Goal: Communication & Community: Answer question/provide support

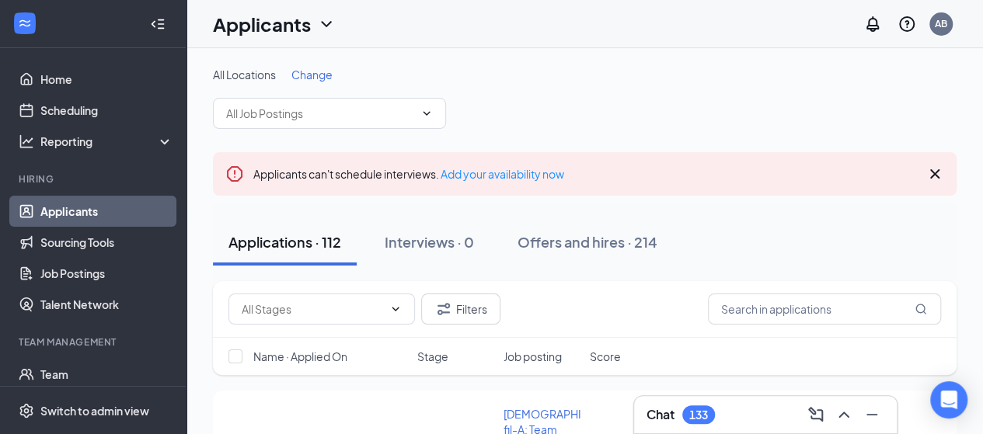
scroll to position [78, 0]
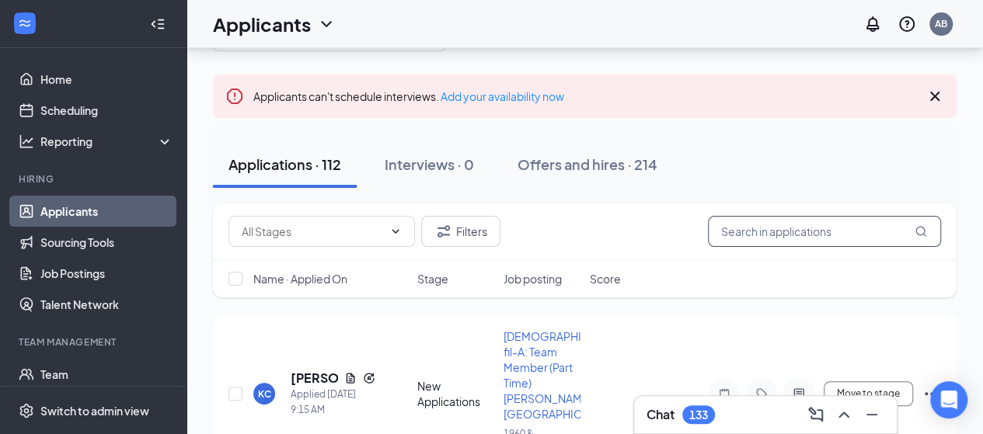
click at [796, 234] on input "text" at bounding box center [824, 231] width 233 height 31
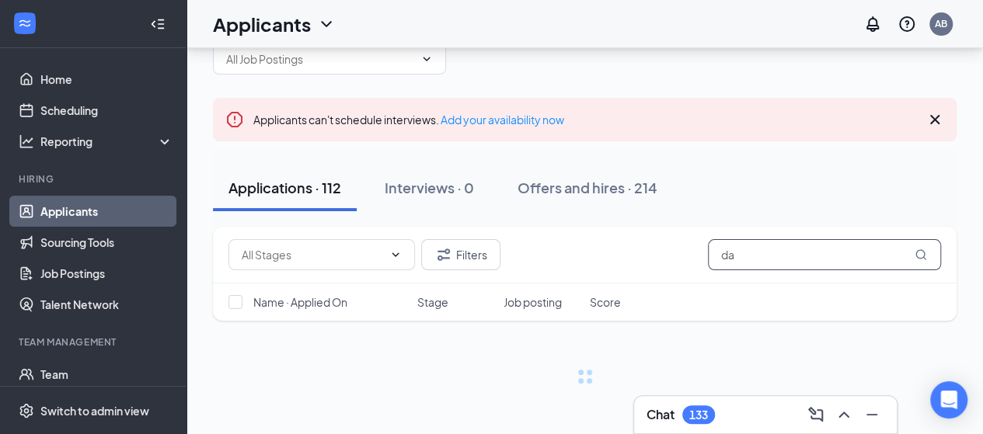
scroll to position [54, 0]
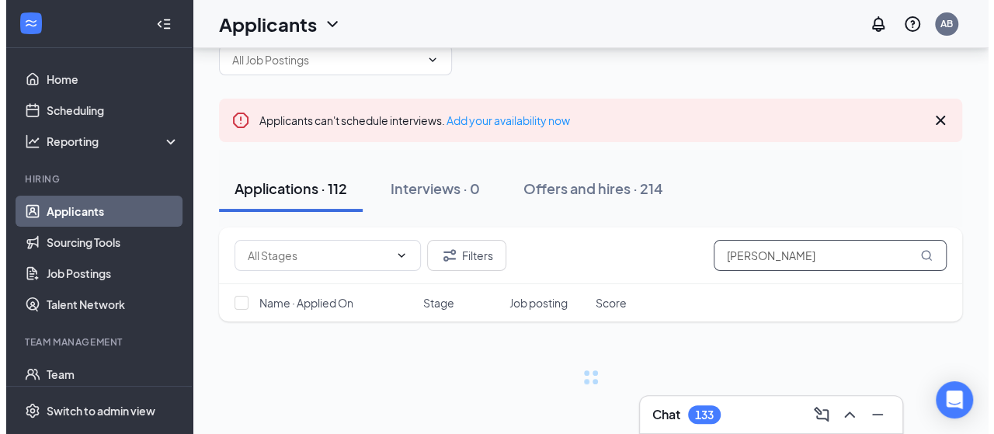
scroll to position [78, 0]
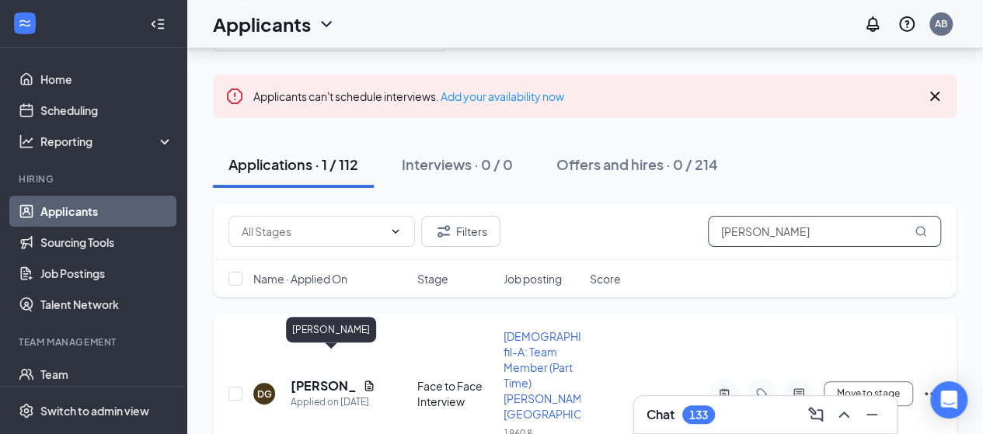
type input "[PERSON_NAME]"
drag, startPoint x: 301, startPoint y: 360, endPoint x: 292, endPoint y: 358, distance: 9.5
click at [301, 378] on h5 "[PERSON_NAME]" at bounding box center [324, 386] width 66 height 17
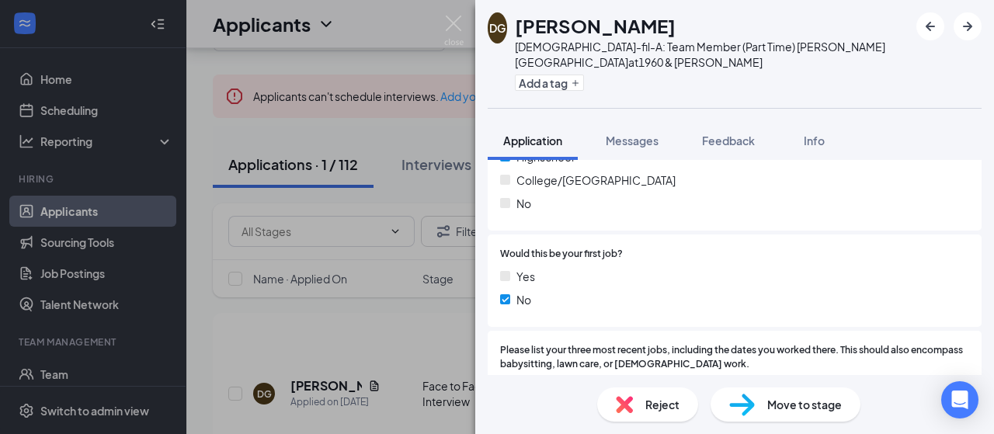
scroll to position [155, 0]
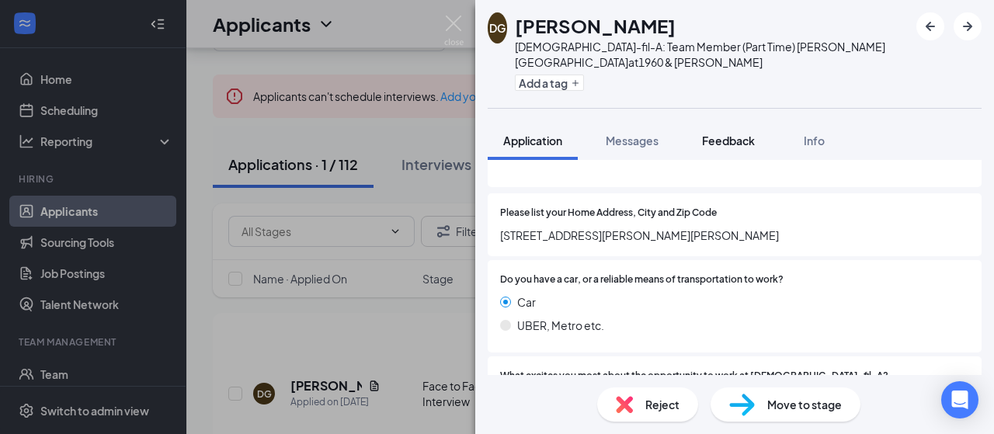
click at [752, 134] on span "Feedback" at bounding box center [728, 141] width 53 height 14
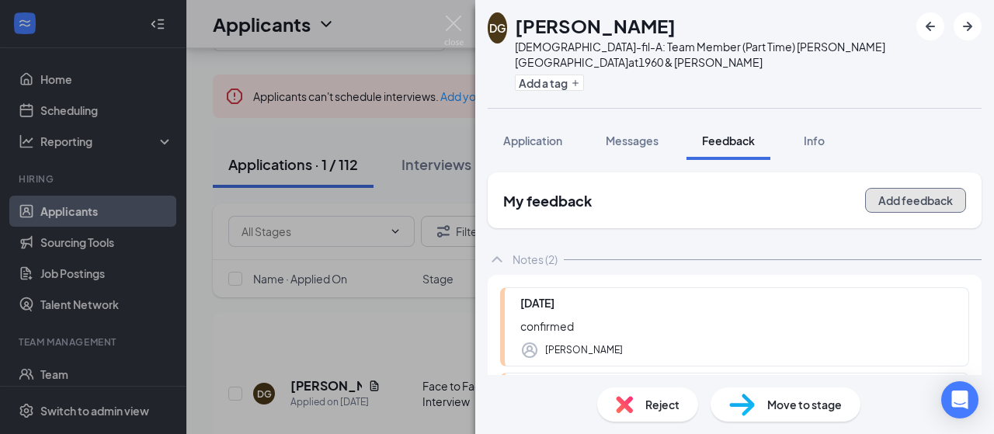
click at [907, 188] on button "Add feedback" at bounding box center [915, 200] width 101 height 25
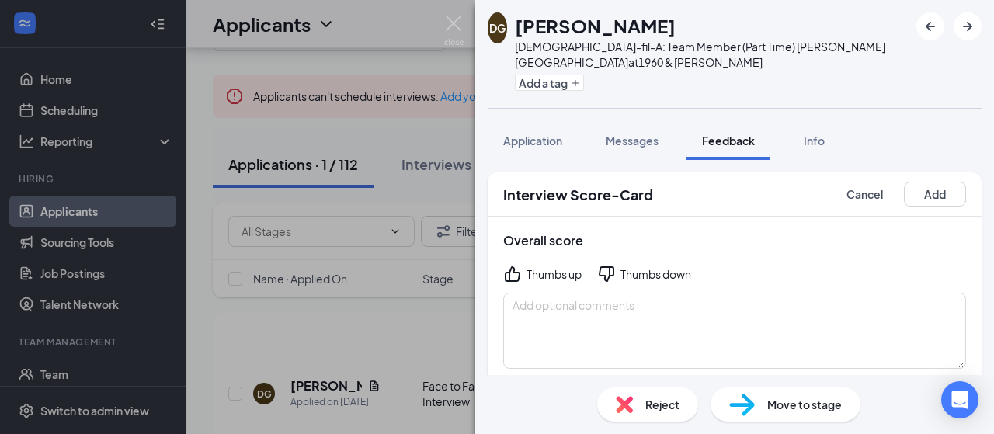
click at [538, 266] on div "Thumbs up" at bounding box center [554, 274] width 55 height 16
click at [575, 294] on textarea at bounding box center [734, 331] width 463 height 76
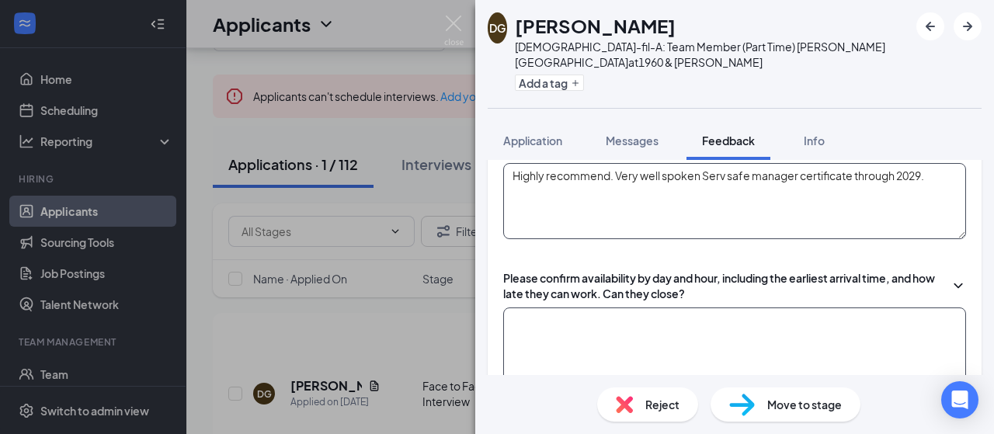
scroll to position [155, 0]
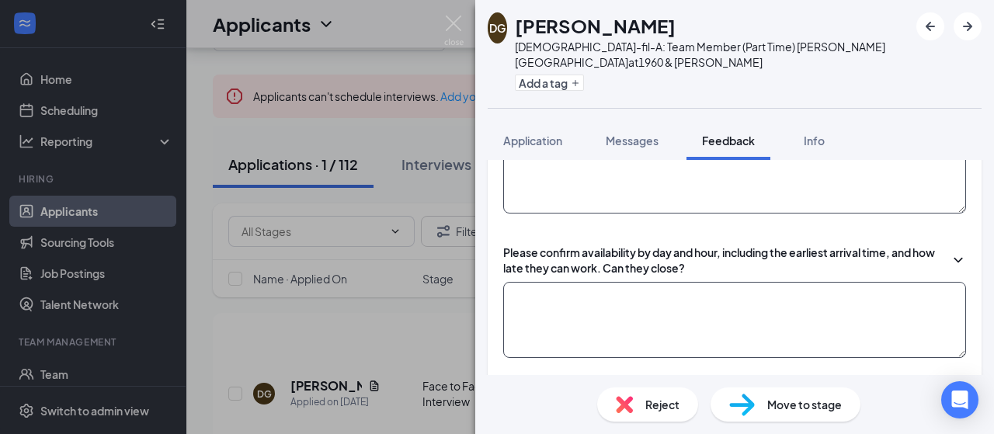
type textarea "Highly recommend. Very well spoken Serv safe manager certificate through 2029."
click at [600, 282] on textarea at bounding box center [734, 320] width 463 height 76
type textarea "T"
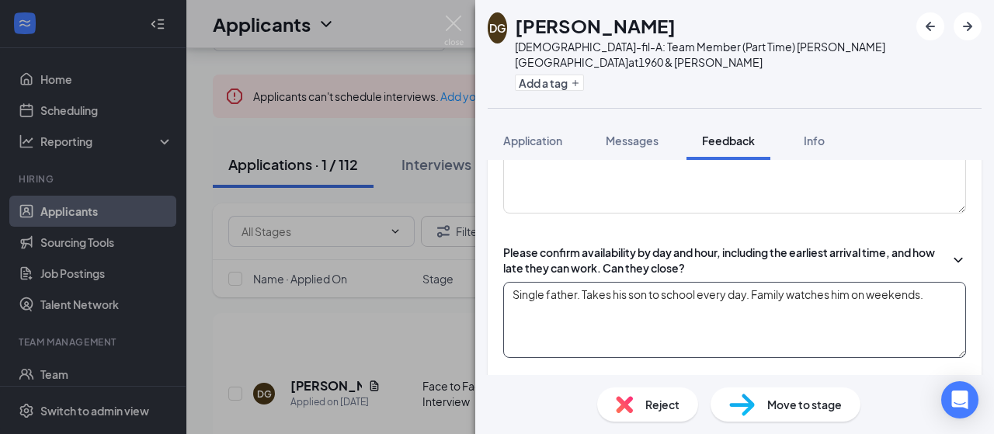
click at [628, 282] on textarea "Single father. Takes his son to school every day. Family watches him on weekend…" at bounding box center [734, 320] width 463 height 76
click at [593, 295] on textarea "Single father. Takes his [DEMOGRAPHIC_DATA] son to school every day. Family wat…" at bounding box center [734, 320] width 463 height 76
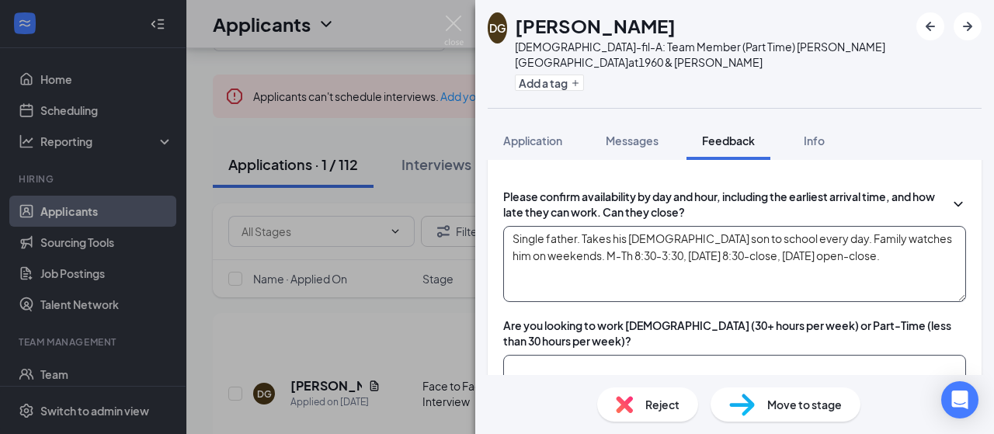
scroll to position [311, 0]
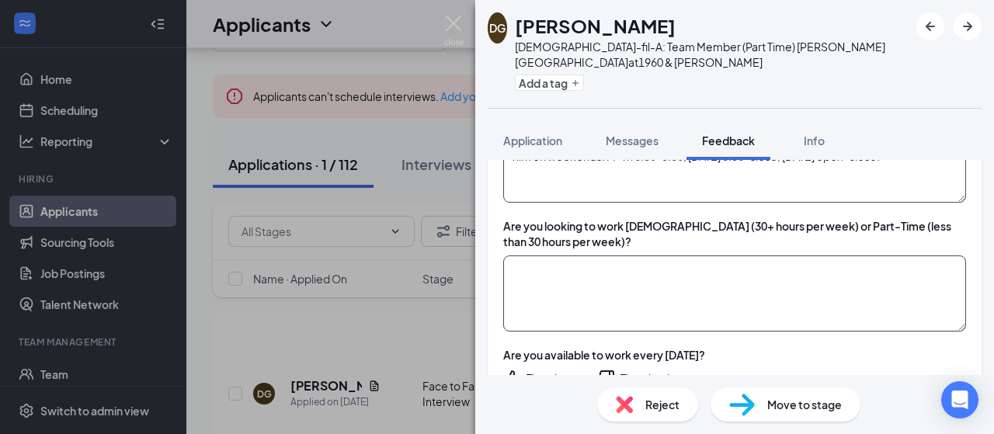
type textarea "Single father. Takes his [DEMOGRAPHIC_DATA] son to school every day. Family wat…"
click at [645, 259] on textarea at bounding box center [734, 294] width 463 height 76
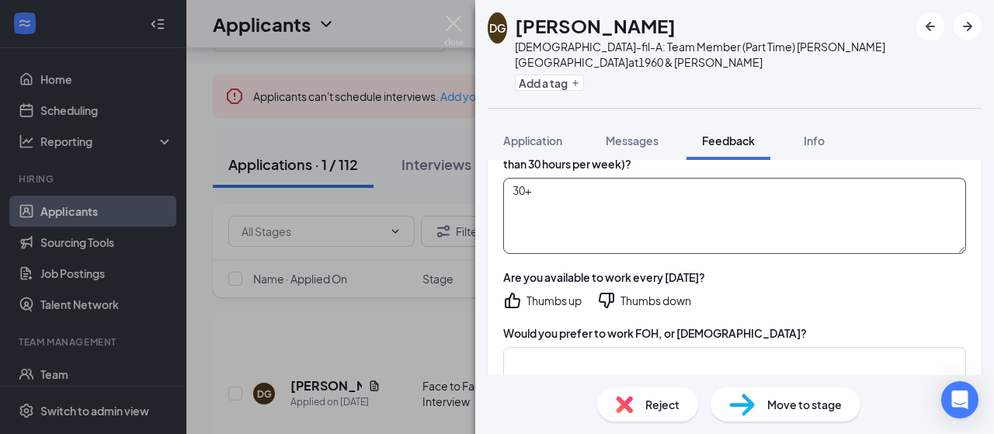
type textarea "30+"
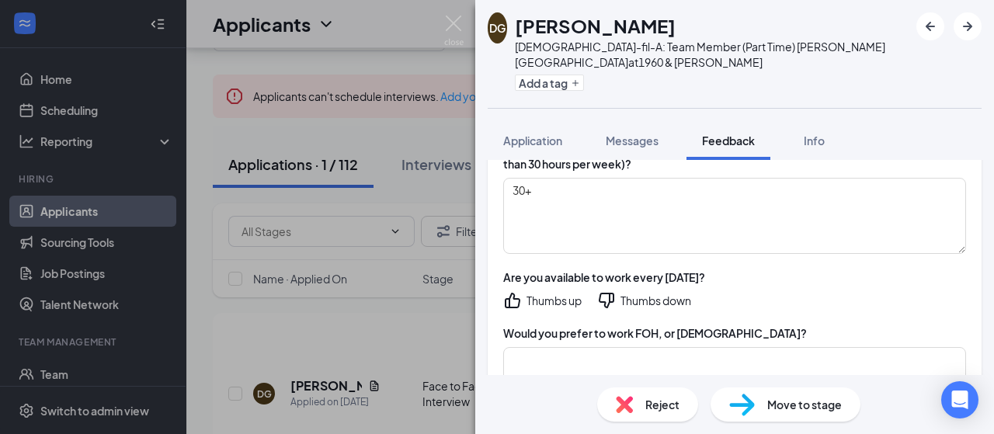
click at [517, 291] on icon "ThumbsUp" at bounding box center [512, 300] width 19 height 19
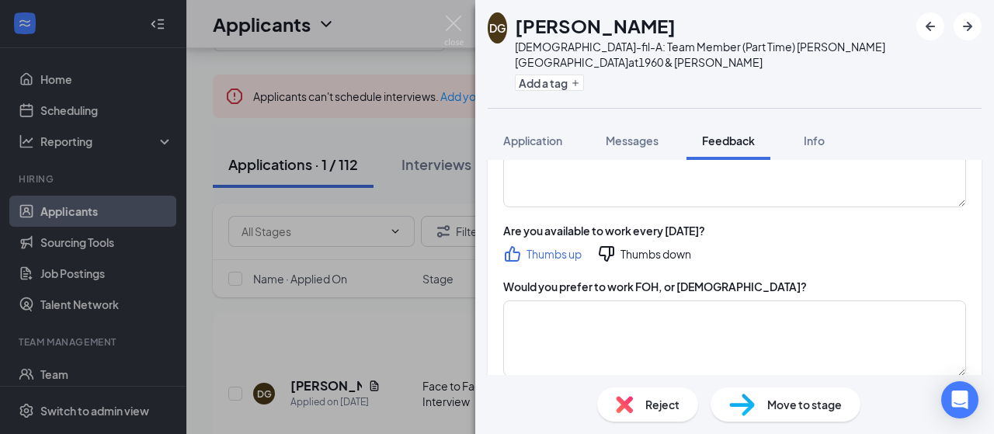
scroll to position [544, 0]
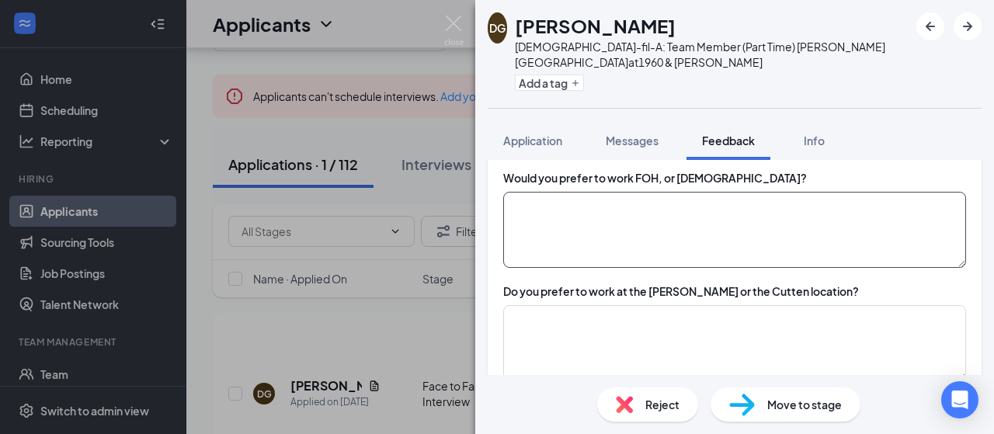
click at [615, 193] on textarea at bounding box center [734, 230] width 463 height 76
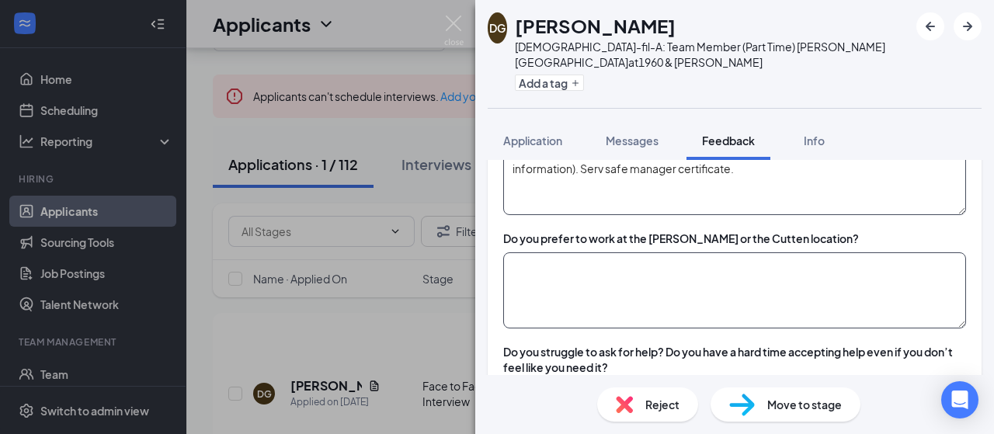
scroll to position [621, 0]
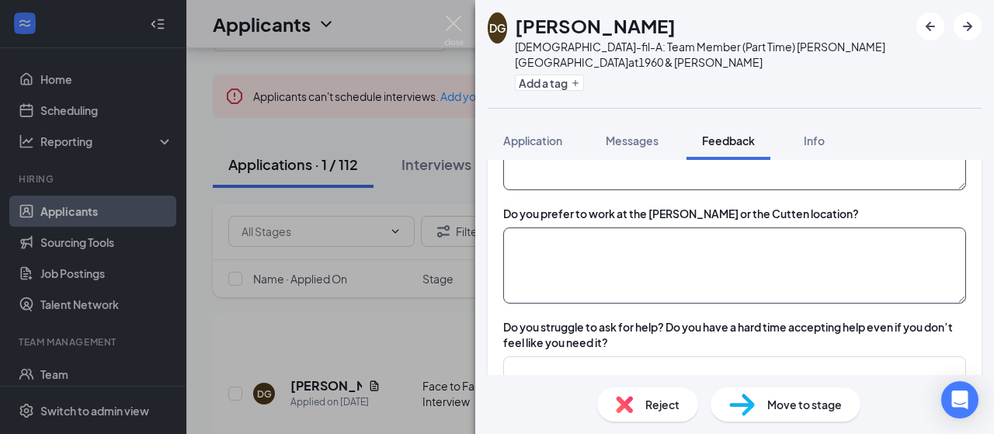
type textarea "[DEMOGRAPHIC_DATA]. Speaks kitchen Spanish fluently(he volunteered that informa…"
click at [730, 228] on textarea at bounding box center [734, 266] width 463 height 76
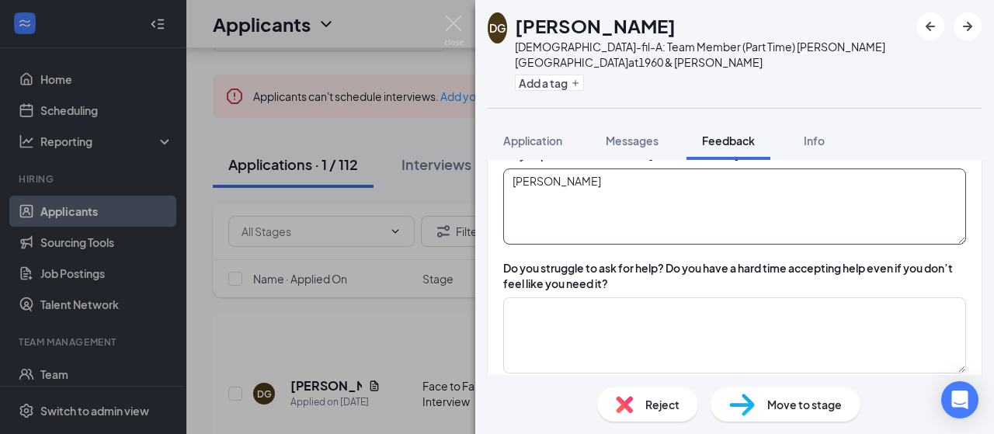
scroll to position [777, 0]
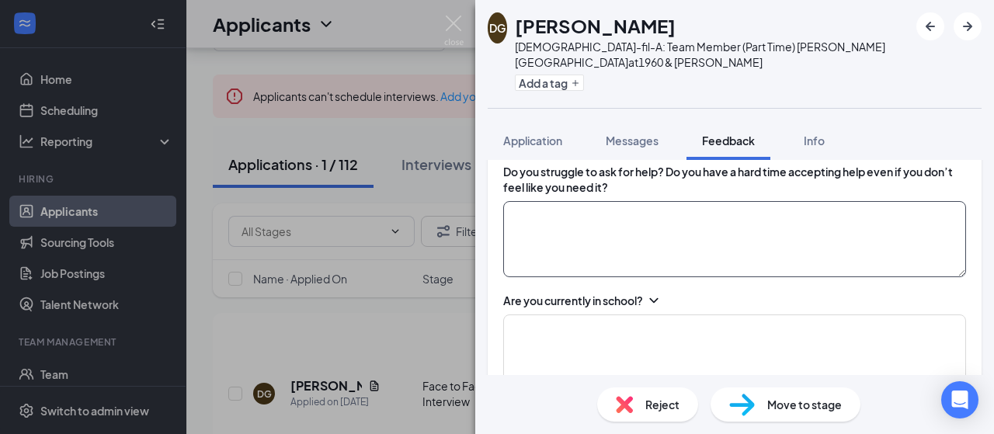
type textarea "[PERSON_NAME]"
click at [586, 201] on textarea at bounding box center [734, 239] width 463 height 76
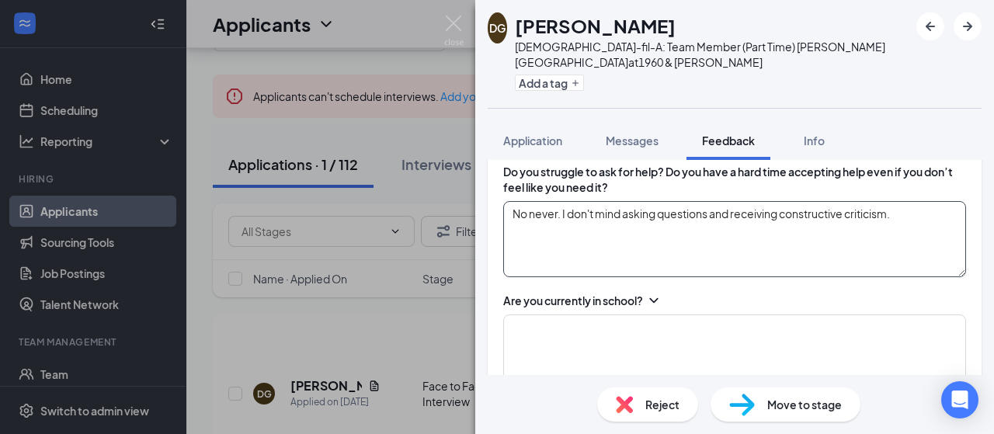
click at [916, 201] on textarea "No never. I don't mind asking questions and receiving constructive criticism." at bounding box center [734, 239] width 463 height 76
type textarea "No never. I don't mind asking questions and receiving constructive criticism."
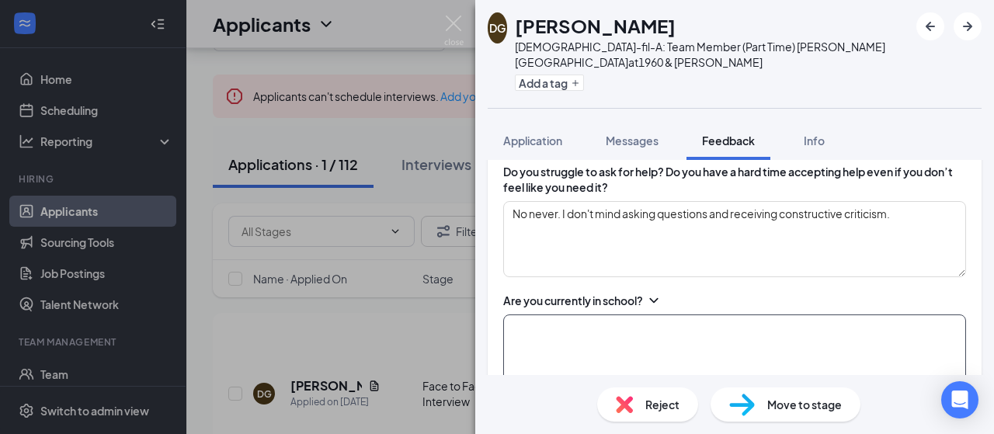
click at [691, 315] on textarea at bounding box center [734, 353] width 463 height 76
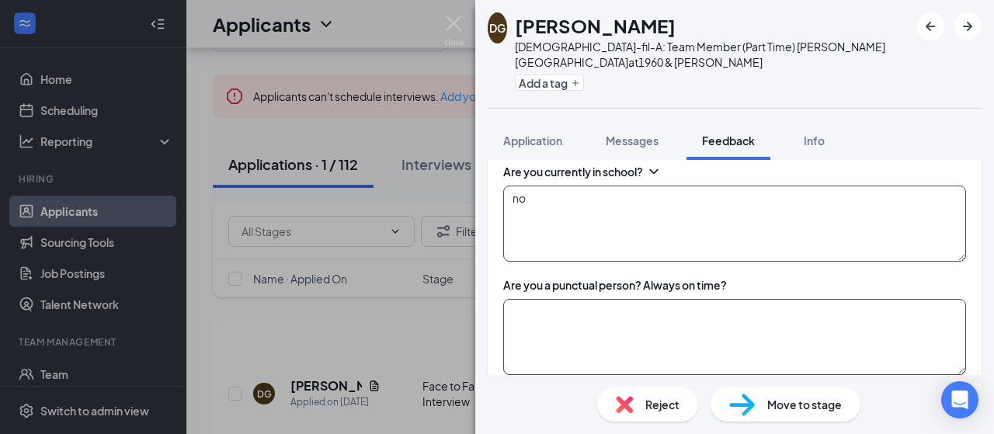
scroll to position [932, 0]
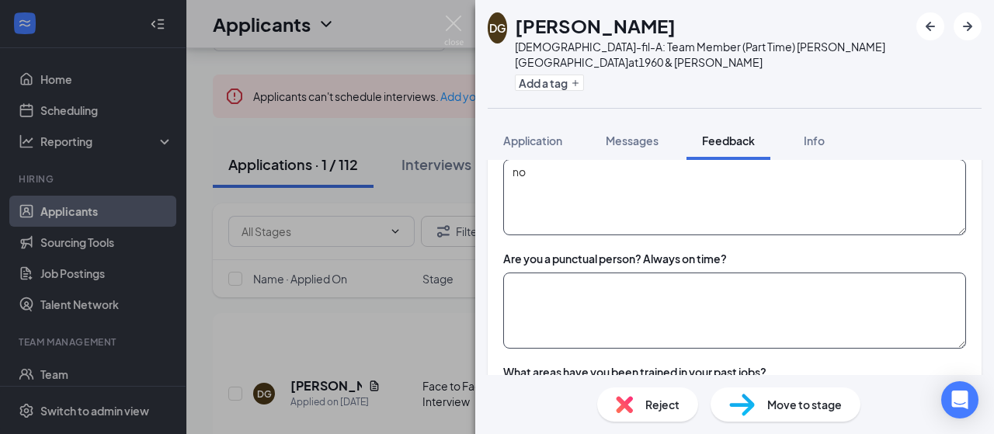
type textarea "no"
click at [710, 277] on textarea at bounding box center [734, 311] width 463 height 76
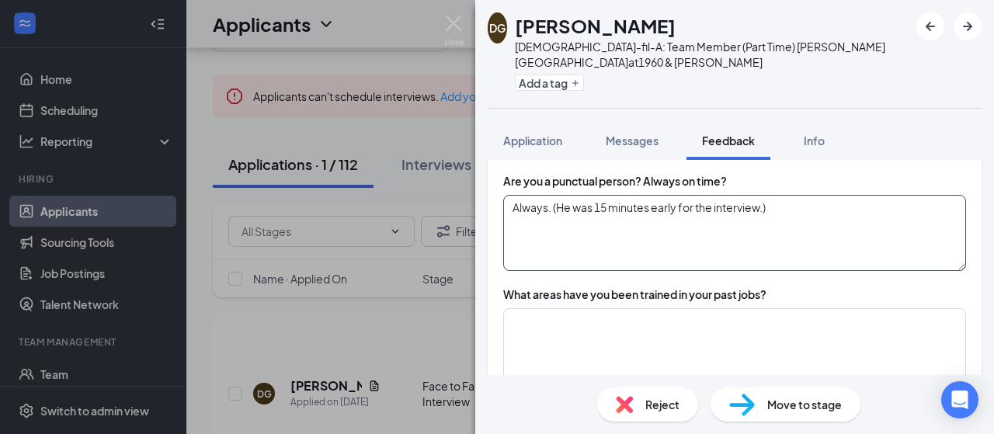
scroll to position [1087, 0]
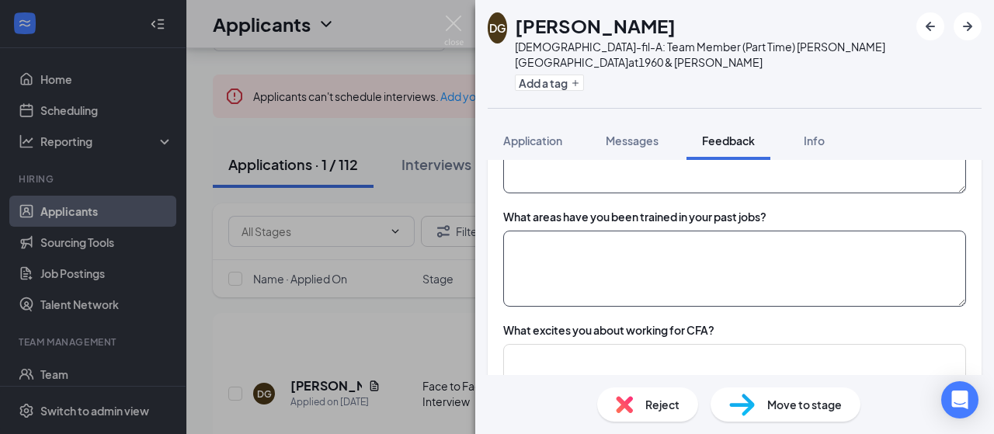
type textarea "Always. (He was 15 minutes early for the interview.)"
click at [551, 231] on textarea at bounding box center [734, 269] width 463 height 76
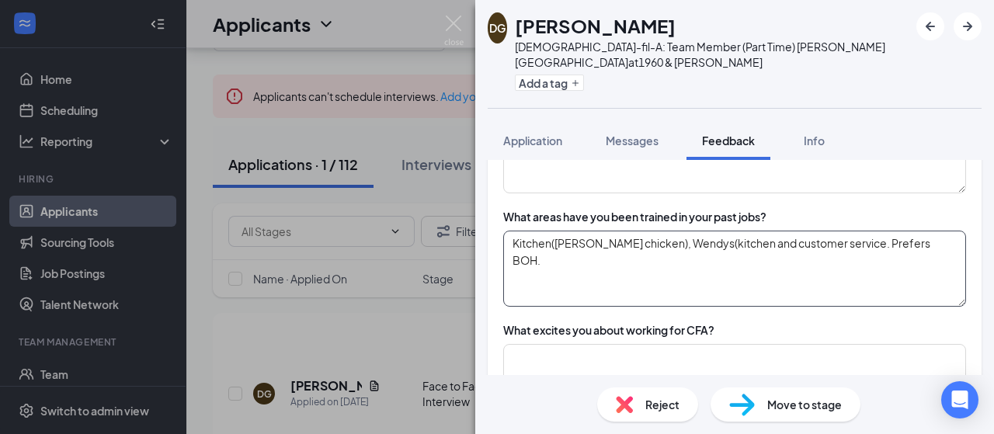
scroll to position [1165, 0]
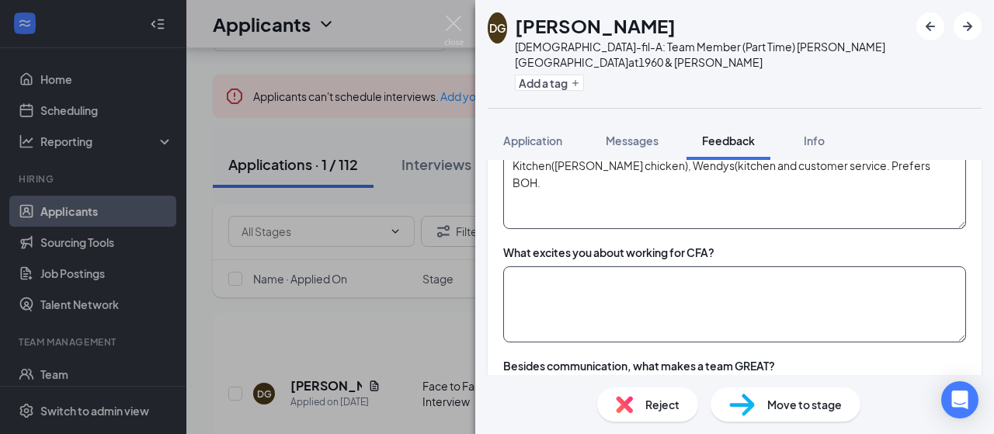
type textarea "Kitchen([PERSON_NAME] chicken), Wendys(kitchen and customer service. Prefers BO…"
click at [666, 266] on textarea at bounding box center [734, 304] width 463 height 76
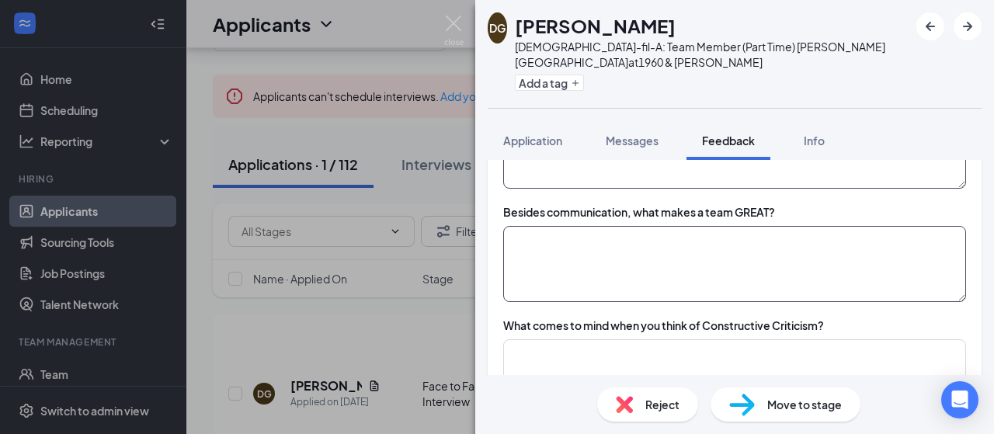
scroll to position [1321, 0]
type textarea "The opportunity to grow and have a forever job with the ability to become a lea…"
click at [610, 224] on textarea at bounding box center [734, 262] width 463 height 76
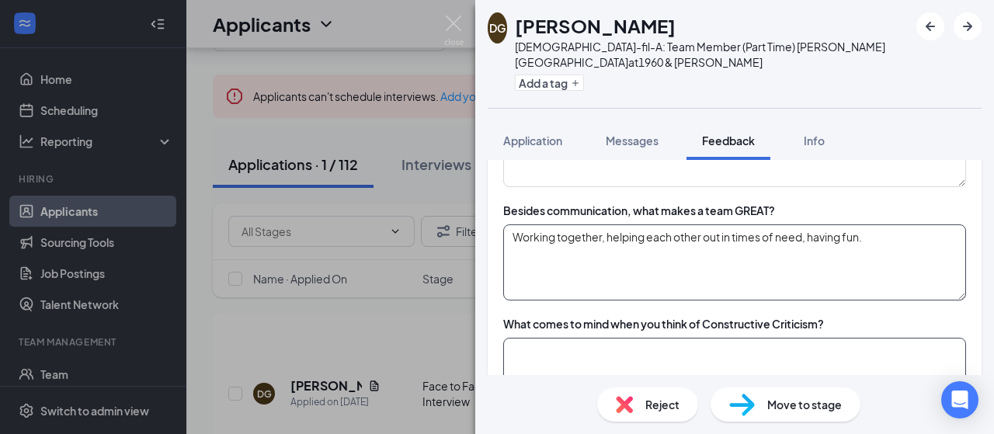
scroll to position [1476, 0]
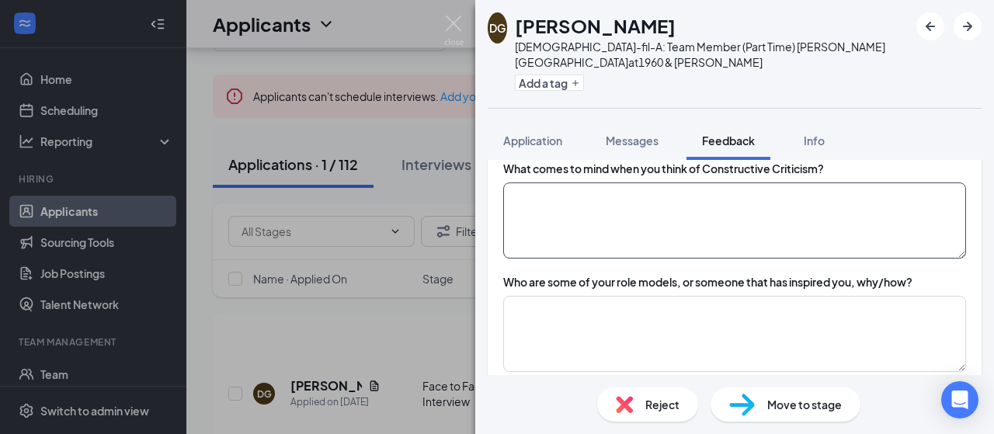
type textarea "Working together, helping each other out in times of need, having fun."
click at [636, 183] on textarea at bounding box center [734, 221] width 463 height 76
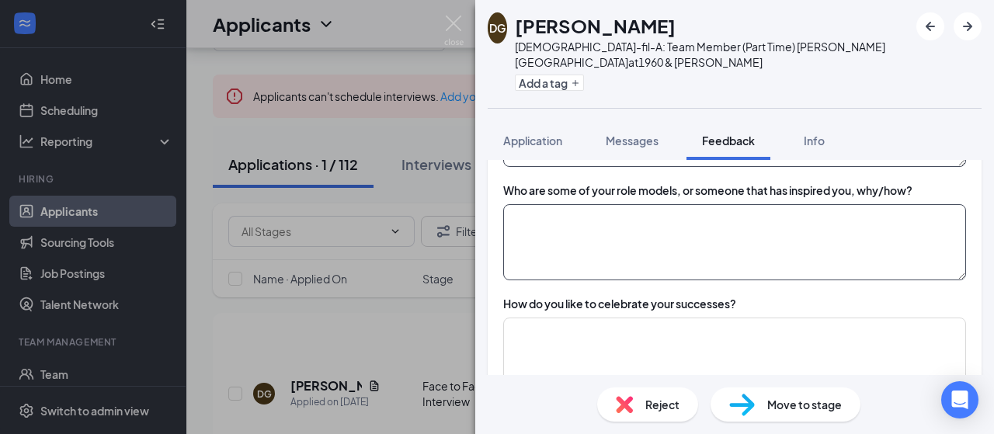
scroll to position [1554, 0]
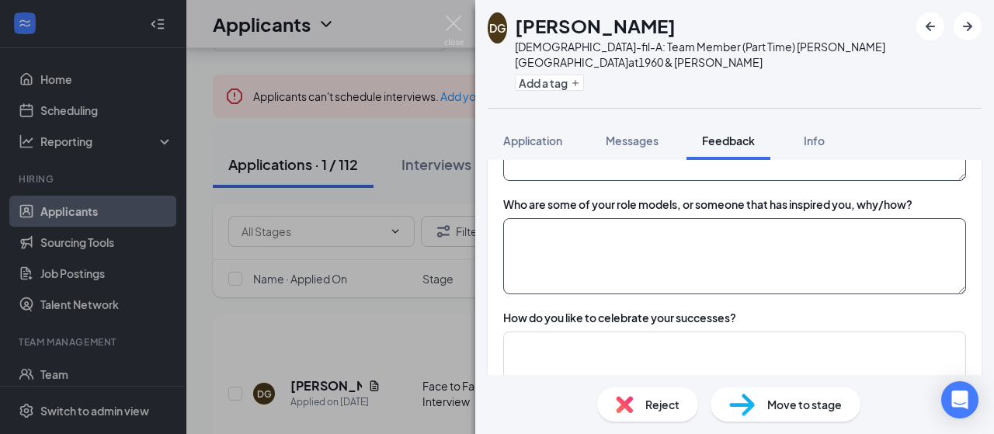
type textarea "see above. Accepts it graceciously."
click at [548, 218] on textarea at bounding box center [734, 256] width 463 height 76
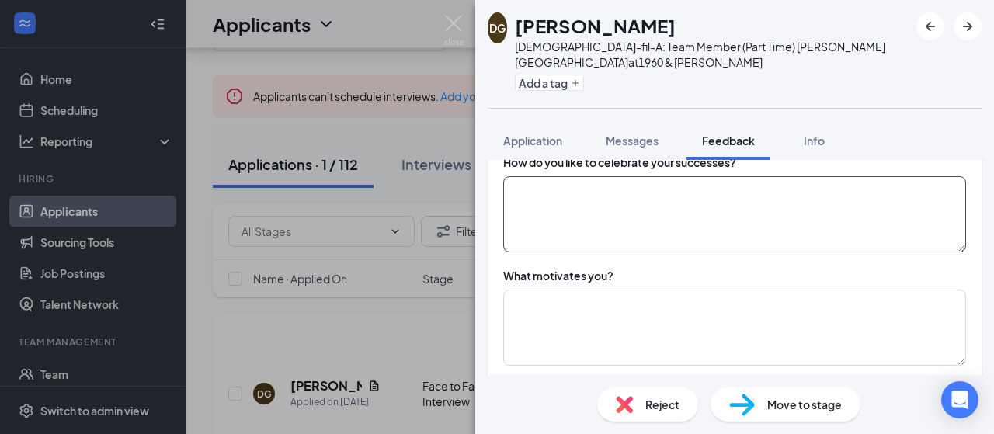
scroll to position [1631, 0]
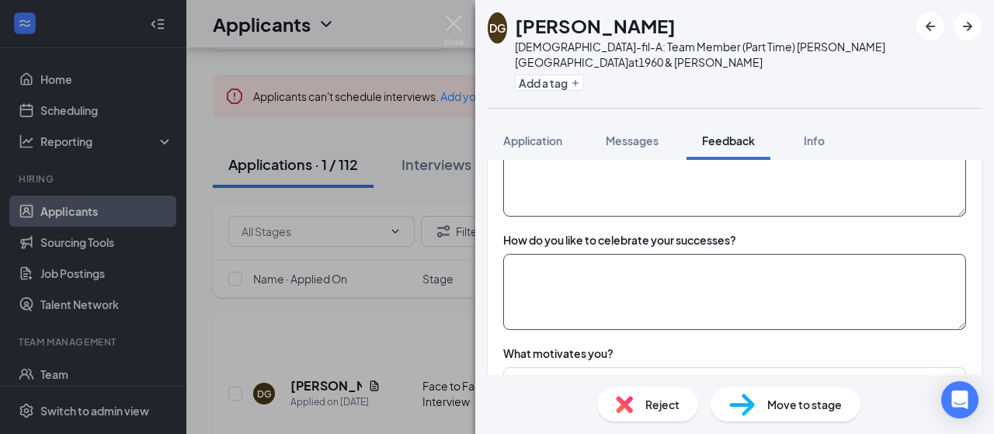
type textarea "My son. He has overcome alot in his young life."
click at [570, 254] on textarea at bounding box center [734, 292] width 463 height 76
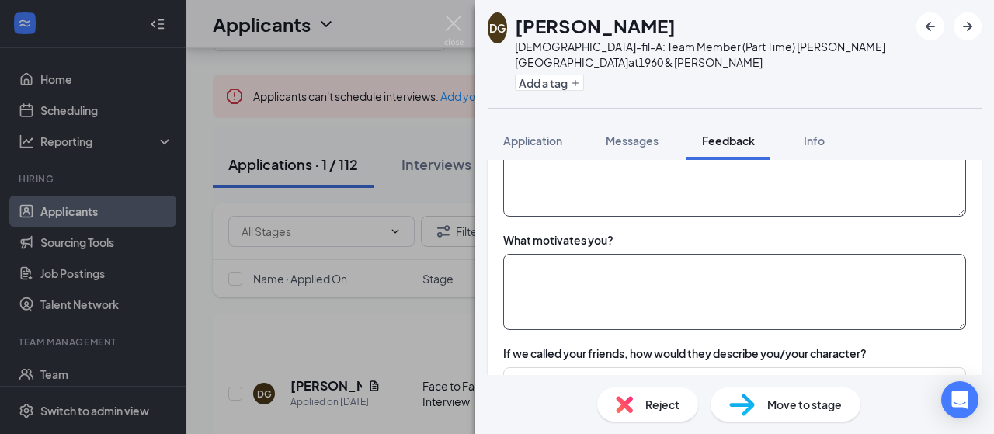
scroll to position [1787, 0]
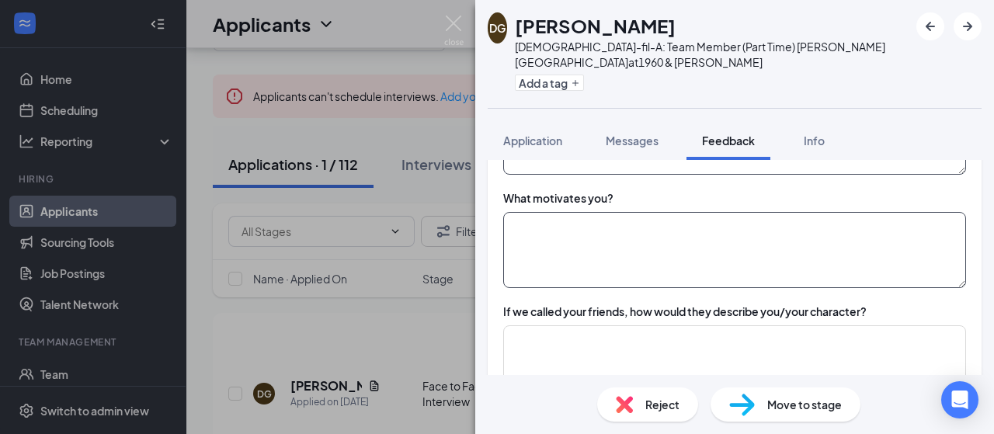
type textarea "With others. I am humble, so it's not just my success...others helped me get th…"
click at [611, 212] on textarea at bounding box center [734, 250] width 463 height 76
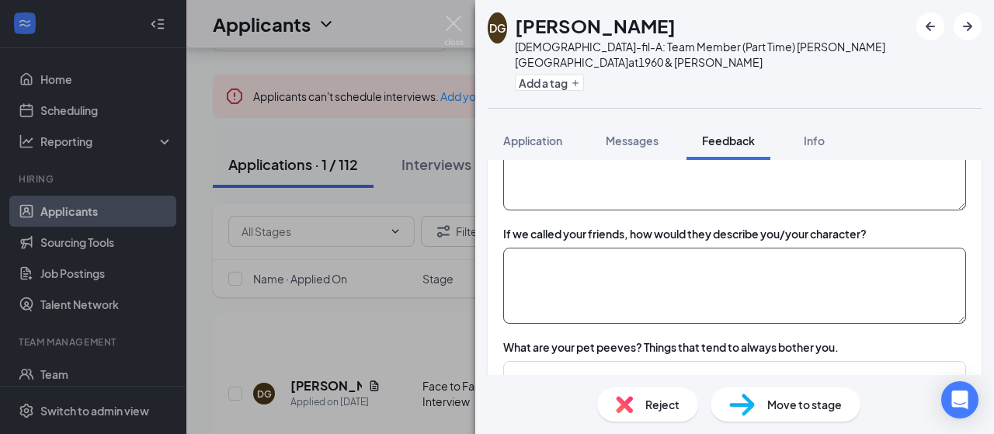
type textarea "My son and my goals to continue to climb and be better."
click at [621, 248] on textarea at bounding box center [734, 286] width 463 height 76
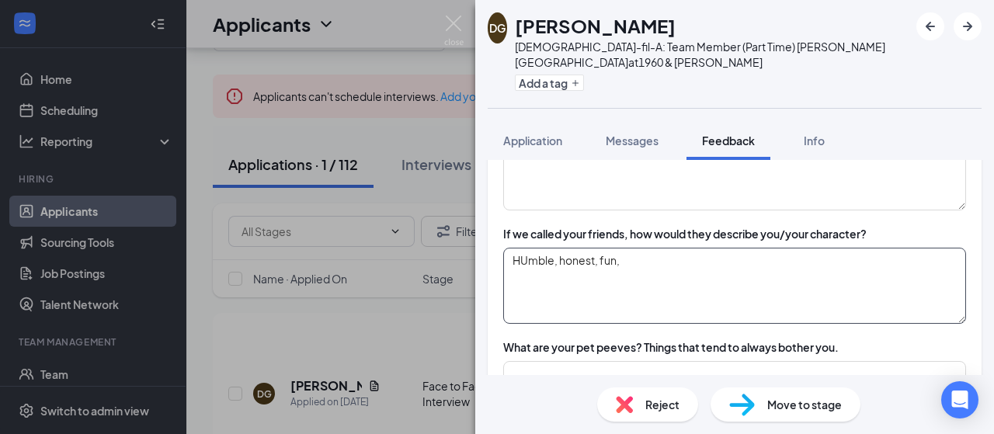
click at [533, 248] on textarea "HUmble, honest, fun," at bounding box center [734, 286] width 463 height 76
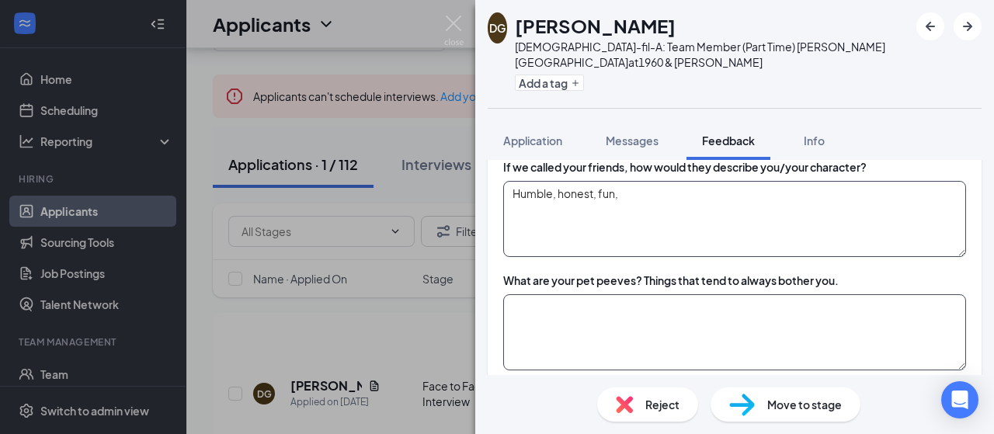
scroll to position [2020, 0]
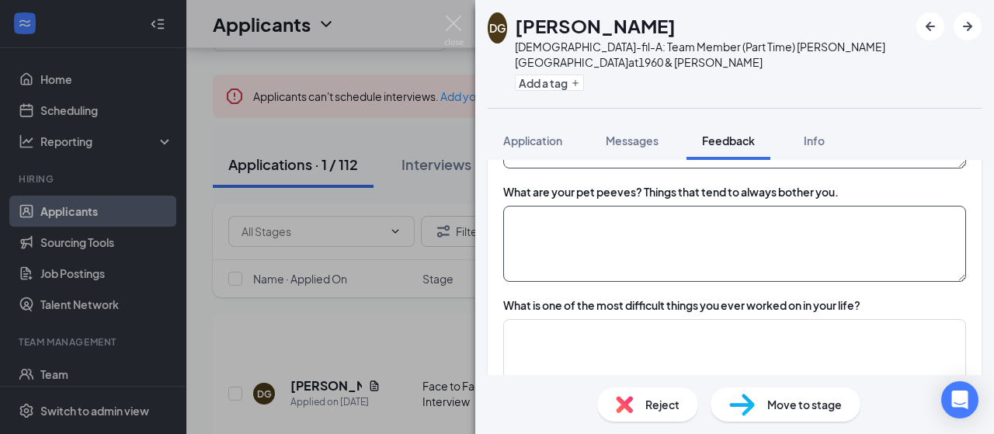
type textarea "Humble, honest, fun,"
click at [570, 206] on textarea at bounding box center [734, 244] width 463 height 76
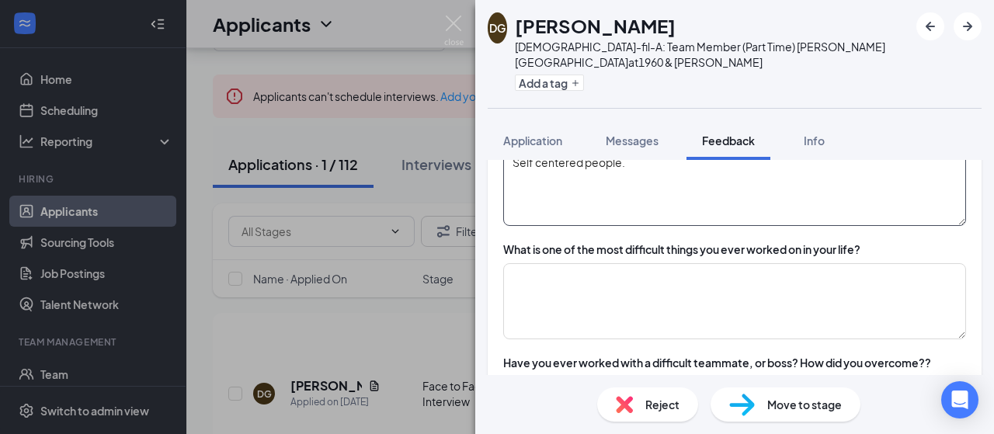
scroll to position [2097, 0]
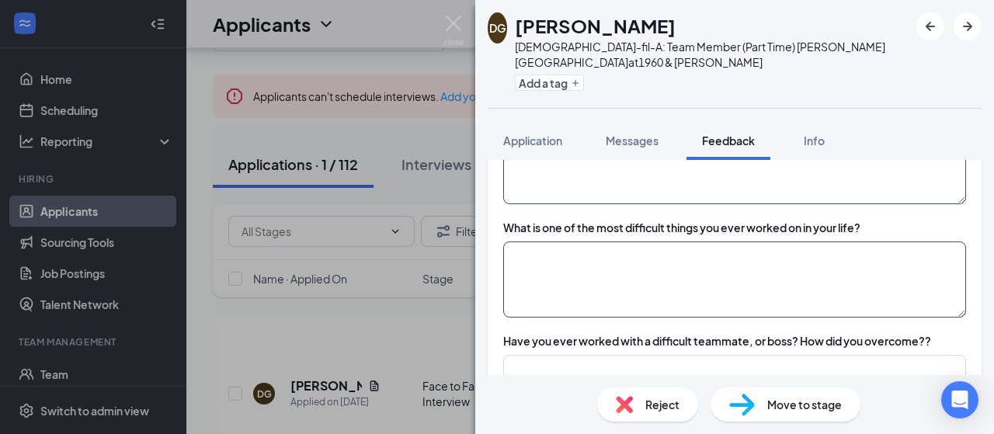
type textarea "Self centered people."
click at [542, 242] on textarea at bounding box center [734, 280] width 463 height 76
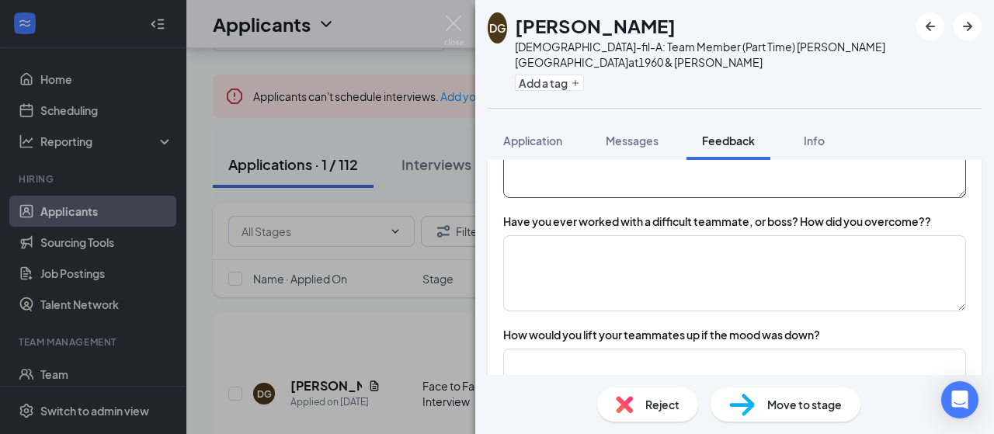
scroll to position [2253, 0]
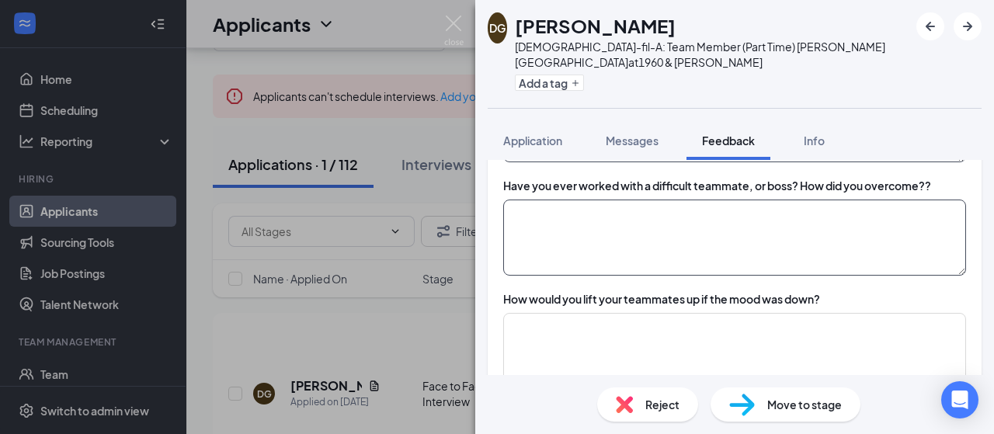
type textarea "Being a single parent"
click at [587, 200] on textarea at bounding box center [734, 238] width 463 height 76
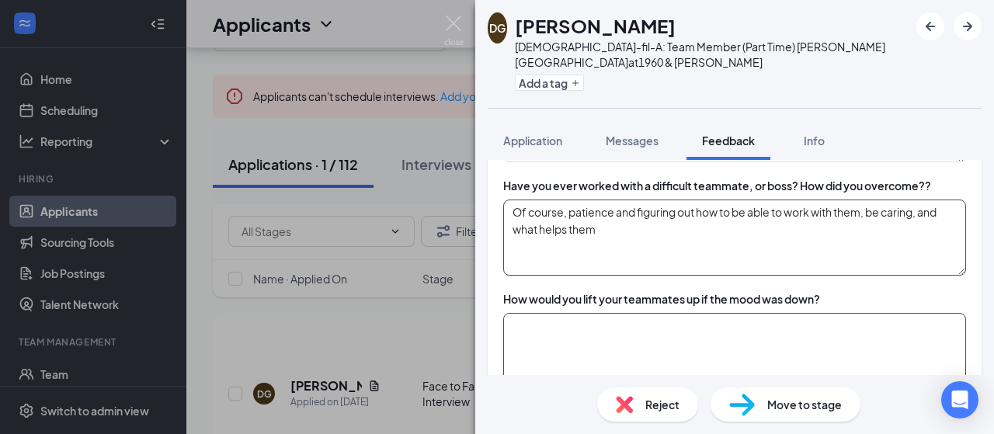
type textarea "Of course, patience and figuring out how to be able to work with them, be carin…"
click at [664, 313] on textarea at bounding box center [734, 351] width 463 height 76
click at [589, 313] on textarea "Yes, encouragment, smiles, jokes," at bounding box center [734, 351] width 463 height 76
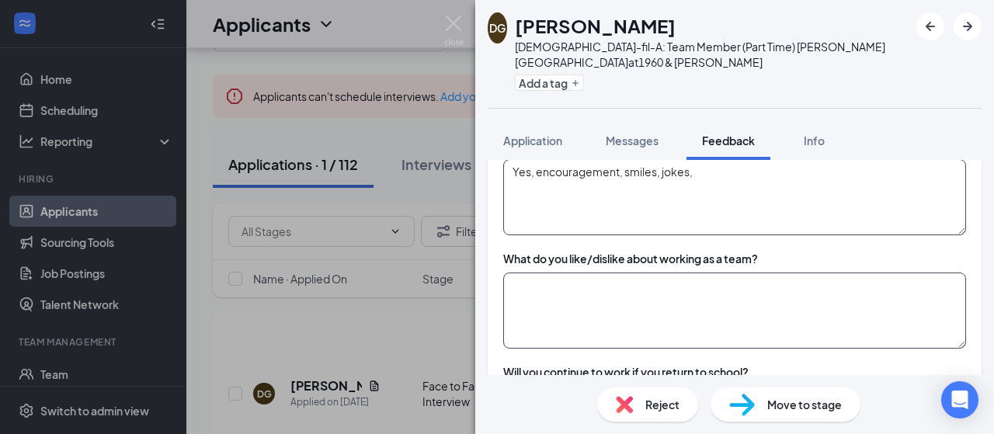
scroll to position [2408, 0]
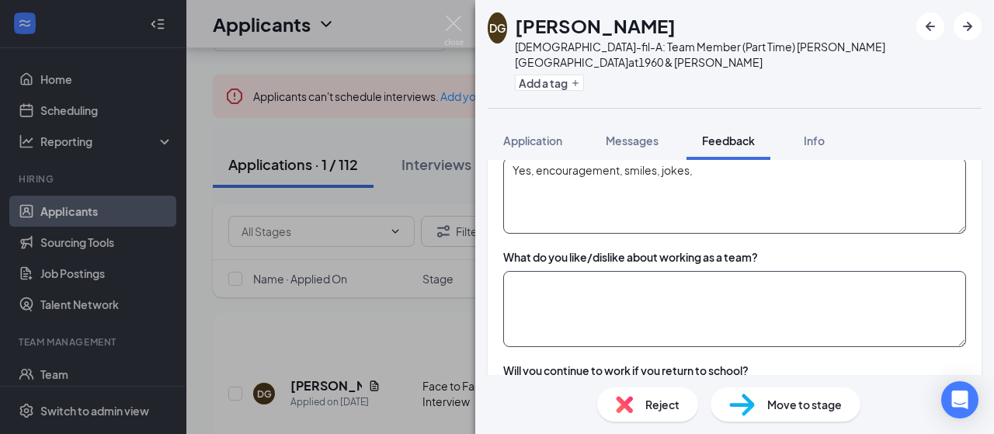
type textarea "Yes, encouragement, smiles, jokes,"
click at [598, 271] on textarea at bounding box center [734, 309] width 463 height 76
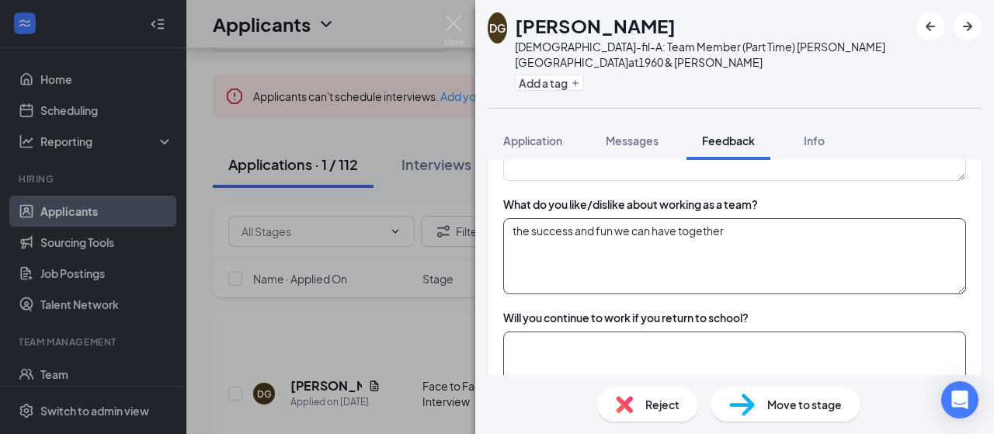
scroll to position [2563, 0]
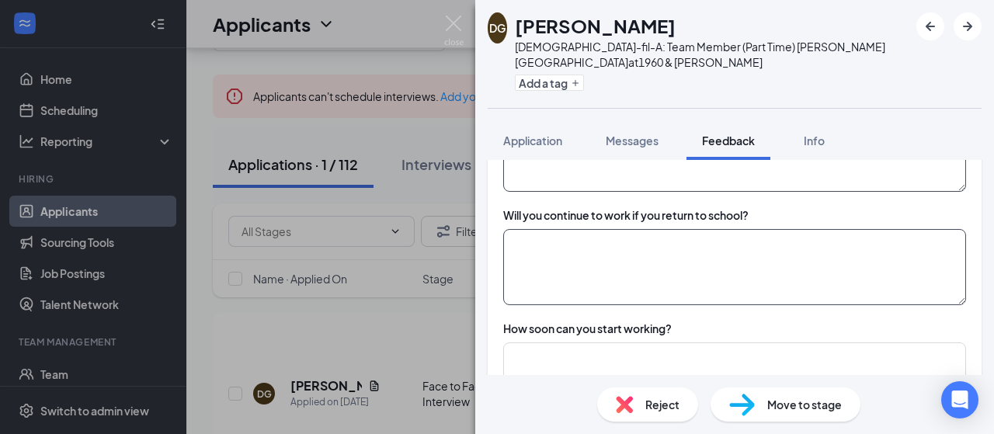
type textarea "the success and fun we can have together"
click at [687, 229] on textarea at bounding box center [734, 267] width 463 height 76
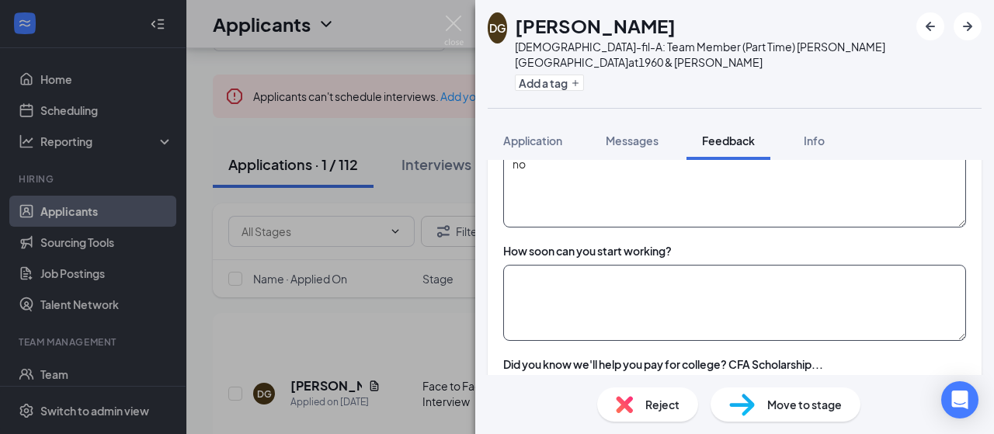
type textarea "no"
click at [684, 265] on textarea at bounding box center [734, 303] width 463 height 76
type textarea "n"
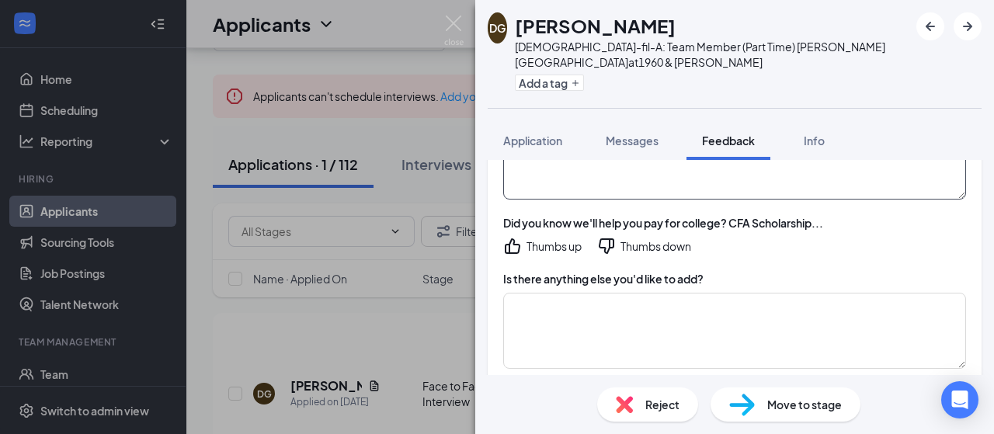
scroll to position [2796, 0]
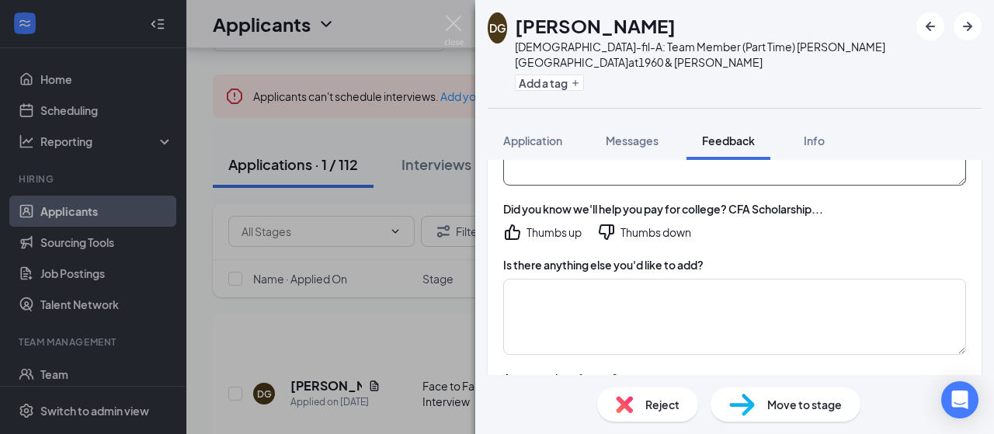
type textarea "now"
click at [520, 223] on icon "ThumbsUp" at bounding box center [512, 232] width 19 height 19
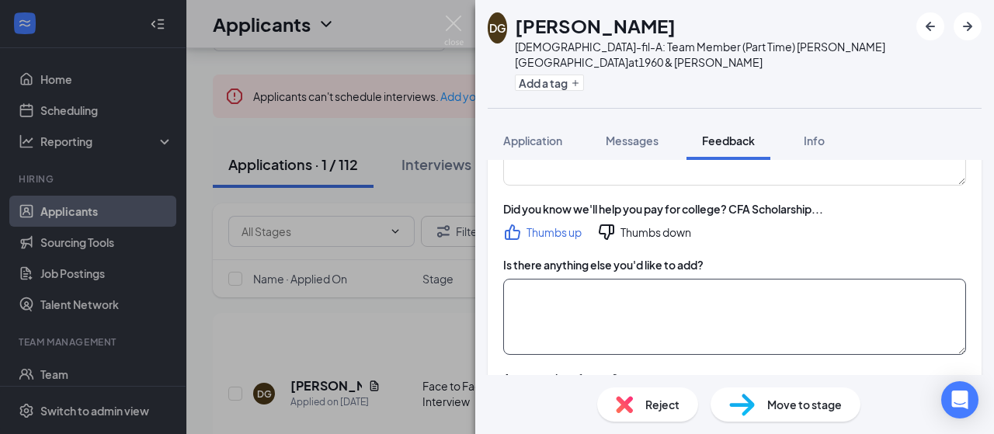
click at [595, 279] on textarea at bounding box center [734, 317] width 463 height 76
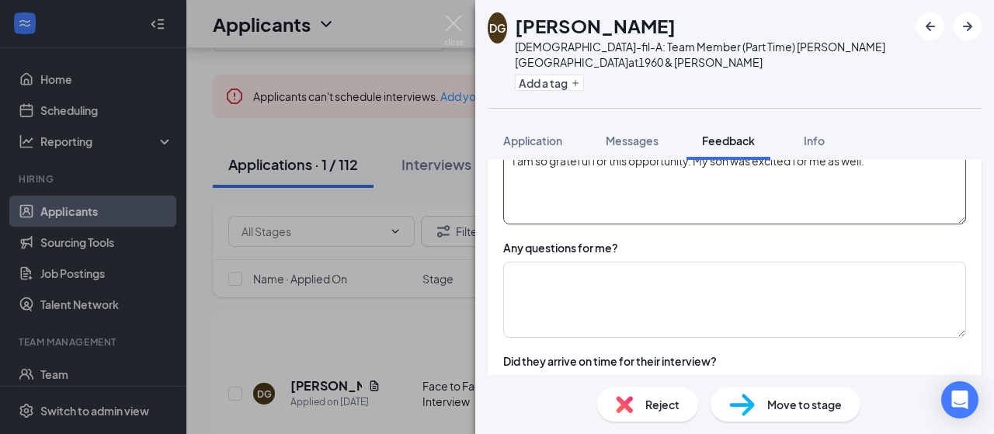
scroll to position [2952, 0]
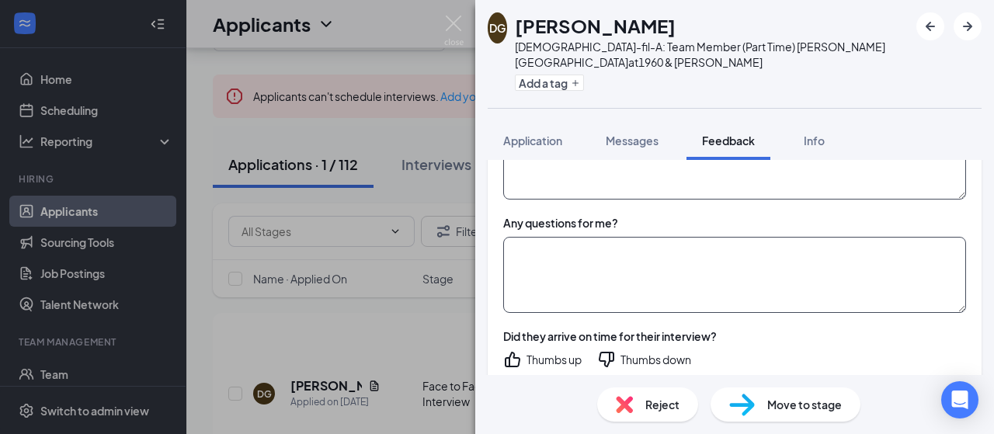
type textarea "I am so grateful for this opportunity. My son was excited for me as well."
click at [587, 237] on textarea at bounding box center [734, 275] width 463 height 76
type textarea "What's the next step?"
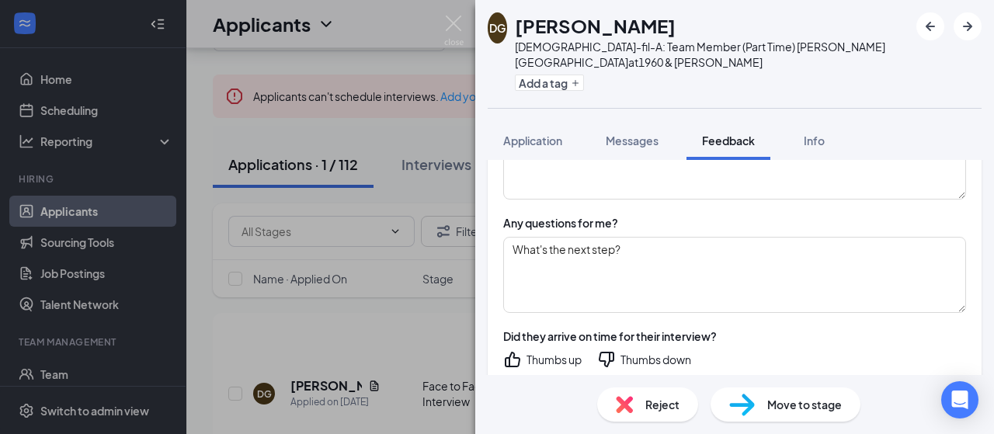
click at [519, 350] on icon "ThumbsUp" at bounding box center [512, 359] width 19 height 19
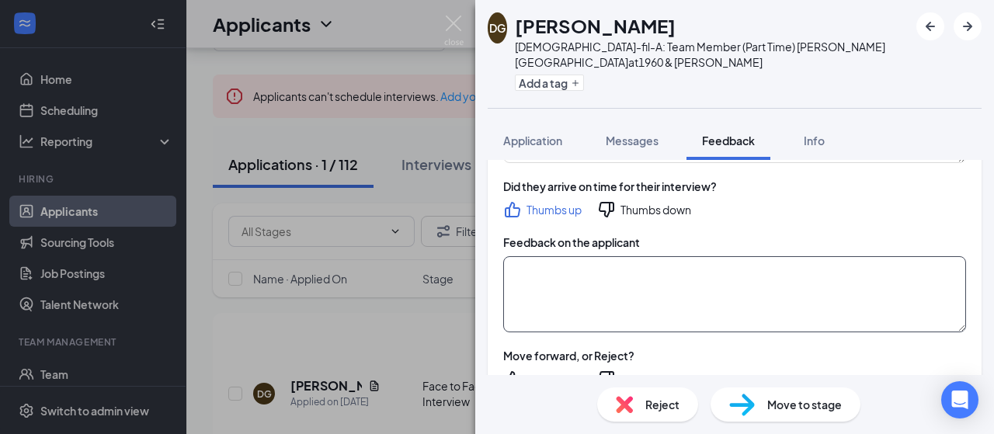
scroll to position [3107, 0]
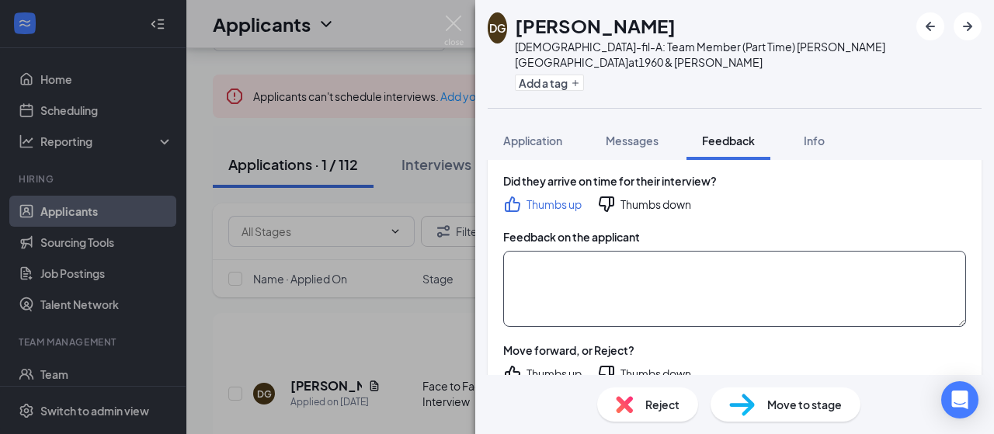
click at [580, 251] on textarea at bounding box center [734, 289] width 463 height 76
type textarea "Highly recommend. Would be a great addition, super clear communication. Busines…"
click at [505, 366] on icon "ThumbsUp" at bounding box center [513, 374] width 16 height 16
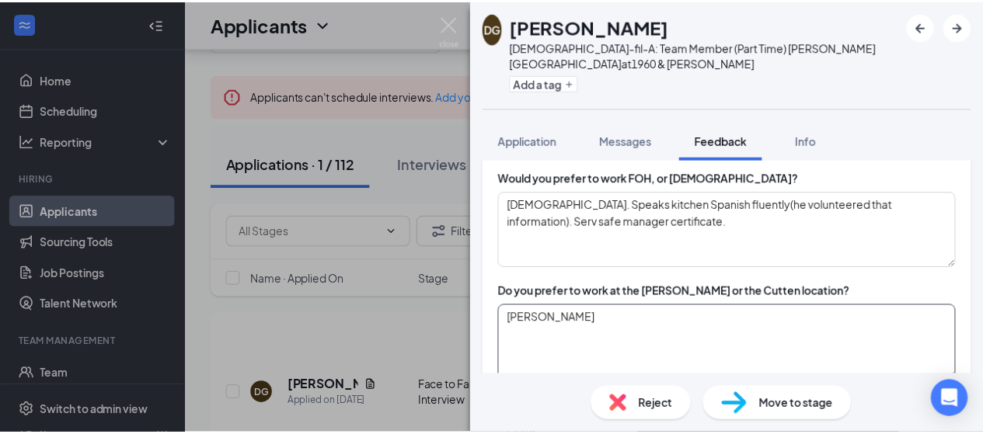
scroll to position [0, 0]
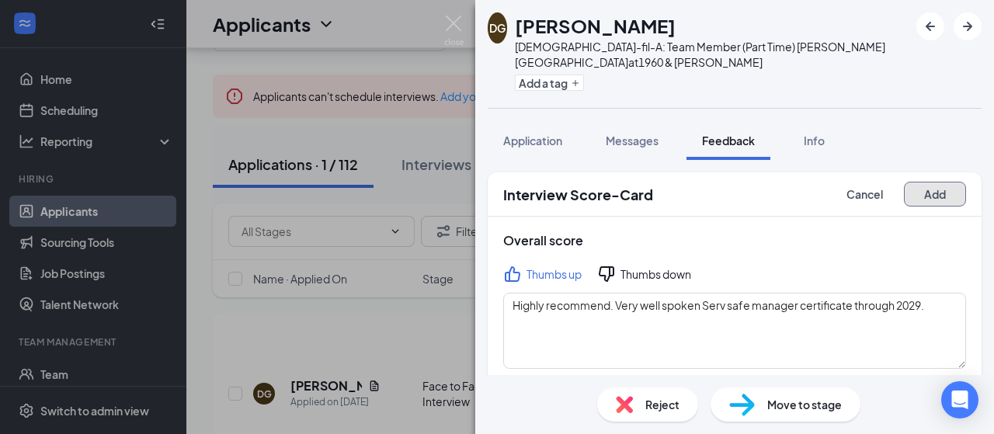
click at [941, 182] on button "Add" at bounding box center [935, 194] width 62 height 25
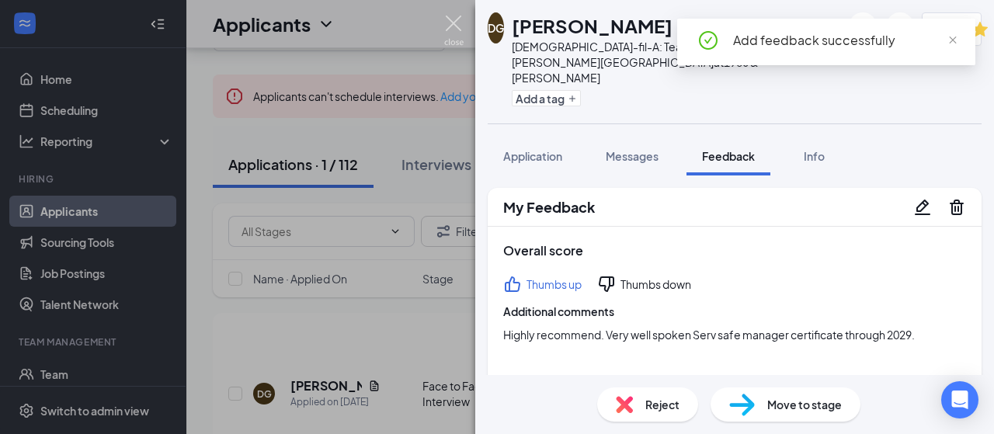
click at [447, 26] on img at bounding box center [453, 31] width 19 height 30
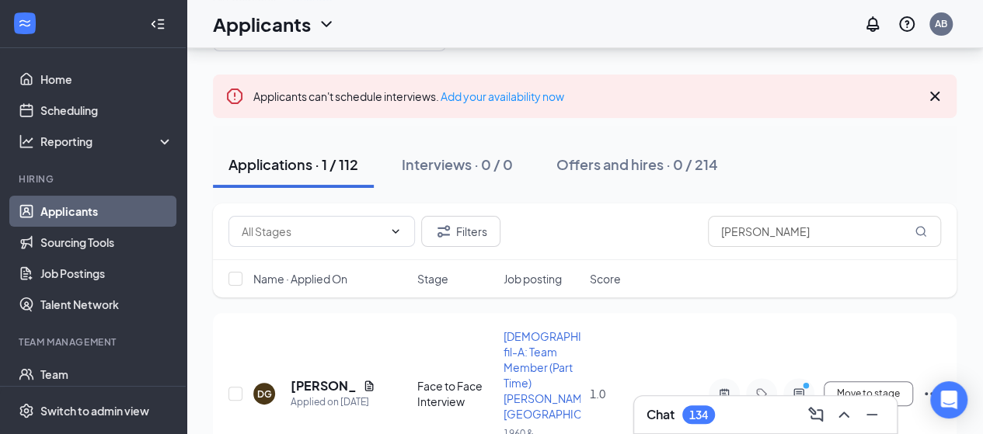
click at [440, 26] on div "Applicants AB" at bounding box center [584, 24] width 796 height 48
click at [889, 144] on div "Applications · 1 / 112 Interviews · 0 / 0 Offers and hires · 0 / 214" at bounding box center [584, 164] width 743 height 47
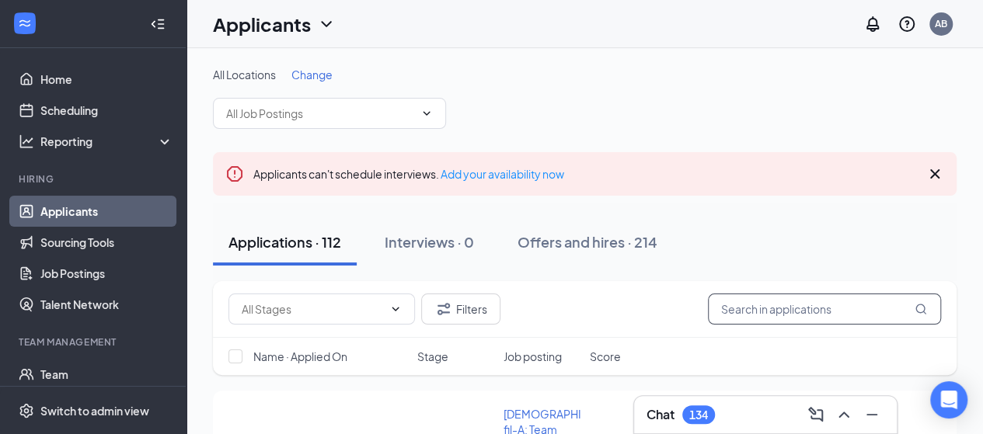
click at [761, 304] on input "text" at bounding box center [824, 309] width 233 height 31
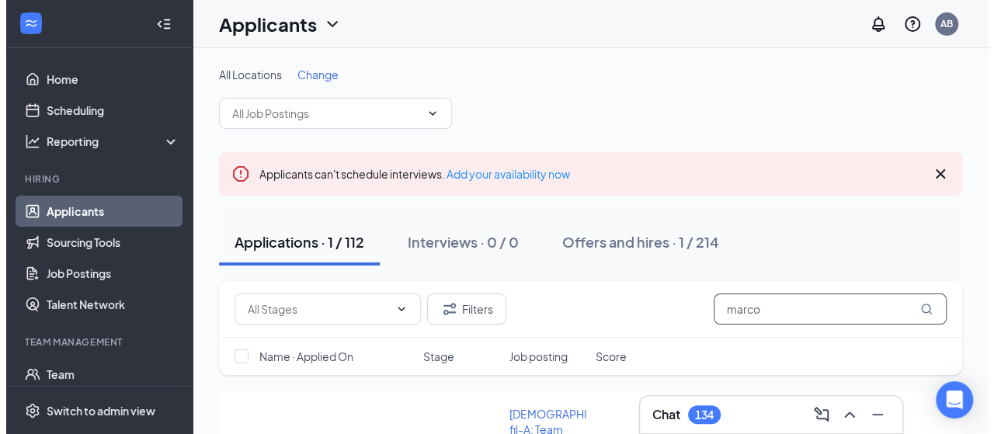
scroll to position [125, 0]
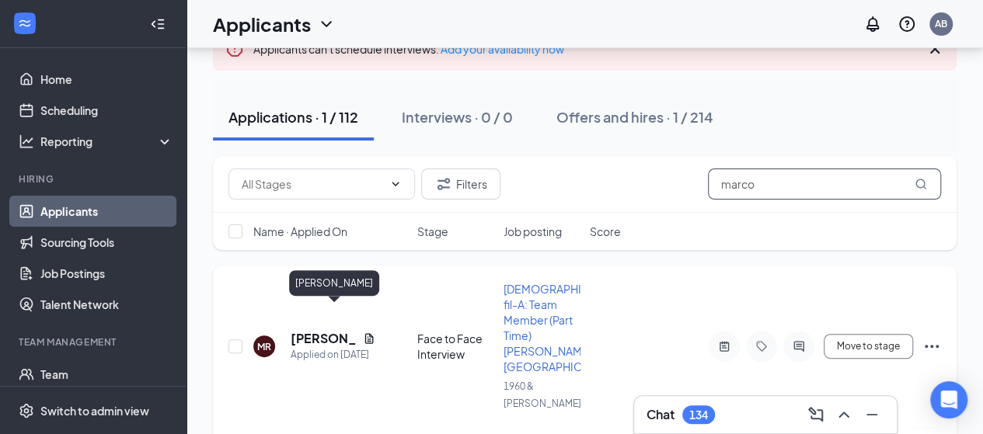
type input "marco"
click at [309, 330] on h5 "Marco Ridley" at bounding box center [324, 338] width 66 height 17
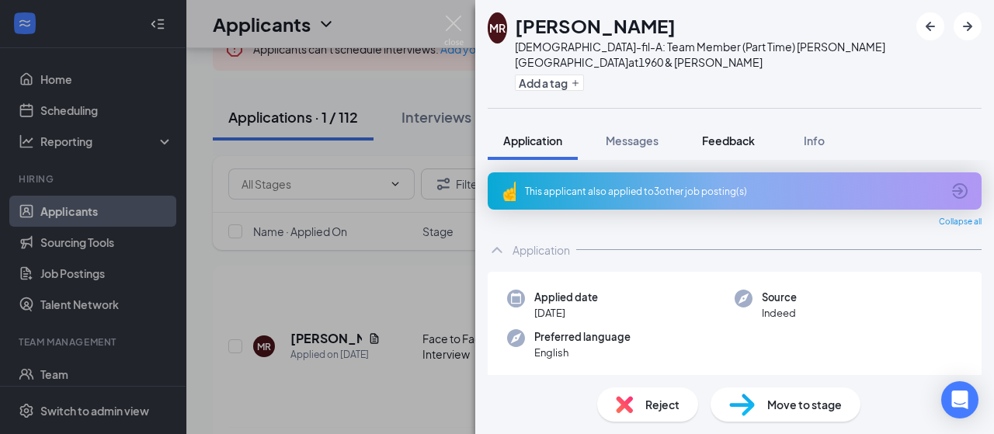
click at [728, 134] on span "Feedback" at bounding box center [728, 141] width 53 height 14
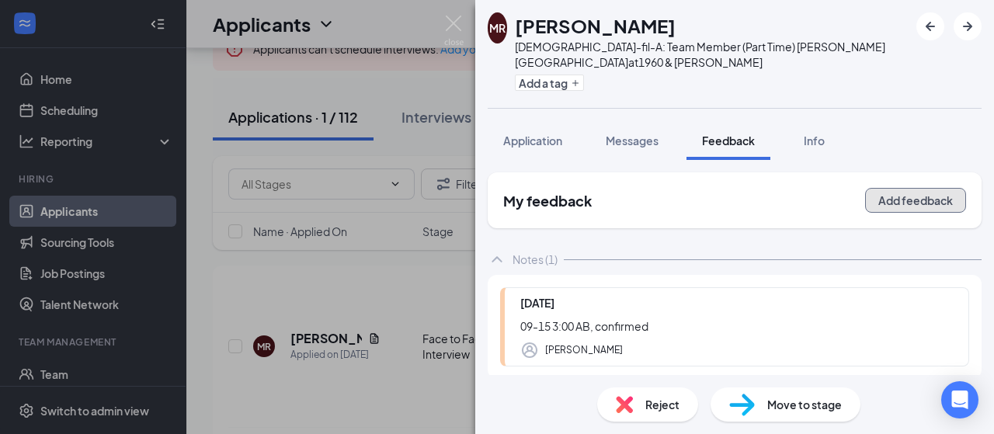
click at [919, 189] on button "Add feedback" at bounding box center [915, 200] width 101 height 25
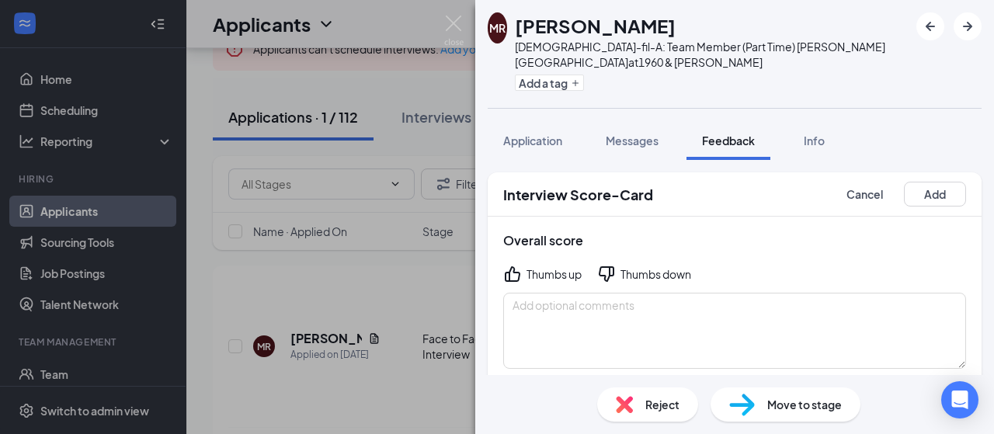
click at [651, 266] on div "Thumbs down" at bounding box center [656, 274] width 71 height 16
click at [598, 296] on textarea at bounding box center [734, 331] width 463 height 76
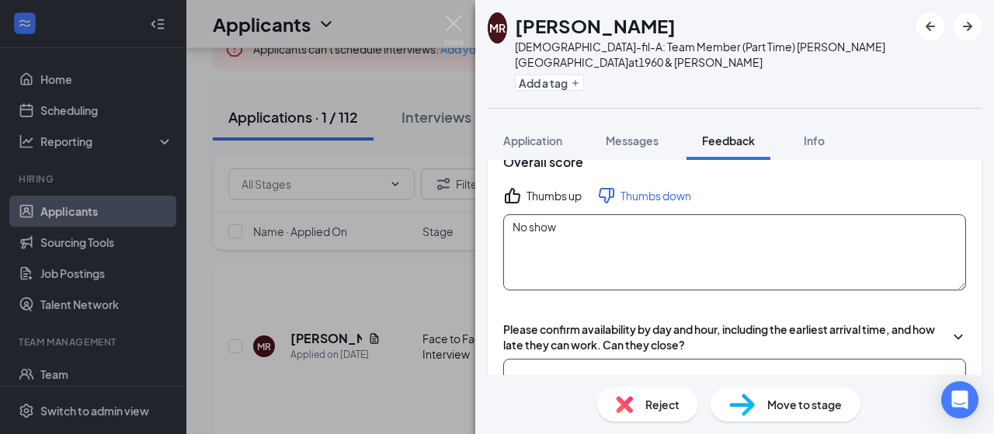
scroll to position [155, 0]
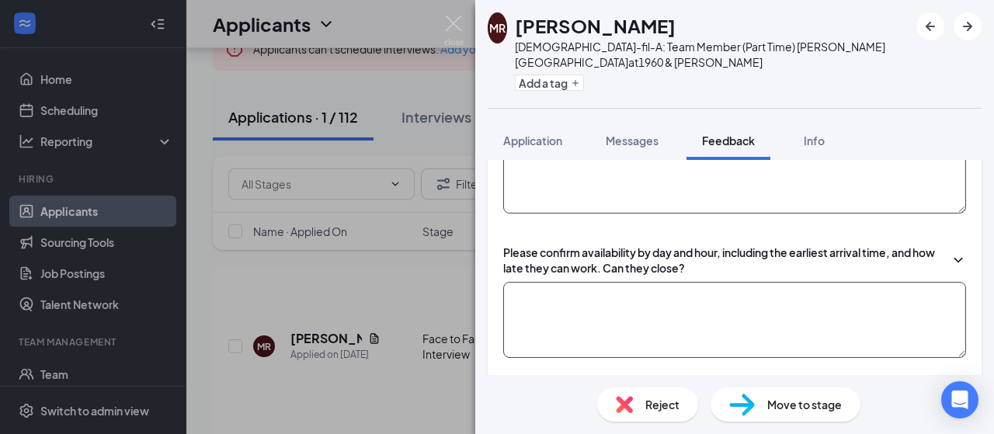
type textarea "No show"
click at [767, 291] on textarea at bounding box center [734, 320] width 463 height 76
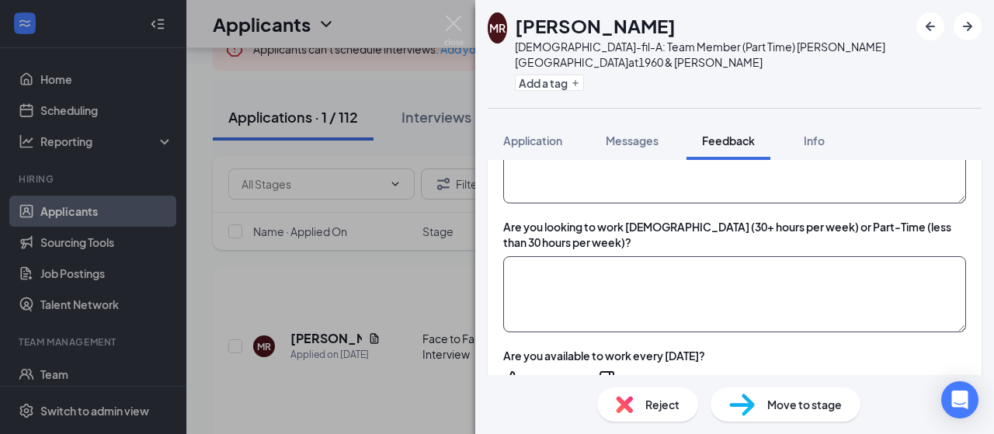
scroll to position [311, 0]
type textarea "x"
click at [733, 256] on textarea at bounding box center [734, 294] width 463 height 76
type textarea "x"
click at [609, 369] on icon "ThumbsDown" at bounding box center [606, 378] width 19 height 19
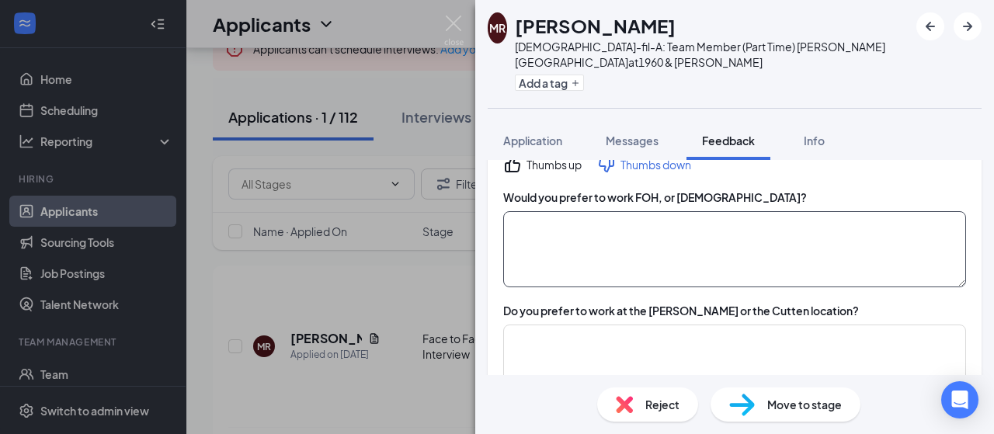
scroll to position [544, 0]
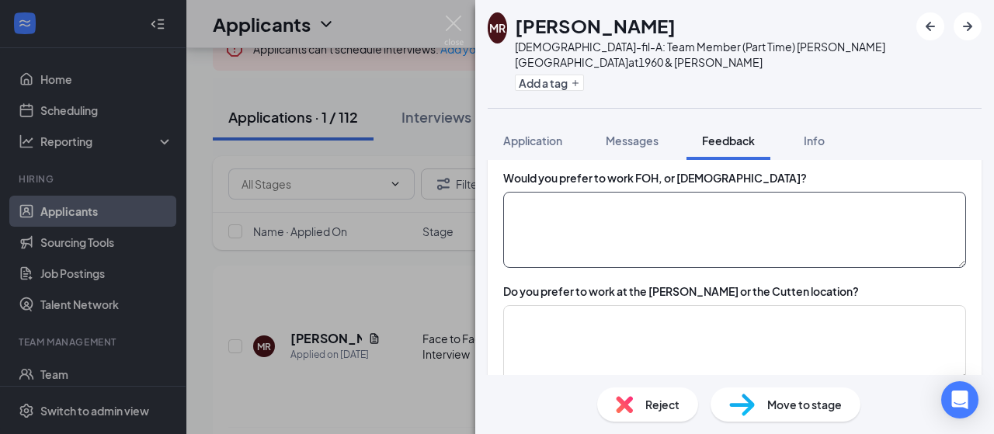
click at [732, 203] on textarea at bounding box center [734, 230] width 463 height 76
type textarea "x"
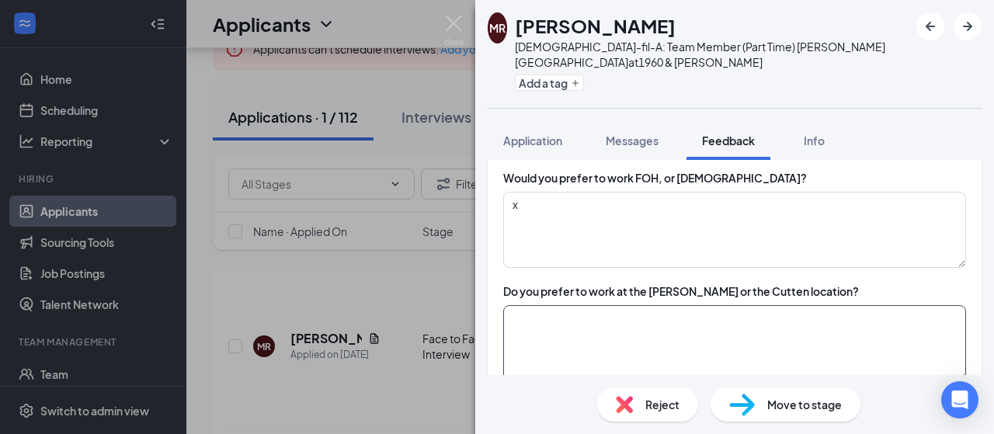
click at [681, 311] on textarea at bounding box center [734, 343] width 463 height 76
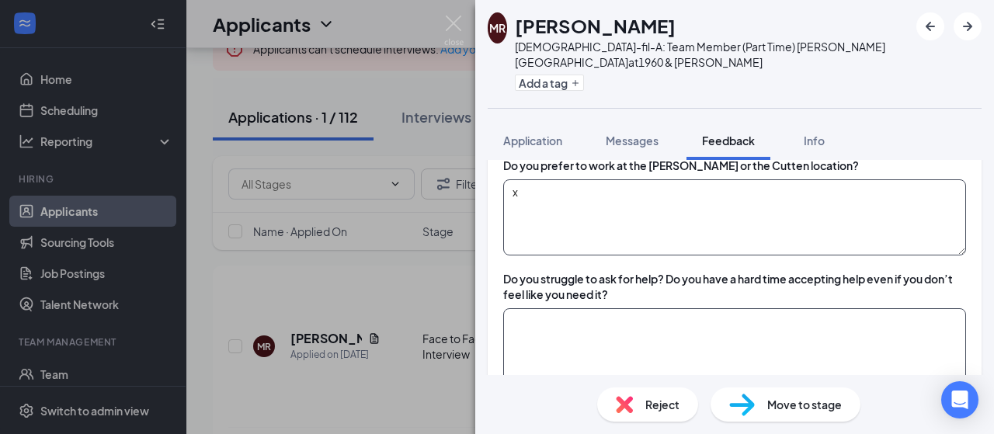
scroll to position [699, 0]
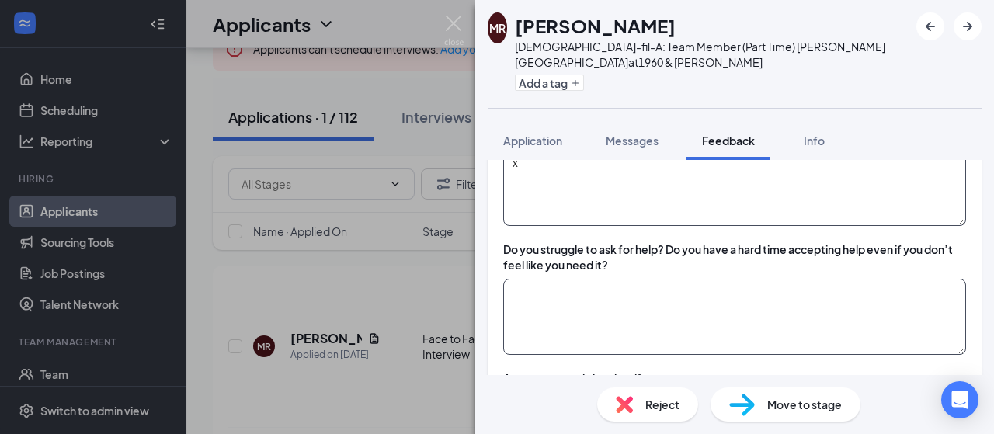
type textarea "x"
click at [650, 280] on textarea at bounding box center [734, 317] width 463 height 76
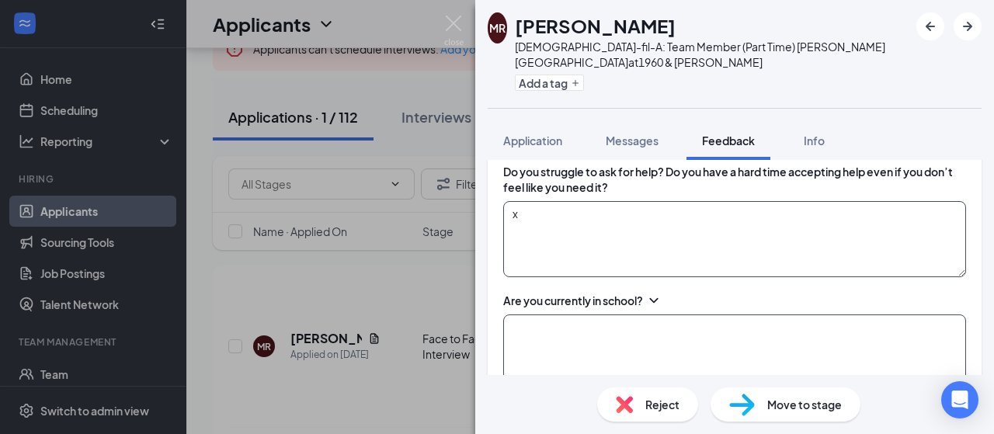
type textarea "x"
click at [652, 315] on textarea at bounding box center [734, 353] width 463 height 76
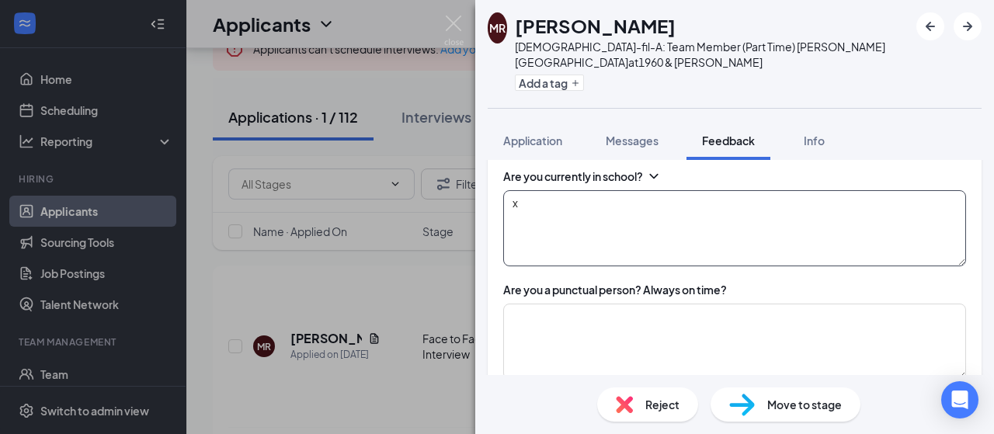
scroll to position [932, 0]
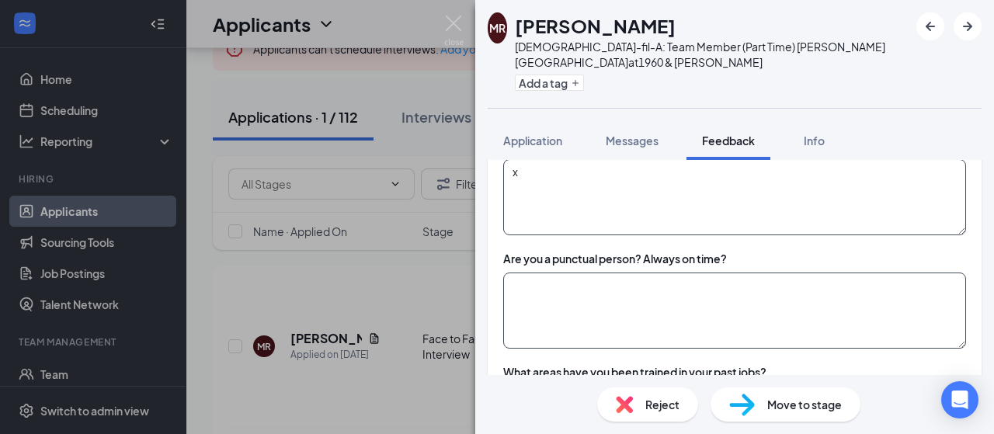
type textarea "x"
click at [660, 273] on textarea at bounding box center [734, 311] width 463 height 76
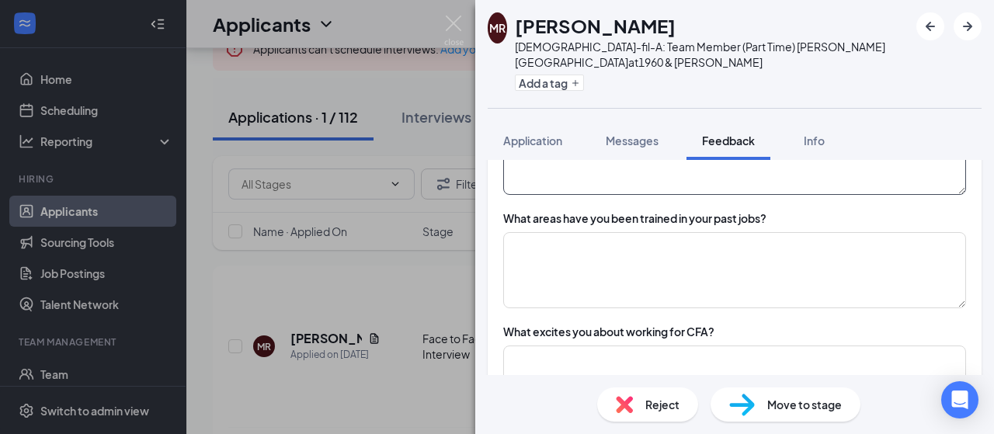
scroll to position [1087, 0]
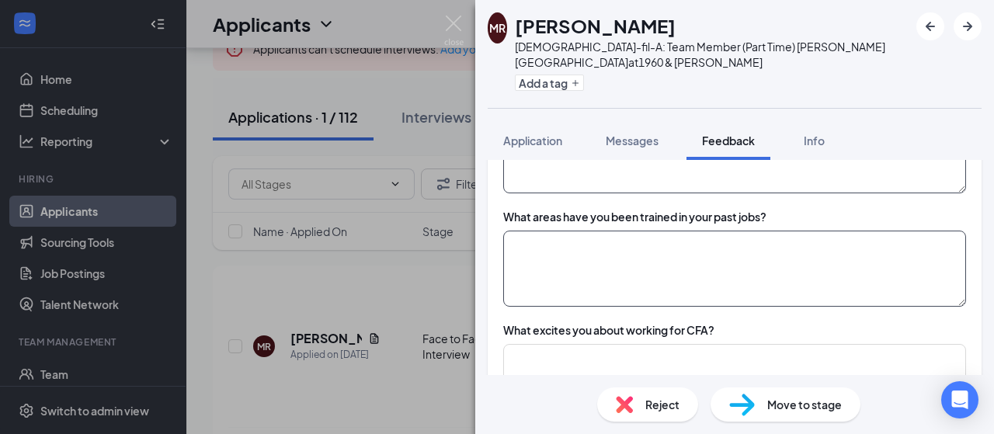
type textarea "x"
click at [685, 241] on textarea at bounding box center [734, 269] width 463 height 76
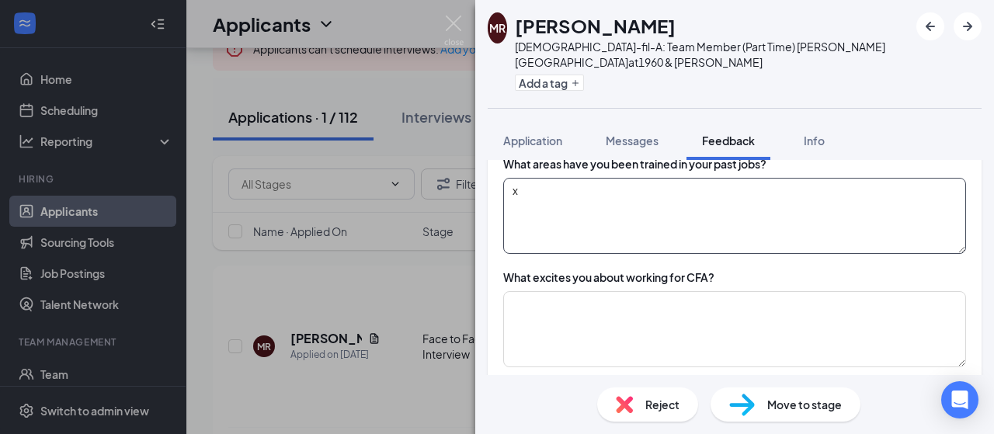
scroll to position [1165, 0]
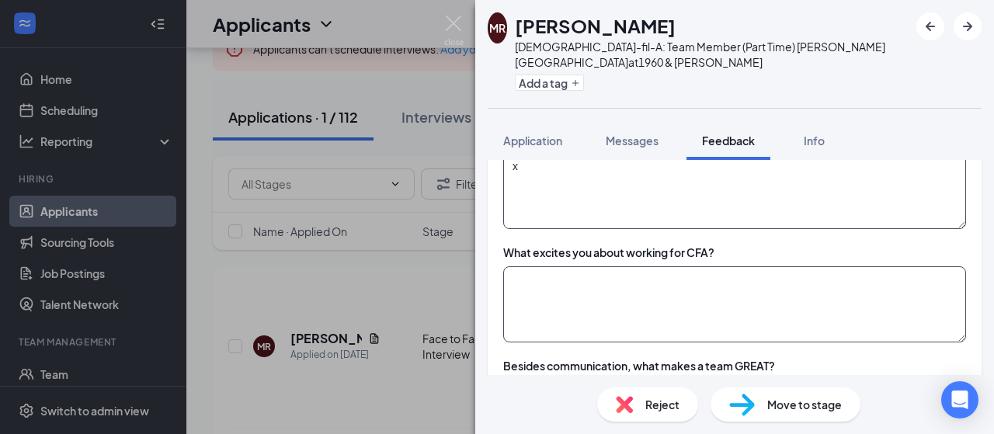
type textarea "x"
click at [673, 266] on textarea at bounding box center [734, 304] width 463 height 76
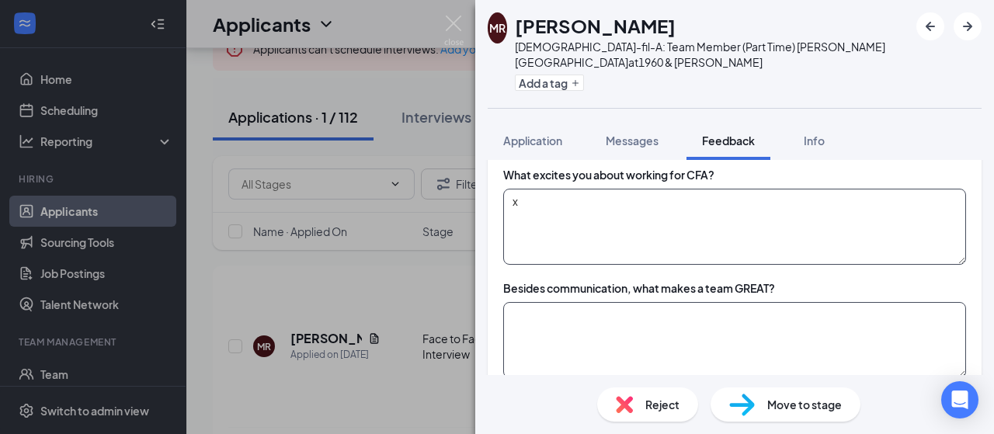
type textarea "x"
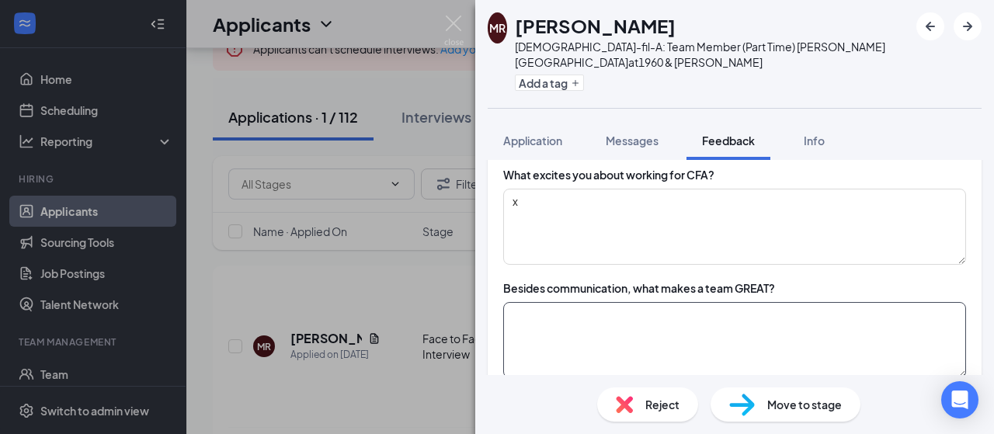
click at [661, 302] on textarea at bounding box center [734, 340] width 463 height 76
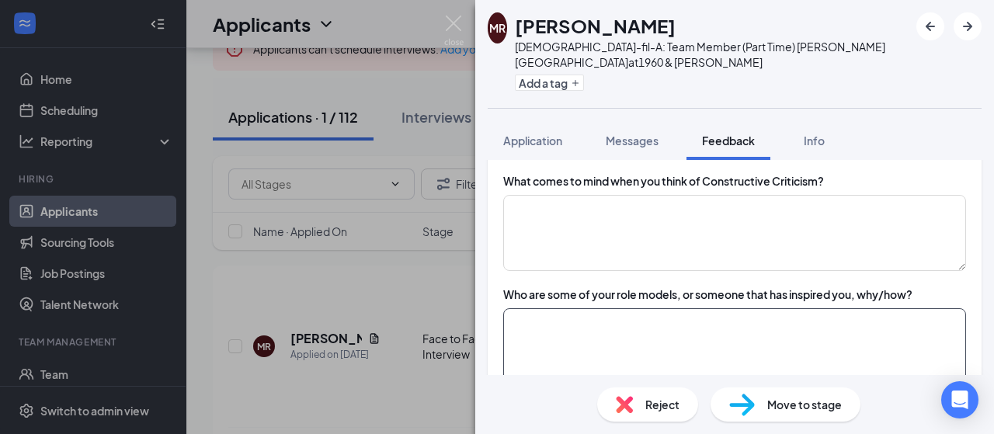
scroll to position [1476, 0]
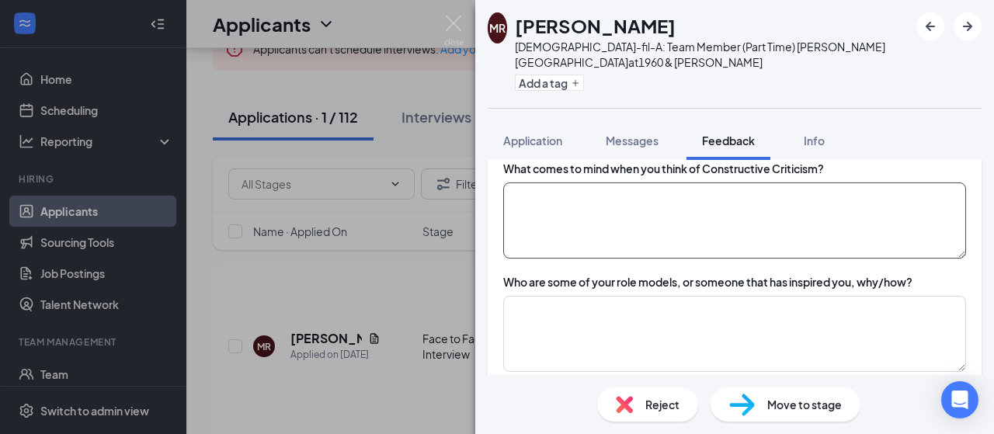
type textarea "x"
click at [687, 184] on textarea at bounding box center [734, 221] width 463 height 76
type textarea "x"
click at [663, 296] on textarea at bounding box center [734, 334] width 463 height 76
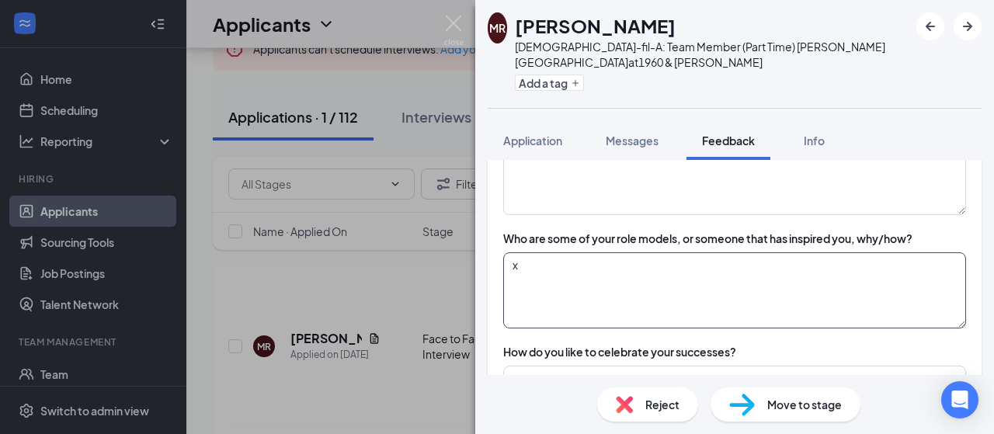
scroll to position [1554, 0]
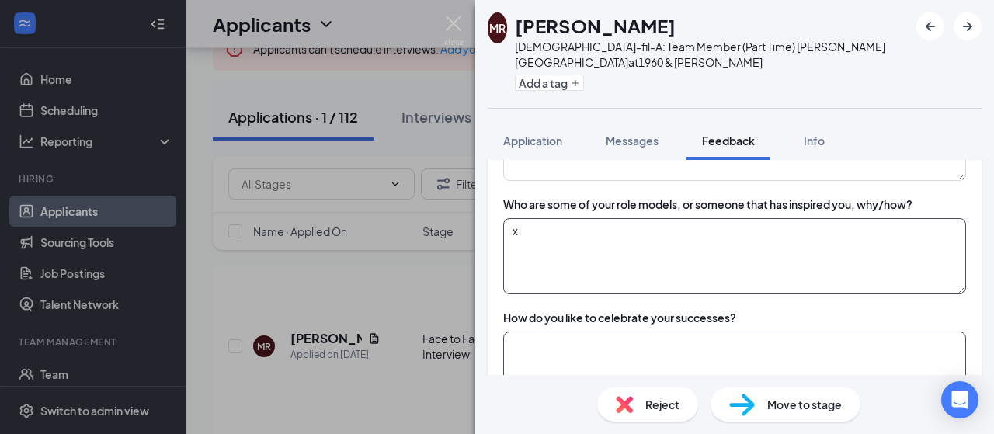
type textarea "x"
click at [652, 332] on textarea at bounding box center [734, 370] width 463 height 76
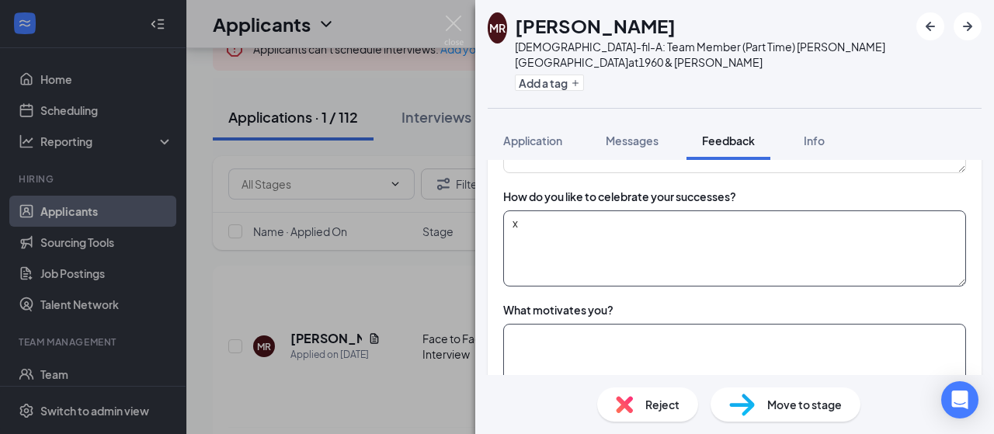
scroll to position [1709, 0]
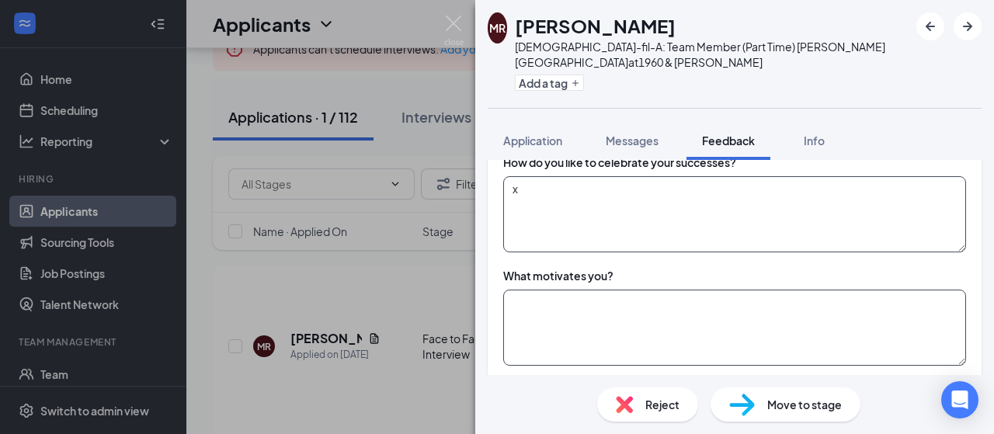
type textarea "x"
click at [665, 290] on textarea at bounding box center [734, 328] width 463 height 76
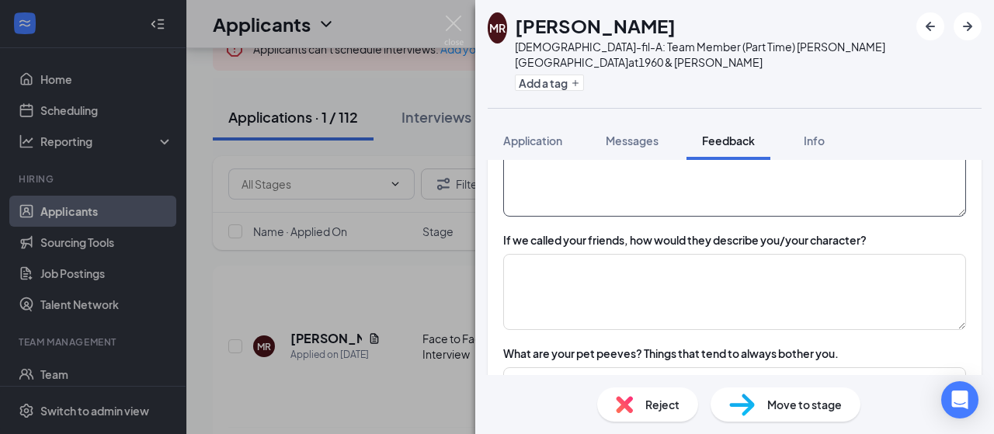
scroll to position [1864, 0]
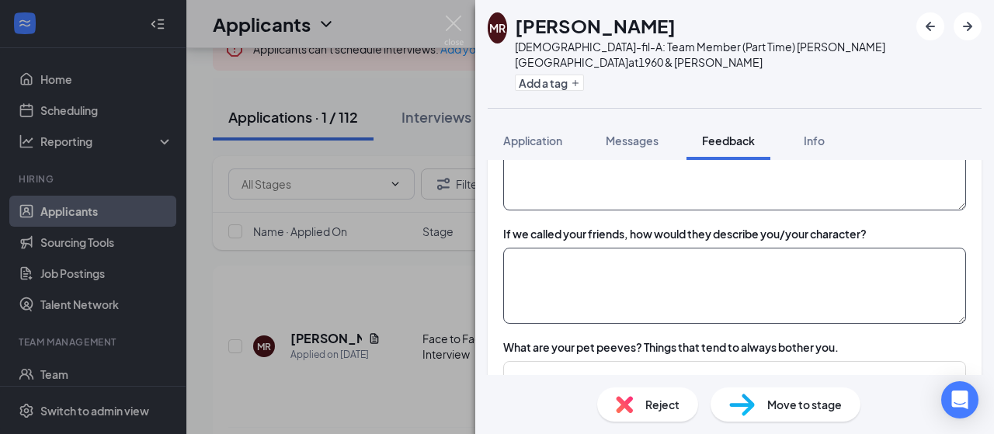
type textarea "x"
click at [673, 248] on textarea at bounding box center [734, 286] width 463 height 76
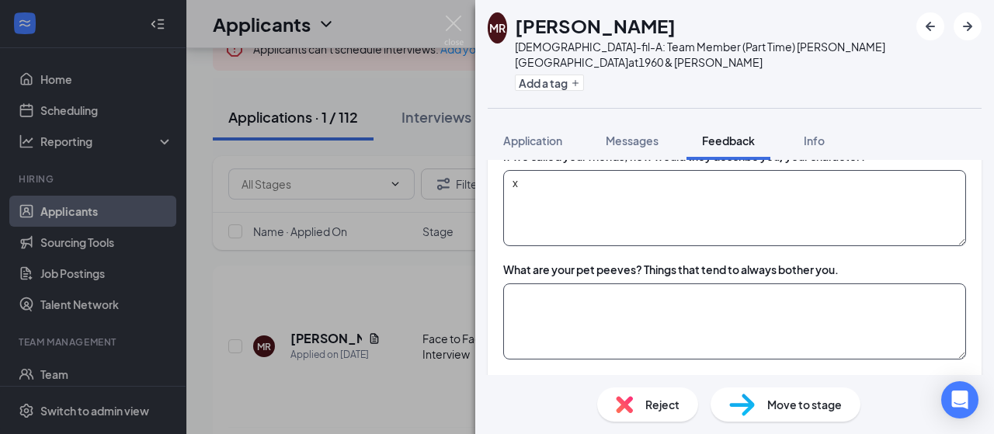
type textarea "x"
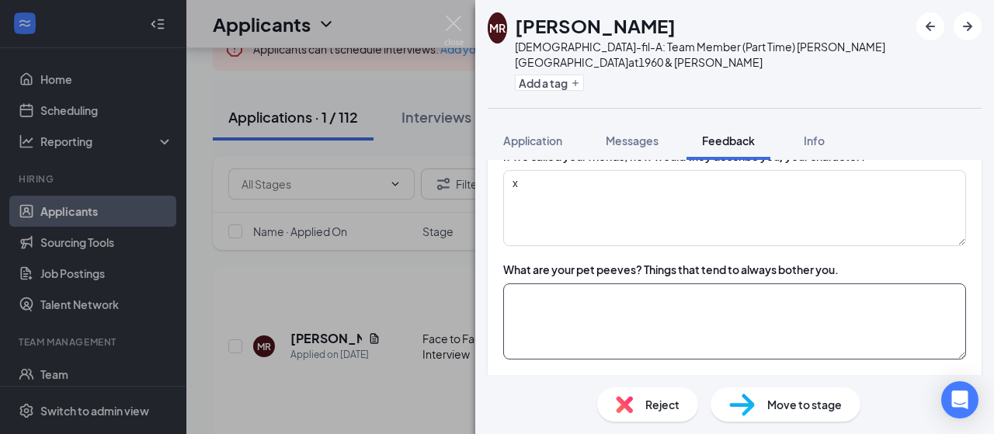
click at [670, 284] on textarea at bounding box center [734, 322] width 463 height 76
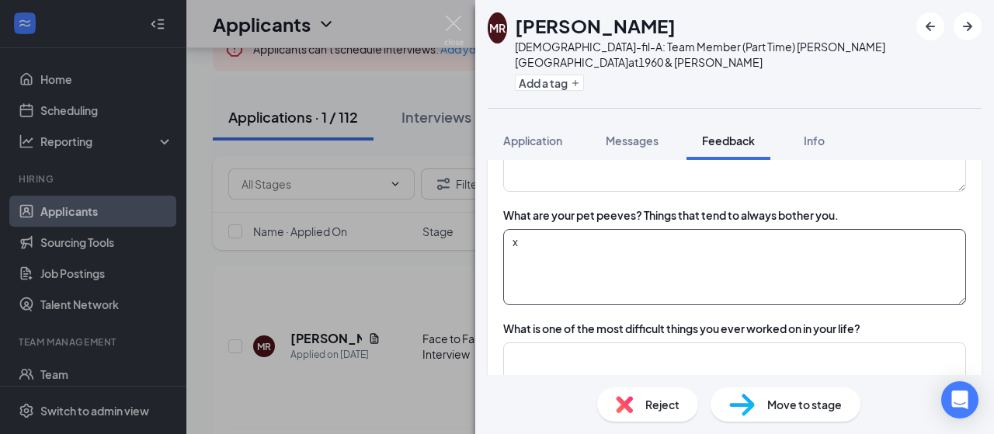
scroll to position [2020, 0]
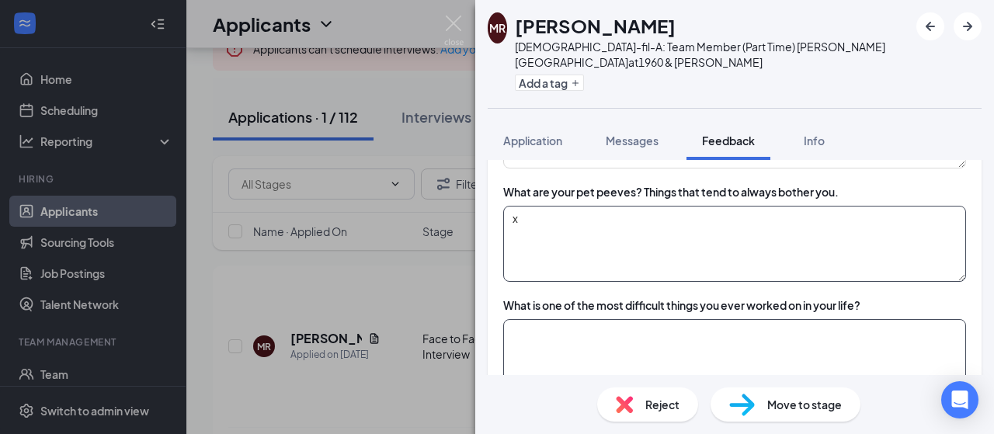
type textarea "x"
click at [657, 319] on textarea at bounding box center [734, 357] width 463 height 76
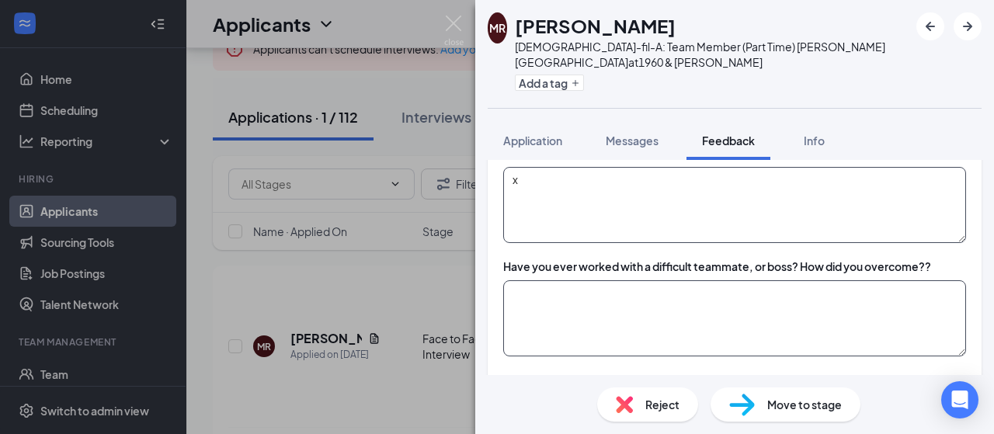
scroll to position [2175, 0]
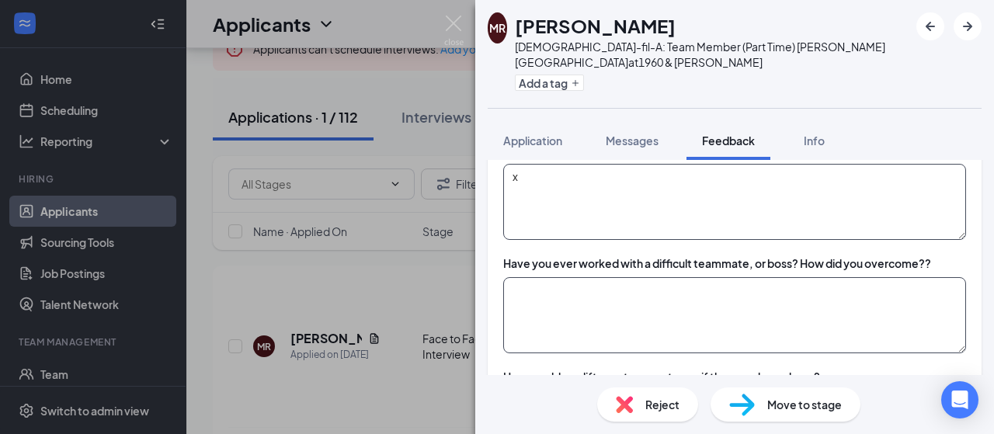
type textarea "x"
click at [671, 277] on textarea at bounding box center [734, 315] width 463 height 76
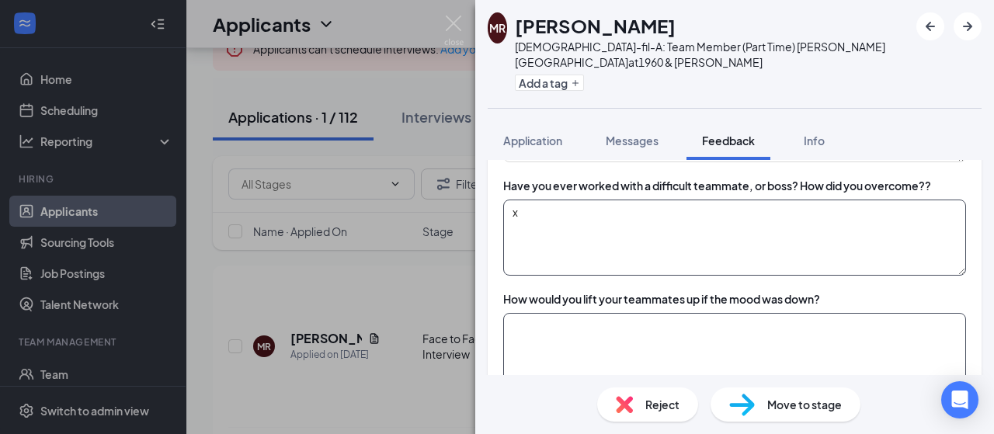
type textarea "x"
click at [657, 313] on textarea at bounding box center [734, 351] width 463 height 76
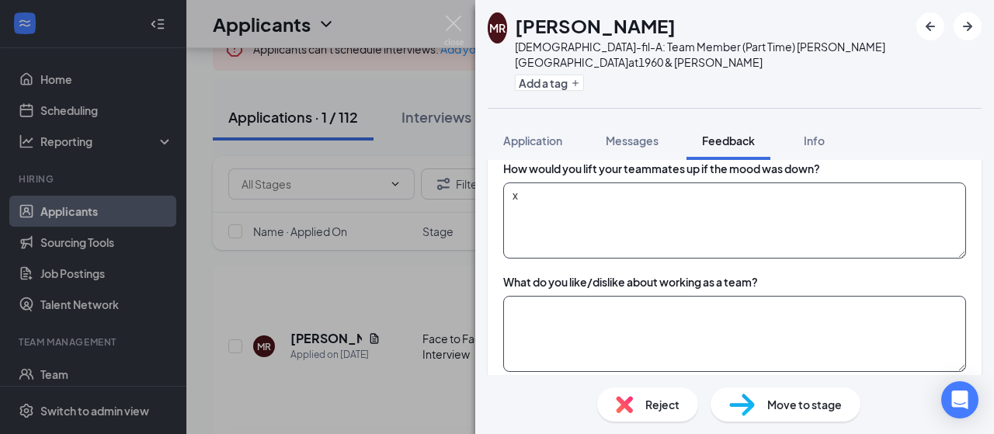
scroll to position [2408, 0]
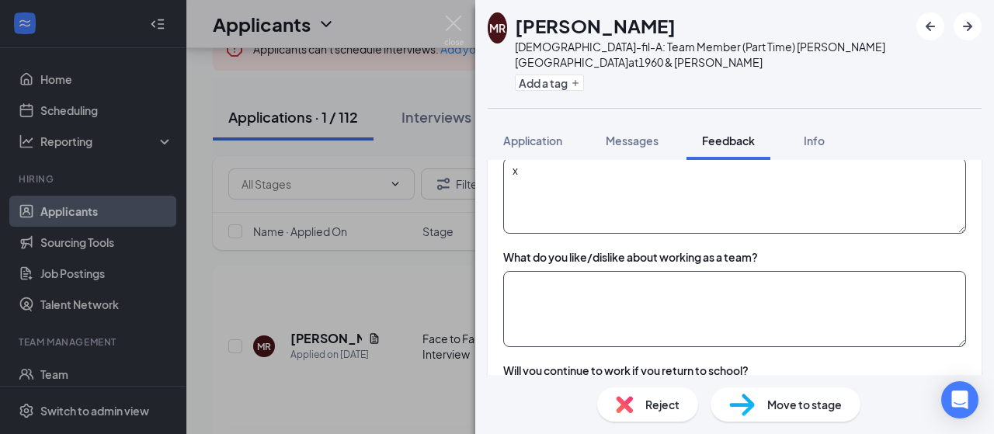
type textarea "x"
click at [655, 271] on textarea at bounding box center [734, 309] width 463 height 76
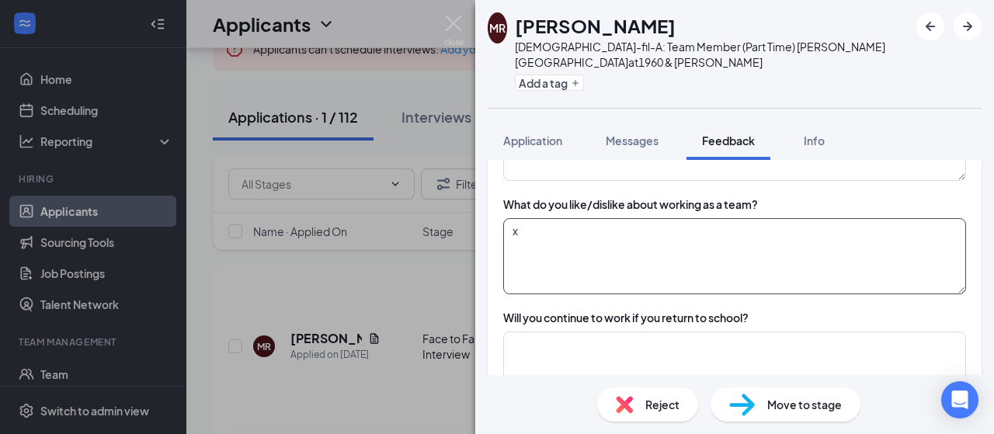
scroll to position [2486, 0]
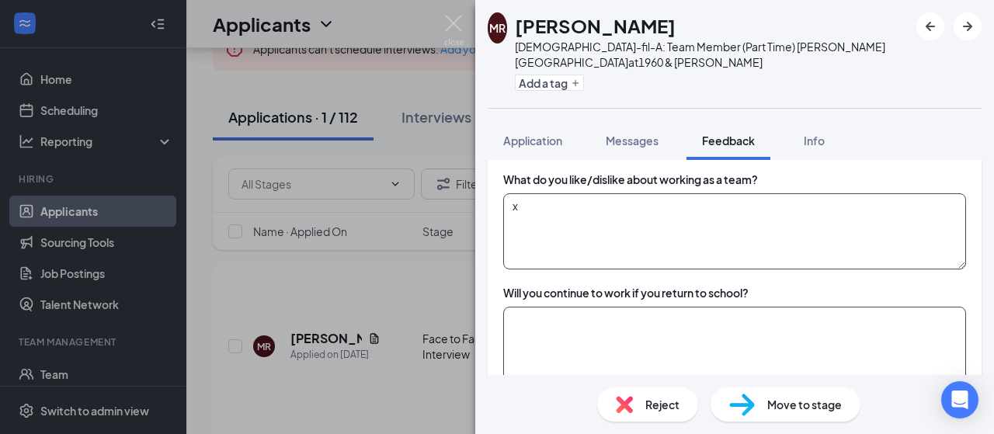
type textarea "x"
click at [652, 307] on textarea at bounding box center [734, 345] width 463 height 76
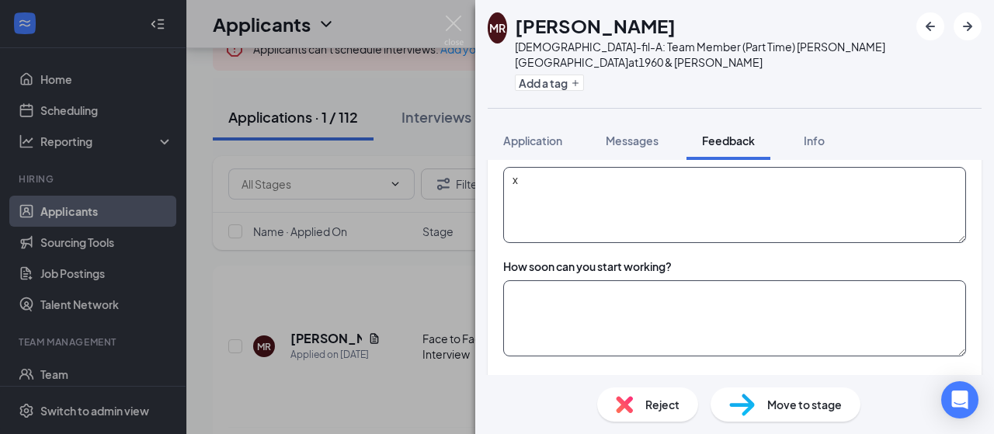
scroll to position [2641, 0]
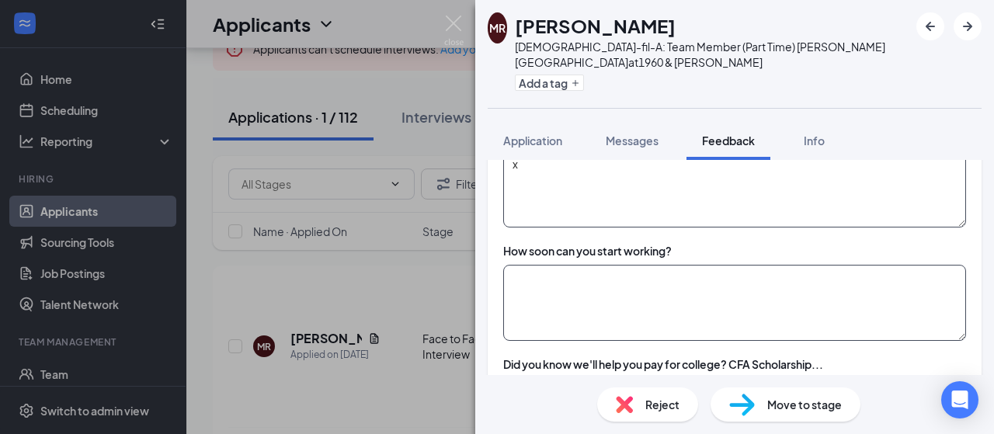
type textarea "x"
click at [663, 265] on textarea at bounding box center [734, 303] width 463 height 76
type textarea "x"
click at [612, 378] on icon "ThumbsDown" at bounding box center [606, 387] width 19 height 19
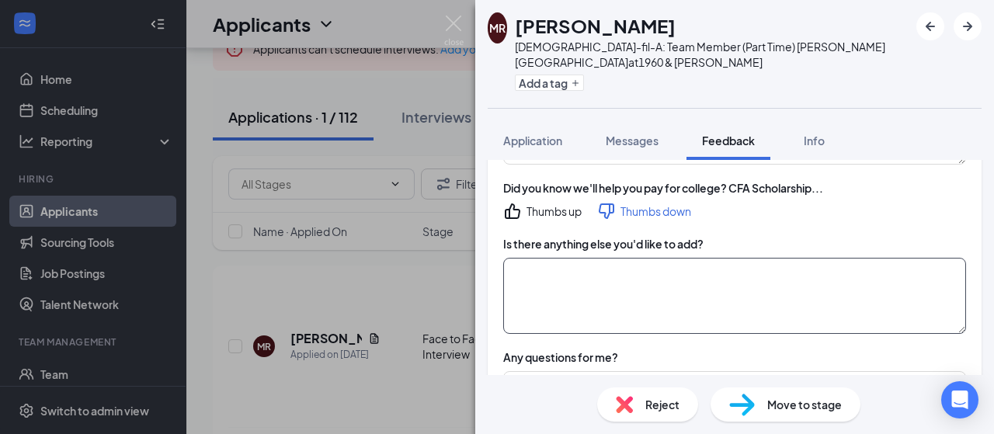
scroll to position [2874, 0]
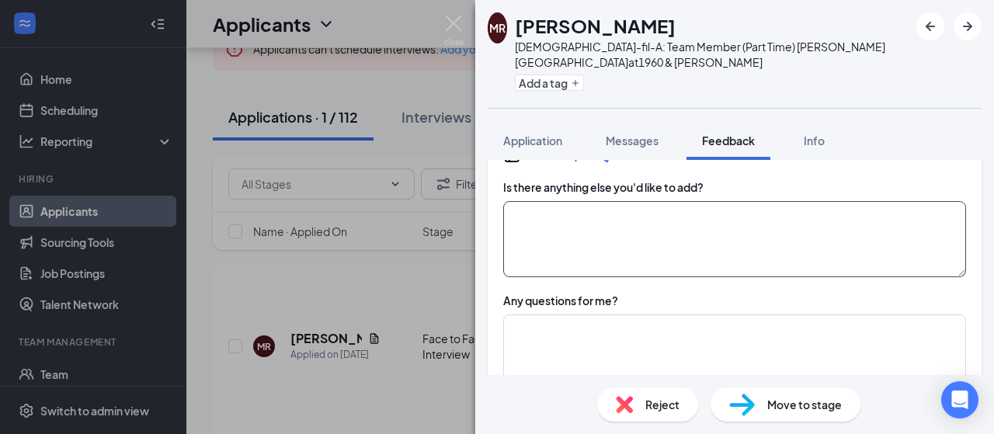
click at [691, 204] on textarea at bounding box center [734, 239] width 463 height 76
type textarea "x"
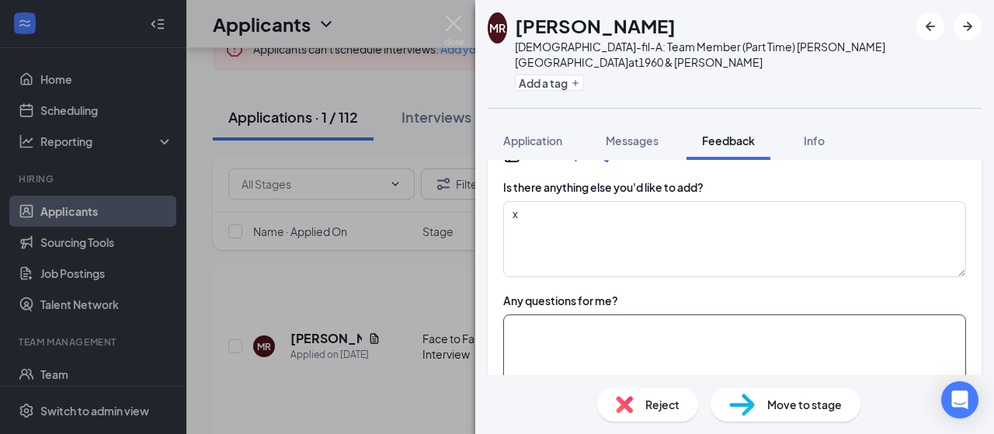
click at [648, 315] on textarea at bounding box center [734, 353] width 463 height 76
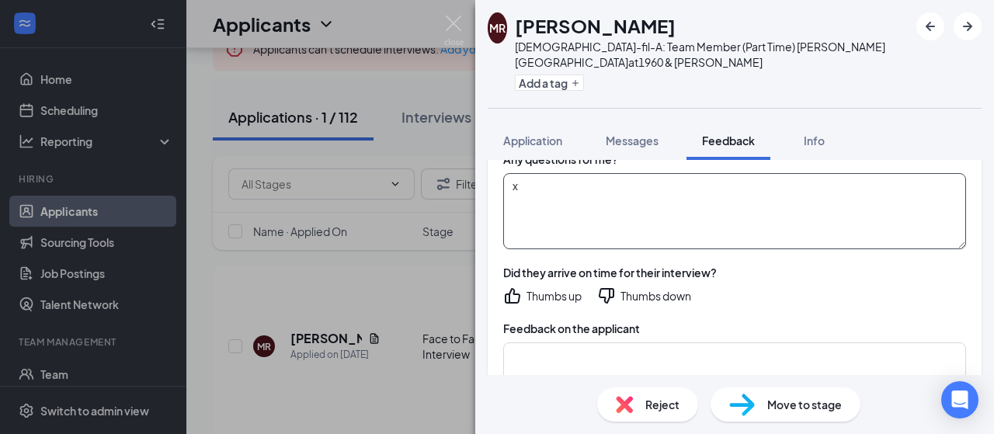
scroll to position [3029, 0]
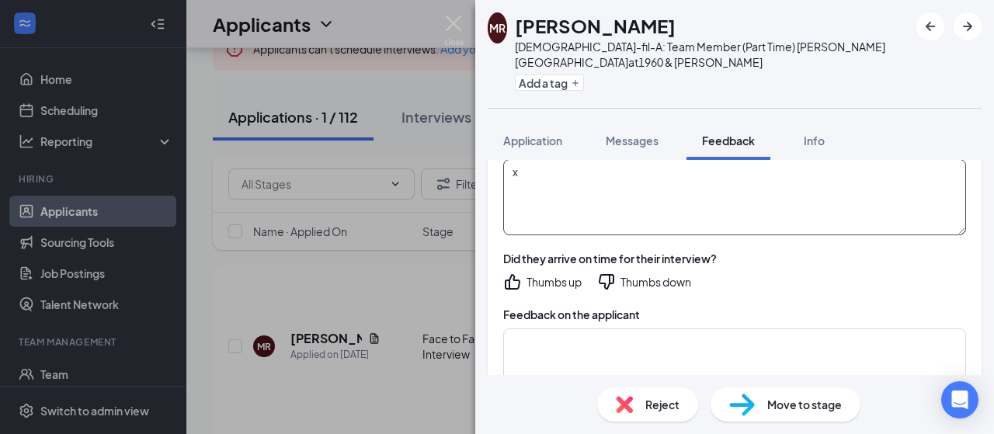
type textarea "x"
click at [614, 274] on icon "ThumbsDown" at bounding box center [607, 282] width 16 height 16
click at [609, 329] on textarea at bounding box center [734, 367] width 463 height 76
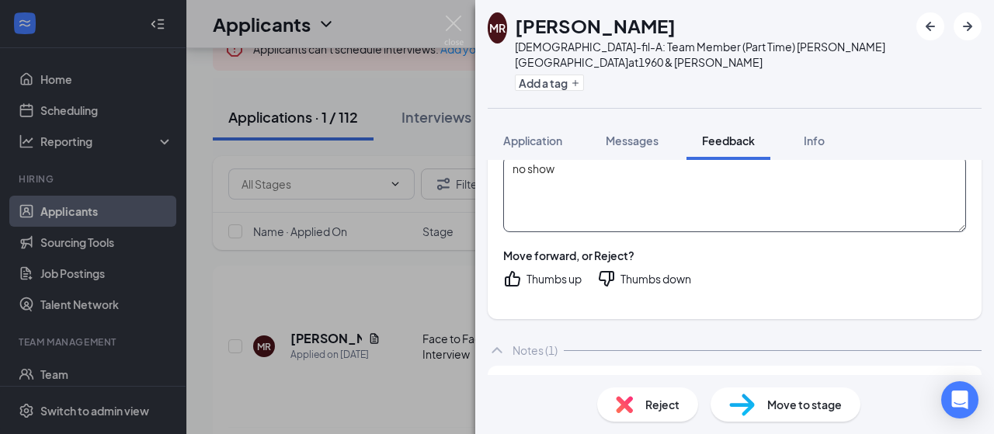
scroll to position [3185, 0]
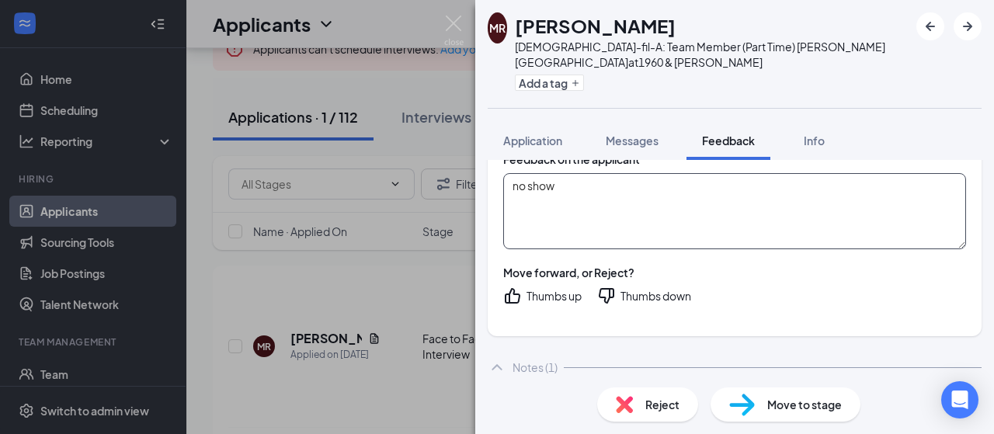
type textarea "no show"
click at [612, 288] on icon "ThumbsDown" at bounding box center [607, 296] width 16 height 16
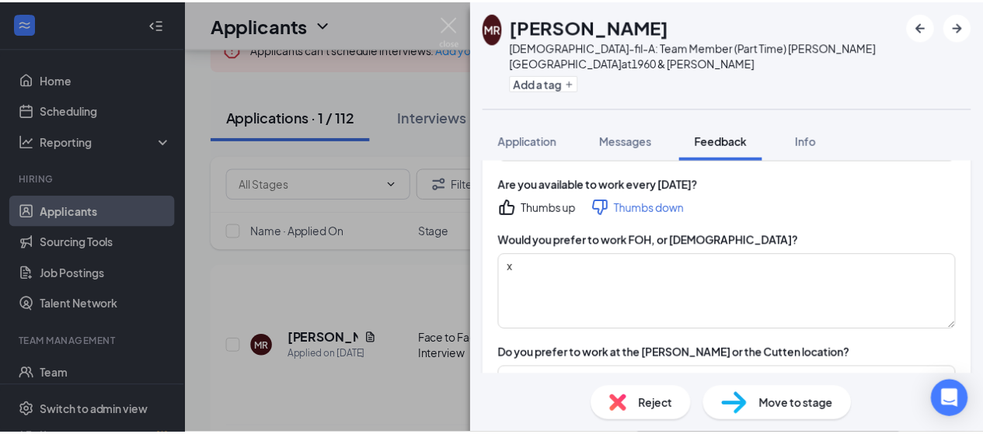
scroll to position [0, 0]
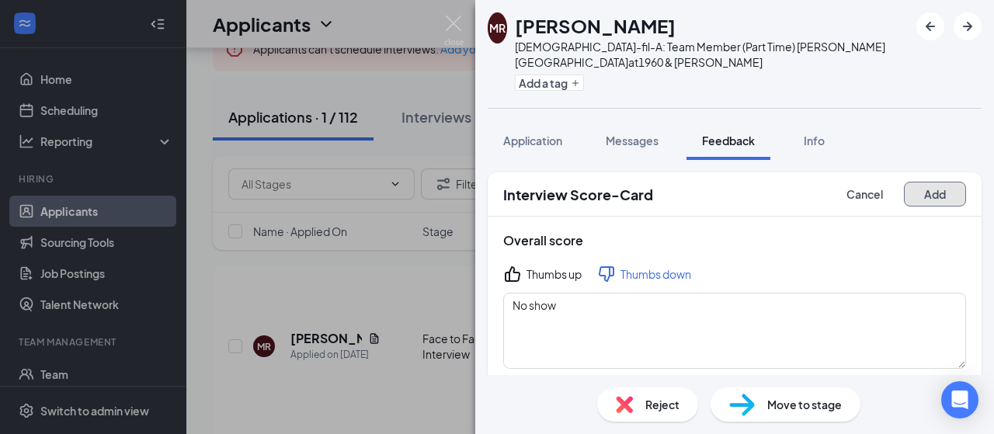
click at [924, 182] on button "Add" at bounding box center [935, 194] width 62 height 25
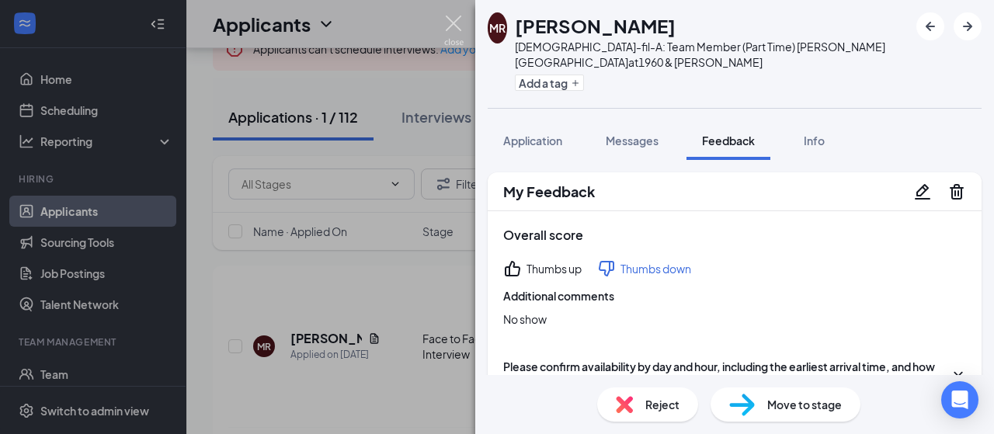
click at [451, 23] on img at bounding box center [453, 31] width 19 height 30
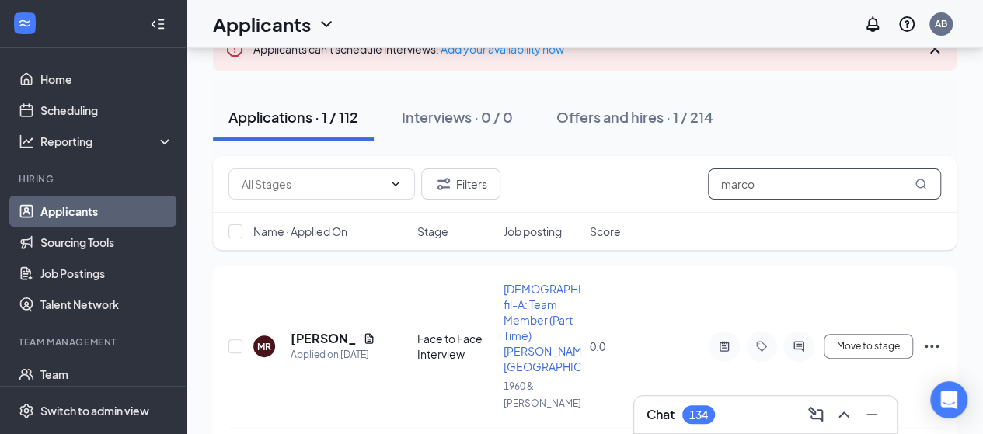
drag, startPoint x: 731, startPoint y: 186, endPoint x: 693, endPoint y: 187, distance: 38.1
click at [693, 187] on div "Filters marco" at bounding box center [584, 184] width 712 height 31
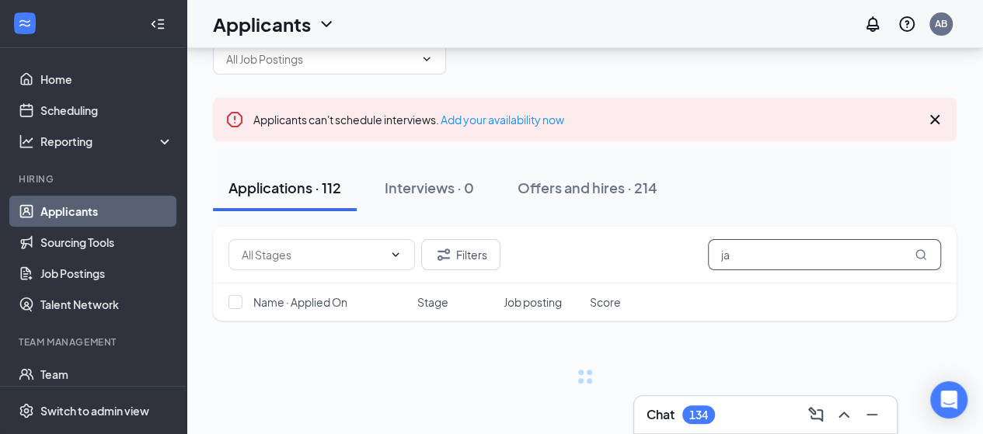
scroll to position [54, 0]
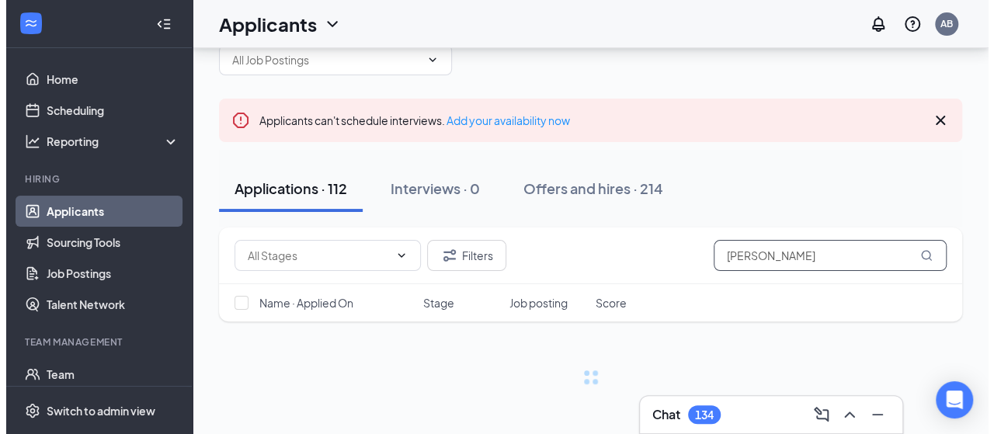
scroll to position [125, 0]
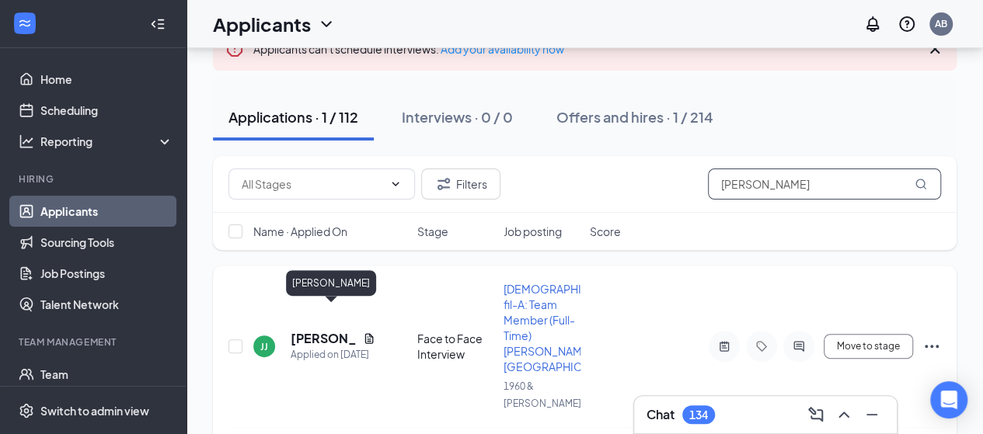
type input "javon"
click at [312, 330] on h5 "Javon Johnson" at bounding box center [324, 338] width 66 height 17
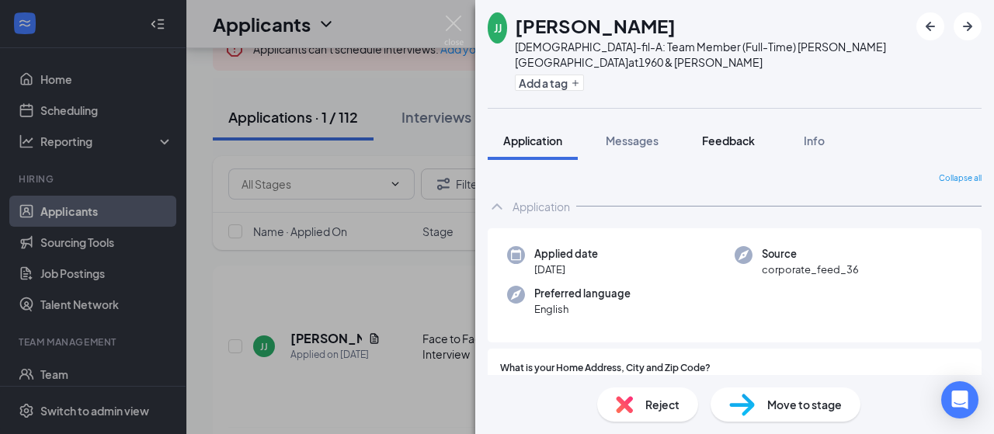
click at [724, 134] on span "Feedback" at bounding box center [728, 141] width 53 height 14
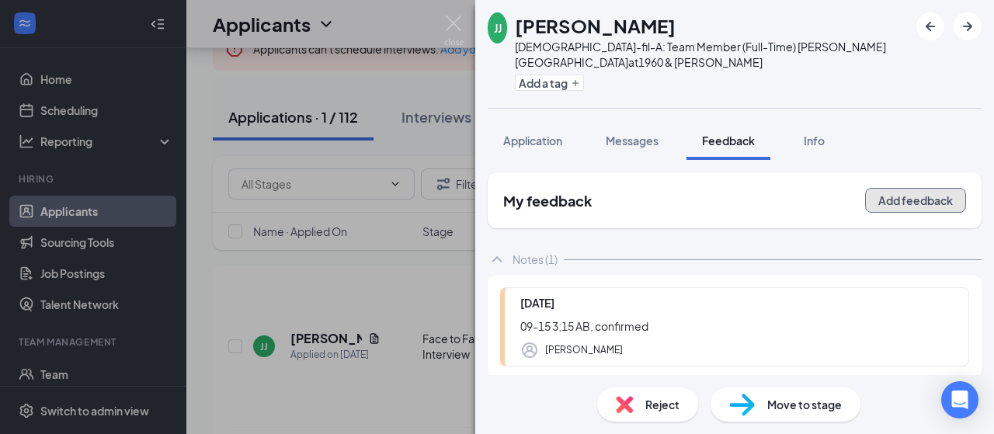
click at [932, 188] on button "Add feedback" at bounding box center [915, 200] width 101 height 25
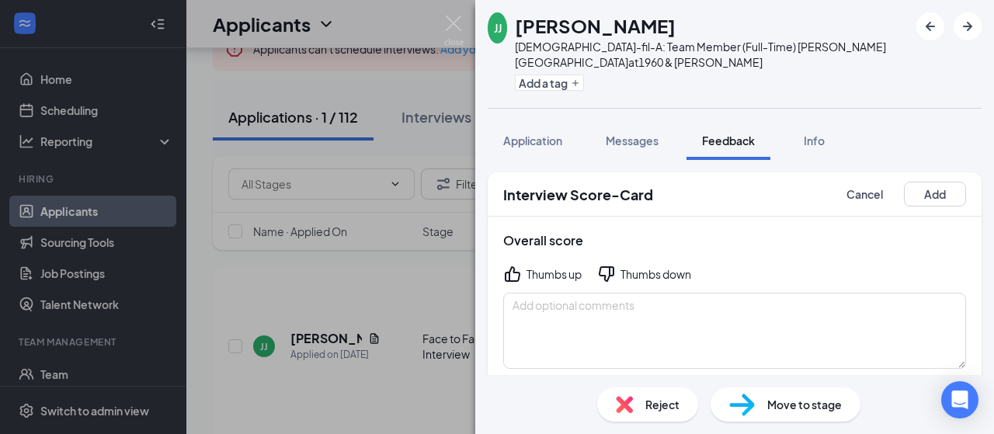
click at [610, 266] on icon "ThumbsDown" at bounding box center [607, 274] width 16 height 16
drag, startPoint x: 586, startPoint y: 297, endPoint x: 597, endPoint y: 290, distance: 13.6
click at [591, 294] on textarea at bounding box center [734, 331] width 463 height 76
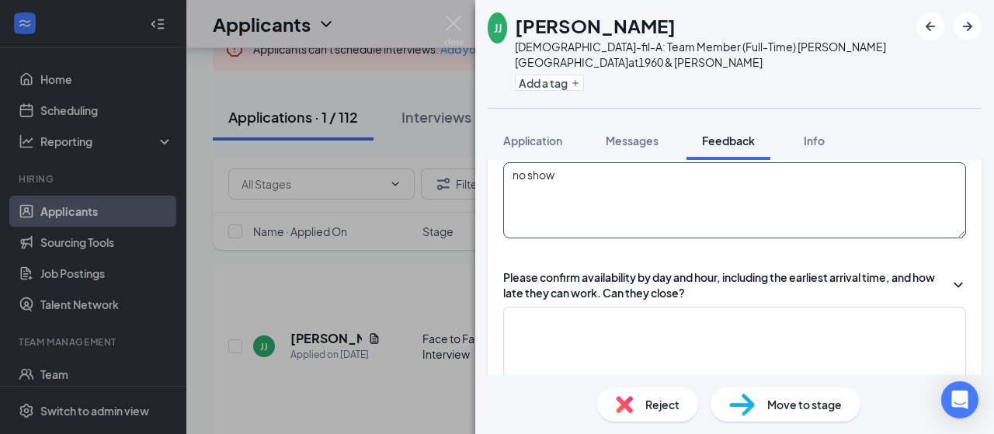
scroll to position [155, 0]
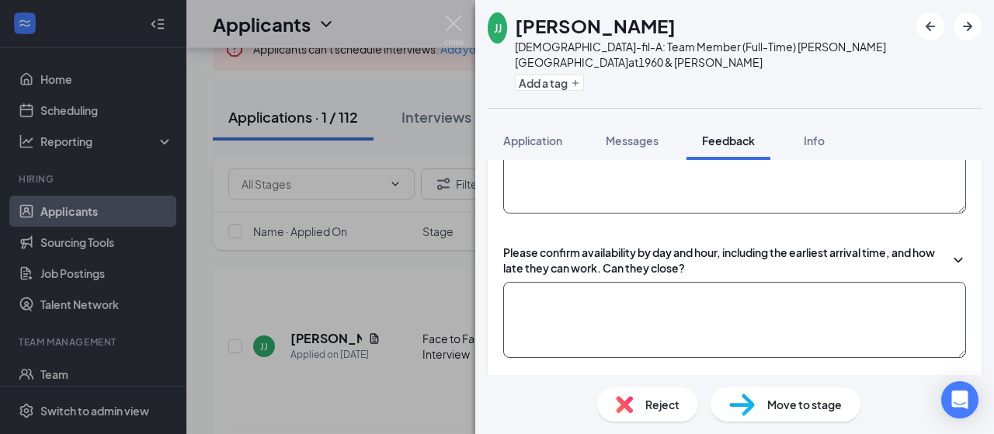
type textarea "no show"
click at [694, 282] on textarea at bounding box center [734, 320] width 463 height 76
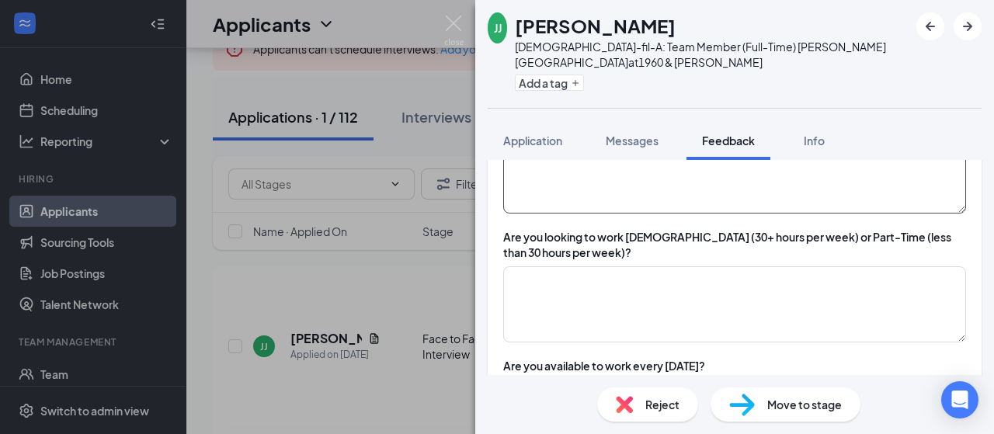
scroll to position [311, 0]
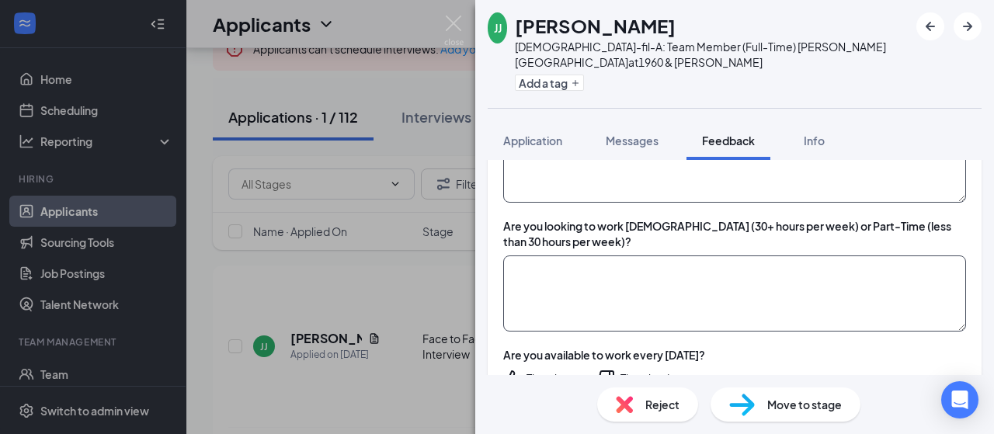
type textarea "no show"
click at [836, 256] on textarea at bounding box center [734, 294] width 463 height 76
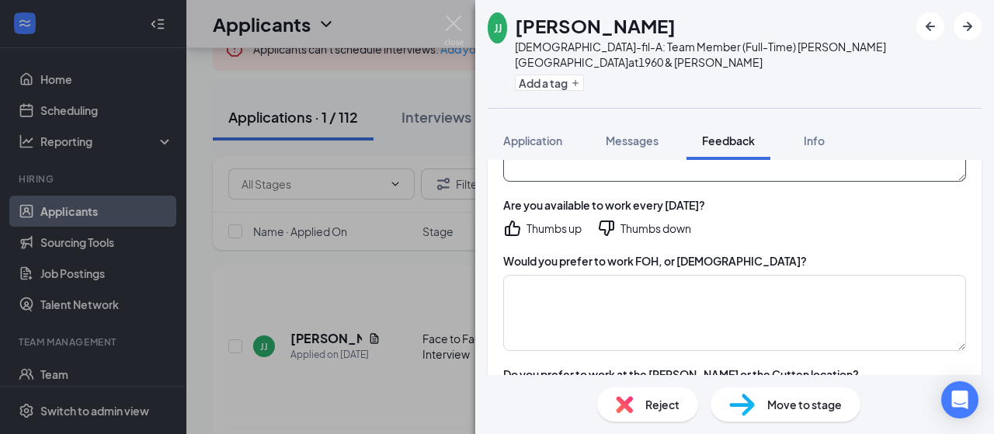
scroll to position [466, 0]
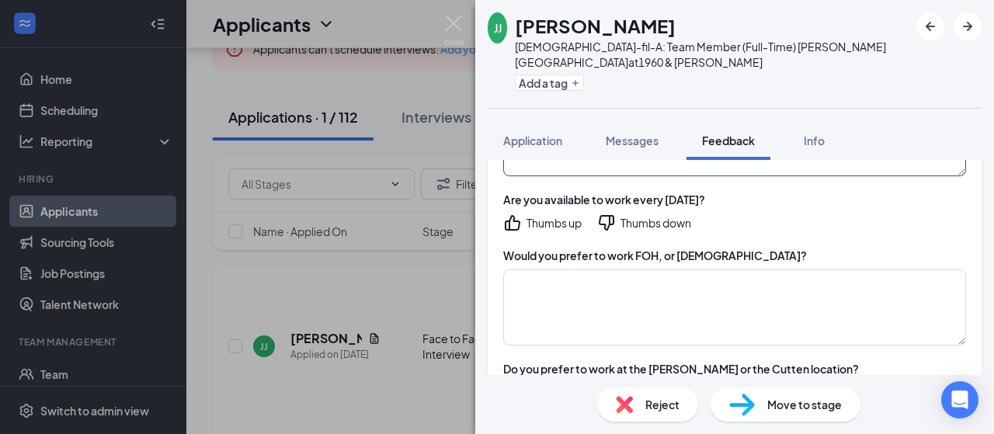
type textarea "x"
click at [607, 215] on icon "ThumbsDown" at bounding box center [607, 223] width 16 height 16
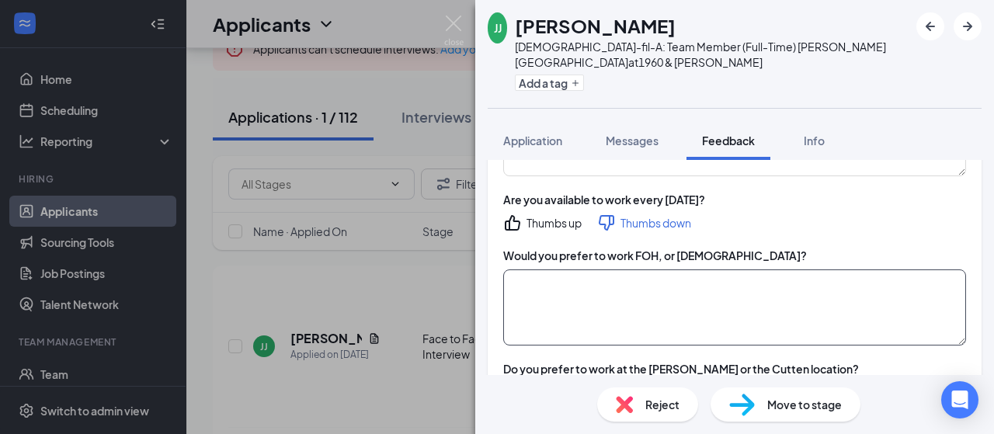
click at [567, 270] on textarea at bounding box center [734, 308] width 463 height 76
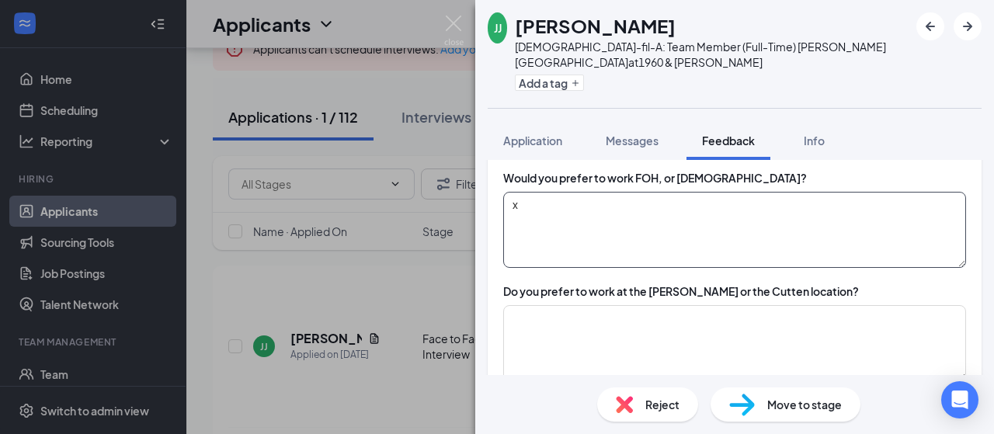
scroll to position [621, 0]
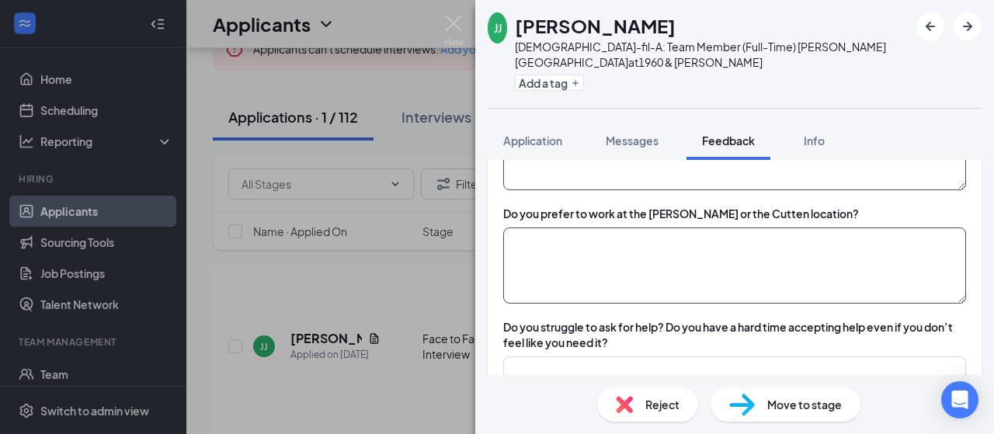
type textarea "x"
click at [574, 228] on textarea at bounding box center [734, 266] width 463 height 76
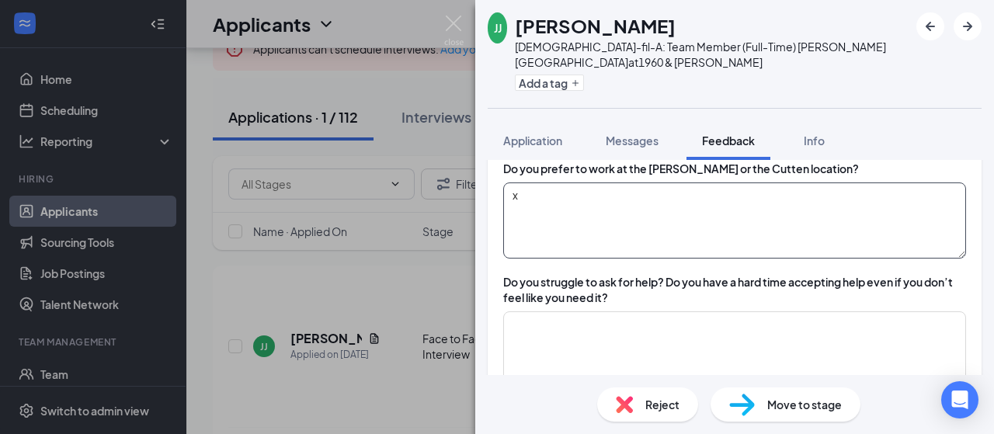
scroll to position [777, 0]
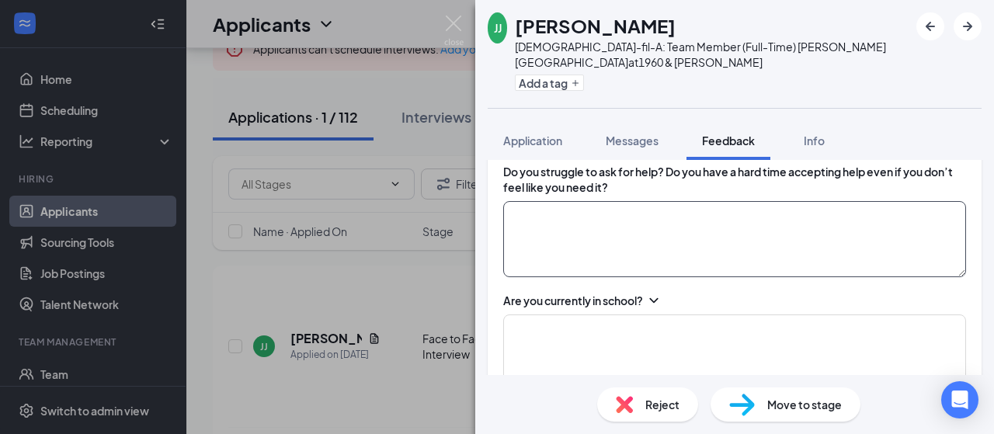
type textarea "x"
click at [650, 201] on textarea at bounding box center [734, 239] width 463 height 76
type textarea "x"
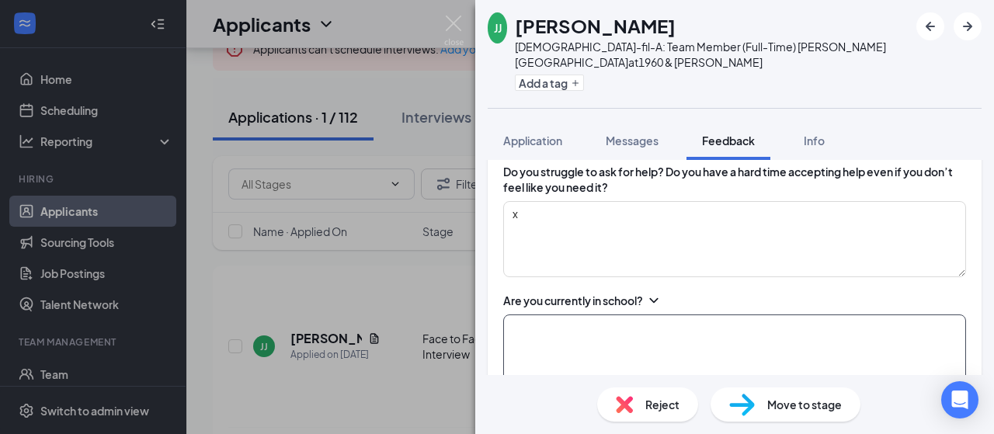
click at [652, 315] on textarea at bounding box center [734, 353] width 463 height 76
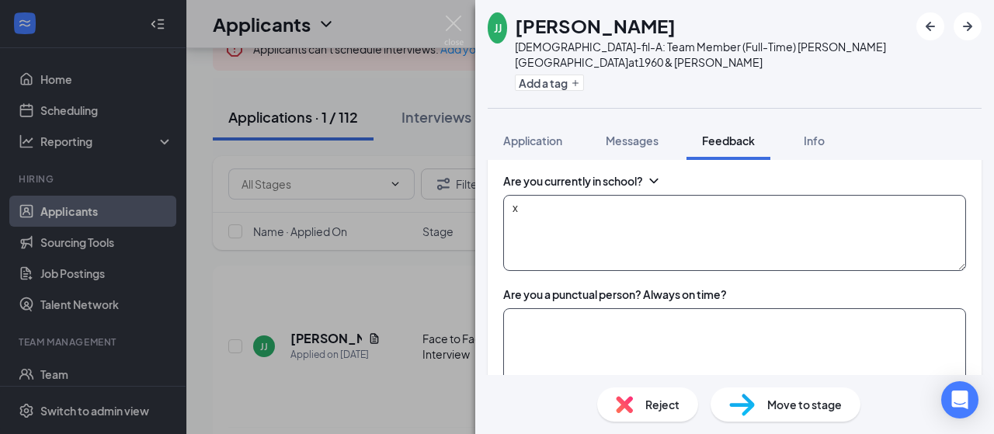
scroll to position [932, 0]
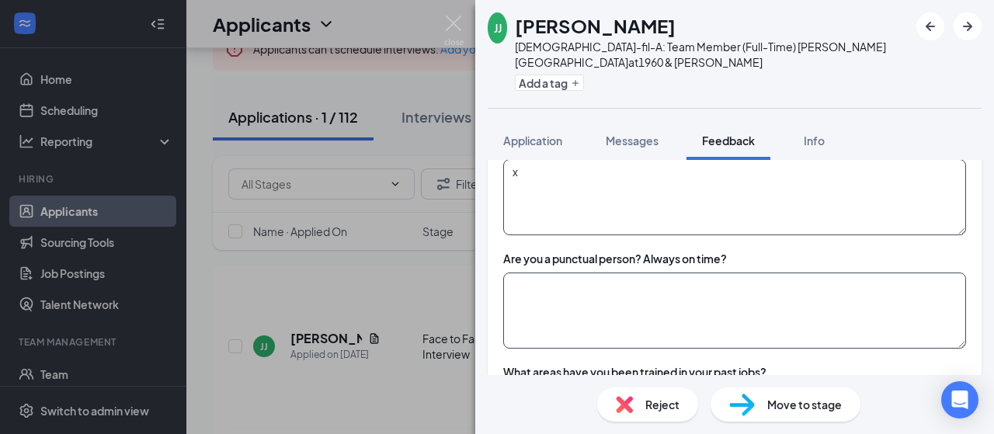
type textarea "x"
click at [651, 279] on textarea at bounding box center [734, 311] width 463 height 76
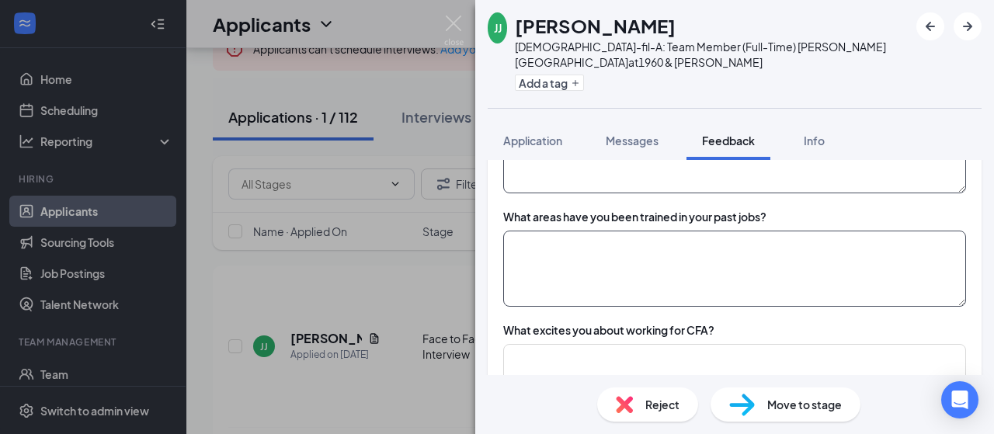
type textarea "x"
click at [659, 231] on textarea at bounding box center [734, 269] width 463 height 76
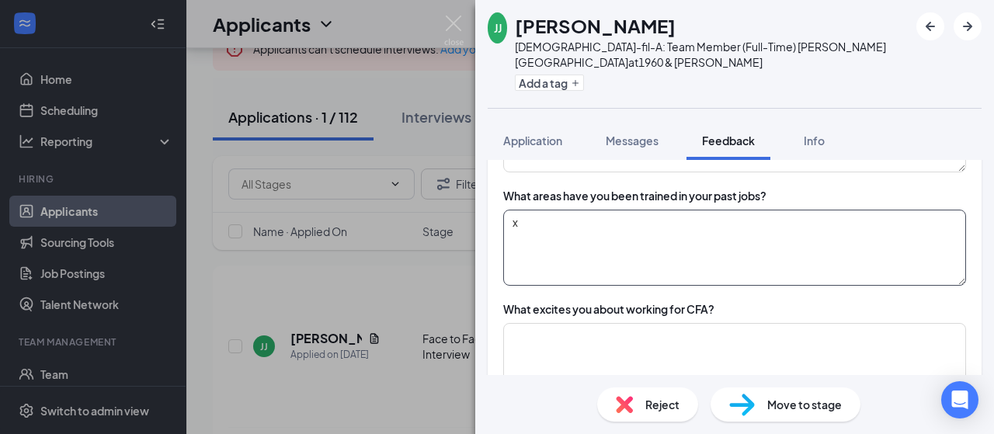
scroll to position [1165, 0]
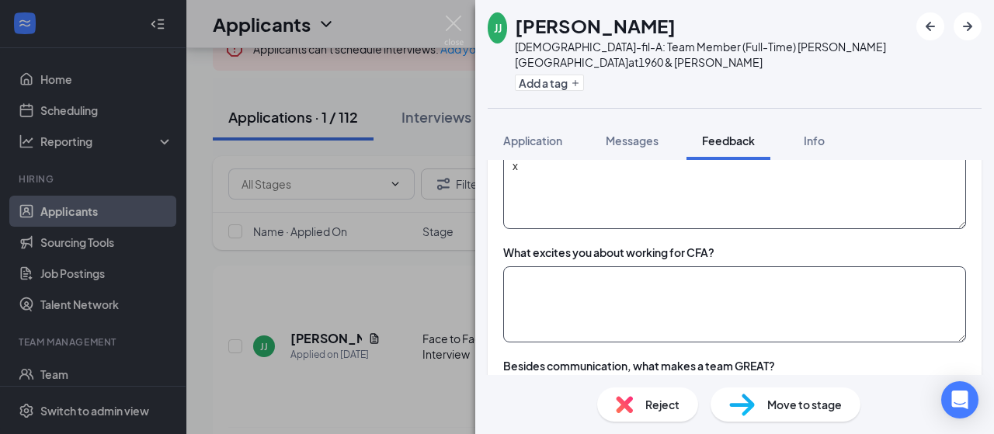
type textarea "x"
click at [647, 266] on textarea at bounding box center [734, 304] width 463 height 76
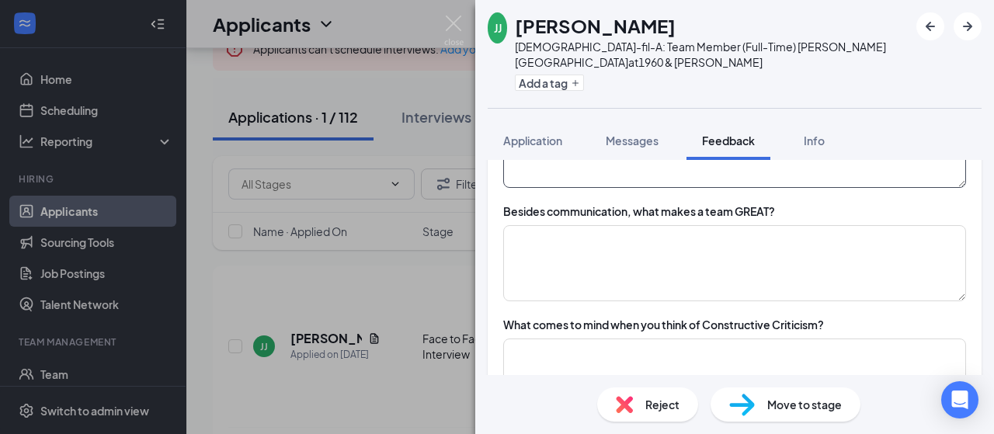
scroll to position [1321, 0]
type textarea "x"
click at [691, 224] on textarea at bounding box center [734, 262] width 463 height 76
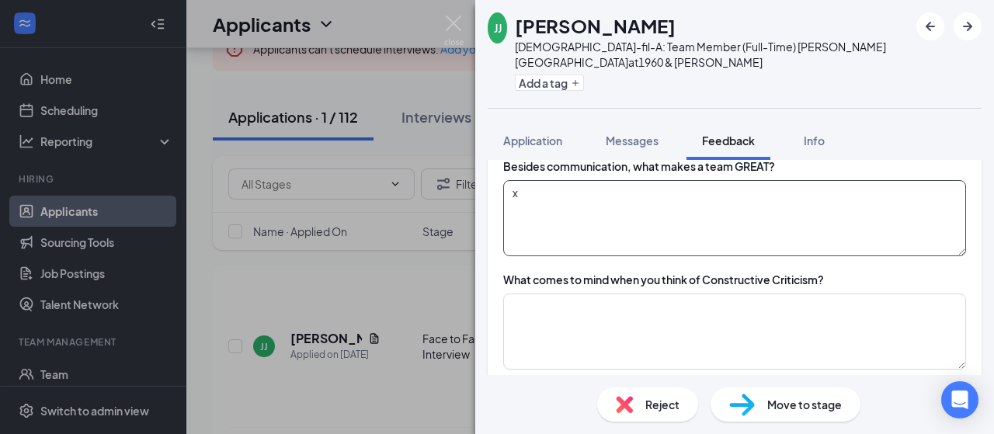
scroll to position [1398, 0]
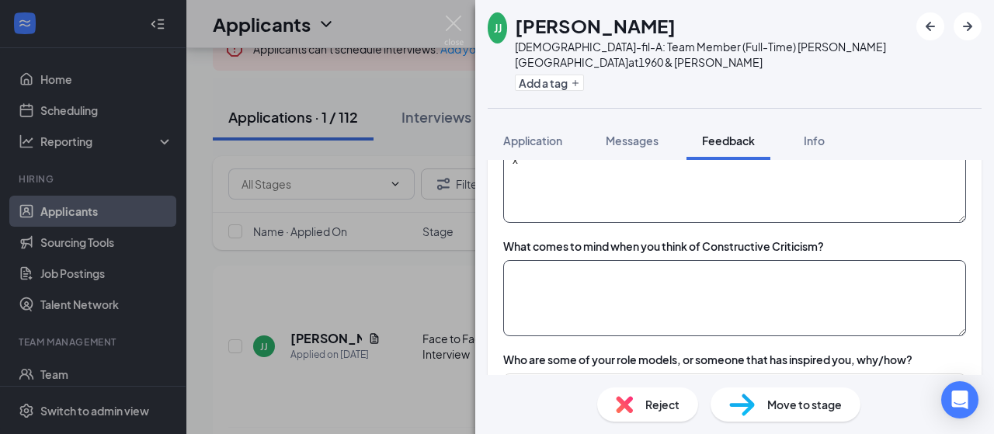
type textarea "x"
click at [662, 260] on textarea at bounding box center [734, 298] width 463 height 76
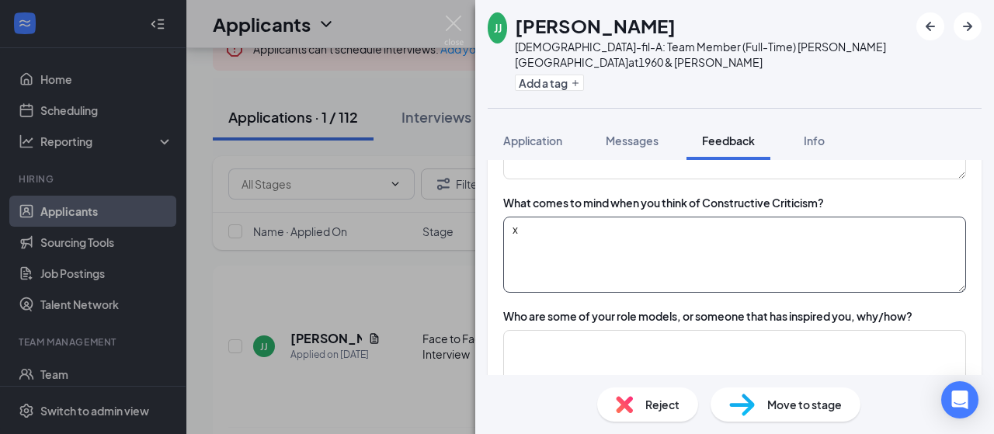
scroll to position [1476, 0]
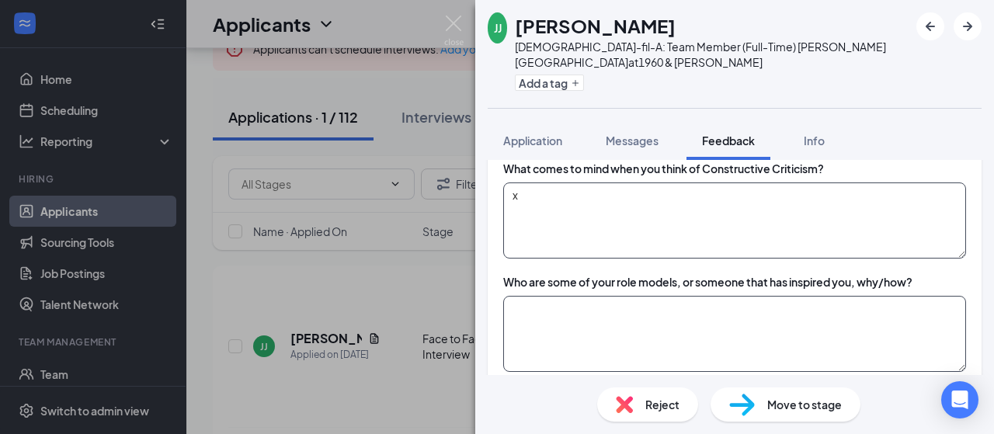
type textarea "x"
click at [634, 296] on textarea at bounding box center [734, 334] width 463 height 76
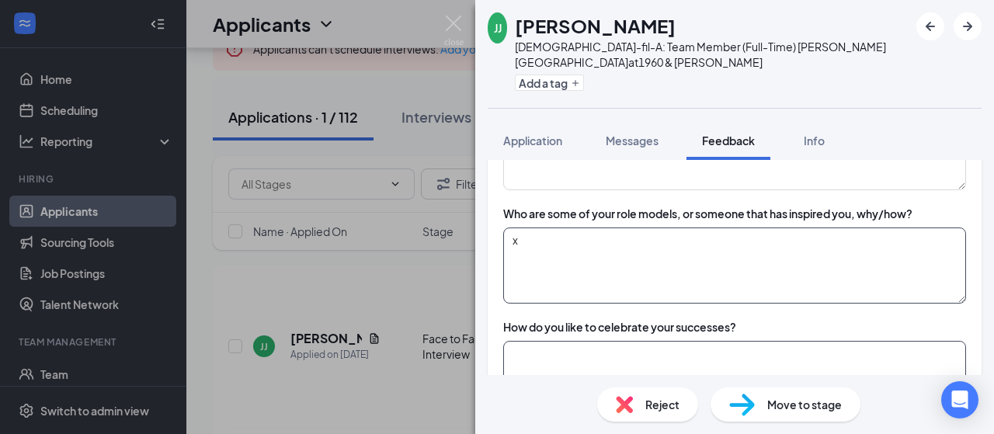
scroll to position [1631, 0]
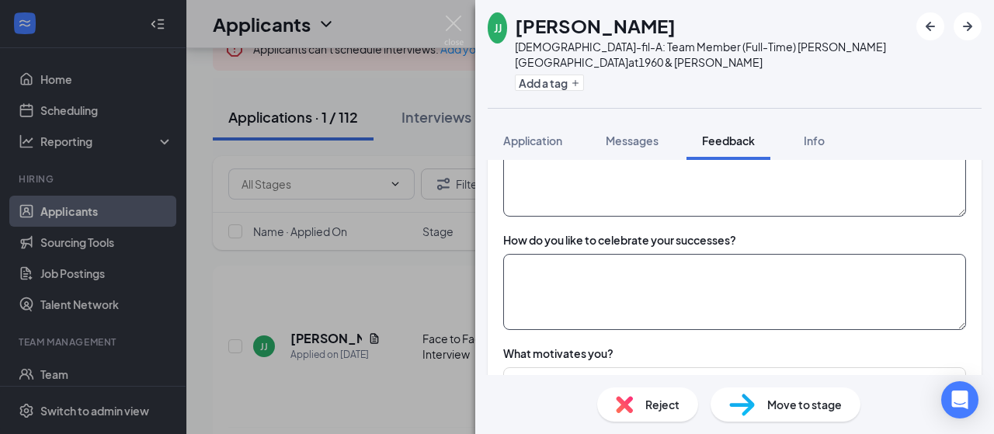
type textarea "x"
click at [607, 254] on textarea at bounding box center [734, 292] width 463 height 76
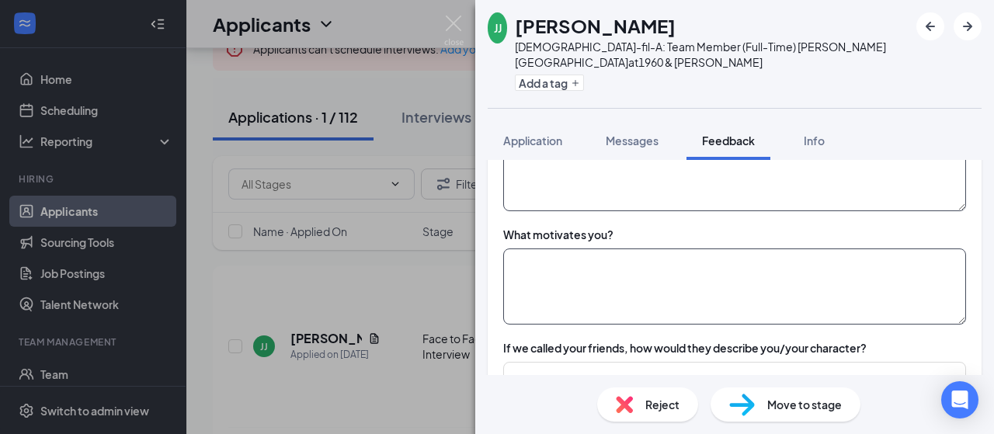
scroll to position [1787, 0]
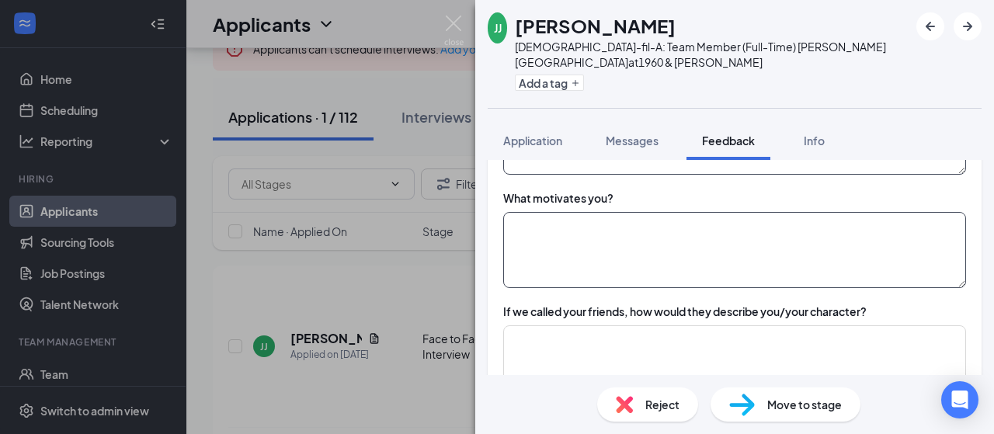
type textarea "x"
click at [610, 212] on textarea at bounding box center [734, 250] width 463 height 76
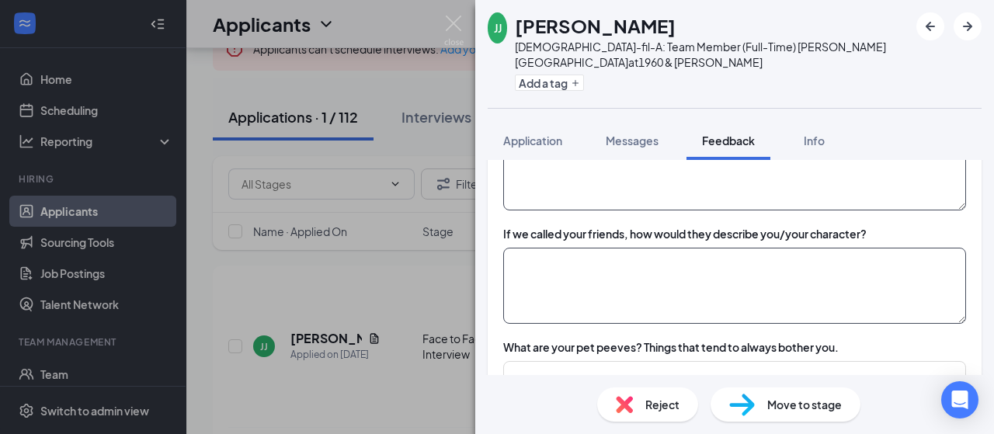
type textarea "x"
click at [602, 248] on textarea at bounding box center [734, 286] width 463 height 76
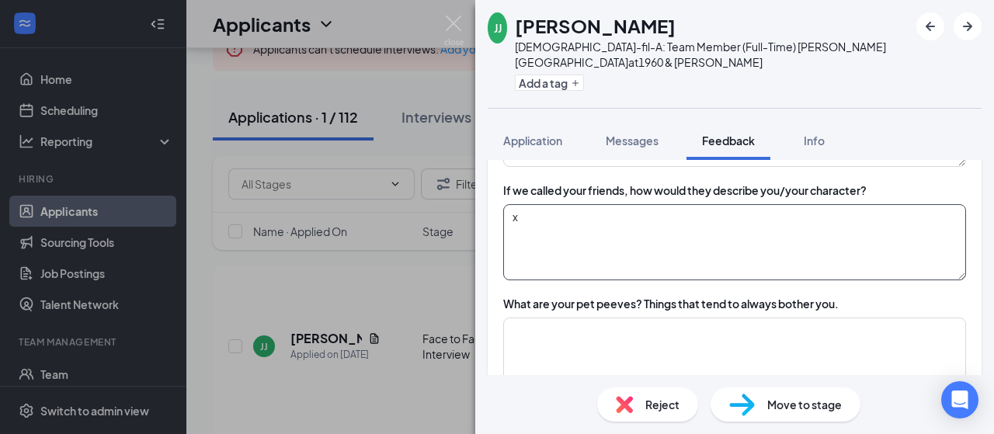
scroll to position [1942, 0]
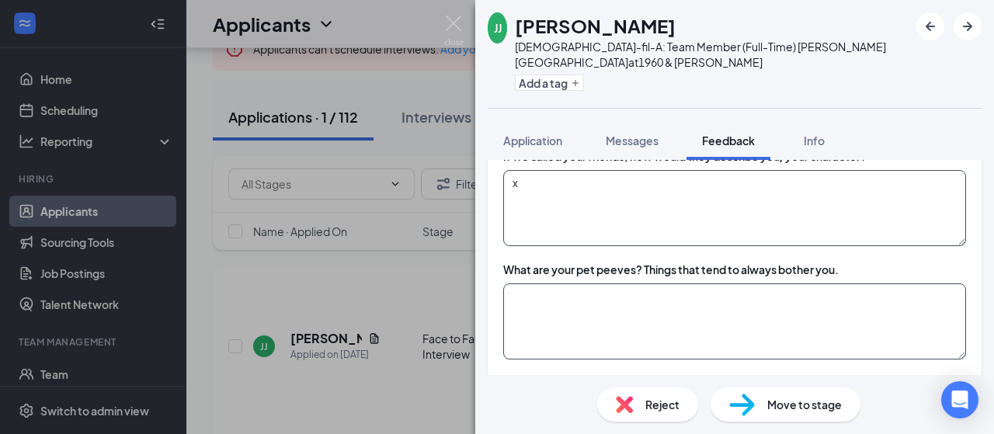
type textarea "x"
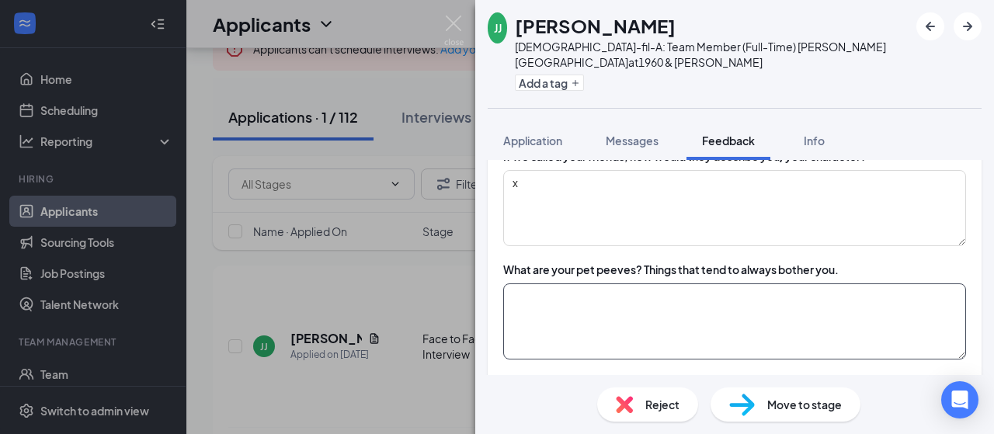
click at [593, 284] on textarea at bounding box center [734, 322] width 463 height 76
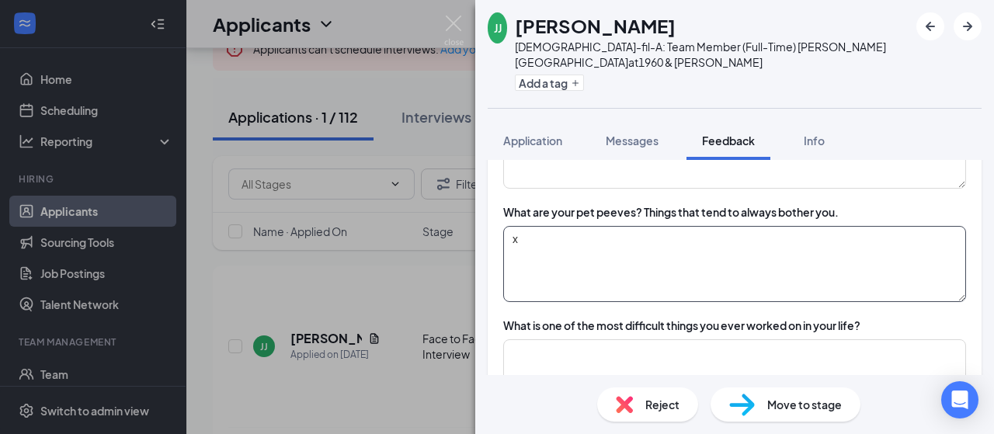
scroll to position [2097, 0]
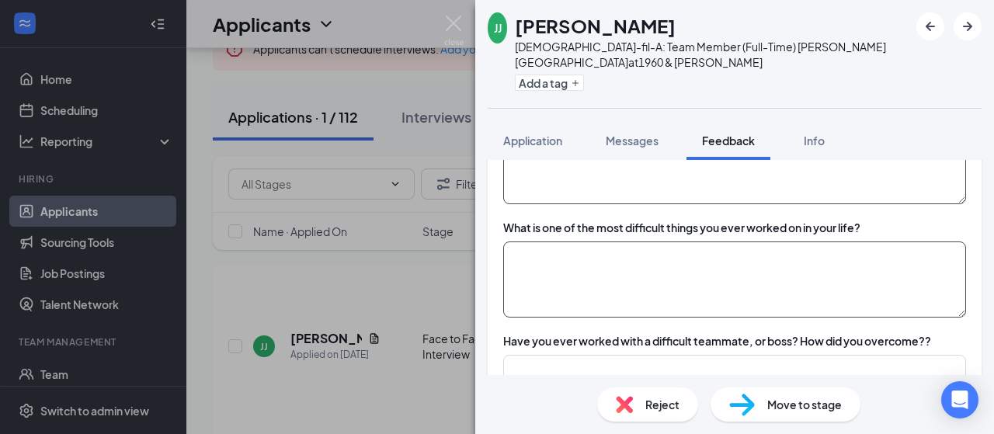
type textarea "x"
click at [594, 242] on textarea at bounding box center [734, 280] width 463 height 76
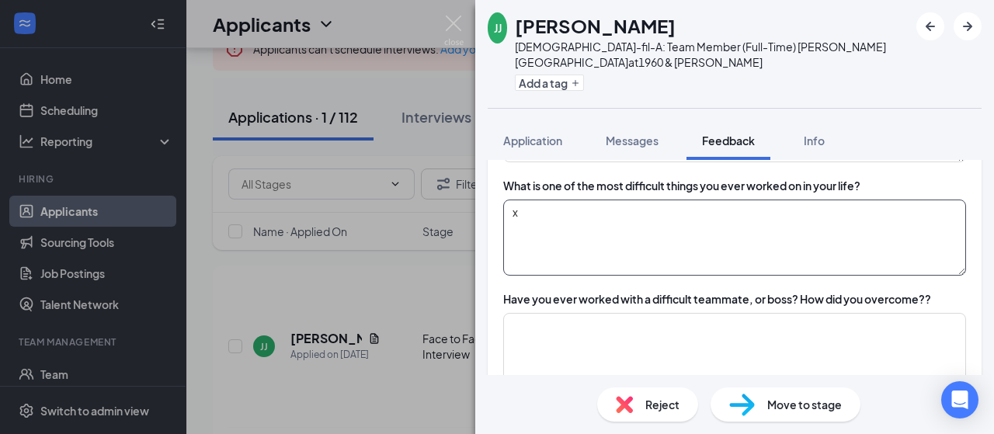
scroll to position [2175, 0]
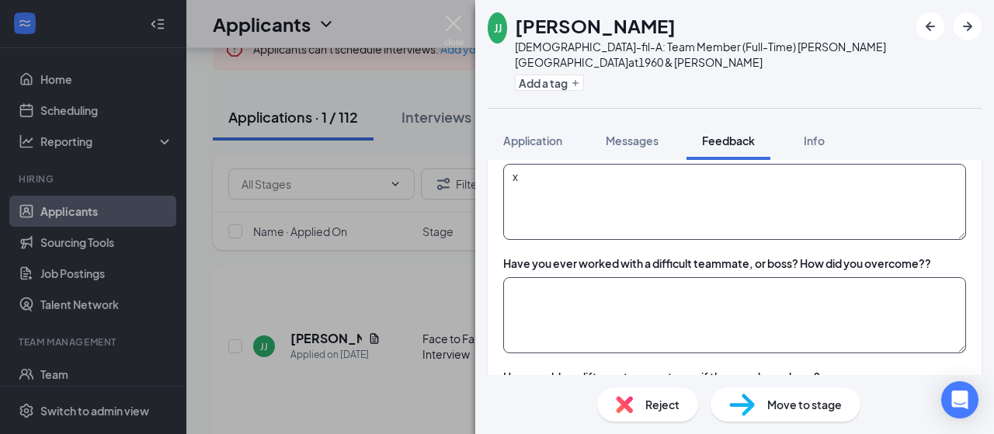
type textarea "x"
click at [579, 277] on textarea at bounding box center [734, 315] width 463 height 76
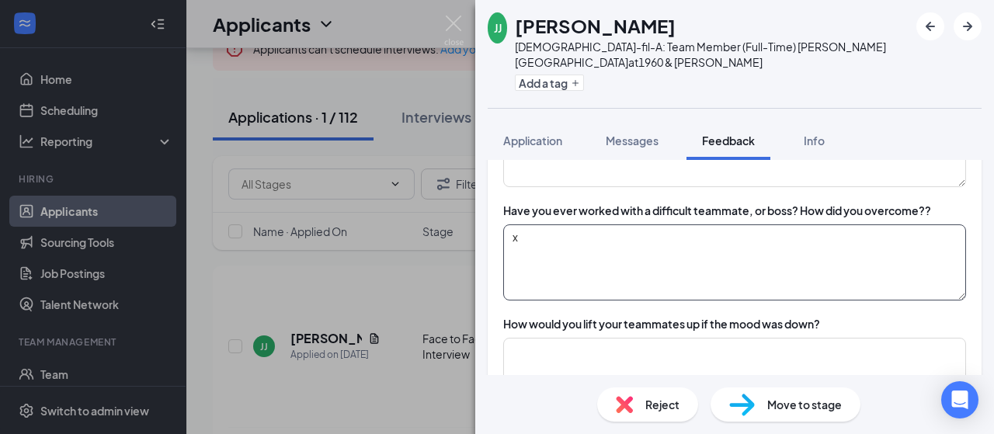
scroll to position [2253, 0]
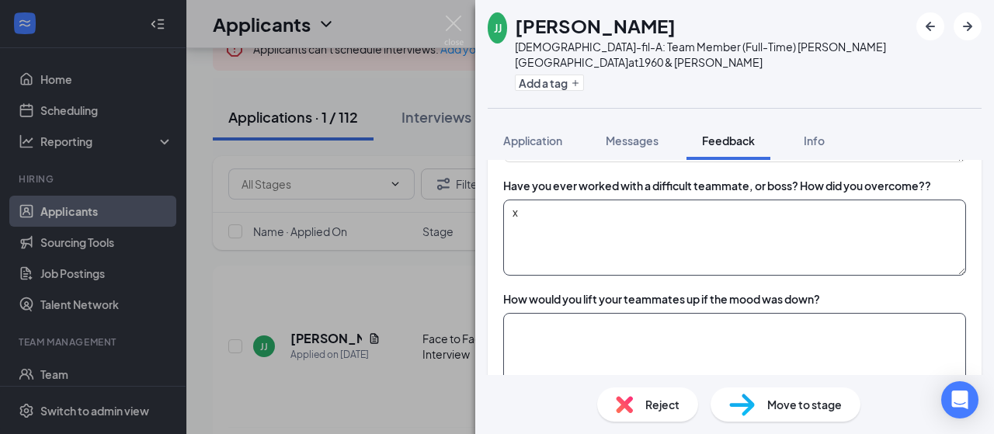
type textarea "x"
click at [579, 313] on textarea at bounding box center [734, 351] width 463 height 76
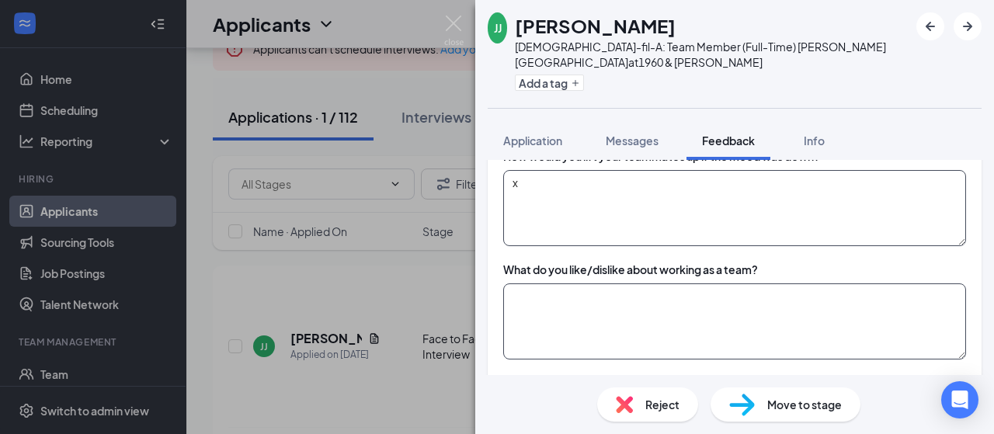
scroll to position [2408, 0]
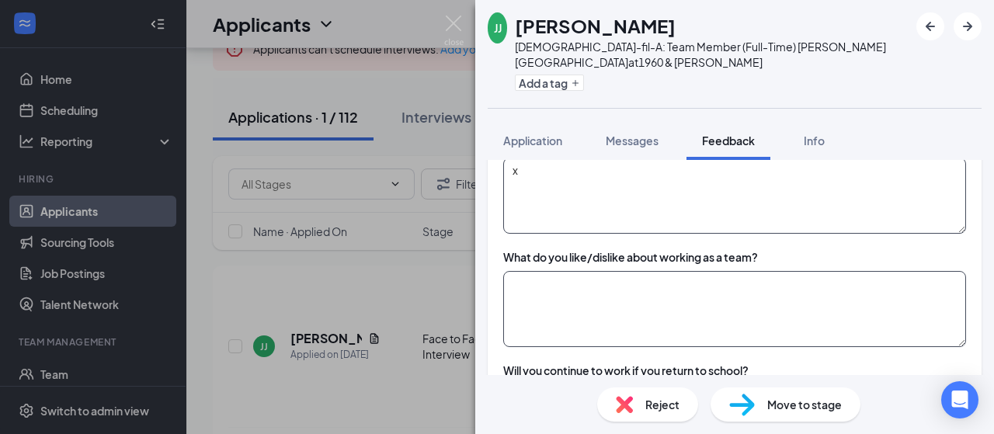
type textarea "x"
click at [583, 271] on textarea at bounding box center [734, 309] width 463 height 76
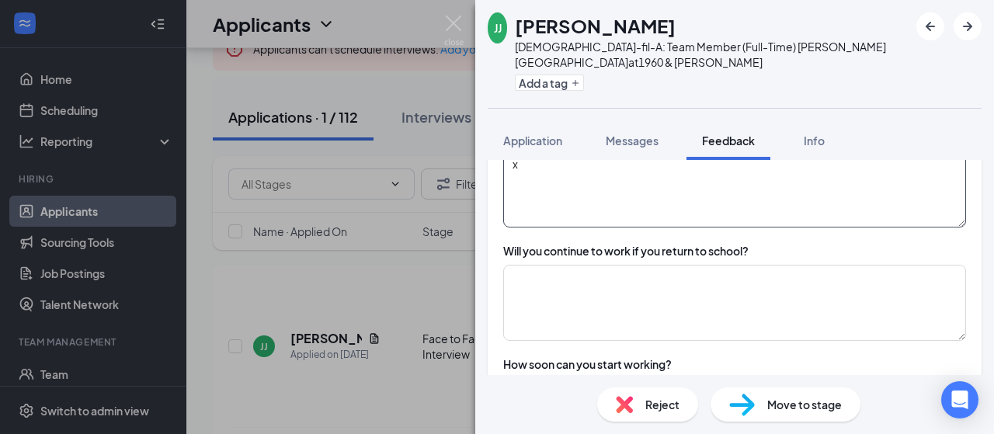
scroll to position [2563, 0]
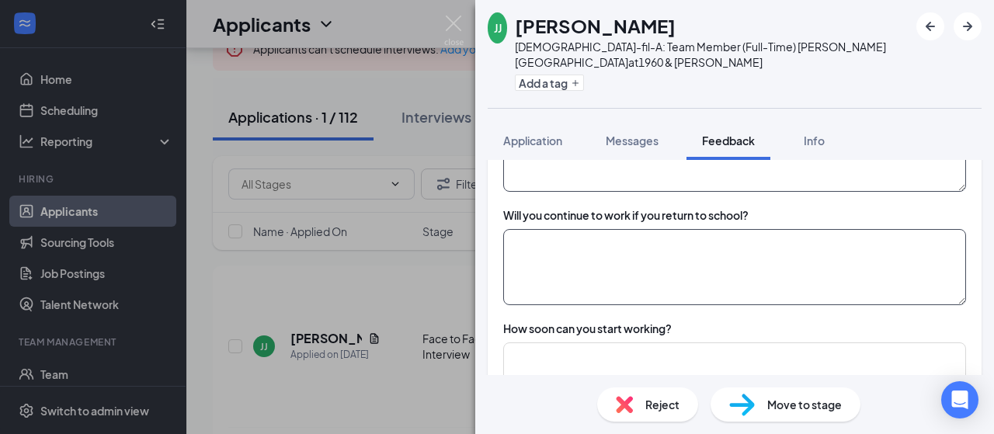
type textarea "x"
click at [595, 229] on textarea at bounding box center [734, 267] width 463 height 76
type textarea "x"
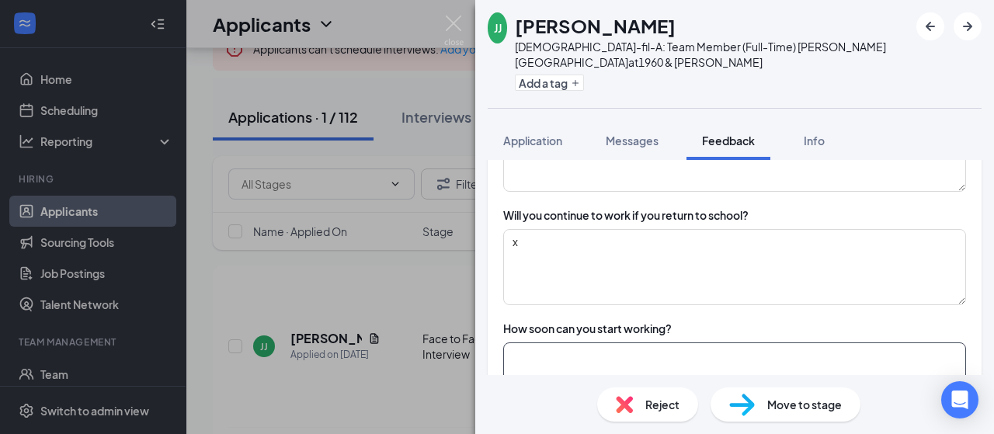
click at [573, 343] on textarea at bounding box center [734, 381] width 463 height 76
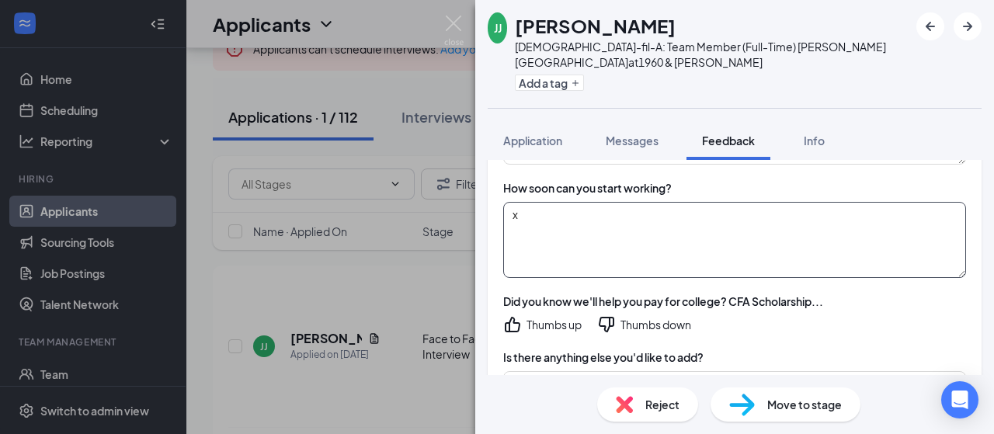
scroll to position [2719, 0]
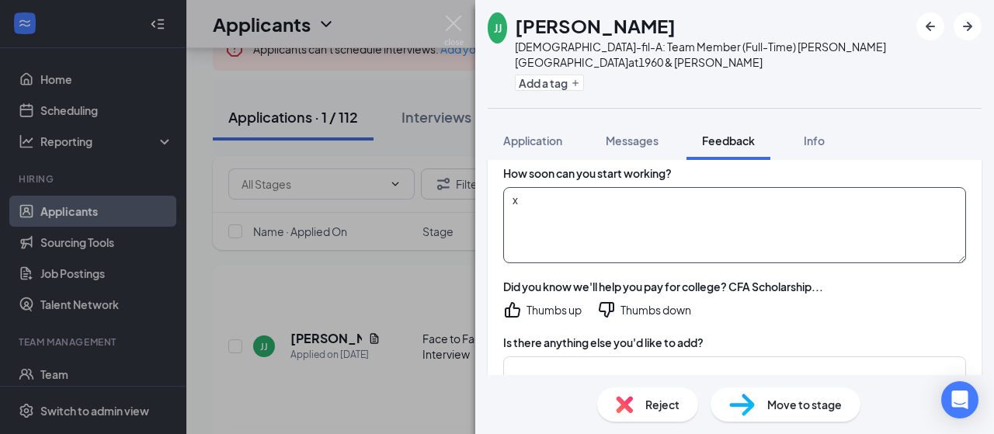
type textarea "x"
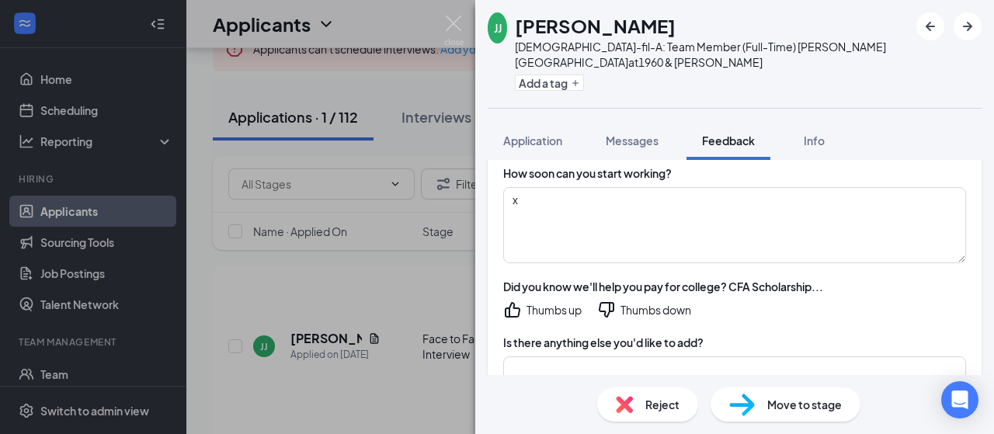
click at [609, 301] on icon "ThumbsDown" at bounding box center [606, 310] width 19 height 19
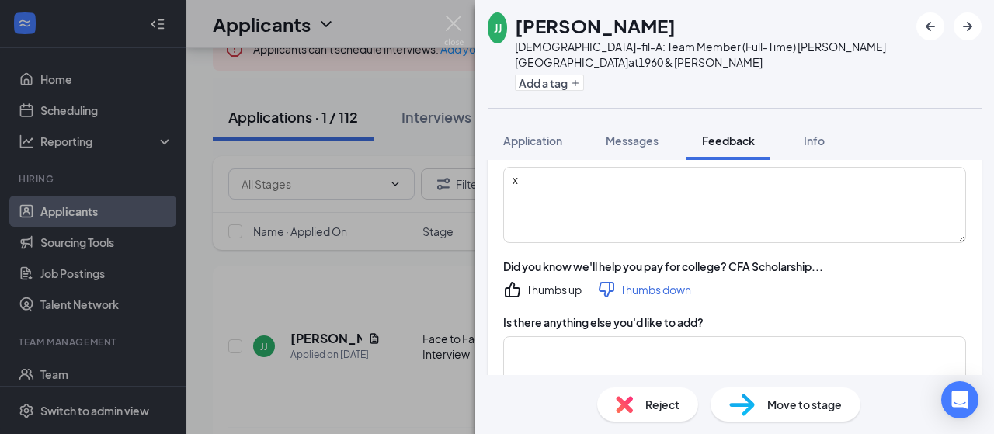
scroll to position [2796, 0]
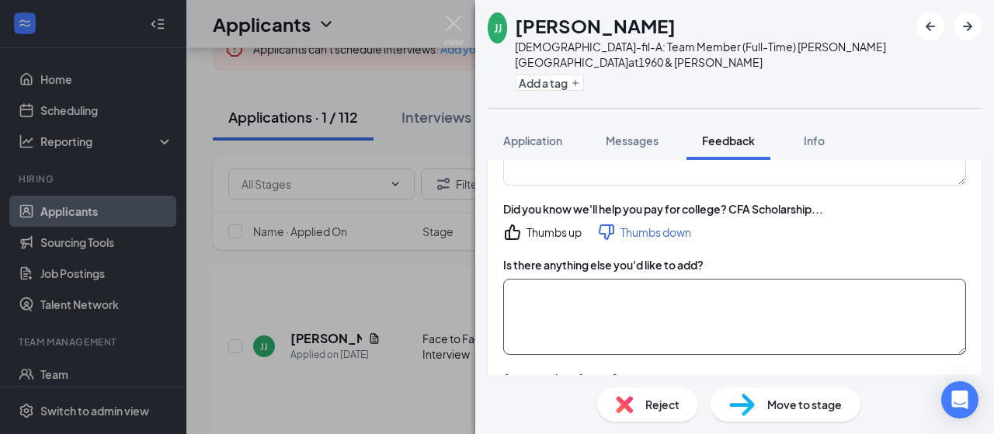
click at [634, 279] on textarea at bounding box center [734, 317] width 463 height 76
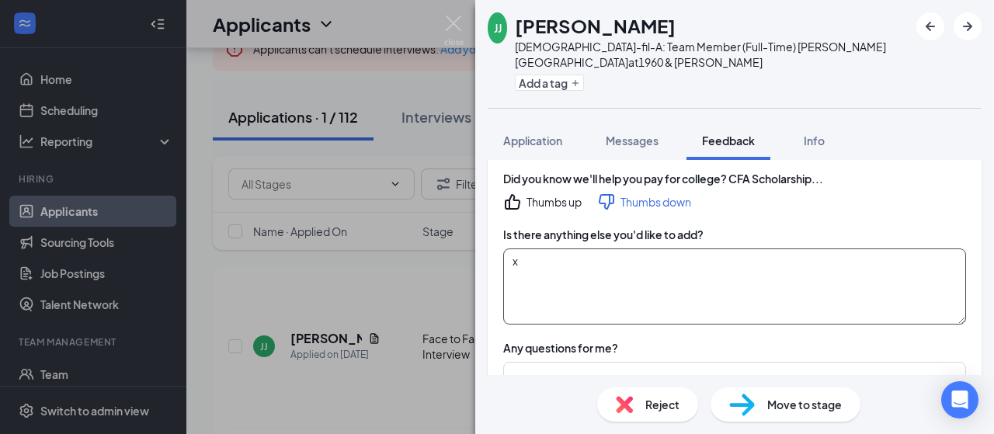
scroll to position [2874, 0]
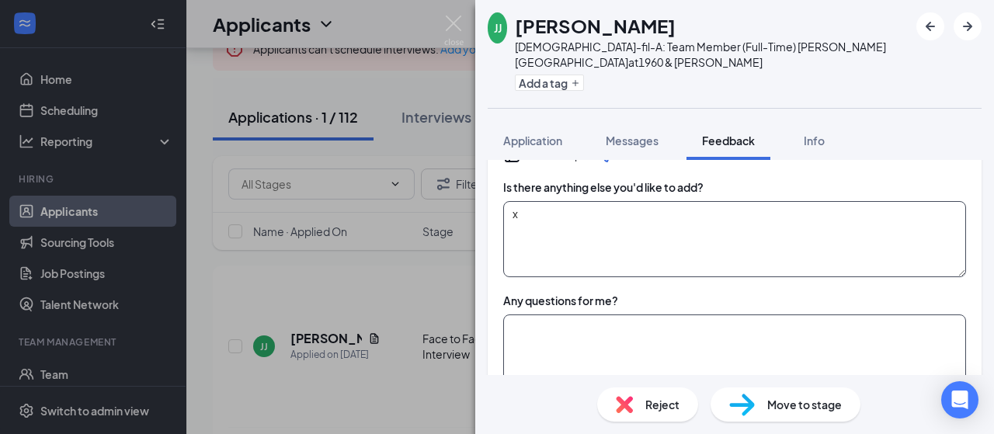
type textarea "x"
click at [614, 315] on textarea at bounding box center [734, 353] width 463 height 76
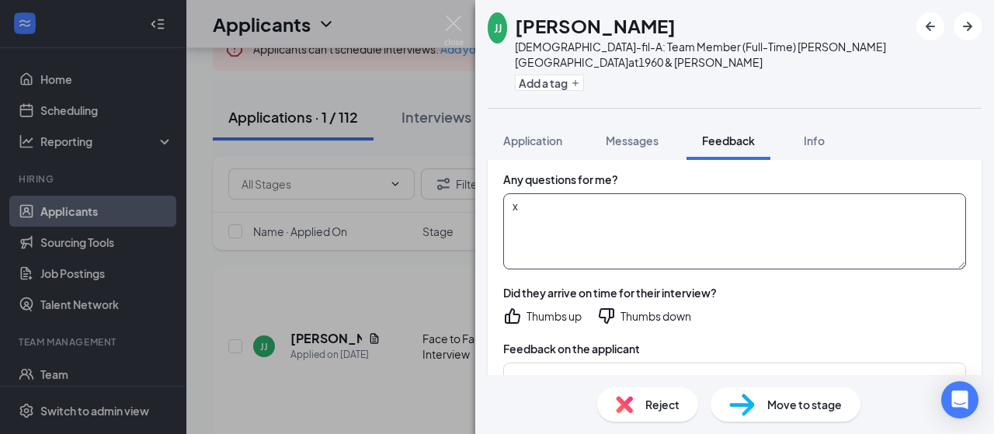
scroll to position [3029, 0]
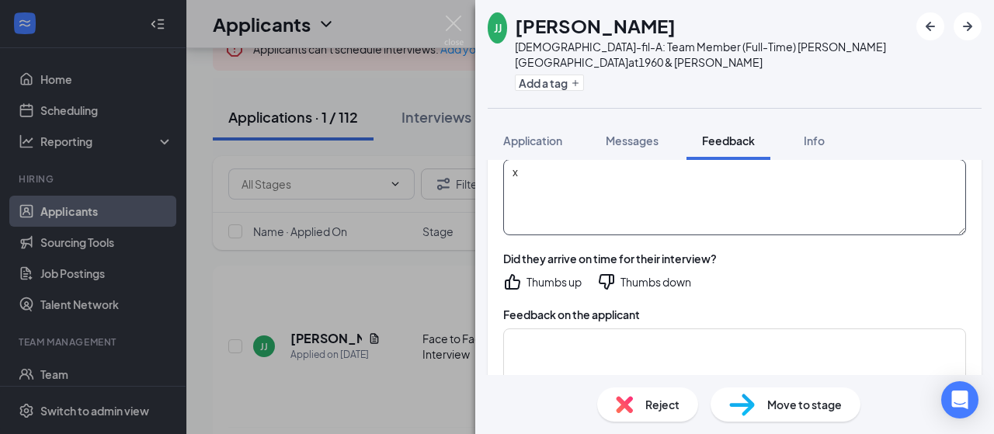
type textarea "x"
click at [607, 273] on icon "ThumbsDown" at bounding box center [606, 282] width 19 height 19
click at [607, 329] on textarea at bounding box center [734, 367] width 463 height 76
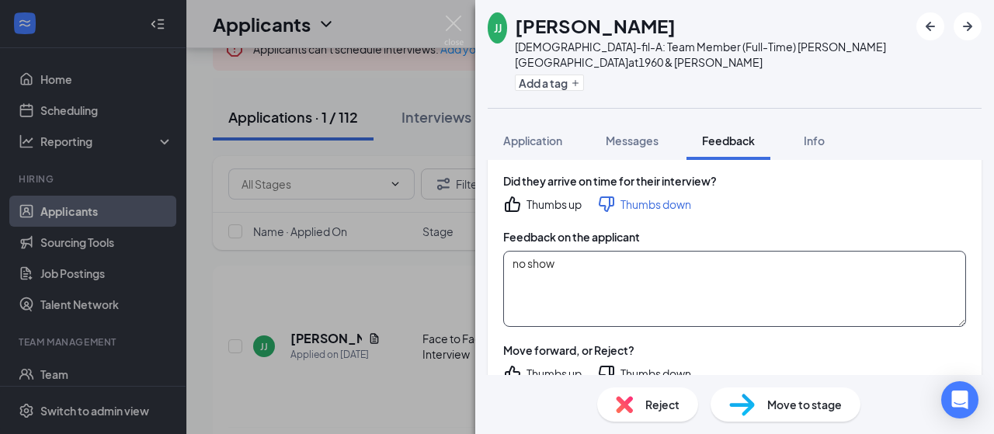
type textarea "no show"
click at [611, 364] on icon "ThumbsDown" at bounding box center [606, 373] width 19 height 19
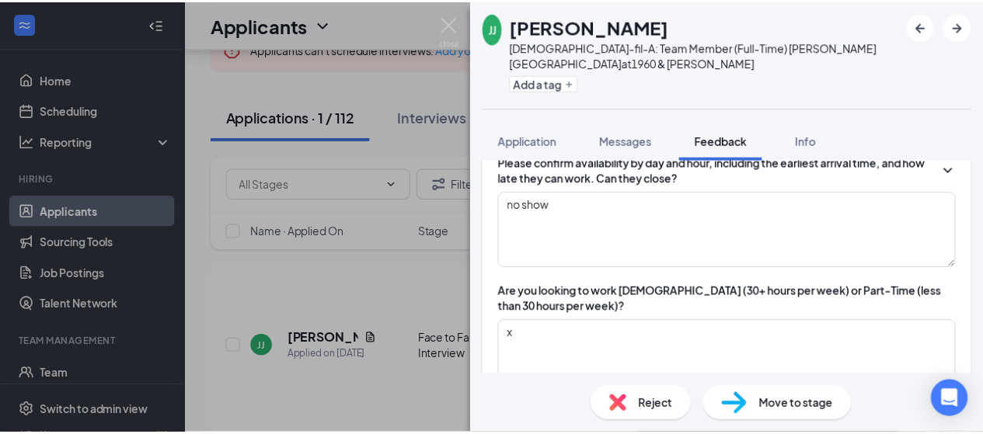
scroll to position [0, 0]
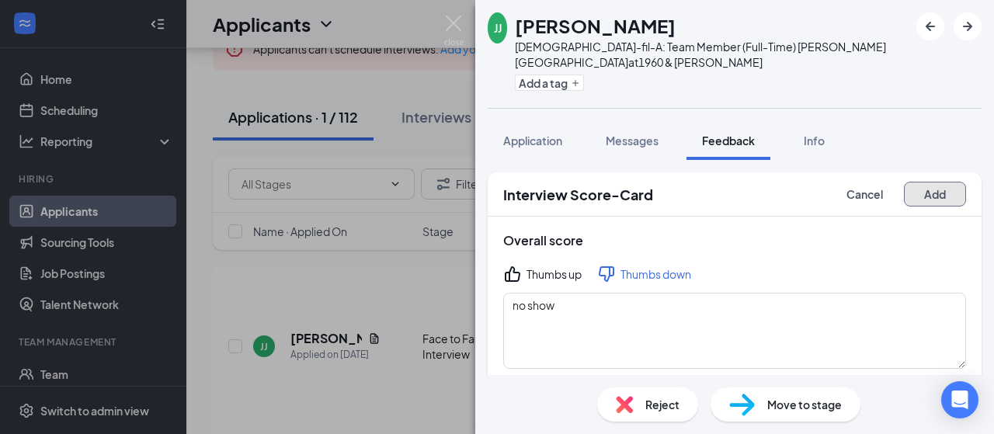
click at [924, 183] on button "Add" at bounding box center [935, 194] width 62 height 25
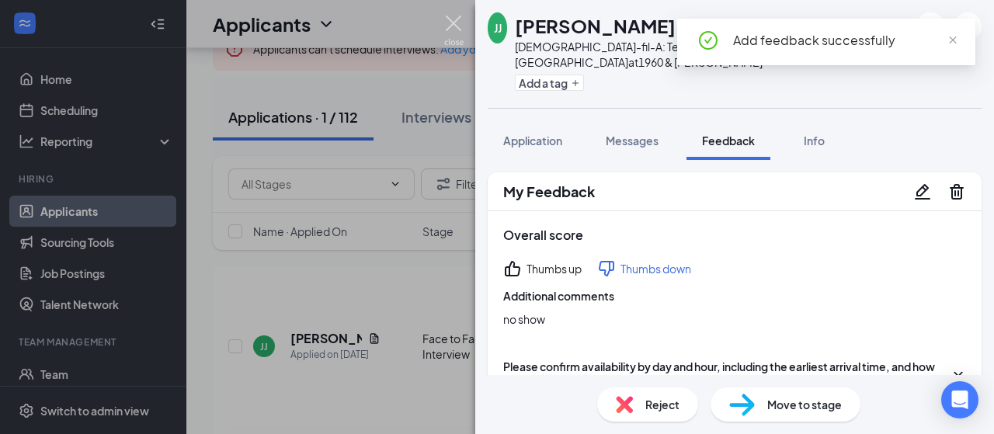
click at [451, 19] on img at bounding box center [453, 31] width 19 height 30
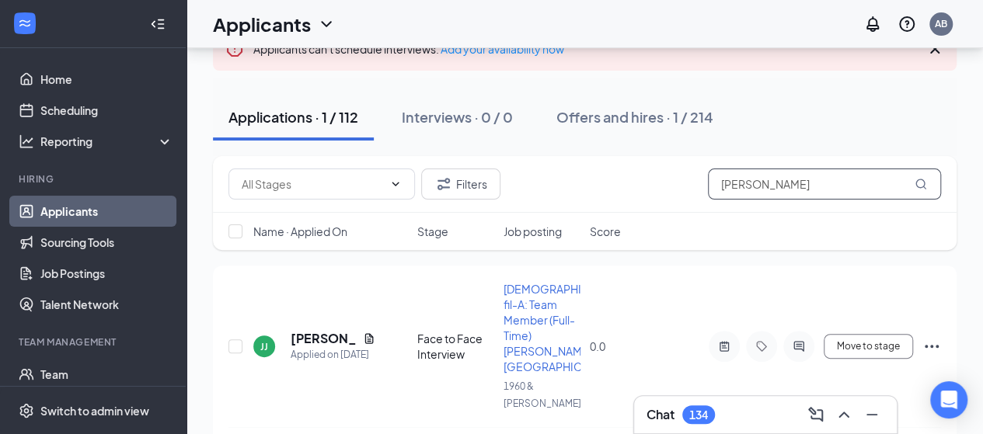
drag, startPoint x: 760, startPoint y: 184, endPoint x: 698, endPoint y: 184, distance: 62.1
click at [698, 184] on div "Filters javon" at bounding box center [584, 184] width 712 height 31
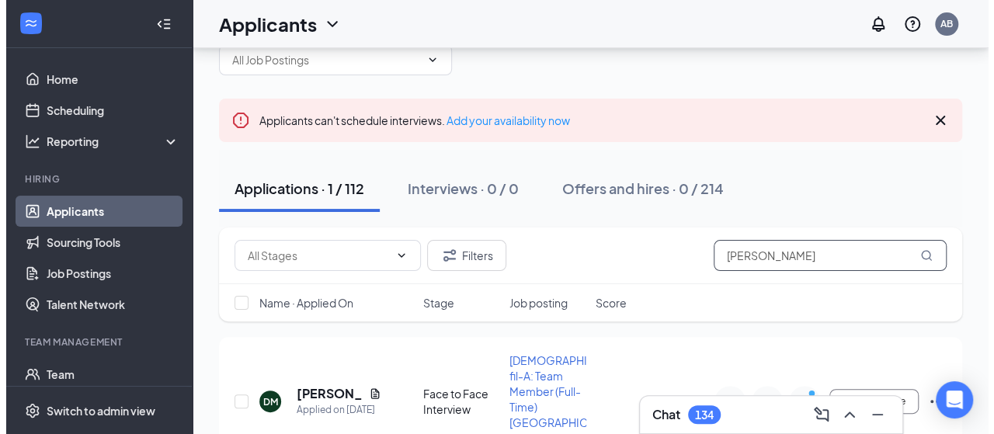
scroll to position [125, 0]
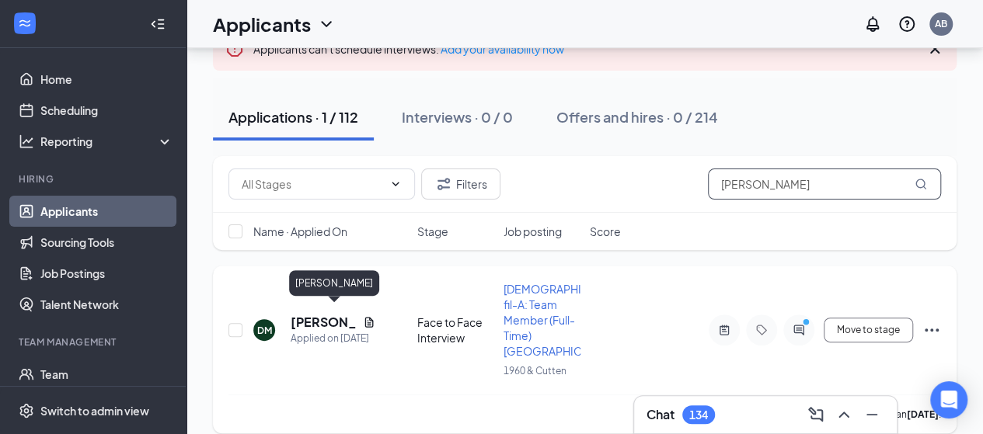
type input "darian"
click at [315, 317] on h5 "Darian Mingo" at bounding box center [324, 322] width 66 height 17
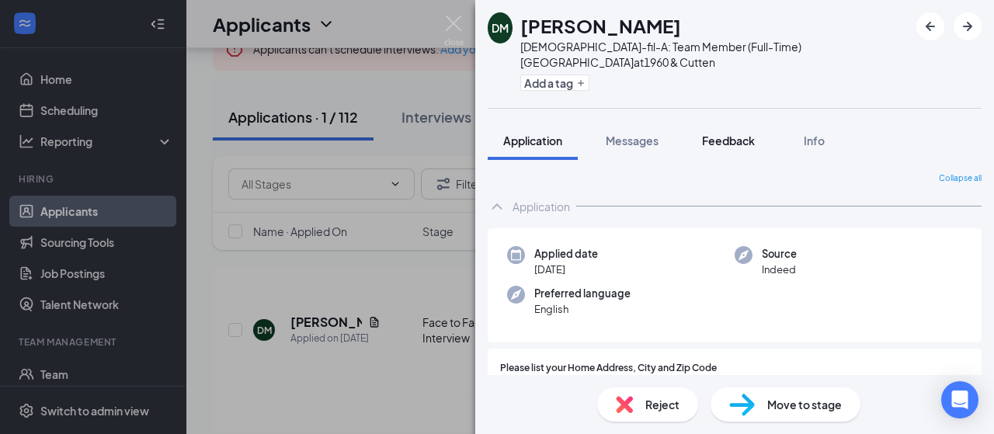
click at [729, 134] on span "Feedback" at bounding box center [728, 141] width 53 height 14
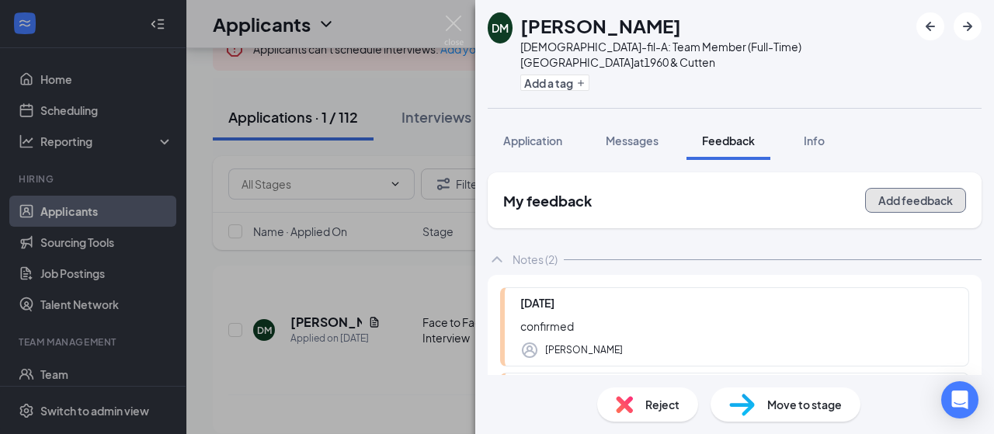
click at [917, 188] on button "Add feedback" at bounding box center [915, 200] width 101 height 25
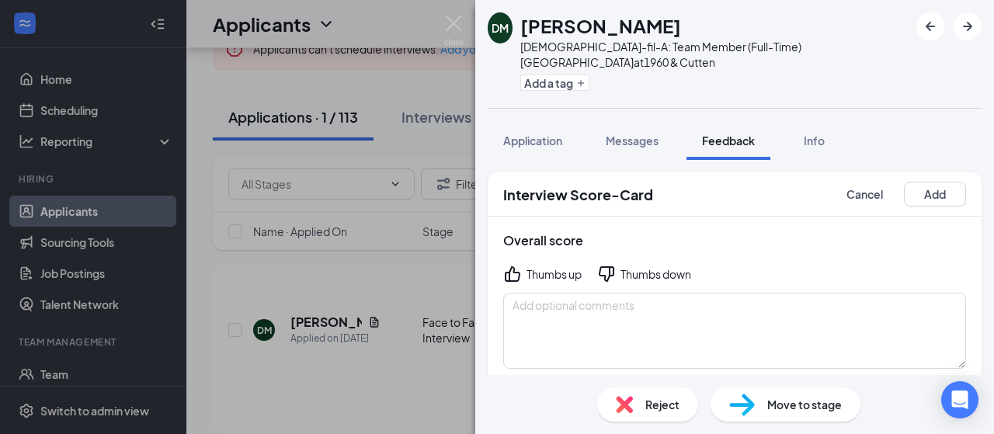
click at [635, 266] on div "Thumbs down" at bounding box center [656, 274] width 71 height 16
drag, startPoint x: 628, startPoint y: 301, endPoint x: 632, endPoint y: 290, distance: 11.8
click at [629, 296] on textarea at bounding box center [734, 331] width 463 height 76
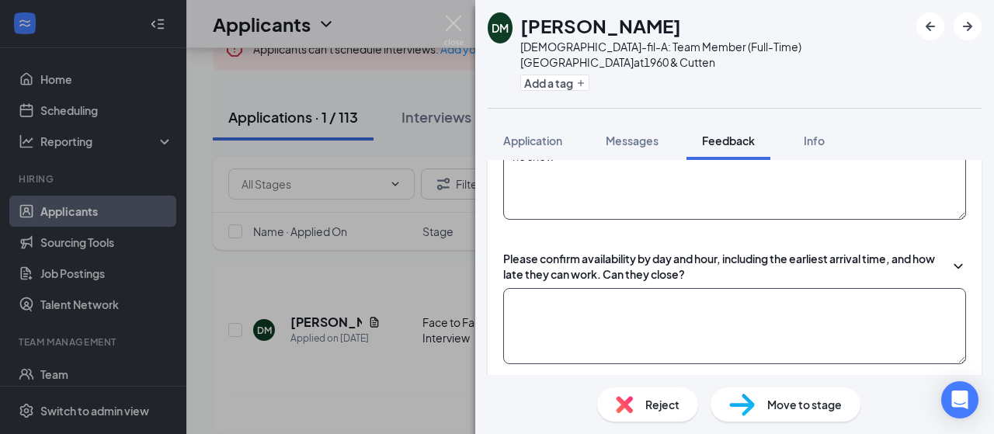
scroll to position [155, 0]
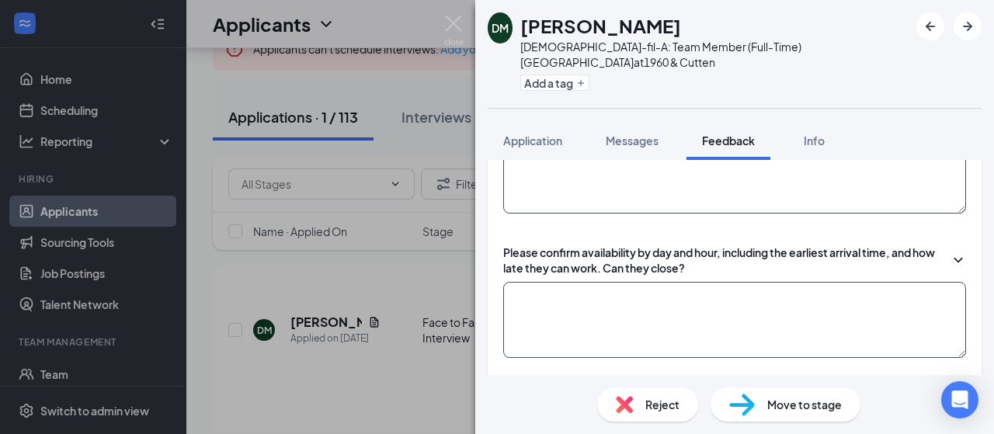
type textarea "no show"
click at [716, 294] on textarea at bounding box center [734, 320] width 463 height 76
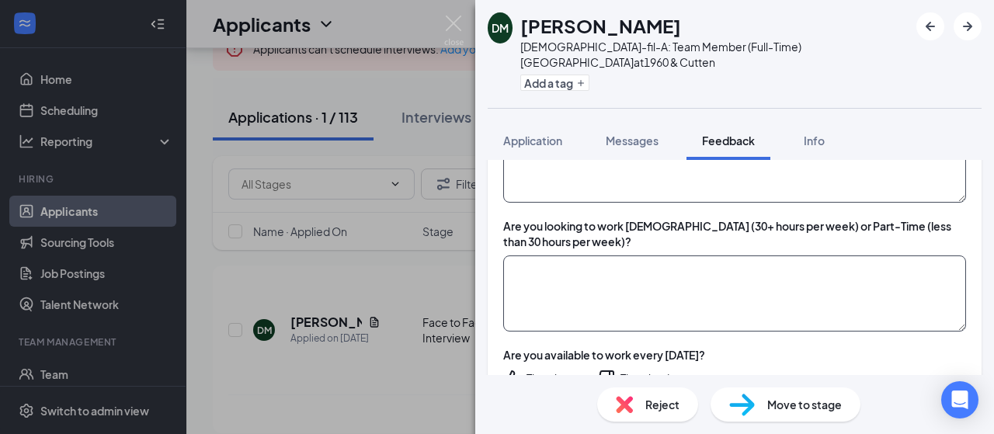
scroll to position [233, 0]
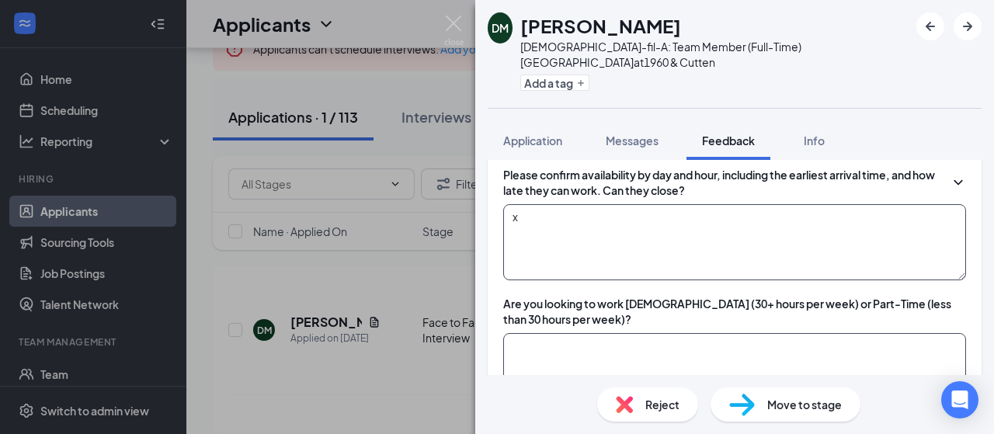
type textarea "x"
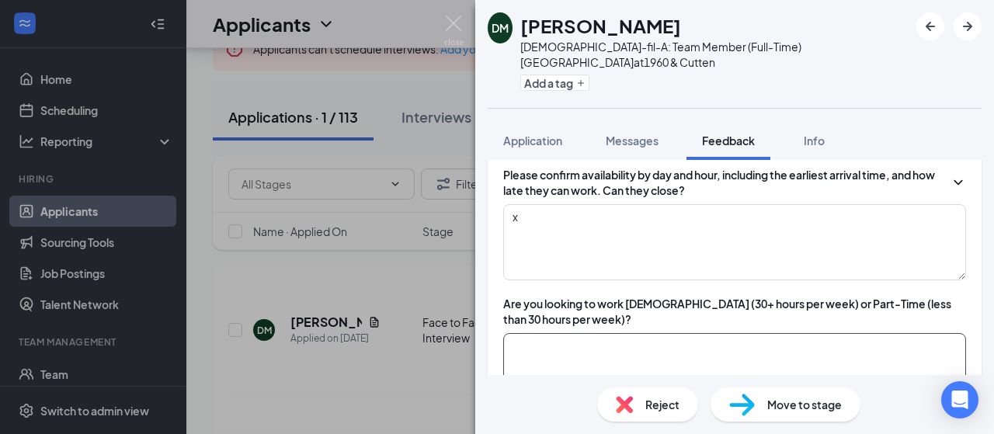
click at [690, 333] on textarea at bounding box center [734, 371] width 463 height 76
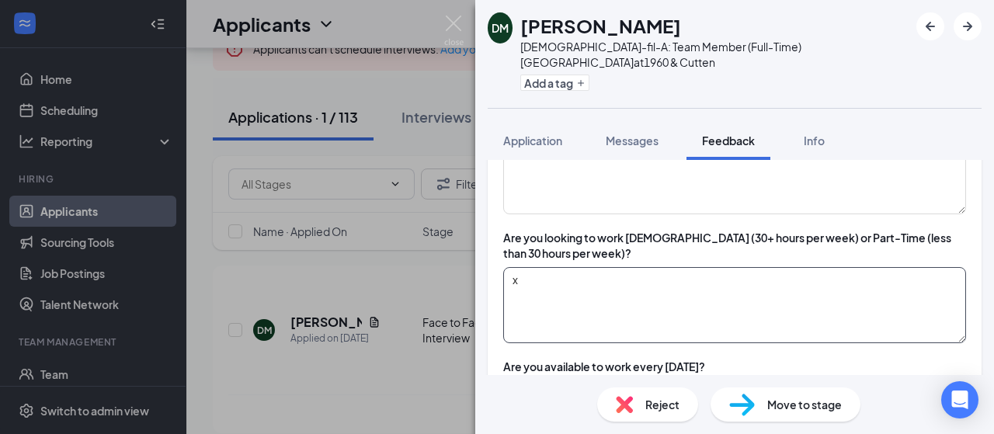
scroll to position [388, 0]
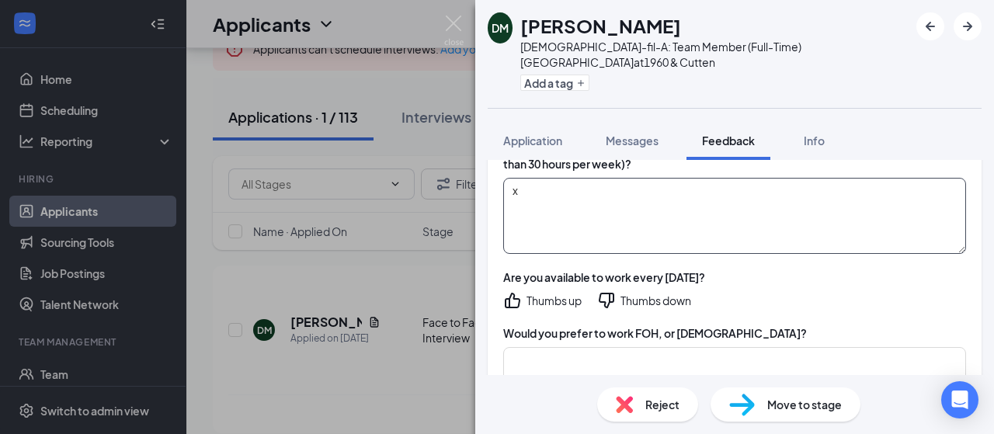
type textarea "x"
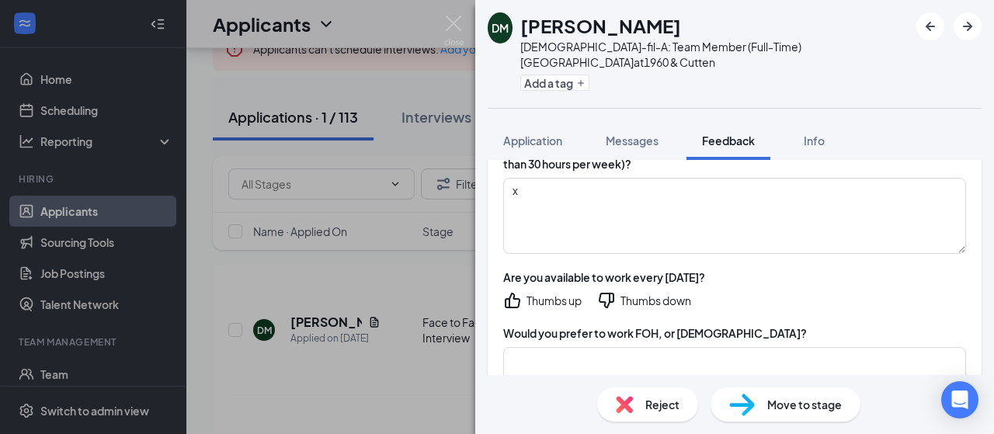
click at [612, 291] on icon "ThumbsDown" at bounding box center [606, 300] width 19 height 19
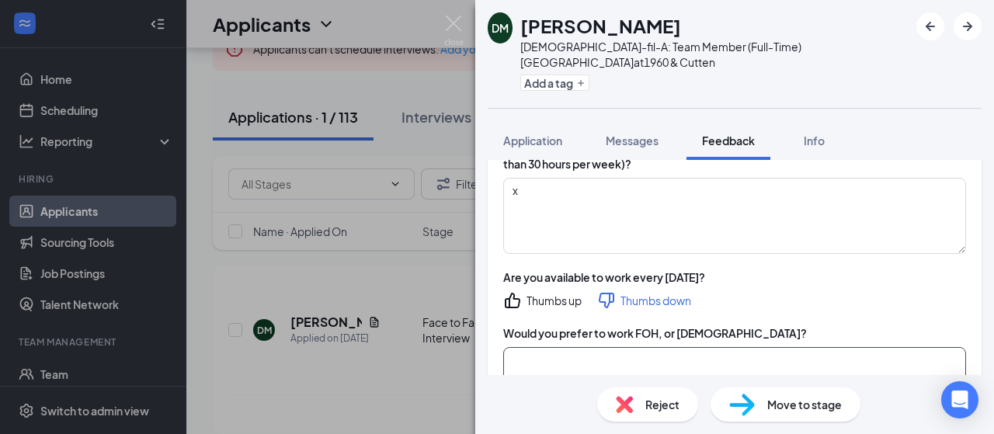
click at [629, 352] on textarea at bounding box center [734, 385] width 463 height 76
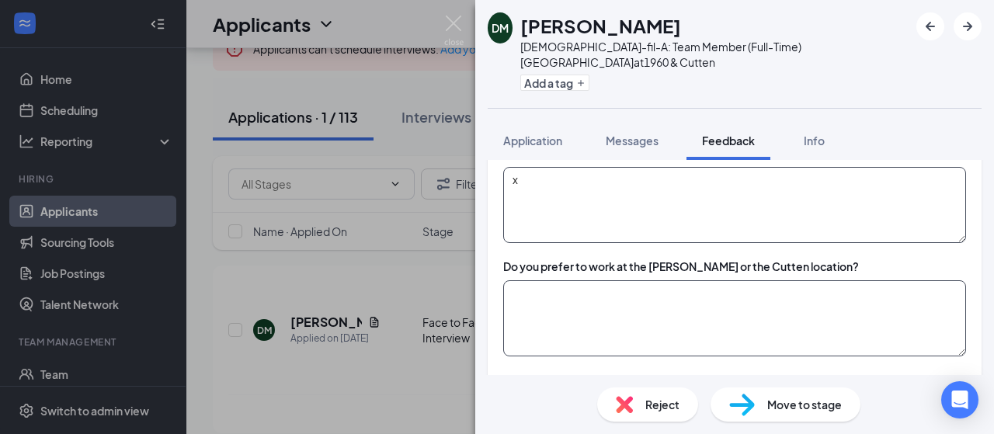
scroll to position [621, 0]
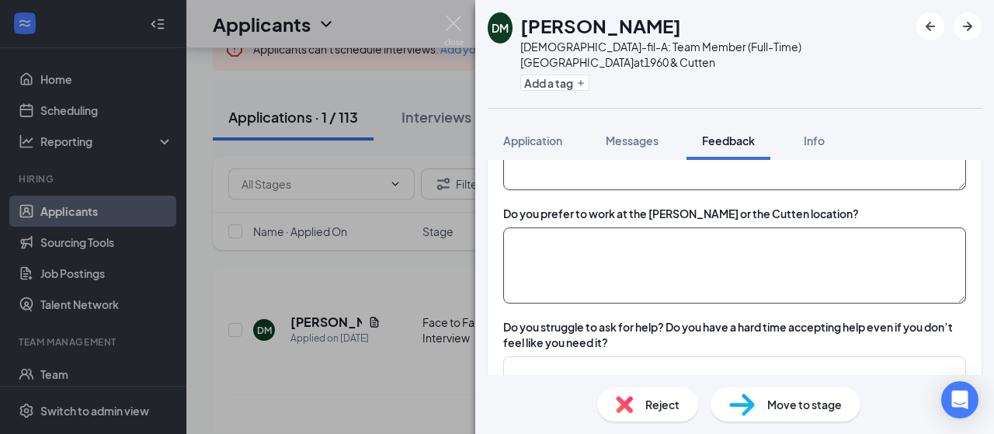
type textarea "x"
click at [603, 228] on textarea at bounding box center [734, 266] width 463 height 76
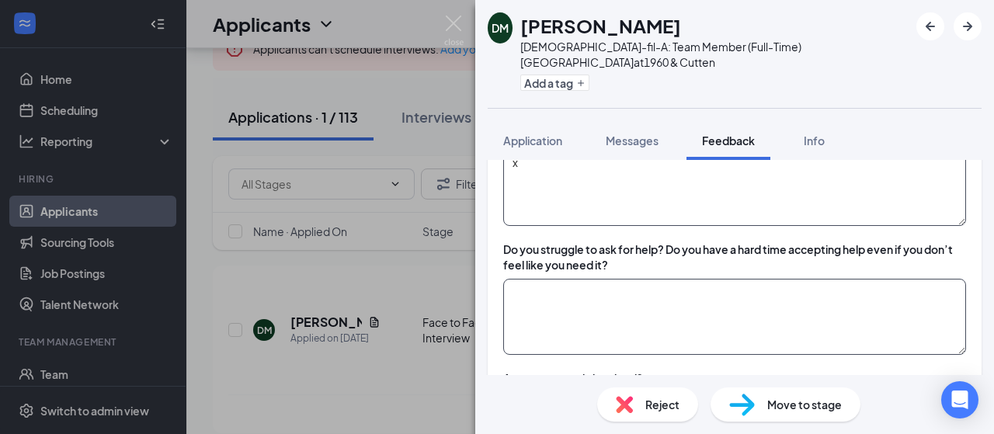
type textarea "x"
click at [618, 279] on textarea at bounding box center [734, 317] width 463 height 76
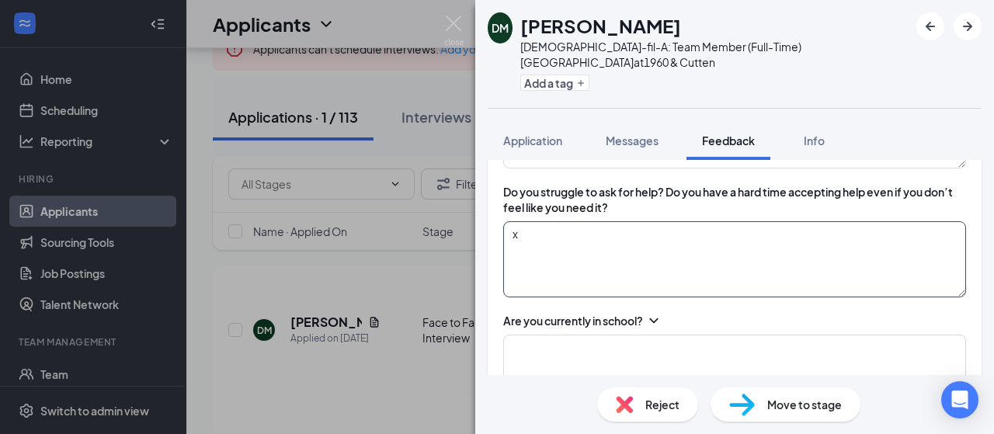
scroll to position [854, 0]
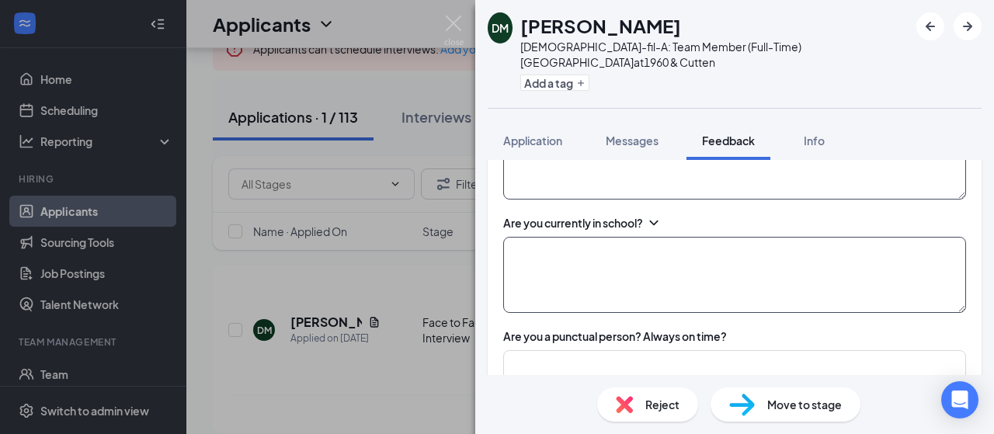
type textarea "x"
click at [627, 237] on textarea at bounding box center [734, 275] width 463 height 76
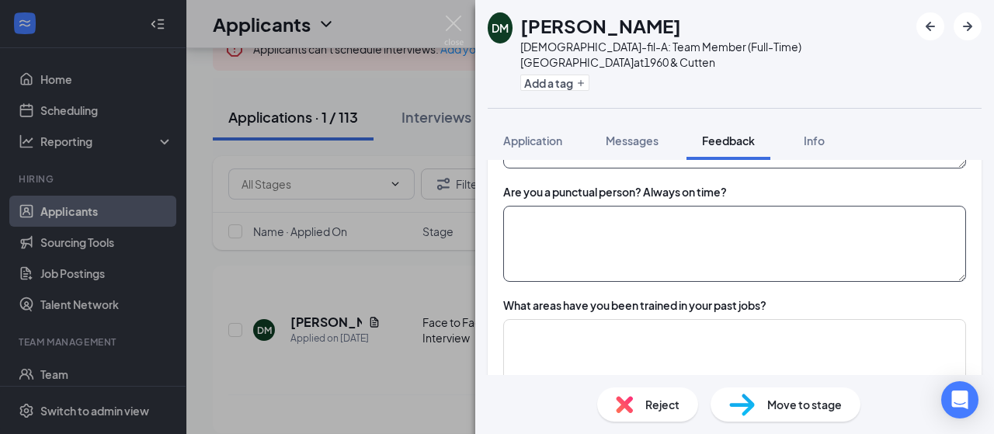
scroll to position [1010, 0]
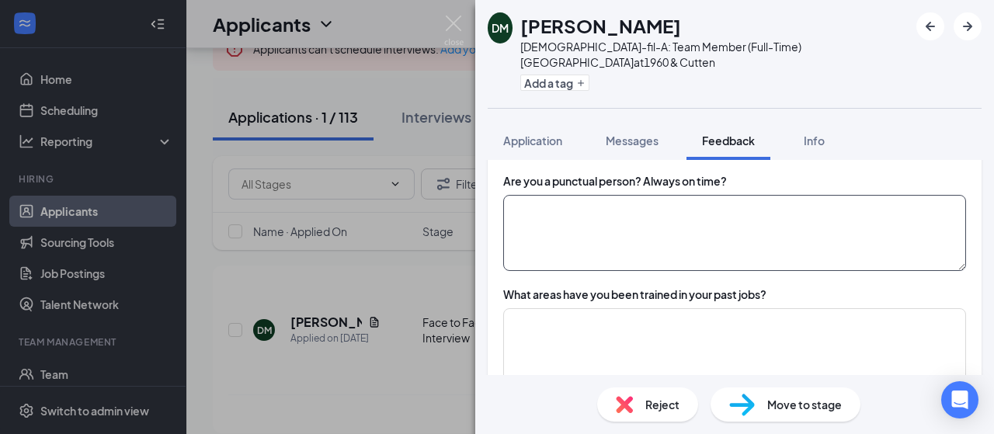
type textarea "x"
click at [668, 195] on textarea at bounding box center [734, 233] width 463 height 76
type textarea "x"
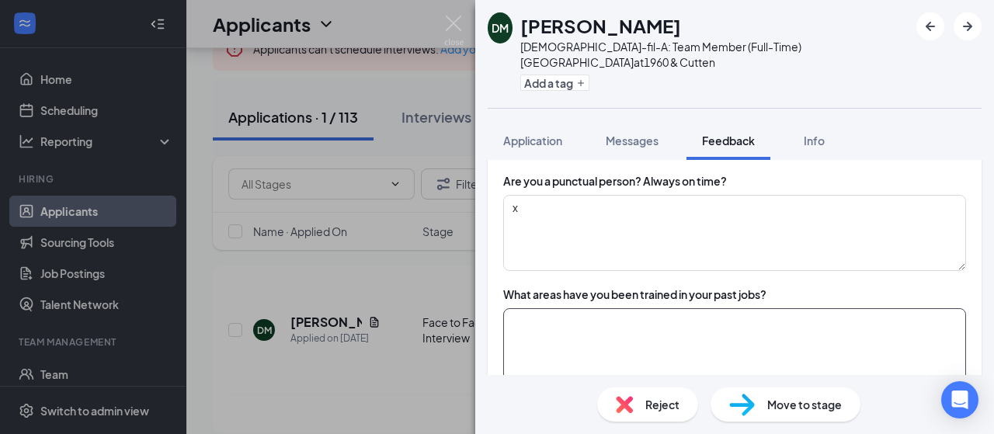
click at [636, 308] on textarea at bounding box center [734, 346] width 463 height 76
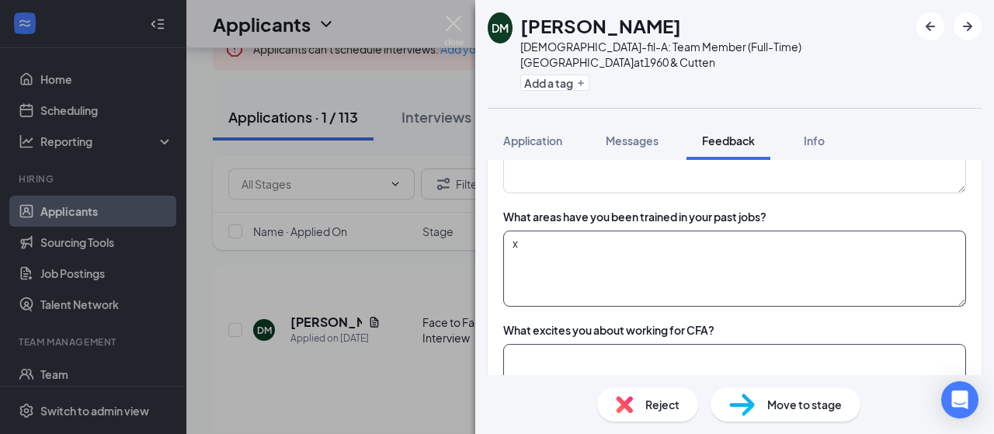
type textarea "x"
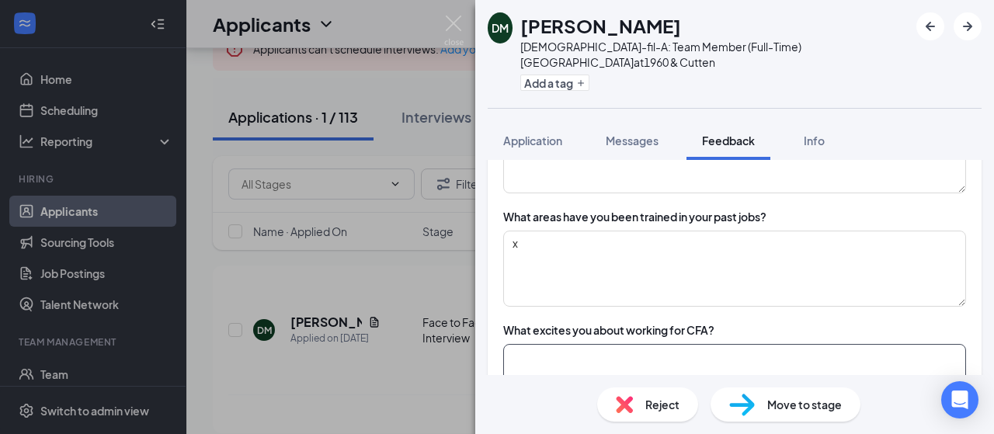
click at [676, 344] on textarea at bounding box center [734, 382] width 463 height 76
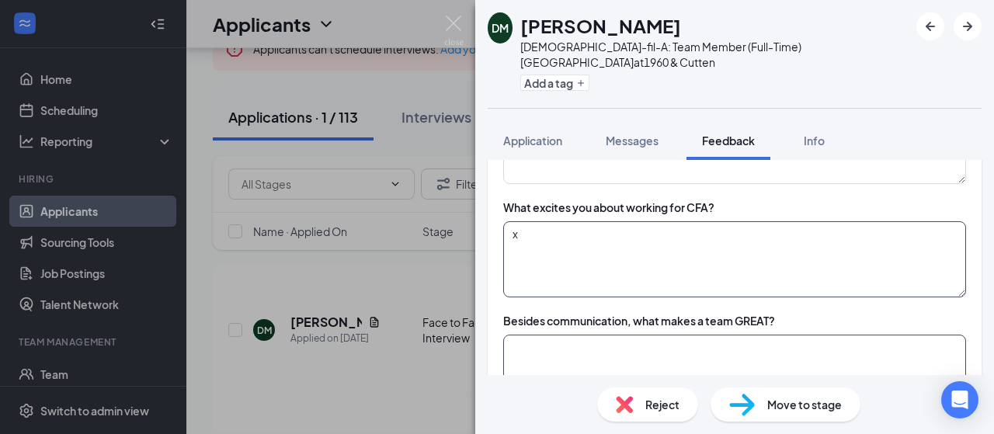
scroll to position [1243, 0]
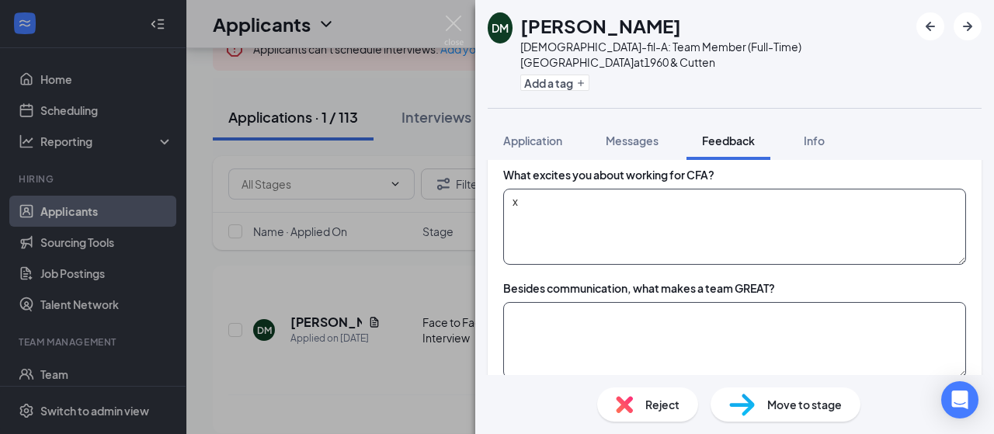
type textarea "x"
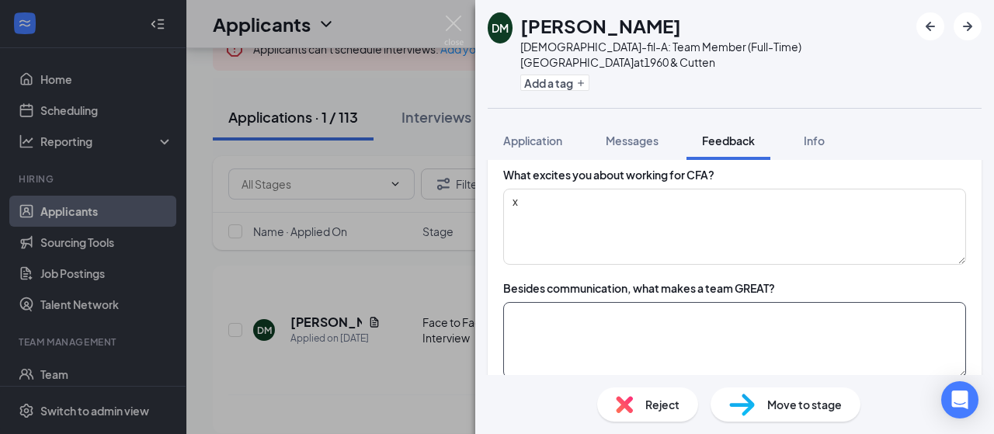
click at [646, 304] on textarea at bounding box center [734, 340] width 463 height 76
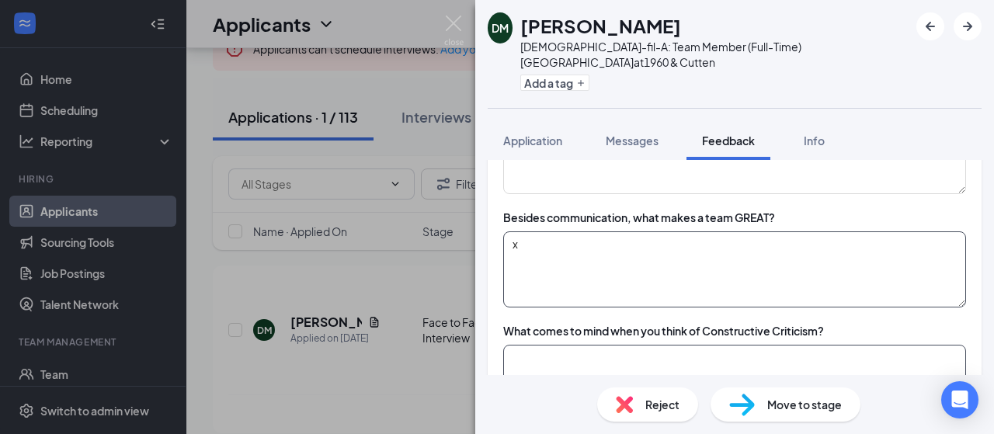
scroll to position [1398, 0]
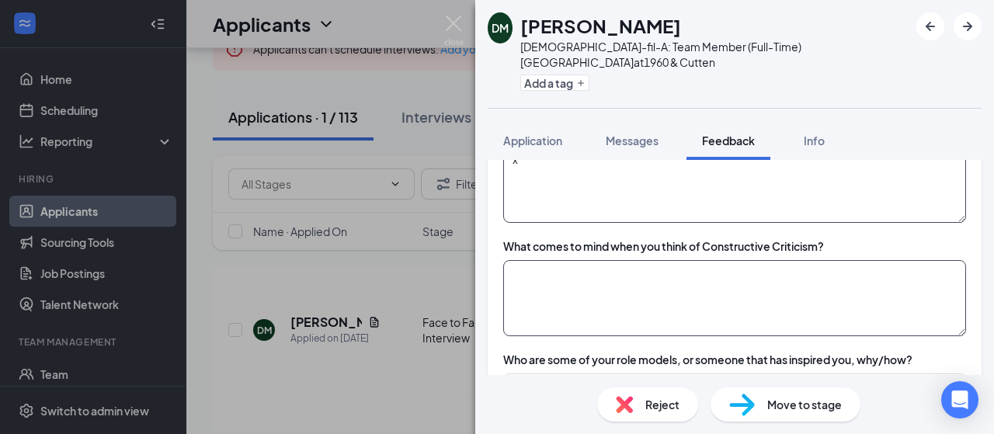
type textarea "x"
click at [649, 260] on textarea at bounding box center [734, 298] width 463 height 76
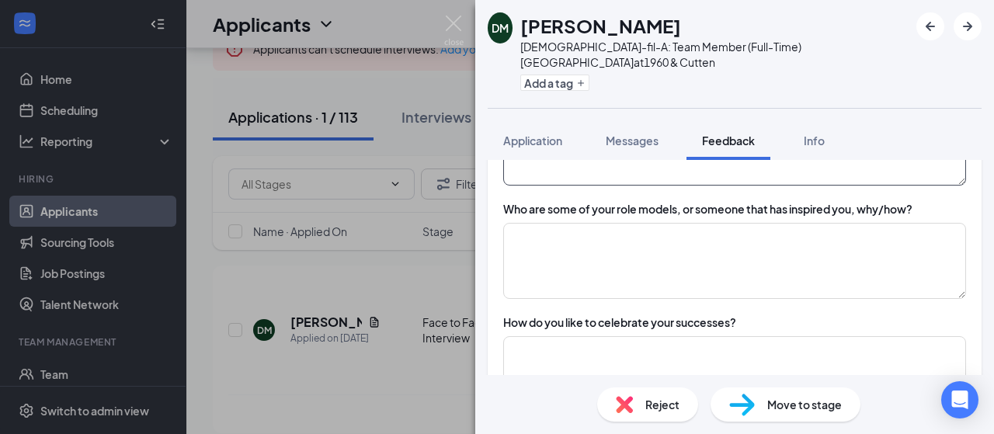
scroll to position [1554, 0]
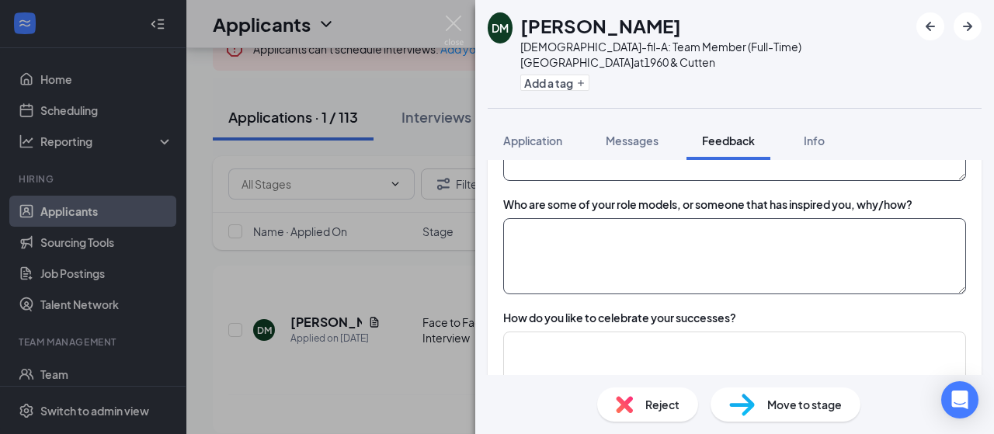
type textarea "x"
click at [637, 218] on textarea at bounding box center [734, 256] width 463 height 76
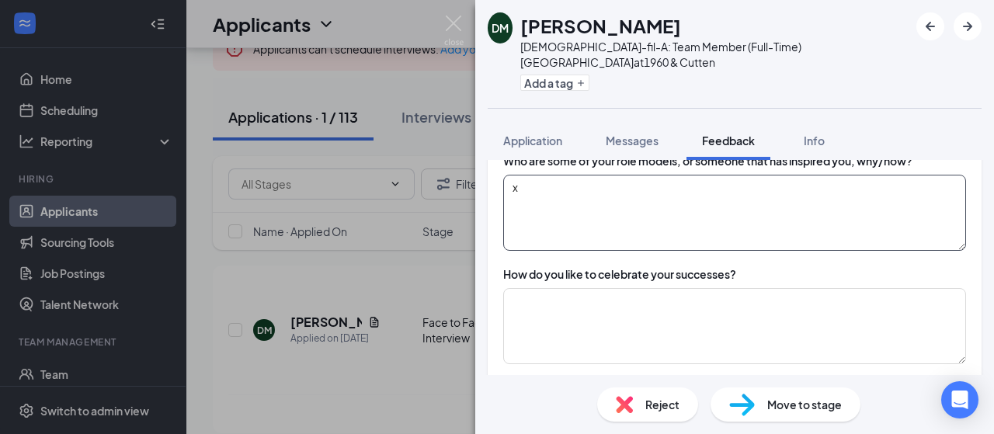
scroll to position [1631, 0]
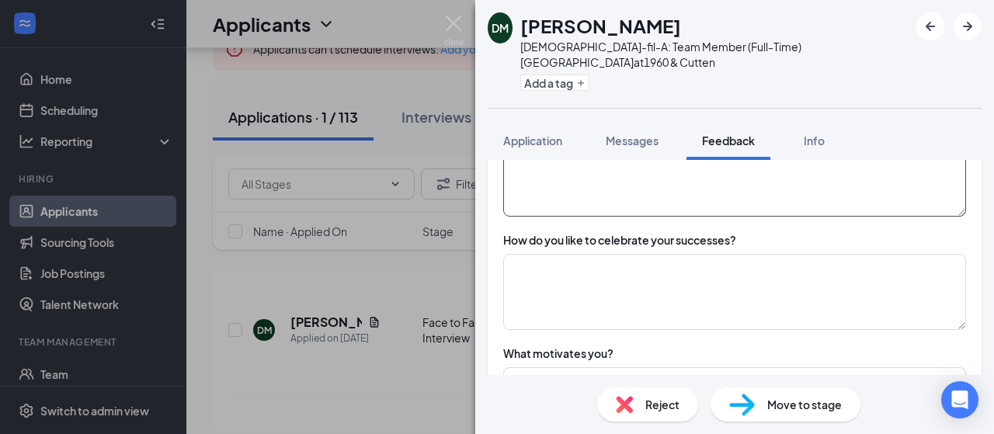
type textarea "x"
click at [635, 254] on textarea at bounding box center [734, 292] width 463 height 76
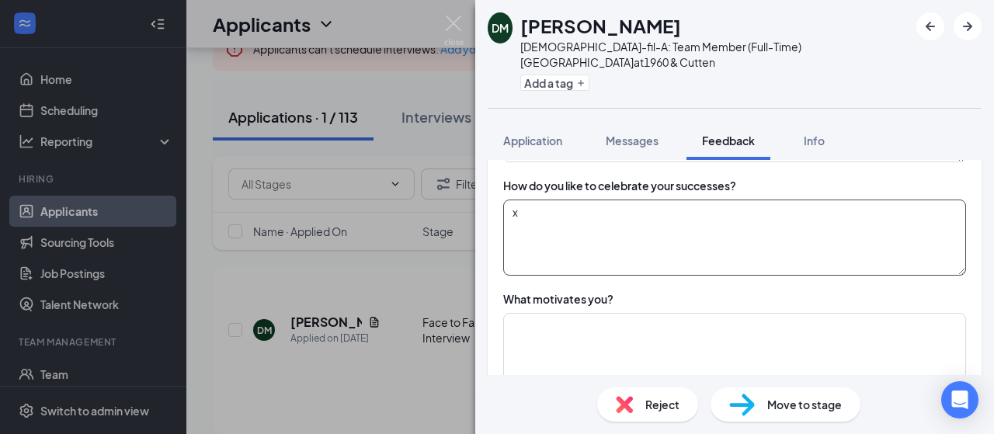
scroll to position [1787, 0]
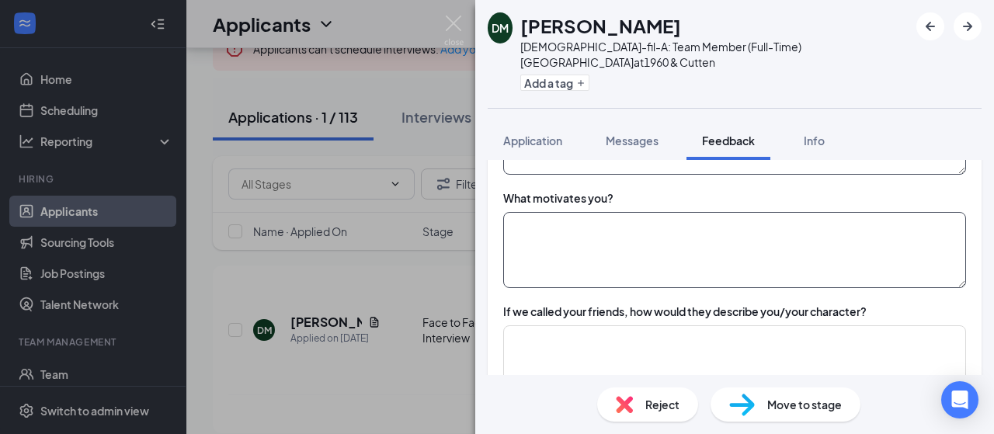
type textarea "x"
click at [630, 212] on textarea at bounding box center [734, 250] width 463 height 76
type textarea "x"
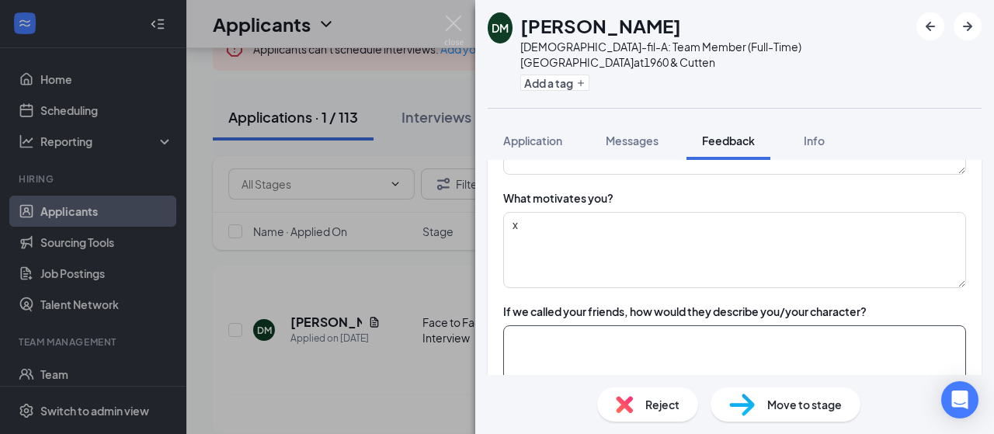
click at [590, 325] on textarea at bounding box center [734, 363] width 463 height 76
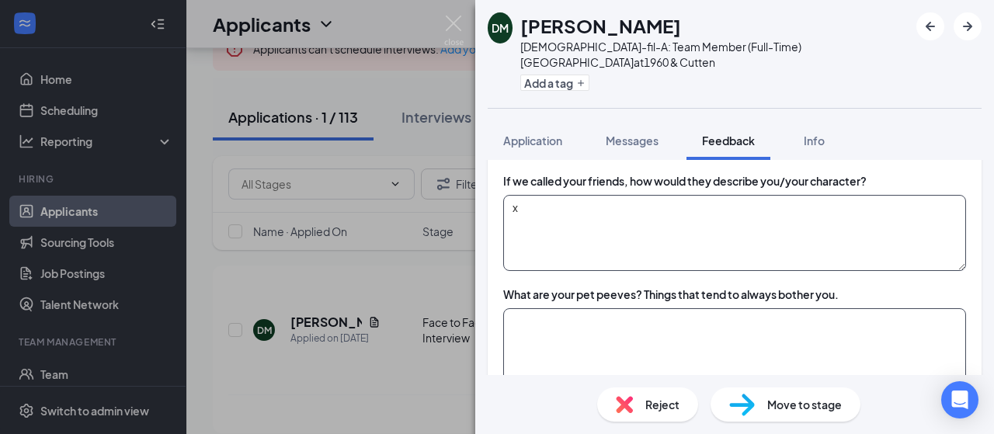
scroll to position [1942, 0]
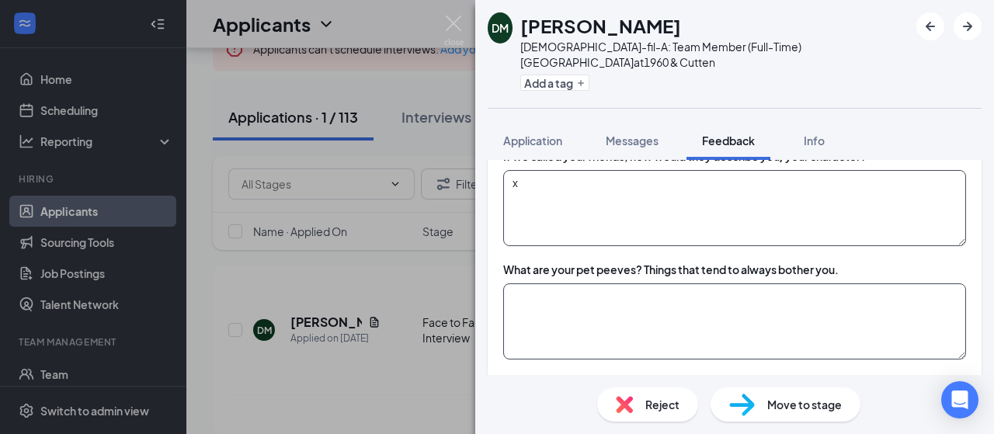
type textarea "x"
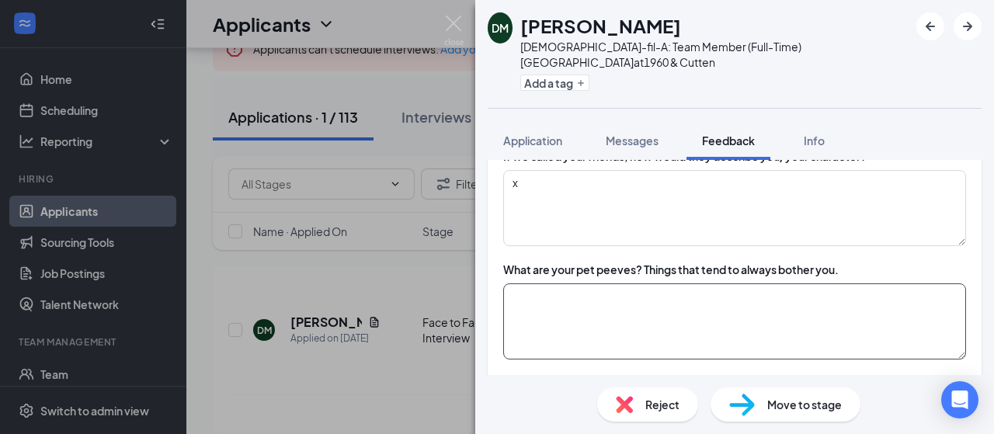
click at [621, 284] on textarea at bounding box center [734, 322] width 463 height 76
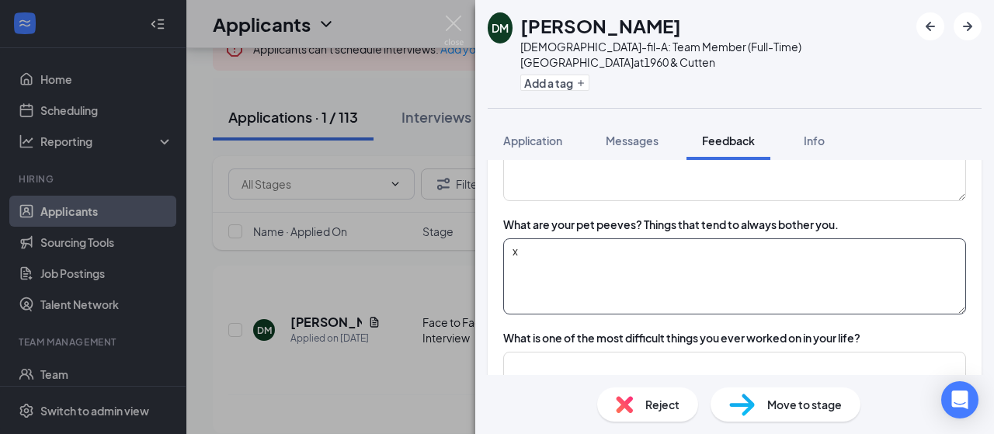
scroll to position [2020, 0]
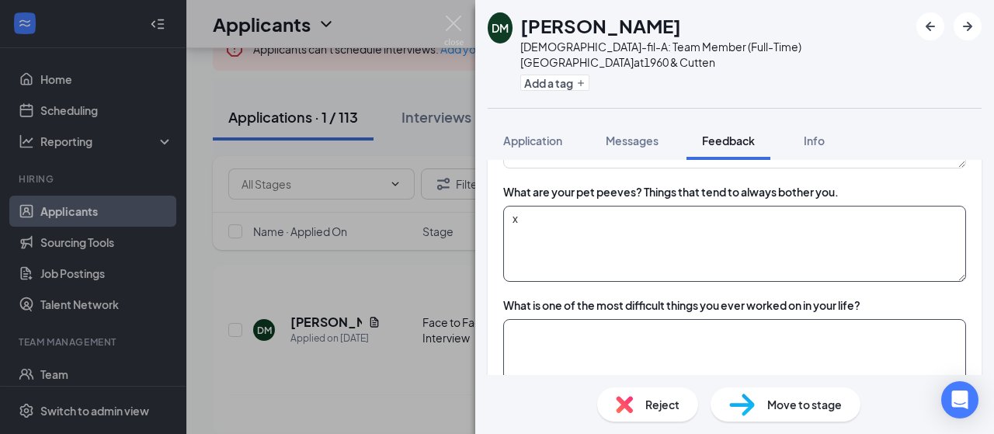
type textarea "x"
click at [635, 319] on textarea at bounding box center [734, 357] width 463 height 76
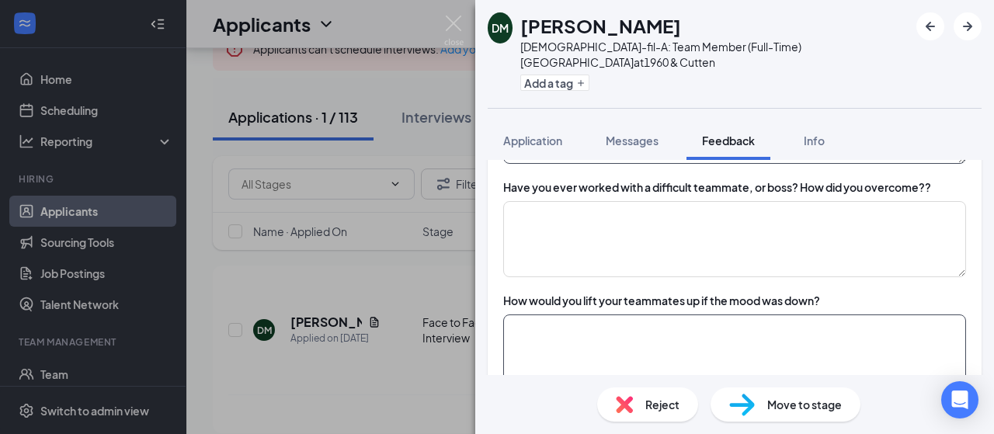
scroll to position [2253, 0]
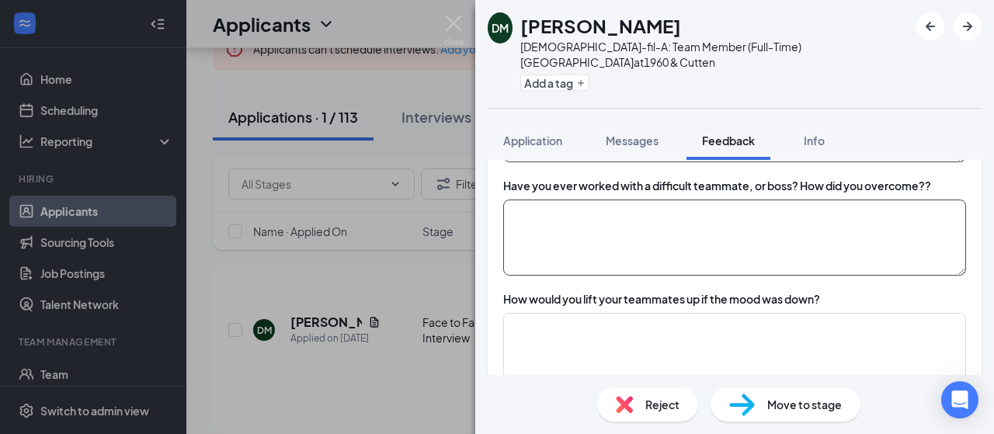
type textarea "x"
click at [652, 200] on textarea at bounding box center [734, 238] width 463 height 76
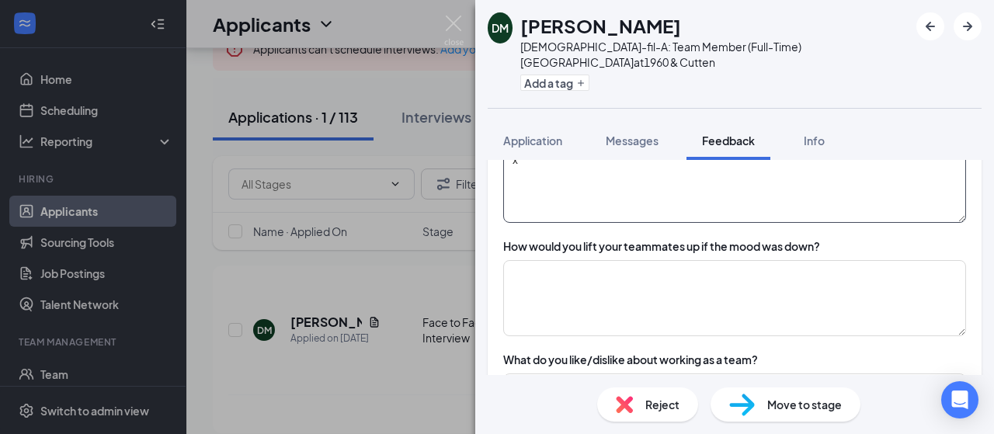
scroll to position [2330, 0]
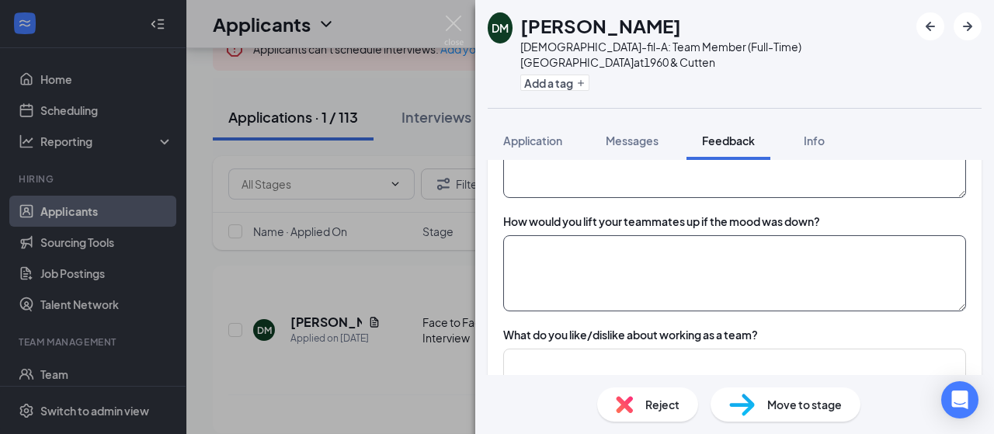
type textarea "x"
click at [657, 235] on textarea at bounding box center [734, 273] width 463 height 76
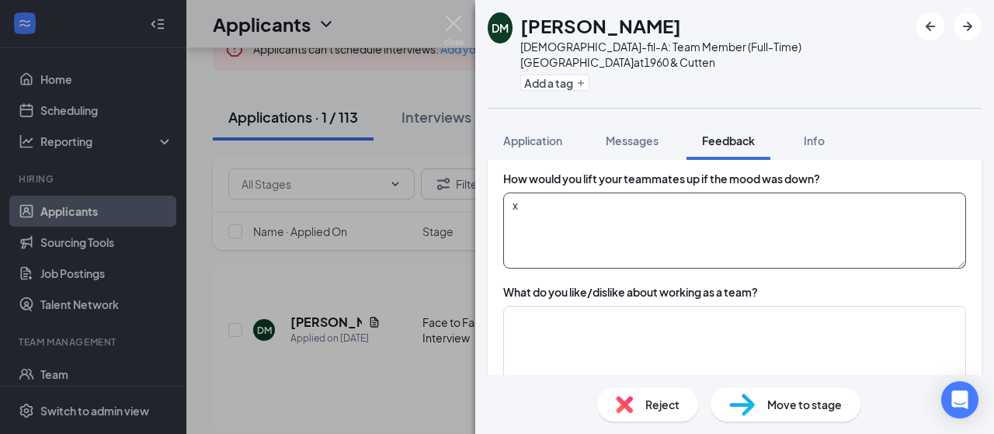
scroll to position [2408, 0]
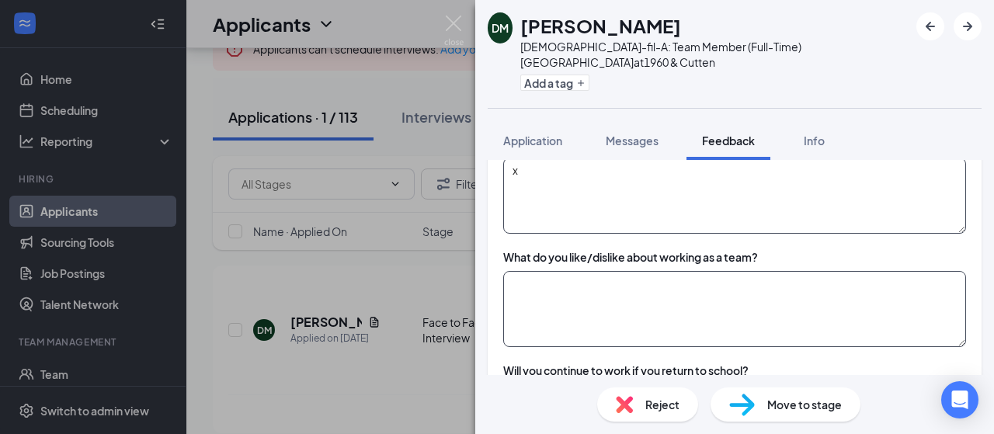
type textarea "x"
click at [649, 271] on textarea at bounding box center [734, 309] width 463 height 76
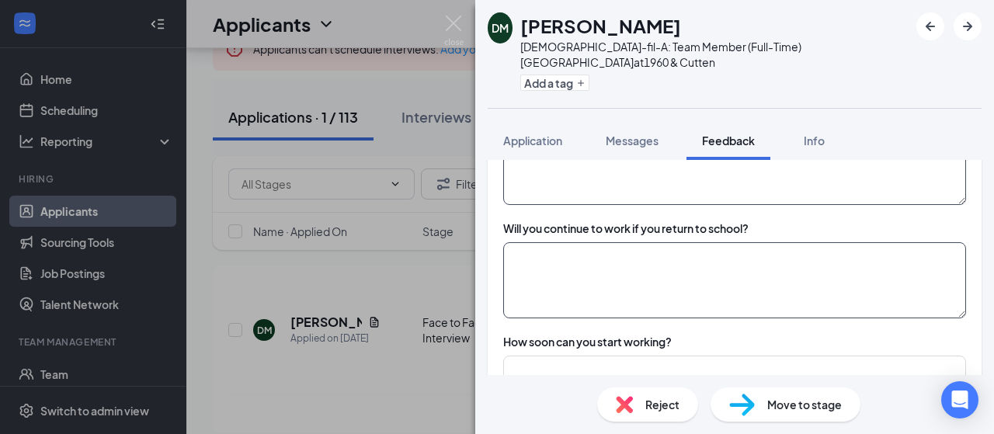
scroll to position [2563, 0]
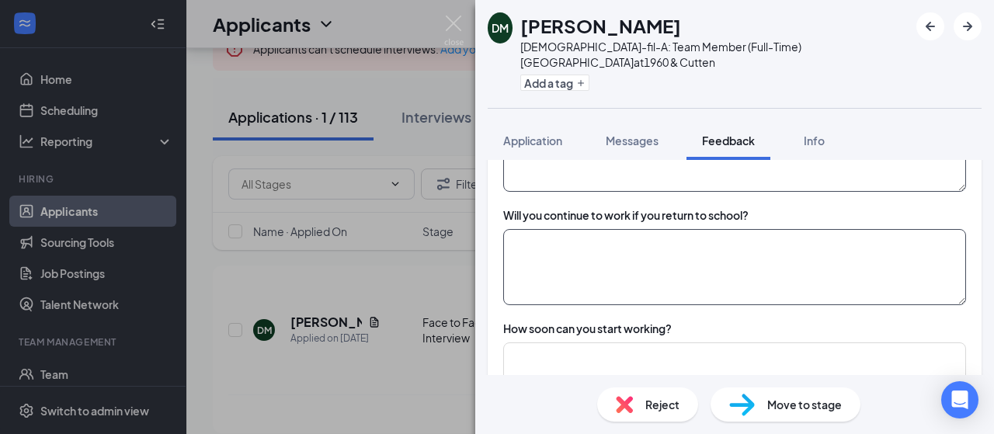
type textarea "x"
click at [639, 229] on textarea at bounding box center [734, 267] width 463 height 76
type textarea "x"
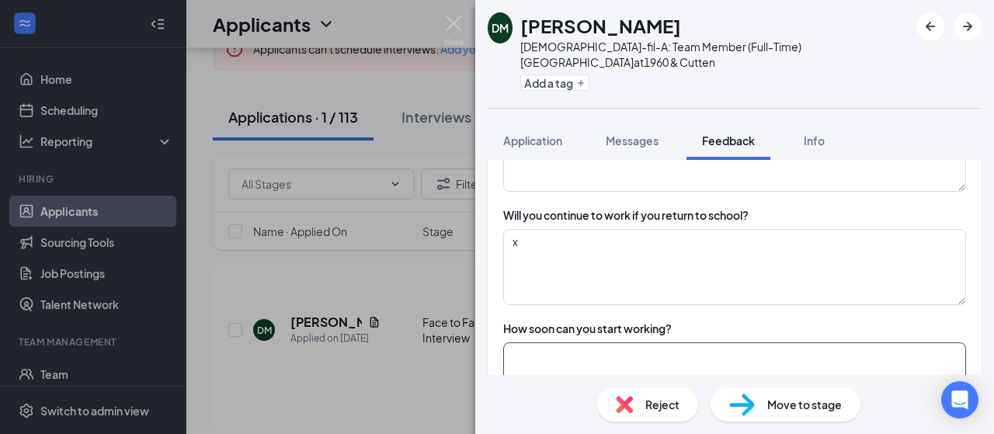
click at [625, 343] on textarea at bounding box center [734, 381] width 463 height 76
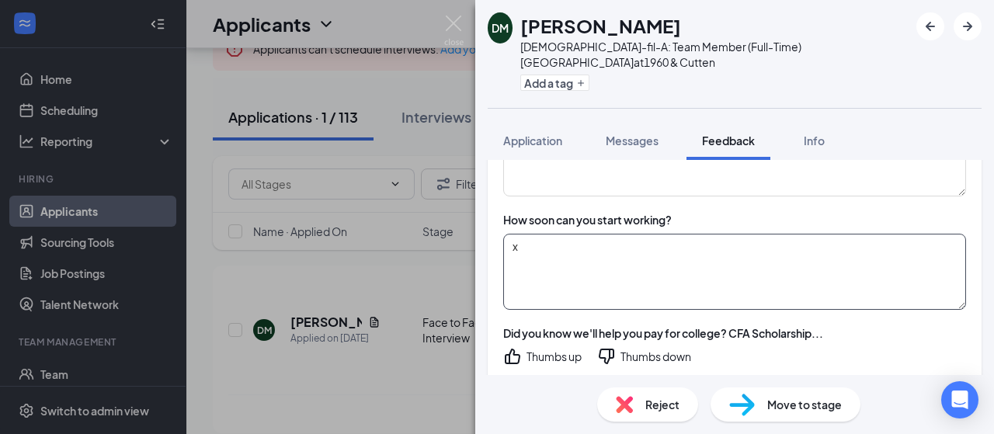
scroll to position [2719, 0]
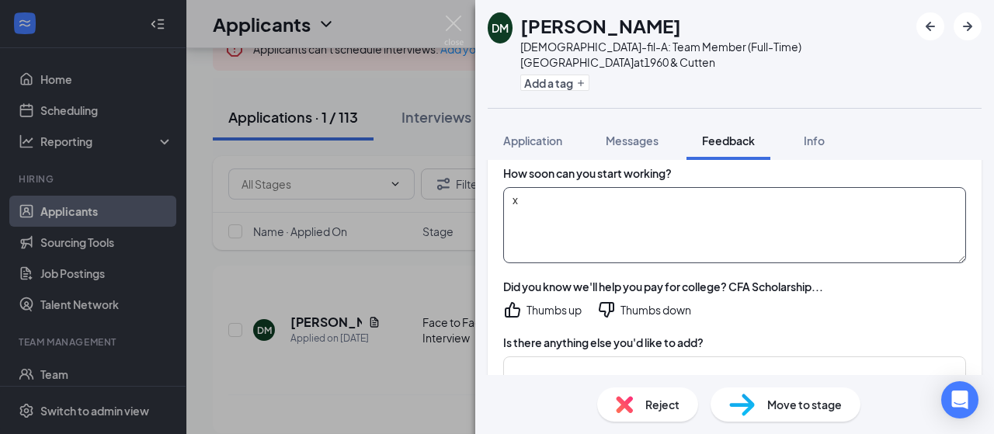
type textarea "x"
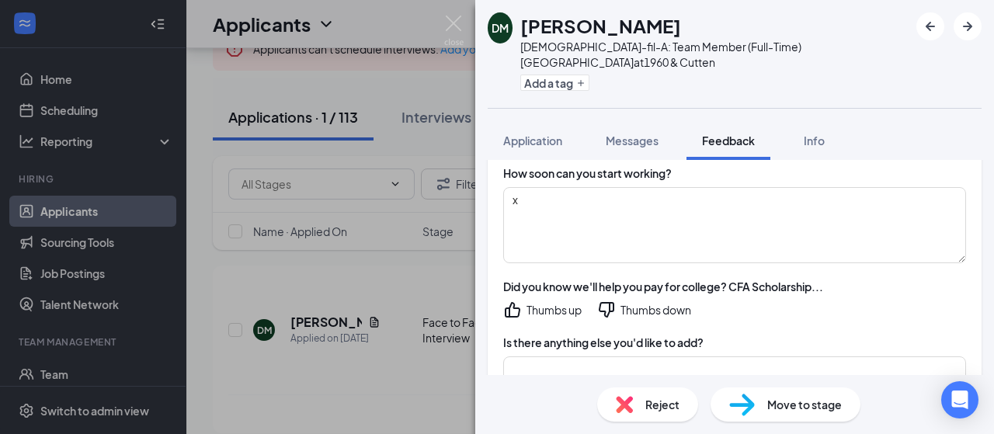
click at [614, 301] on icon "ThumbsDown" at bounding box center [606, 310] width 19 height 19
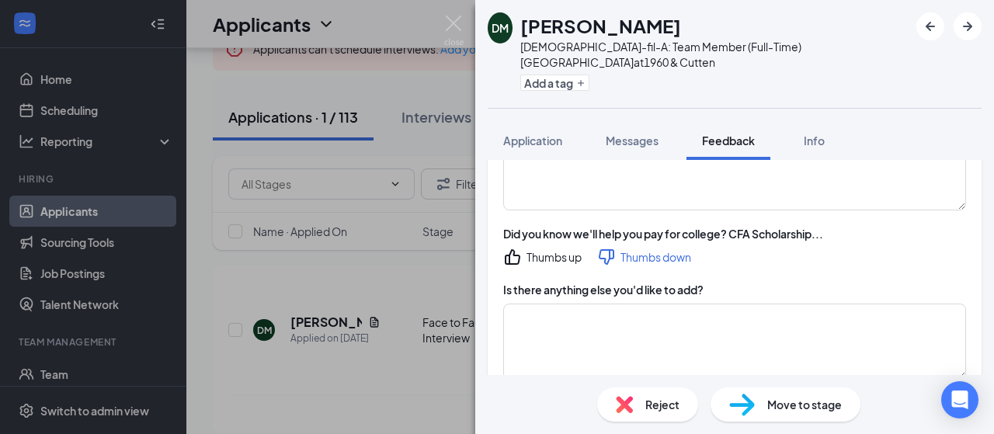
scroll to position [2796, 0]
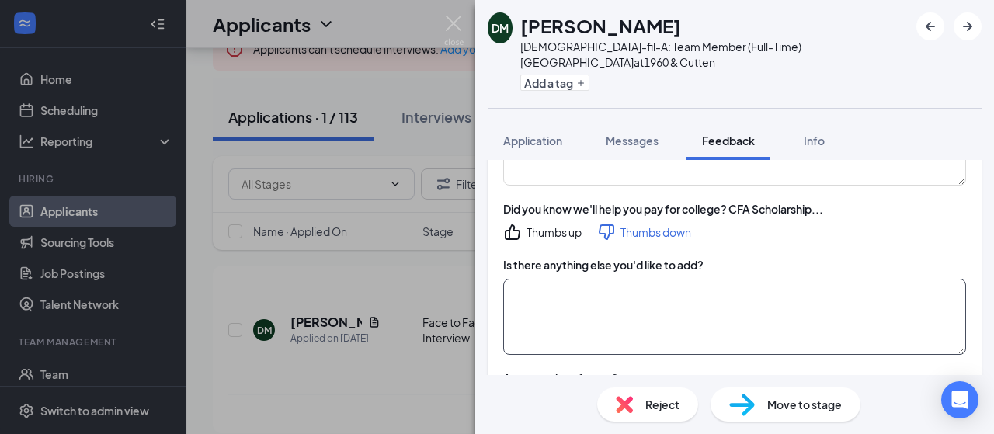
click at [603, 279] on textarea at bounding box center [734, 317] width 463 height 76
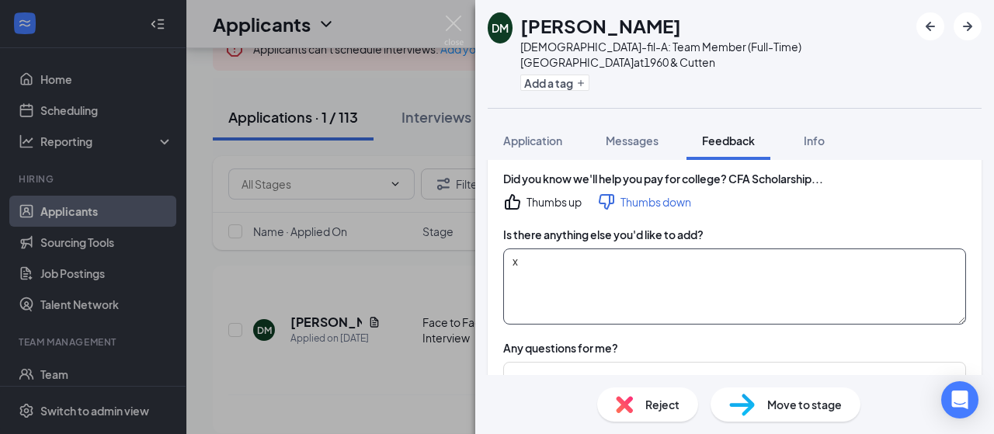
scroll to position [2874, 0]
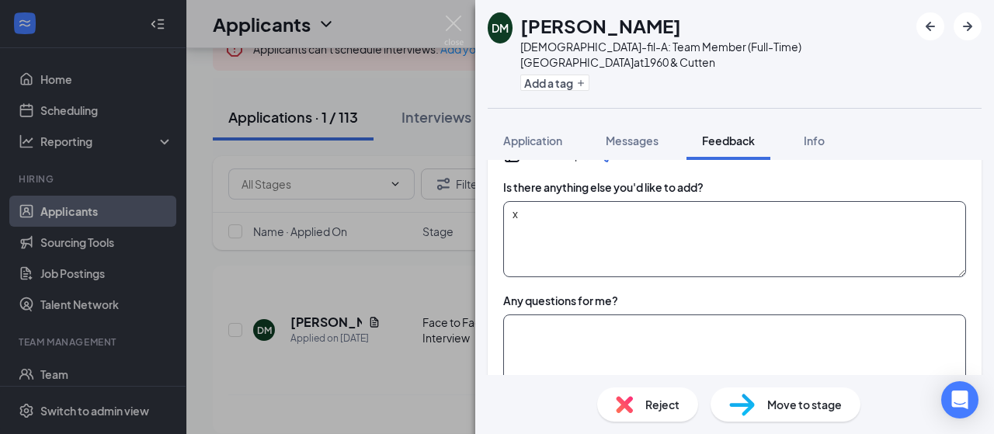
type textarea "x"
click at [632, 315] on textarea at bounding box center [734, 353] width 463 height 76
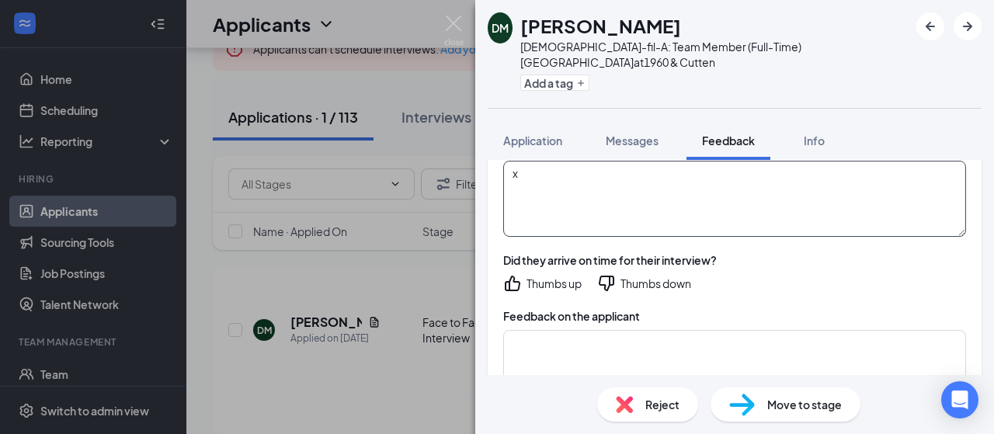
scroll to position [3029, 0]
type textarea "x"
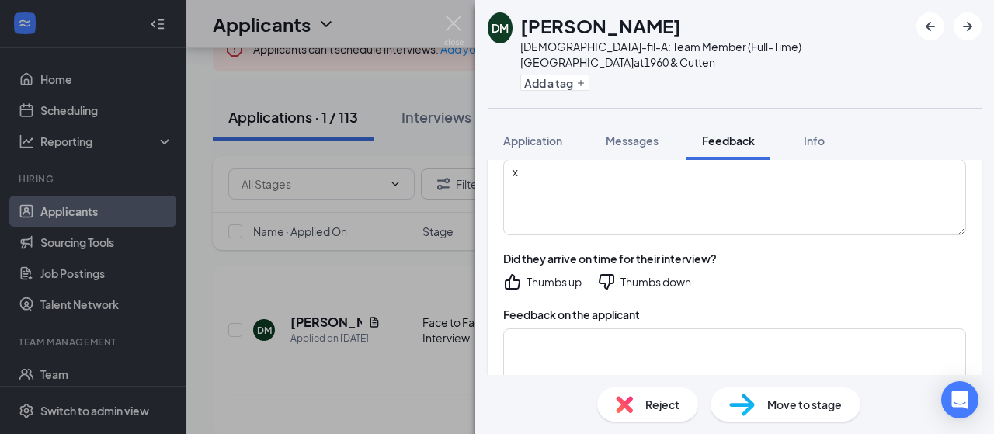
click at [606, 273] on icon "ThumbsDown" at bounding box center [606, 282] width 19 height 19
click at [569, 329] on textarea at bounding box center [734, 367] width 463 height 76
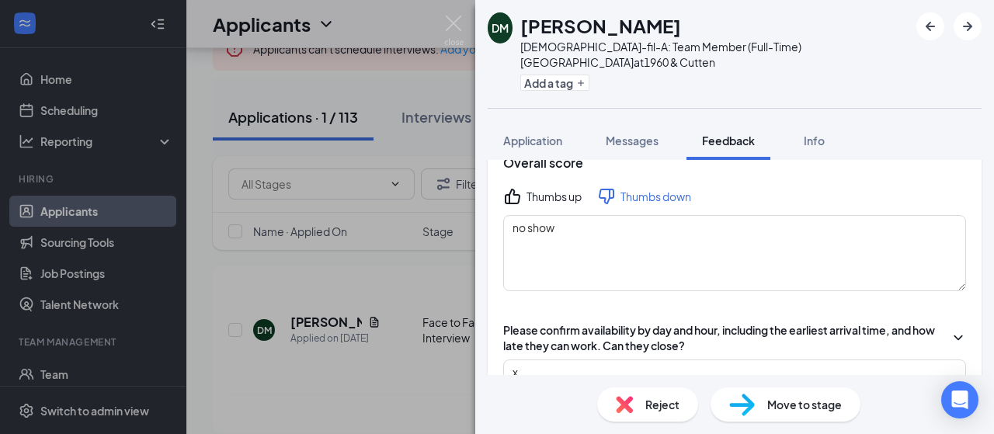
scroll to position [0, 0]
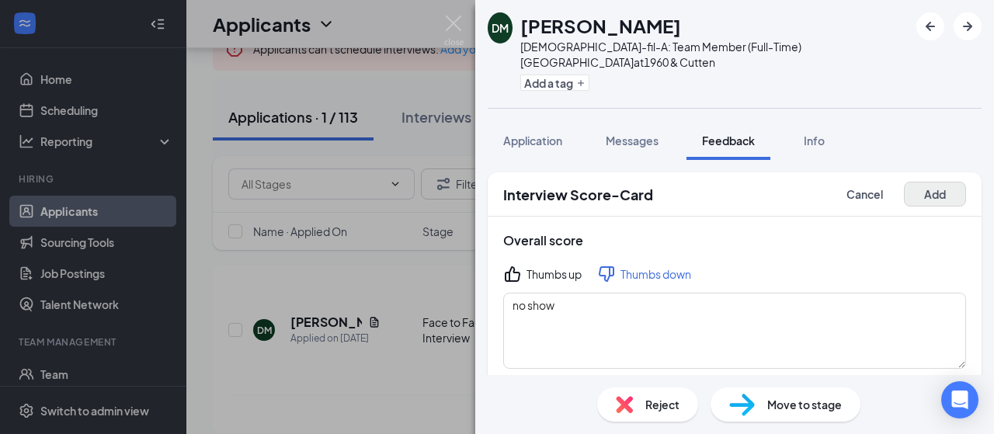
type textarea "no show"
click at [919, 182] on button "Add" at bounding box center [935, 194] width 62 height 25
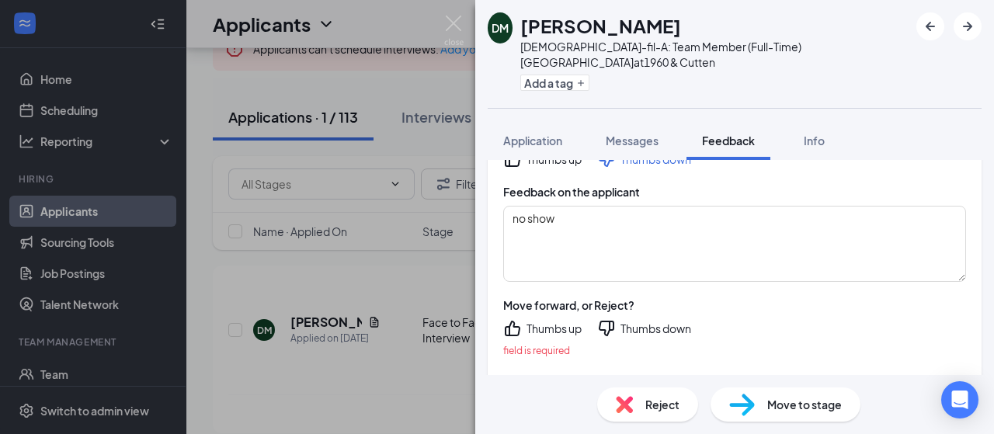
scroll to position [3185, 0]
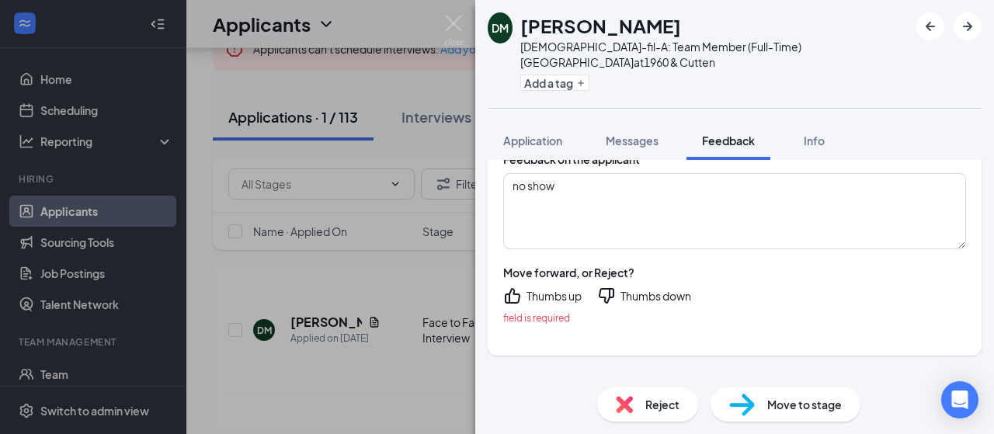
click at [607, 287] on icon "ThumbsDown" at bounding box center [606, 296] width 19 height 19
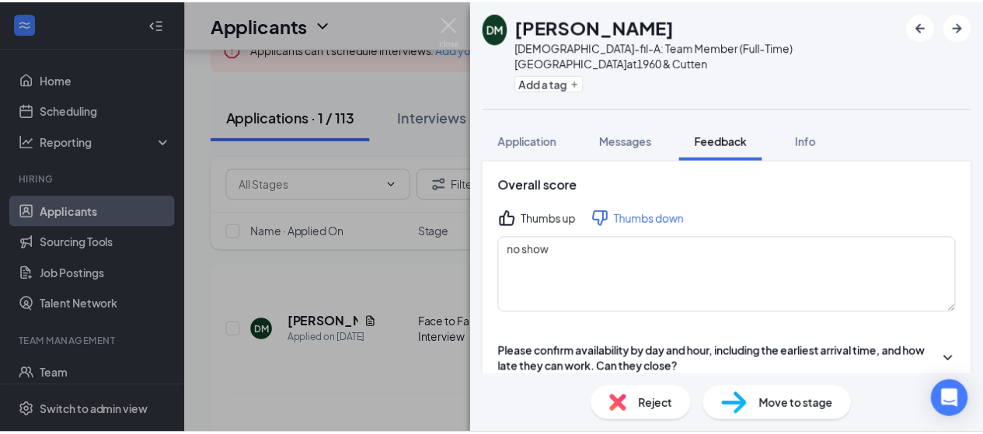
scroll to position [0, 0]
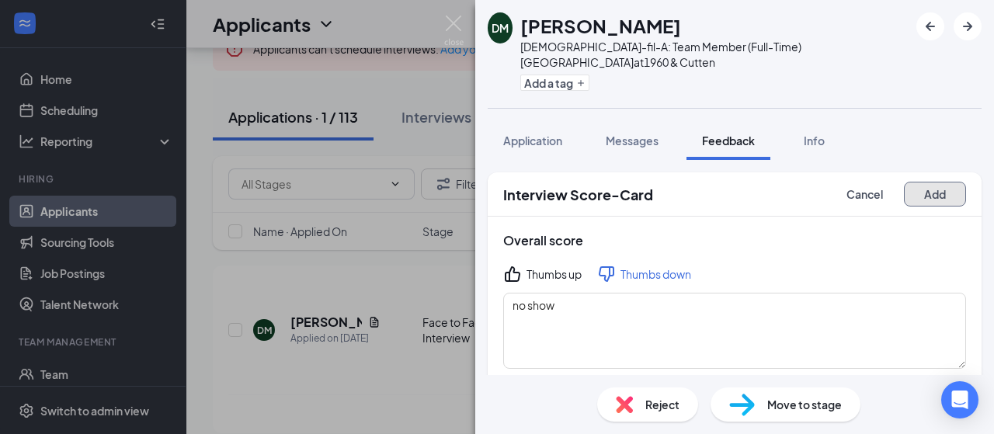
click at [936, 182] on button "Add" at bounding box center [935, 194] width 62 height 25
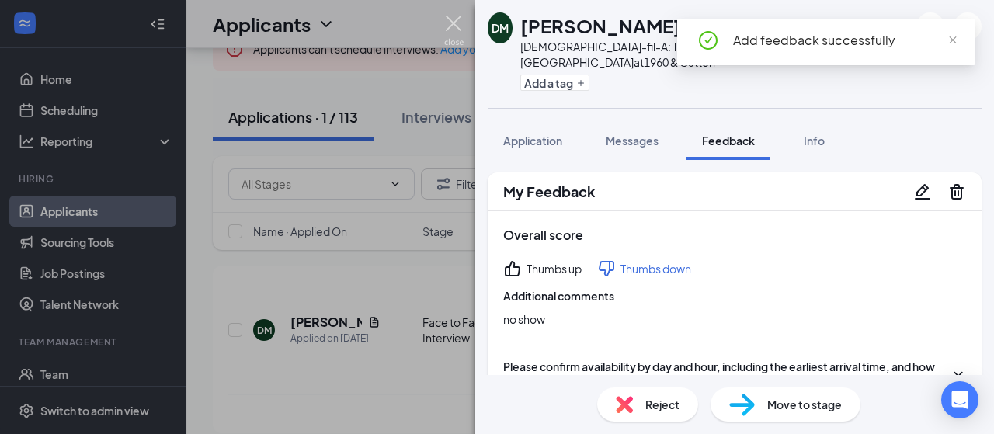
click at [457, 26] on img at bounding box center [453, 31] width 19 height 30
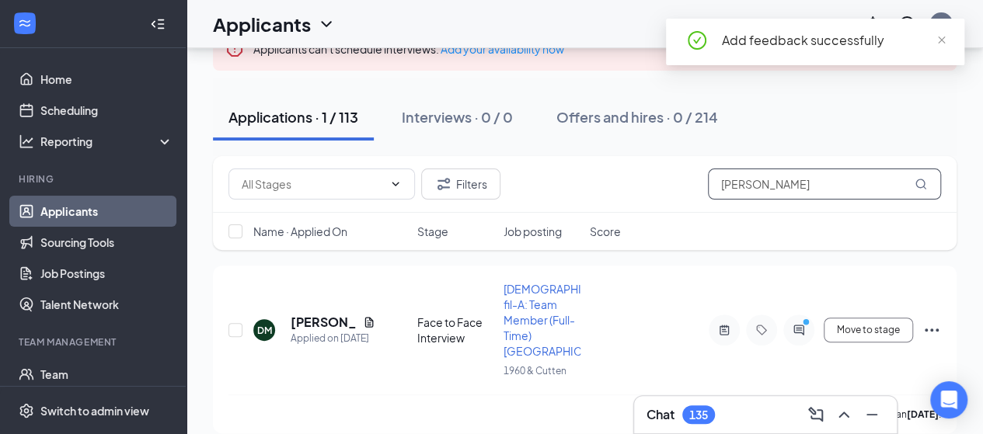
click at [775, 186] on input "darian" at bounding box center [824, 184] width 233 height 31
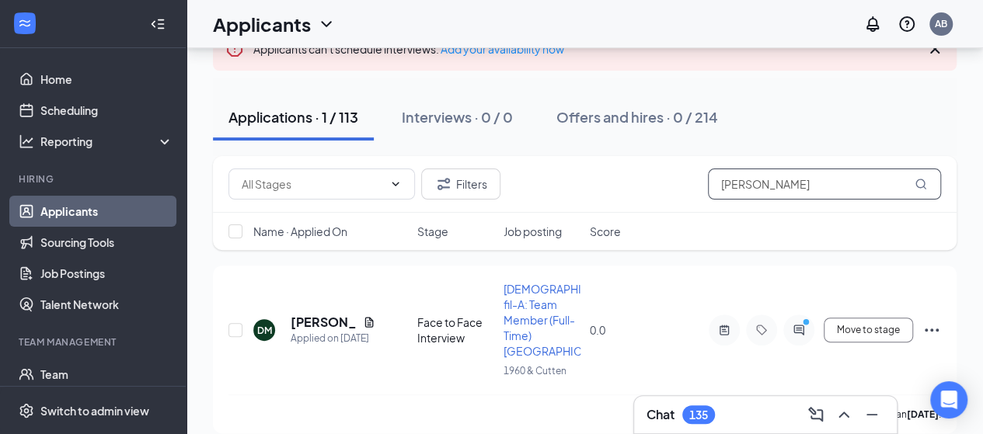
drag, startPoint x: 774, startPoint y: 183, endPoint x: 712, endPoint y: 191, distance: 62.7
click at [712, 191] on input "darian" at bounding box center [824, 184] width 233 height 31
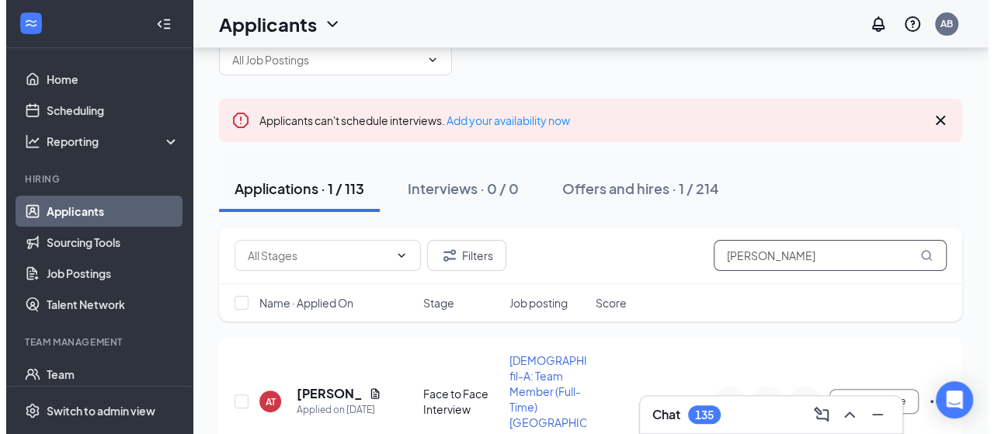
scroll to position [125, 0]
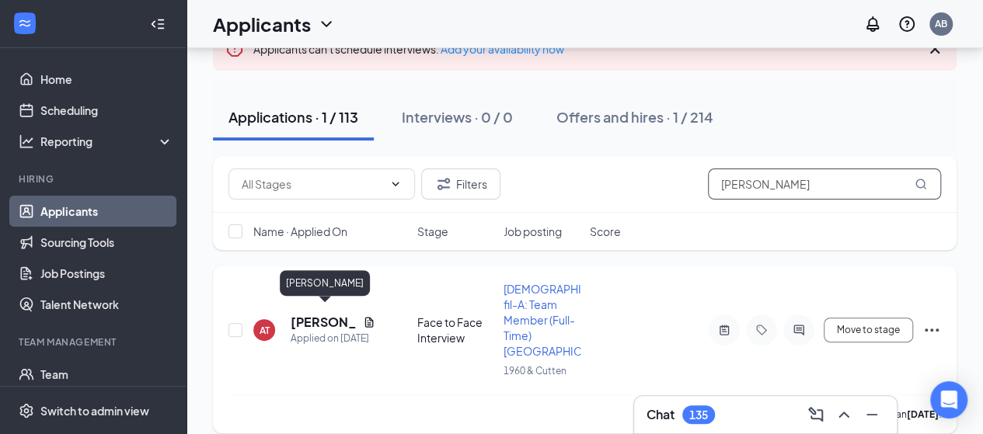
type input "andres"
click at [312, 317] on h5 "ANDRES TORRES" at bounding box center [324, 322] width 66 height 17
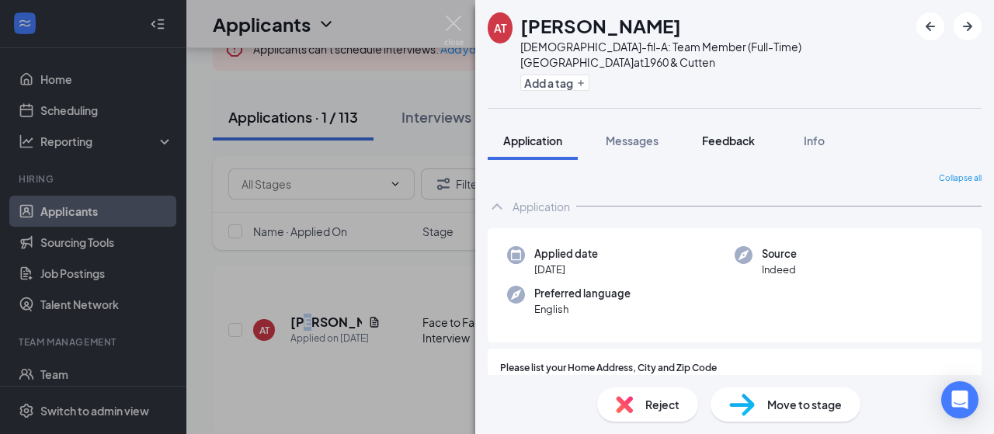
click at [731, 134] on span "Feedback" at bounding box center [728, 141] width 53 height 14
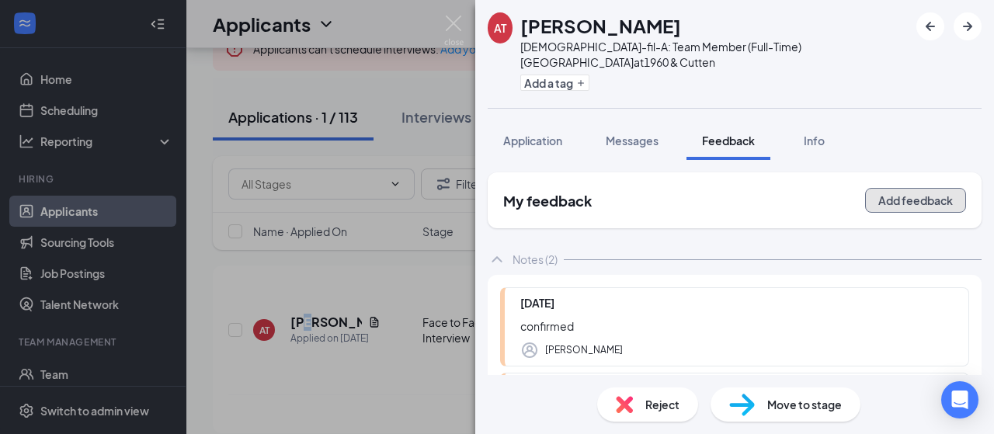
click at [927, 188] on button "Add feedback" at bounding box center [915, 200] width 101 height 25
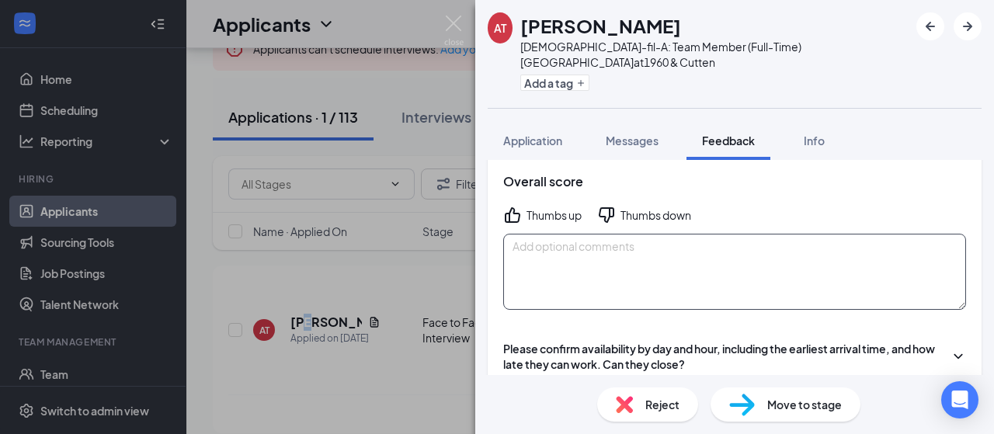
scroll to position [155, 0]
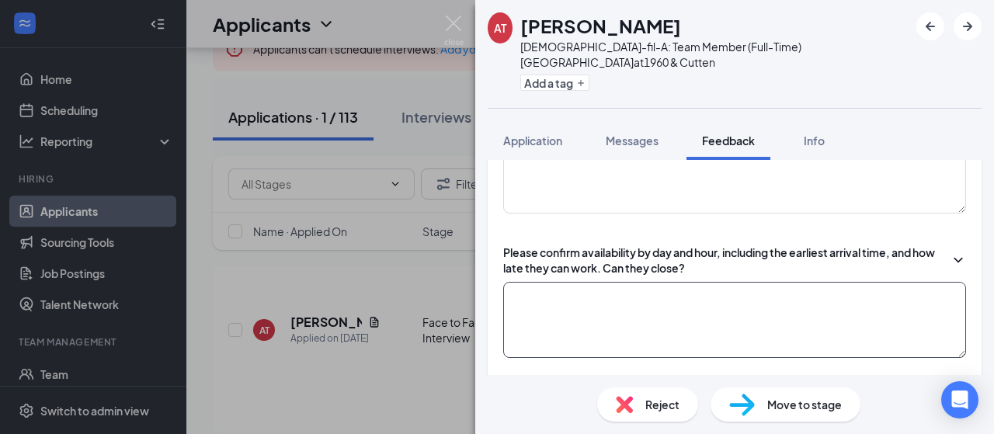
click at [600, 282] on textarea at bounding box center [734, 320] width 463 height 76
click at [512, 282] on textarea "Wed-Thurs" at bounding box center [734, 320] width 463 height 76
click at [534, 300] on textarea "Mon-2-10pm Tues- 10-10 wedWed-Thurs" at bounding box center [734, 320] width 463 height 76
click at [544, 291] on textarea "Mon-2-10pm Tues, wed, thur- 10-10 wedWed-Thurs" at bounding box center [734, 320] width 463 height 76
drag, startPoint x: 588, startPoint y: 292, endPoint x: 536, endPoint y: 296, distance: 52.2
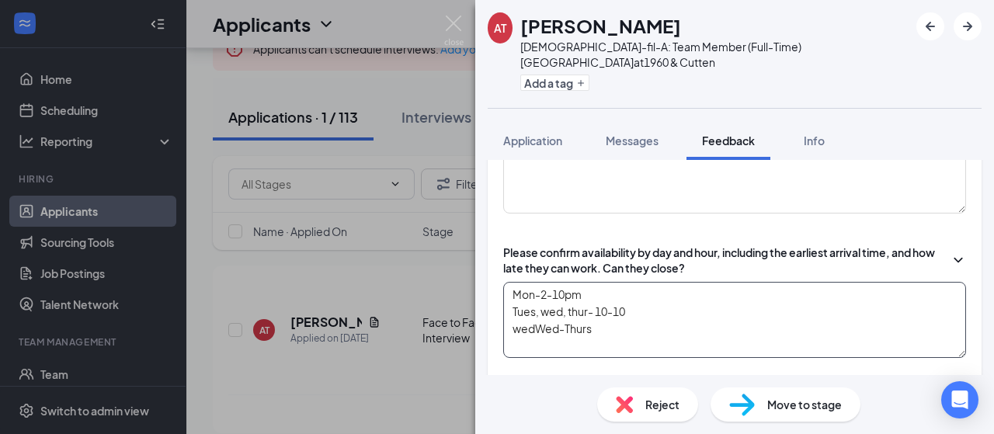
click at [536, 296] on textarea "Mon-2-10pm Tues, wed, thur- 10-10 wedWed-Thurs" at bounding box center [734, 320] width 463 height 76
drag, startPoint x: 534, startPoint y: 310, endPoint x: 510, endPoint y: 308, distance: 24.1
click at [510, 308] on textarea "Mon-2-10pm Tues- 10-10 wedWed-Thurs" at bounding box center [734, 320] width 463 height 76
click at [544, 310] on textarea "Mon-2-10pm Tues- 10-10 Wed-Thurs" at bounding box center [734, 320] width 463 height 76
click at [552, 338] on textarea "Mon-2-10pm Tues- 10-10 Wed-2-10 Thurs" at bounding box center [734, 320] width 463 height 76
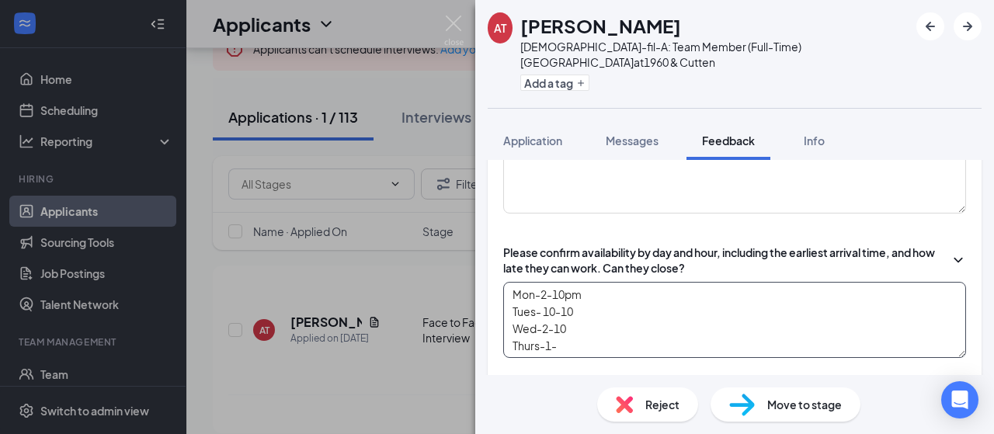
click at [551, 328] on textarea "Mon-2-10pm Tues- 10-10 Wed-2-10 Thurs-1-" at bounding box center [734, 320] width 463 height 76
click at [576, 329] on textarea "Mon-2-10pm Tues- 10-10 Wed-2-10 Thurs-10-" at bounding box center [734, 320] width 463 height 76
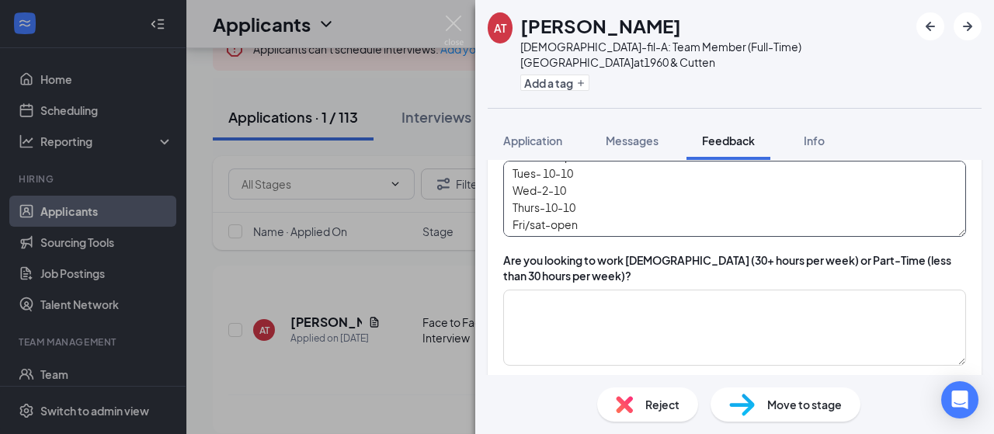
scroll to position [311, 0]
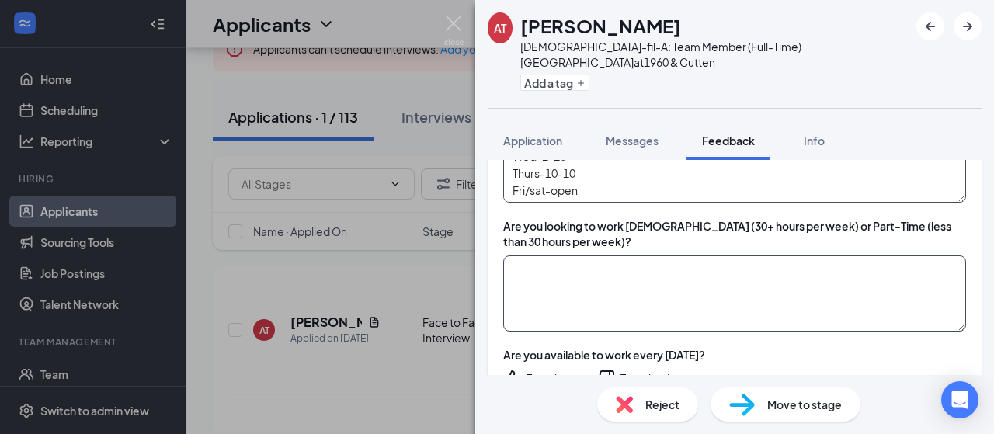
type textarea "Mon-2-10pm Tues- 10-10 Wed-2-10 Thurs-10-10 Fri/sat-open"
click at [557, 256] on textarea at bounding box center [734, 294] width 463 height 76
drag, startPoint x: 526, startPoint y: 253, endPoint x: 548, endPoint y: 251, distance: 22.6
click at [548, 256] on textarea "20-30+" at bounding box center [734, 294] width 463 height 76
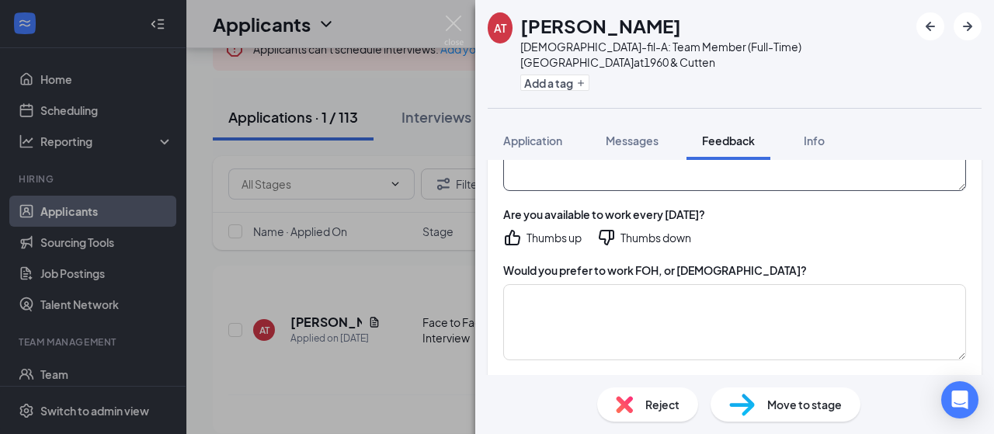
scroll to position [466, 0]
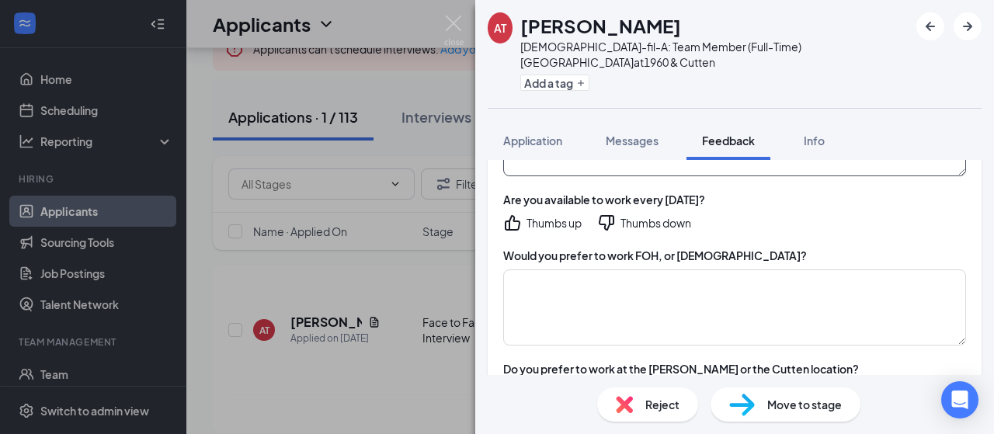
type textarea "20+"
click at [511, 214] on icon "ThumbsUp" at bounding box center [512, 223] width 19 height 19
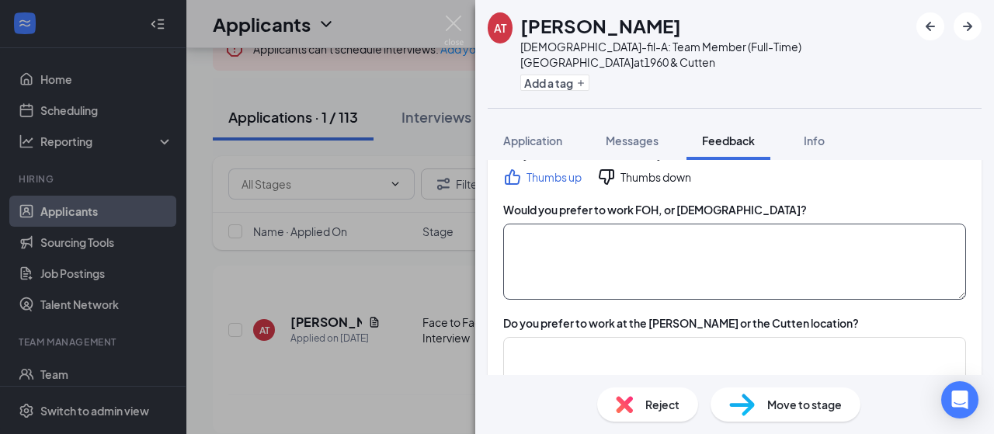
scroll to position [544, 0]
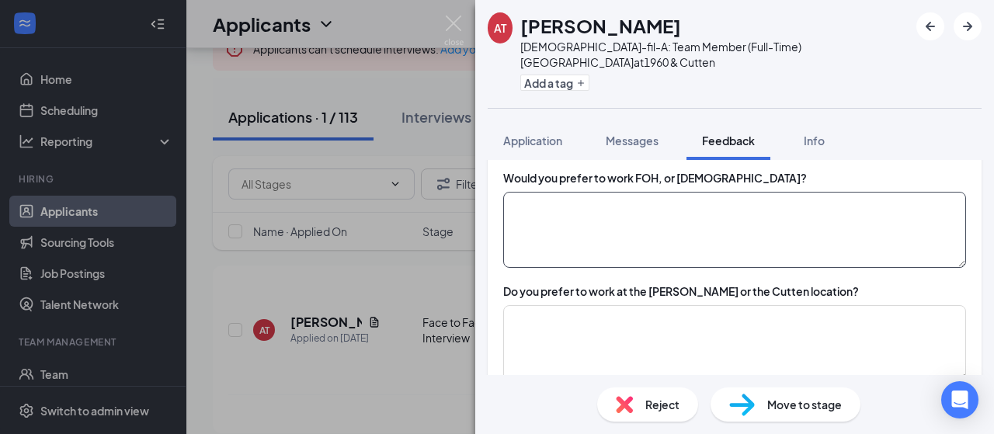
click at [552, 192] on textarea at bounding box center [734, 230] width 463 height 76
type textarea "FOH"
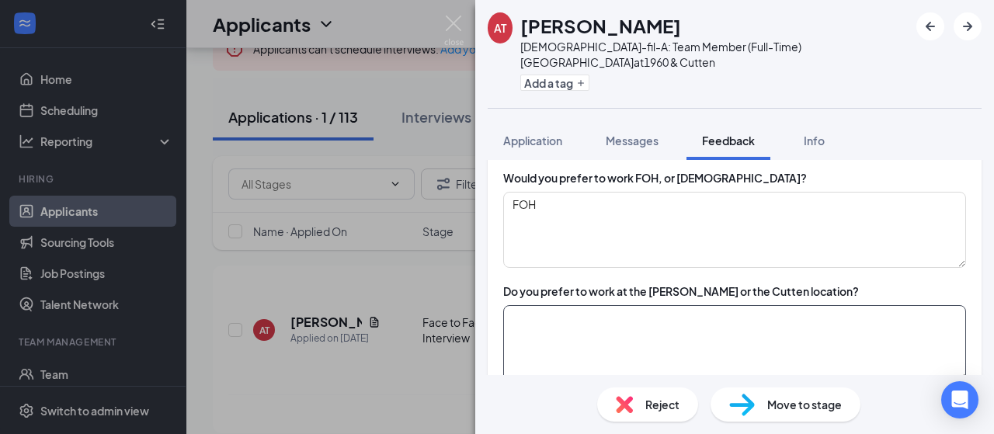
click at [597, 309] on textarea at bounding box center [734, 343] width 463 height 76
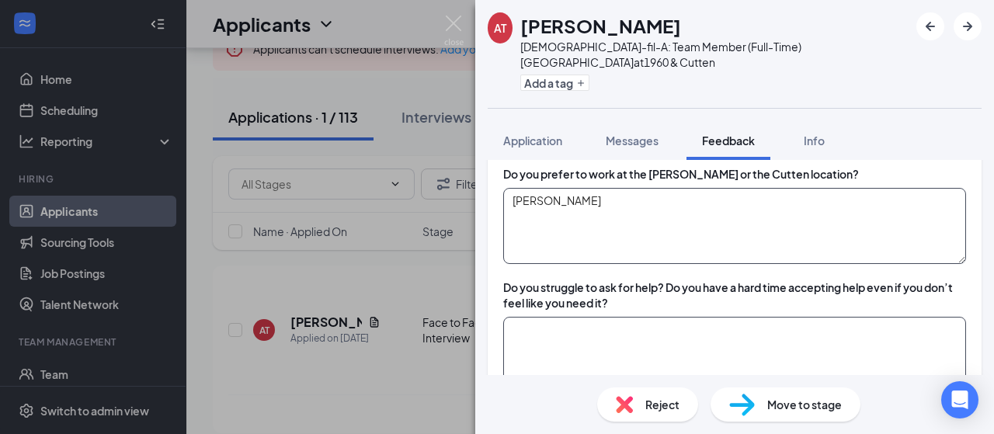
scroll to position [699, 0]
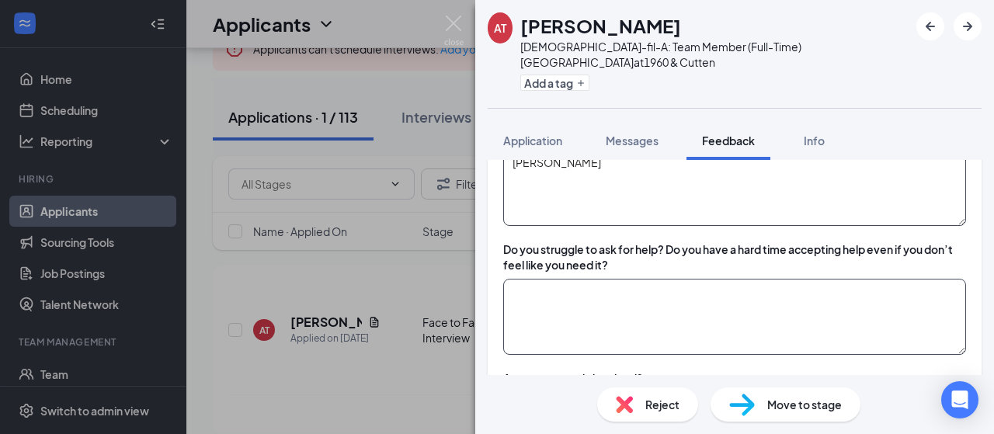
type textarea "[PERSON_NAME]"
click at [555, 279] on textarea at bounding box center [734, 317] width 463 height 76
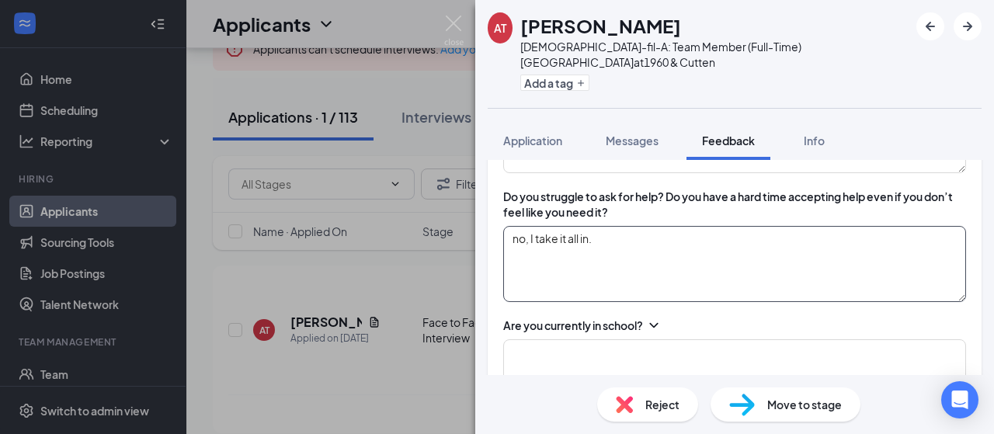
scroll to position [777, 0]
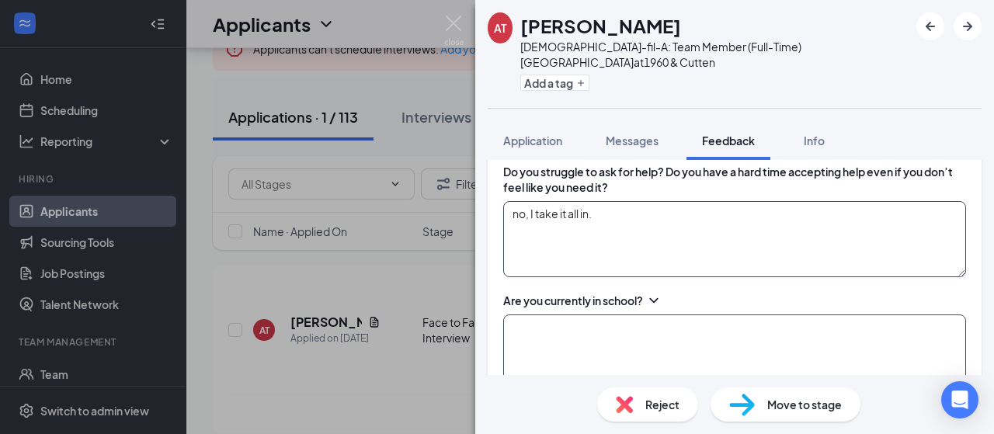
type textarea "no, I take it all in."
click at [595, 315] on textarea at bounding box center [734, 353] width 463 height 76
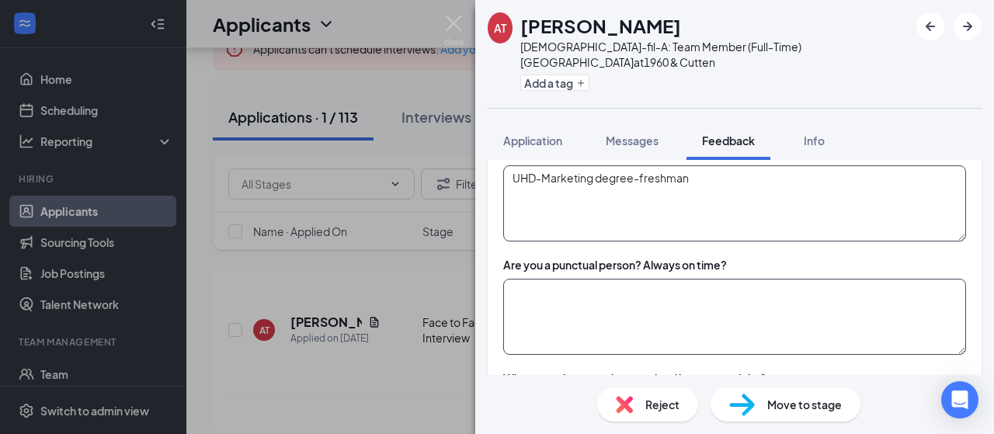
scroll to position [932, 0]
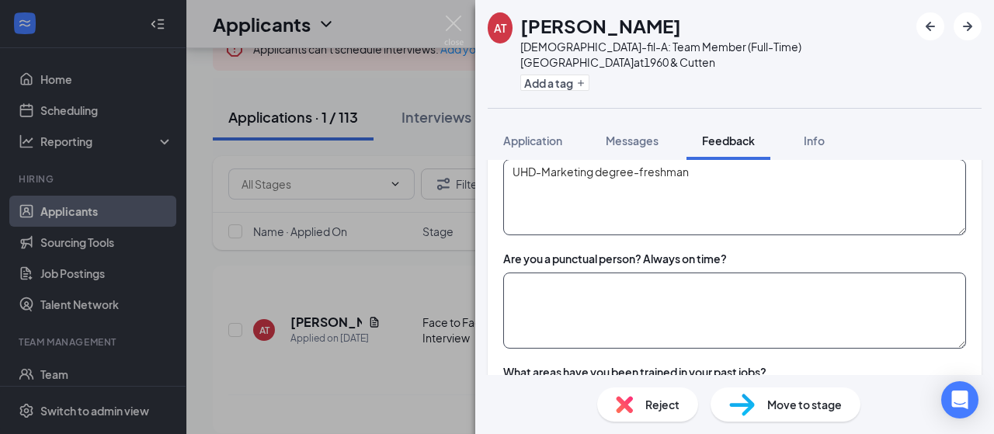
type textarea "UHD-Marketing degree-freshman"
click at [541, 273] on textarea at bounding box center [734, 311] width 463 height 76
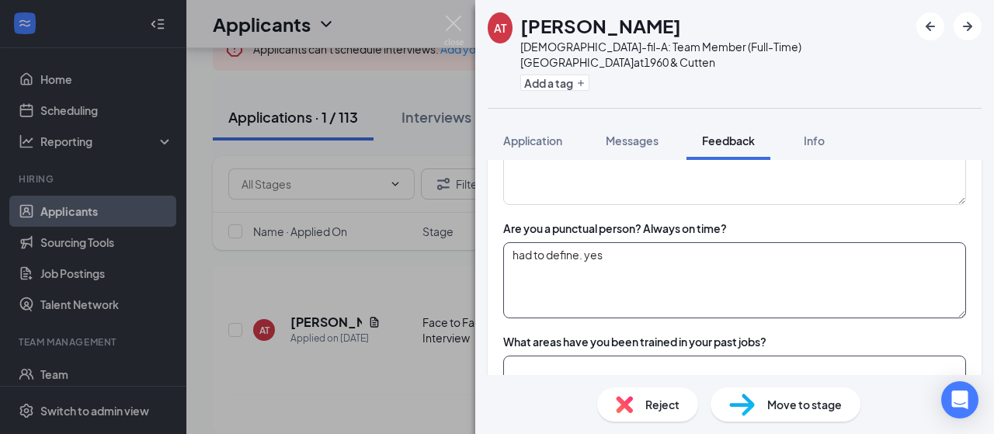
scroll to position [1010, 0]
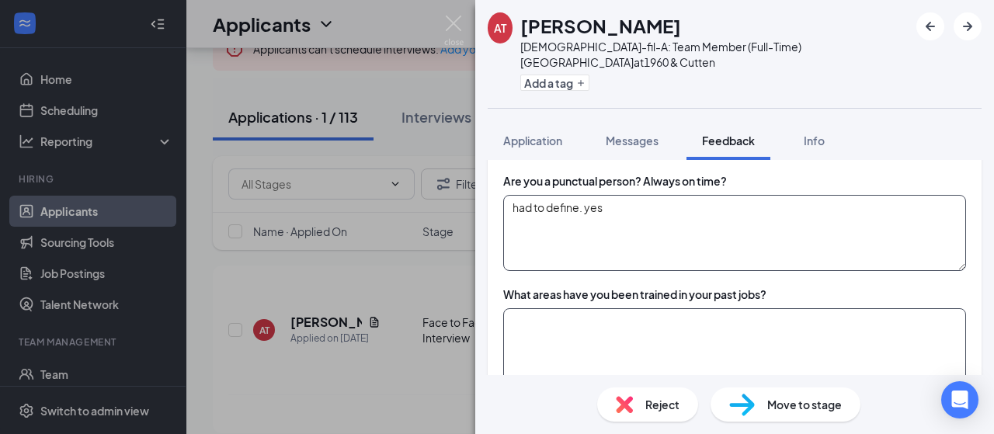
type textarea "had to define. yes"
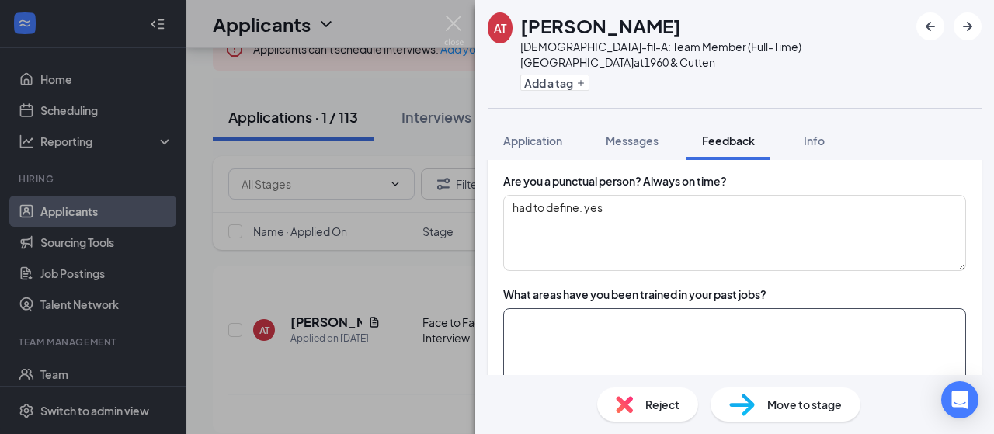
click at [527, 308] on textarea at bounding box center [734, 346] width 463 height 76
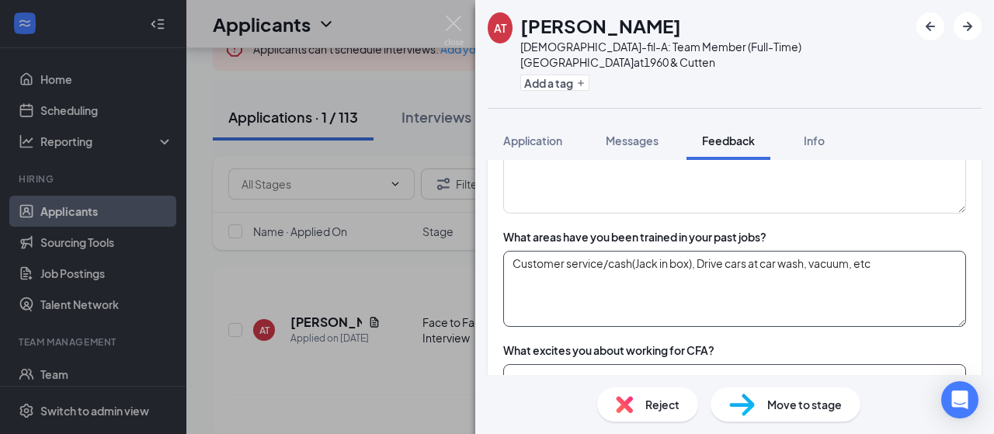
scroll to position [1165, 0]
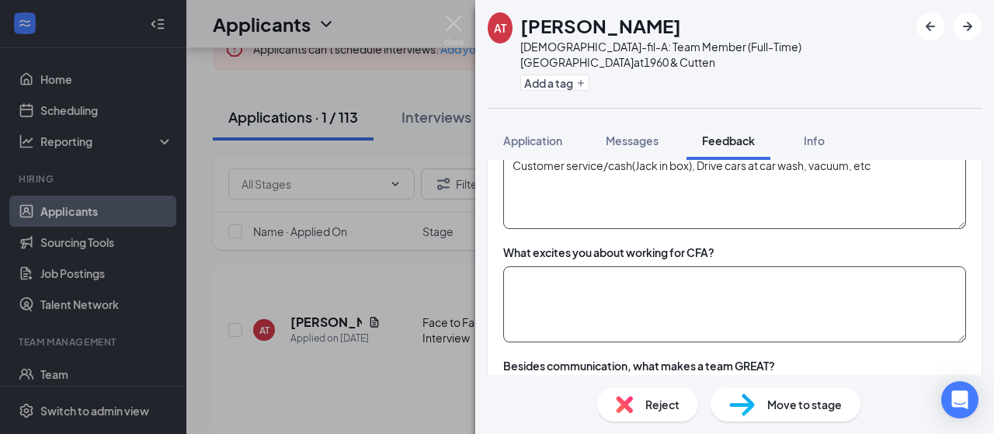
type textarea "Customer service/cash(Jack in box), Drive cars at car wash, vacuum, etc"
click at [531, 266] on textarea at bounding box center [734, 304] width 463 height 76
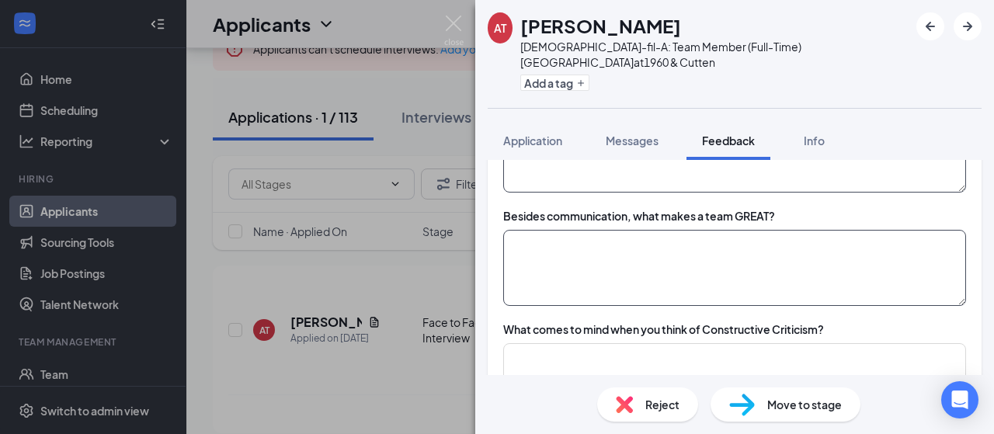
scroll to position [1321, 0]
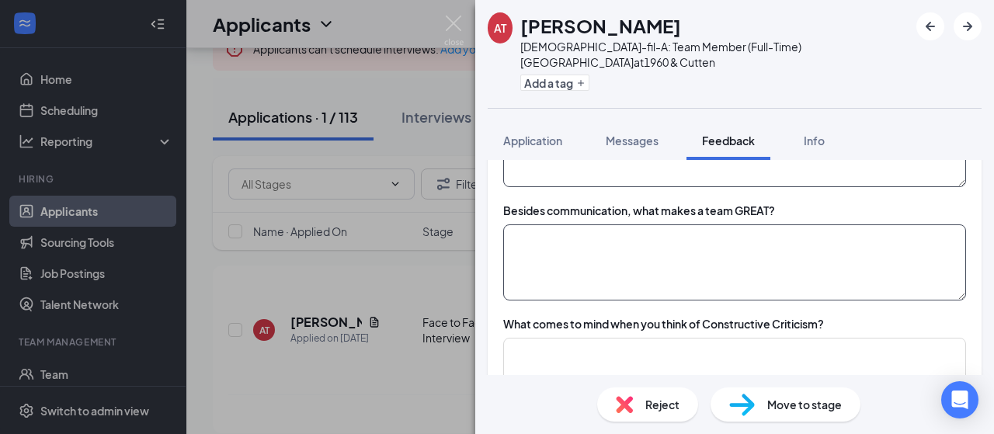
type textarea "I like the interior. Clealiness"
click at [531, 224] on textarea at bounding box center [734, 262] width 463 height 76
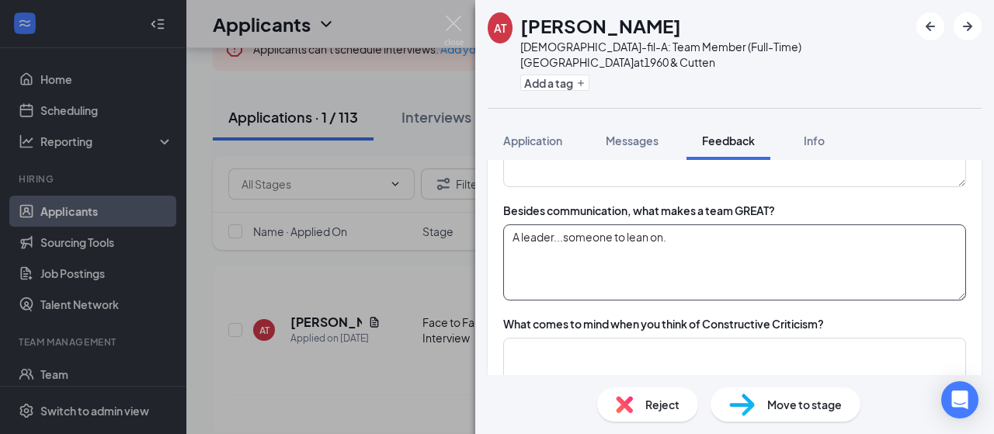
scroll to position [1398, 0]
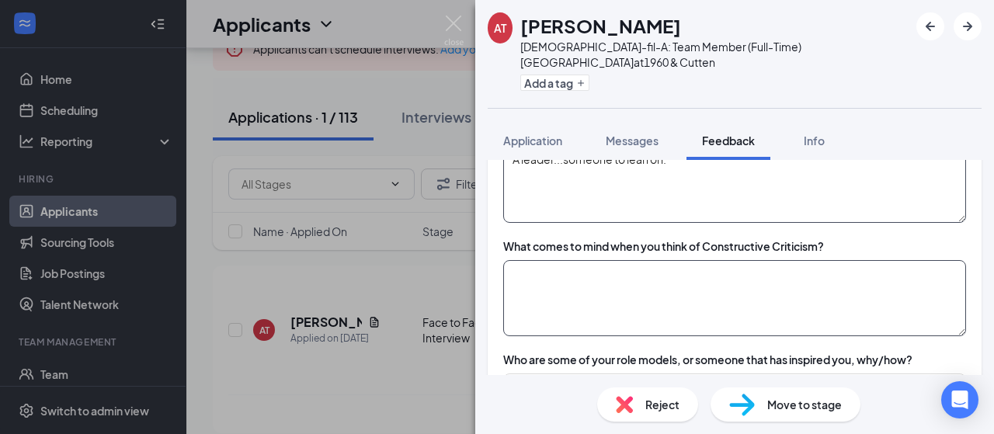
type textarea "A leader...someone to lean on."
click at [547, 260] on textarea at bounding box center [734, 298] width 463 height 76
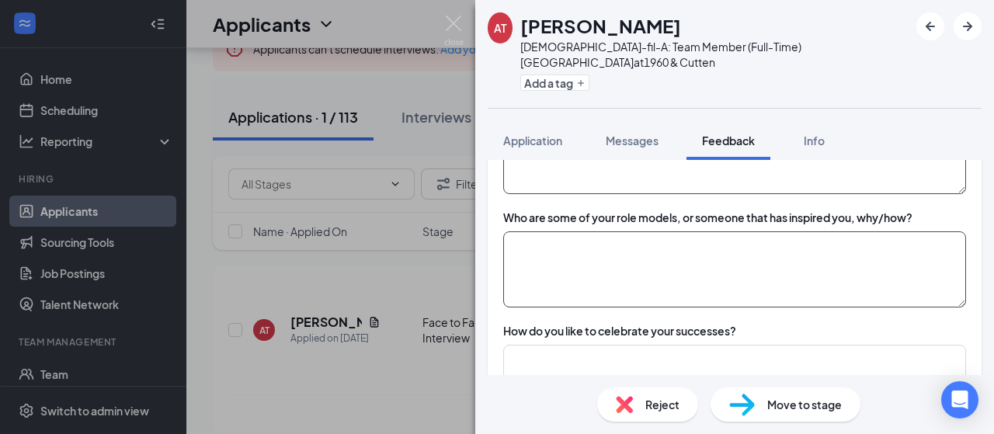
scroll to position [1554, 0]
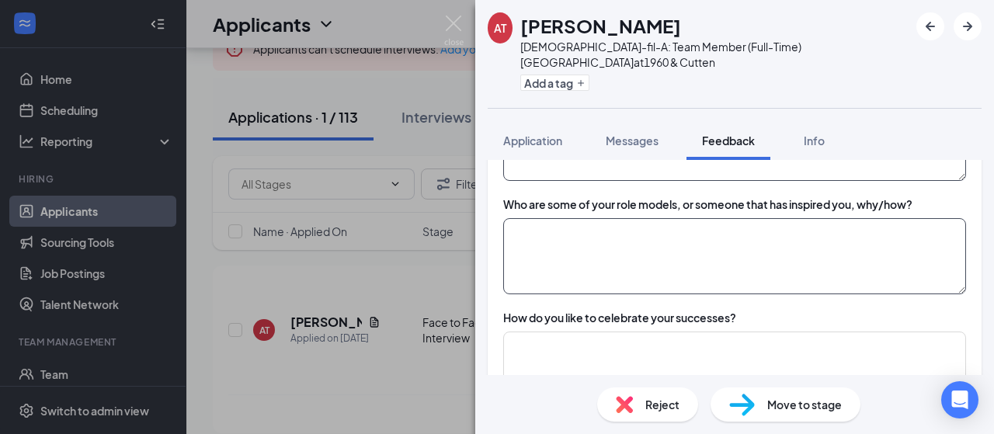
type textarea "Self awareness"
click at [530, 218] on textarea at bounding box center [734, 256] width 463 height 76
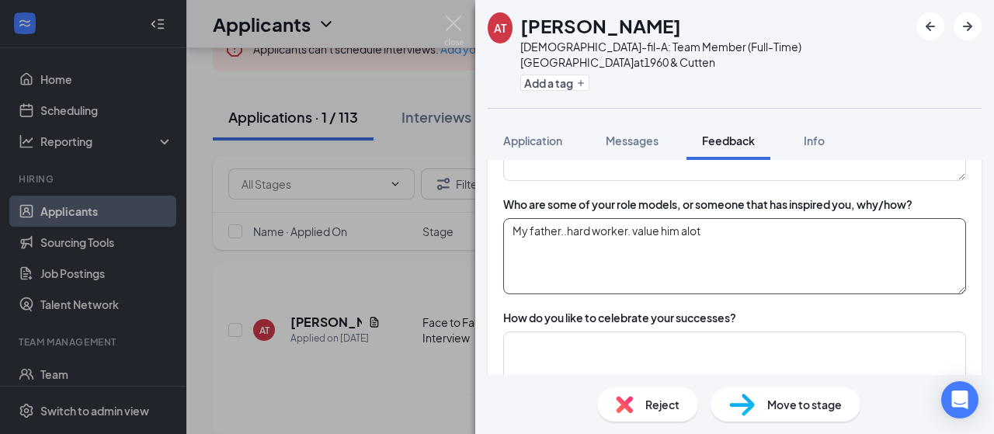
scroll to position [1631, 0]
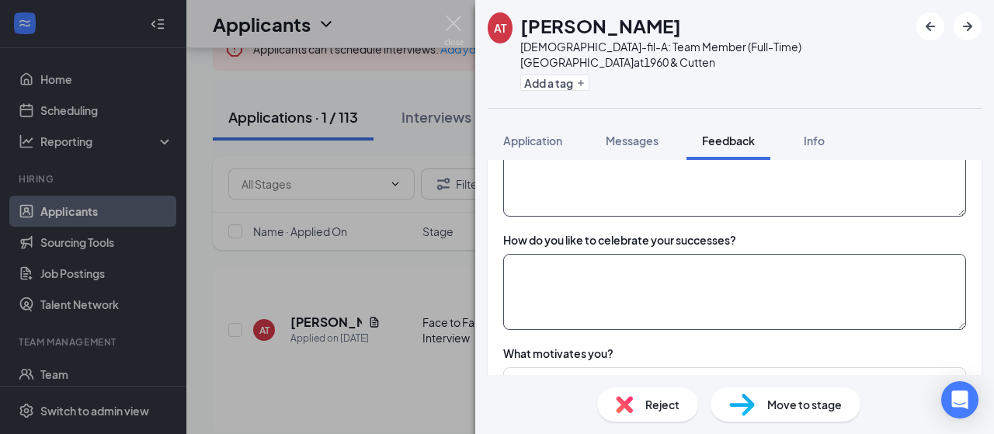
type textarea "My father..hard worker. value him alot"
click at [552, 254] on textarea at bounding box center [734, 292] width 463 height 76
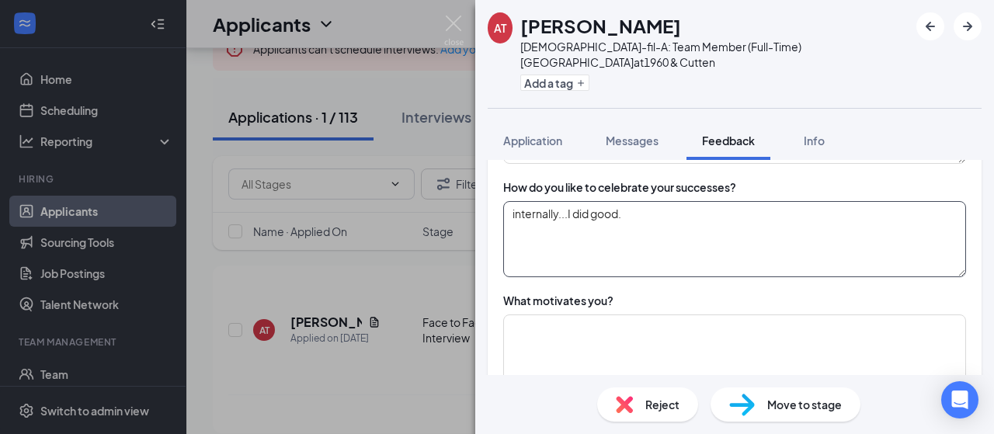
scroll to position [1709, 0]
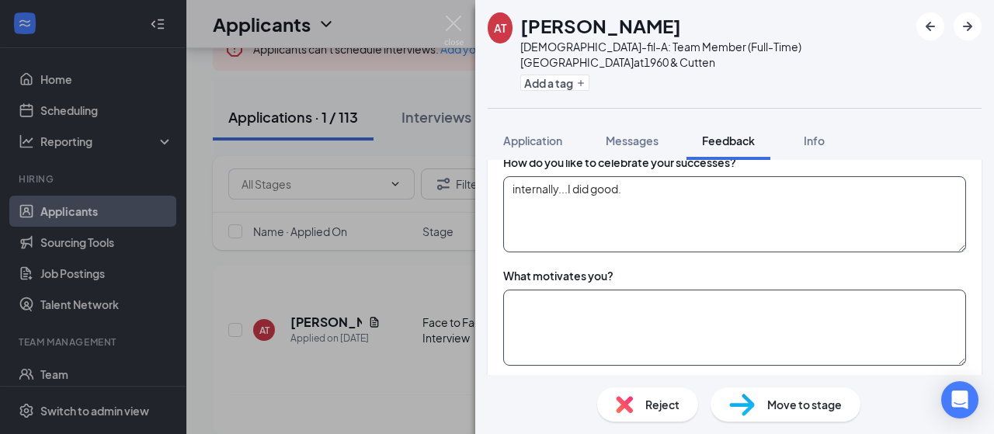
type textarea "internally...I did good."
click at [556, 291] on textarea at bounding box center [734, 328] width 463 height 76
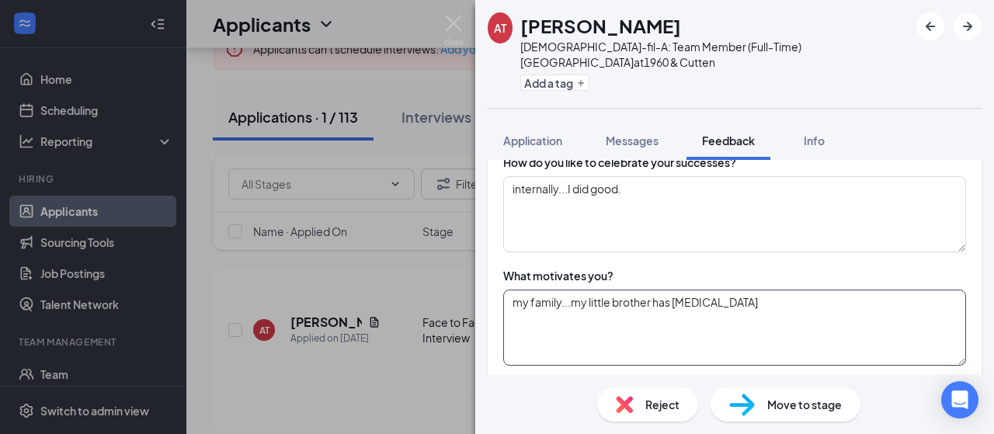
scroll to position [1864, 0]
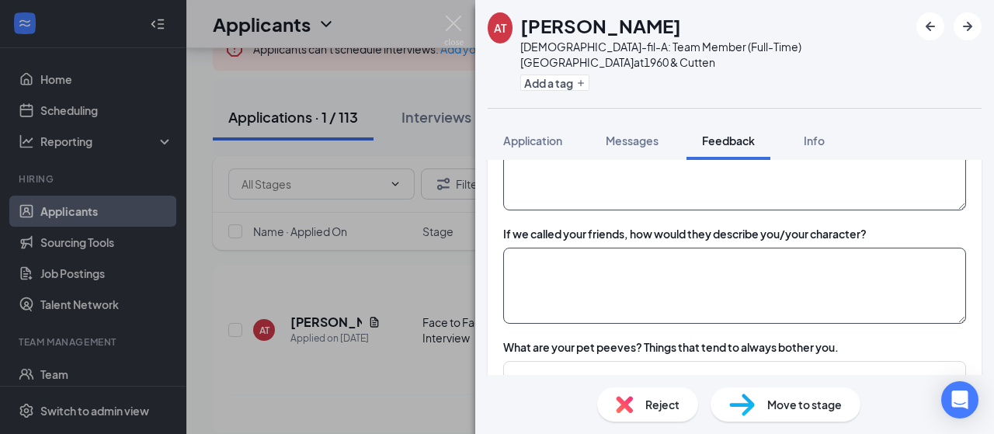
type textarea "my family...my little brother has autism"
click at [614, 248] on textarea at bounding box center [734, 286] width 463 height 76
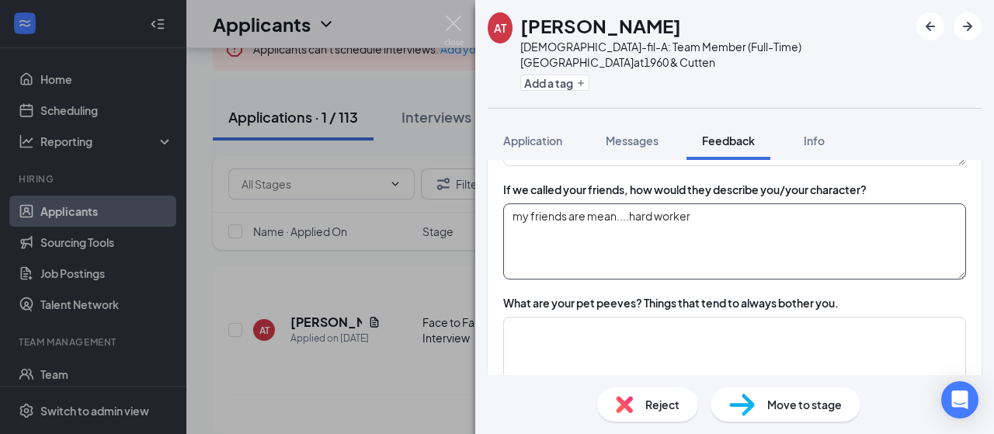
scroll to position [1942, 0]
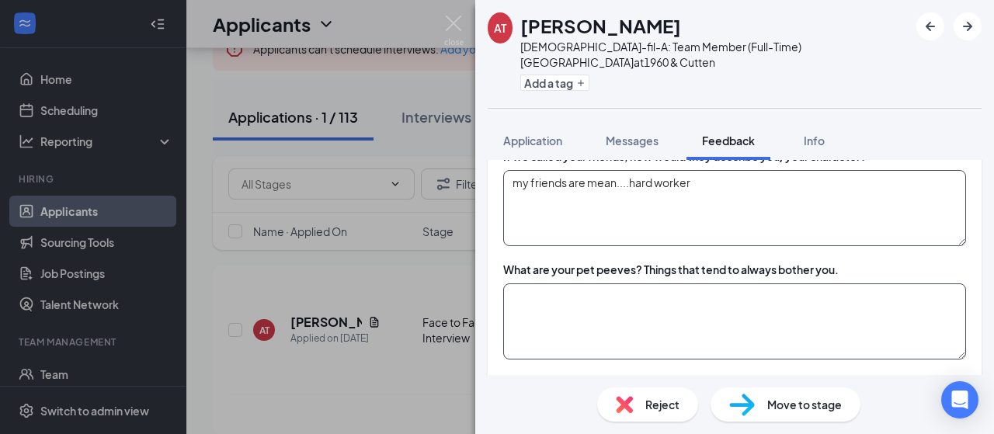
type textarea "my friends are mean....hard worker"
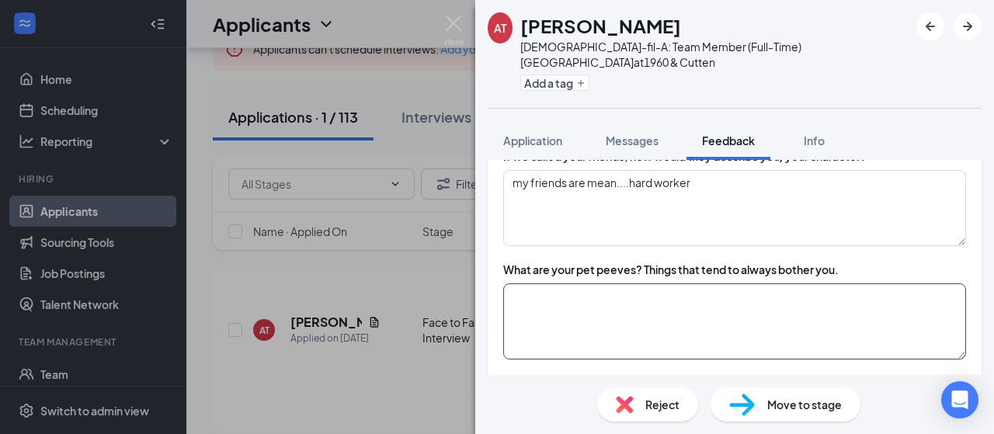
click at [615, 284] on textarea at bounding box center [734, 322] width 463 height 76
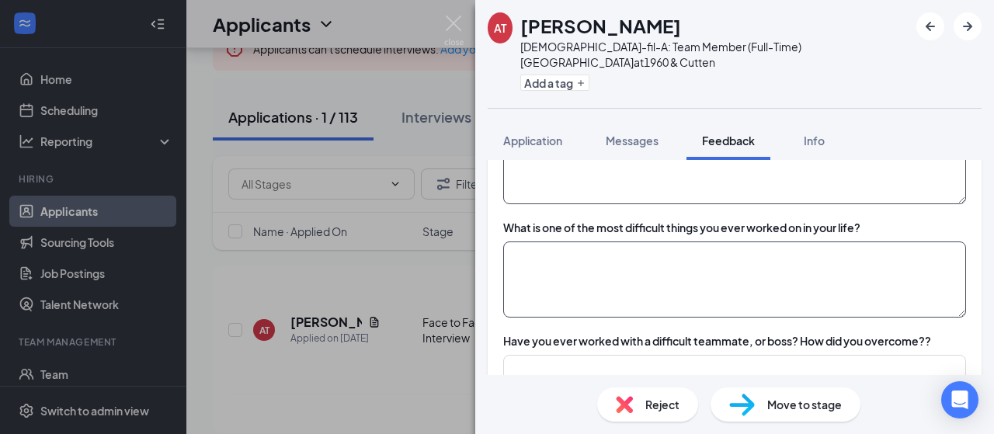
type textarea "lack of self awareness"
click at [583, 242] on textarea at bounding box center [734, 280] width 463 height 76
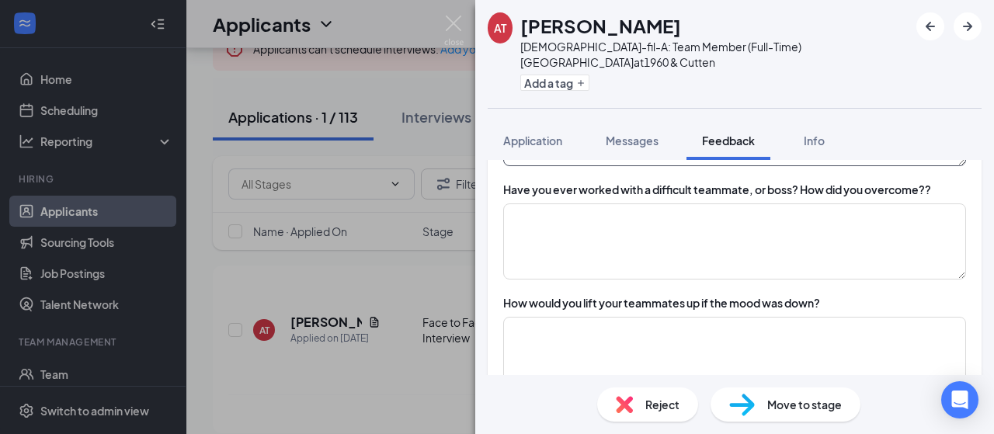
scroll to position [2253, 0]
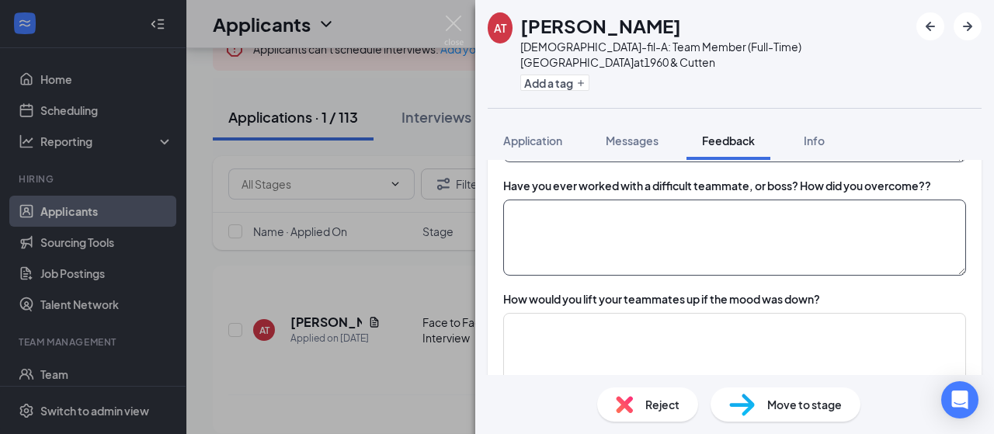
type textarea "ummmmmmmm, work school, overcoming my mental health"
click at [633, 200] on textarea at bounding box center [734, 238] width 463 height 76
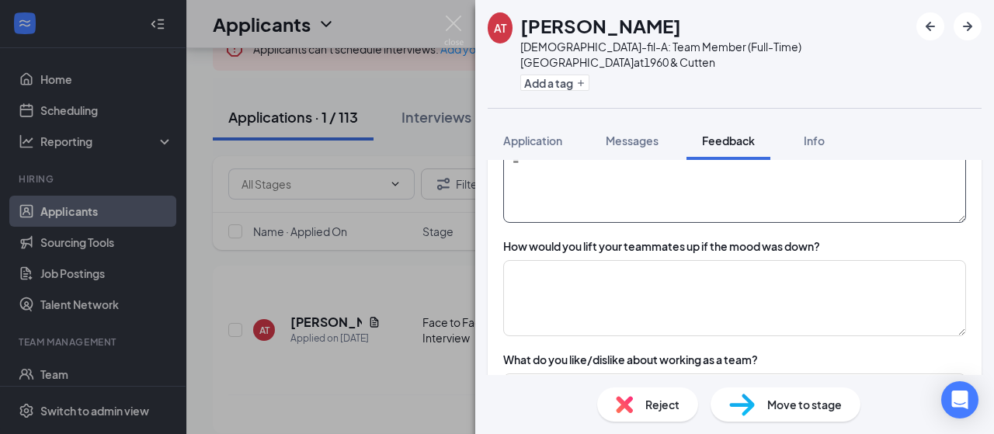
scroll to position [2330, 0]
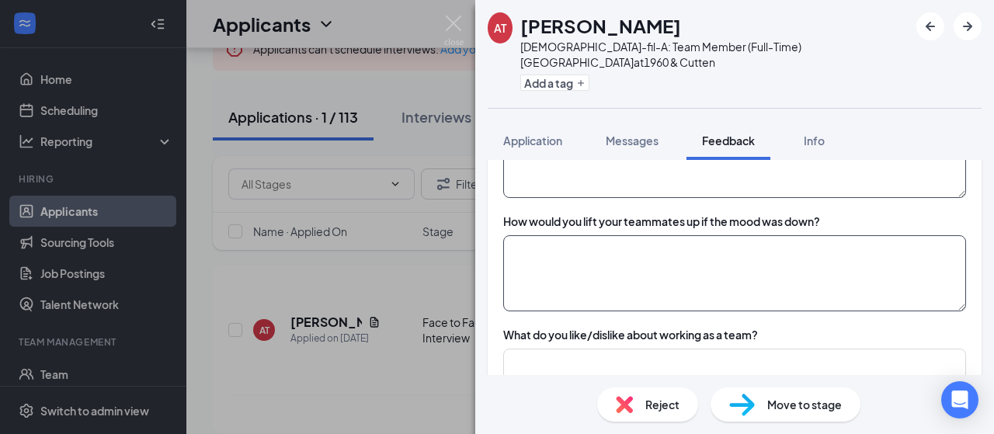
type textarea "="
click at [605, 235] on textarea at bounding box center [734, 273] width 463 height 76
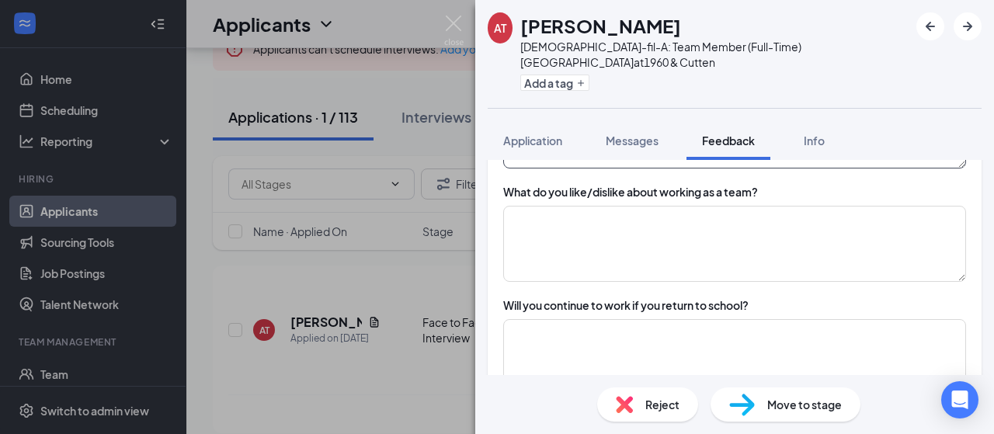
scroll to position [2486, 0]
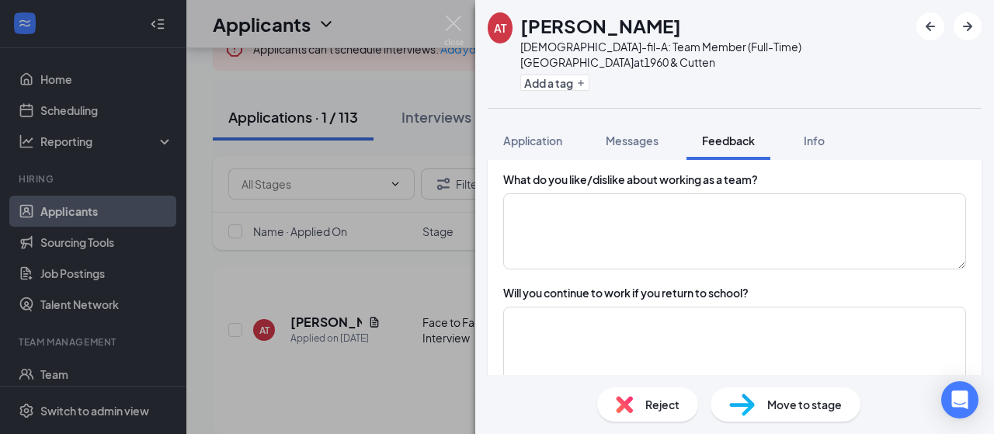
type textarea "words of advice, help physically"
click at [659, 172] on div "What do you like/dislike about working as a team?" at bounding box center [734, 221] width 463 height 98
click at [581, 307] on textarea at bounding box center [734, 345] width 463 height 76
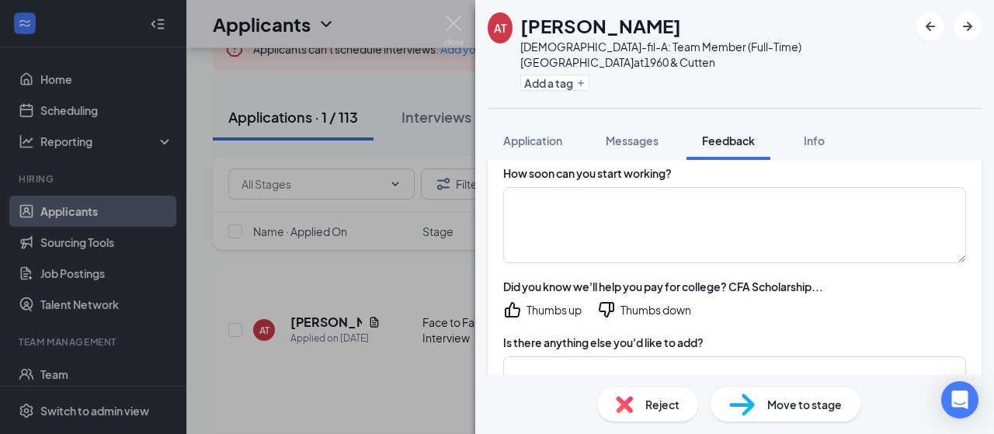
scroll to position [2641, 0]
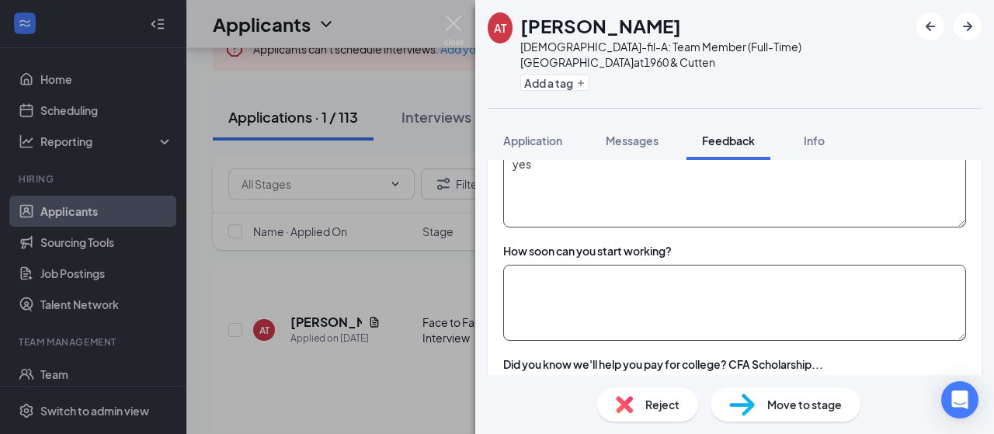
type textarea "yes"
click at [604, 265] on textarea at bounding box center [734, 303] width 463 height 76
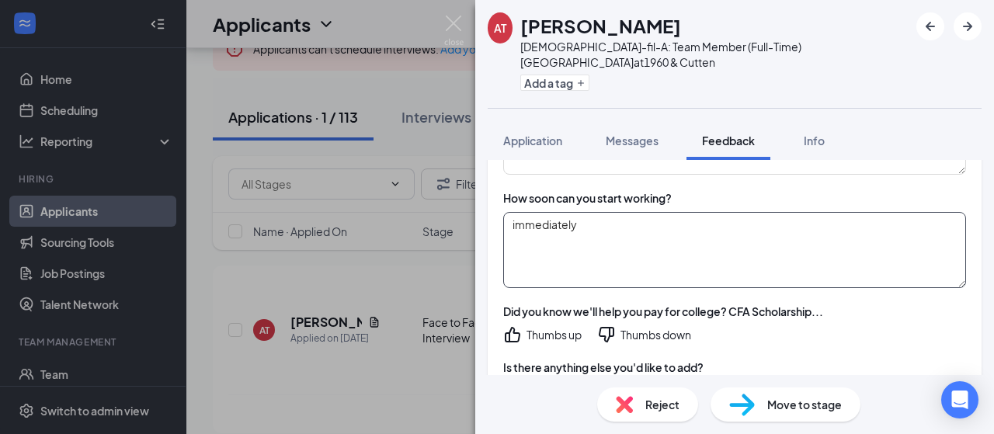
scroll to position [2719, 0]
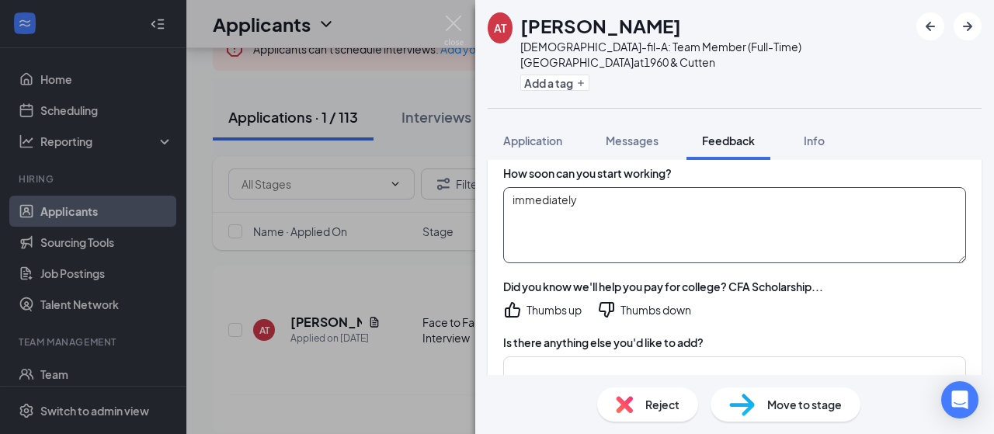
type textarea "immediately"
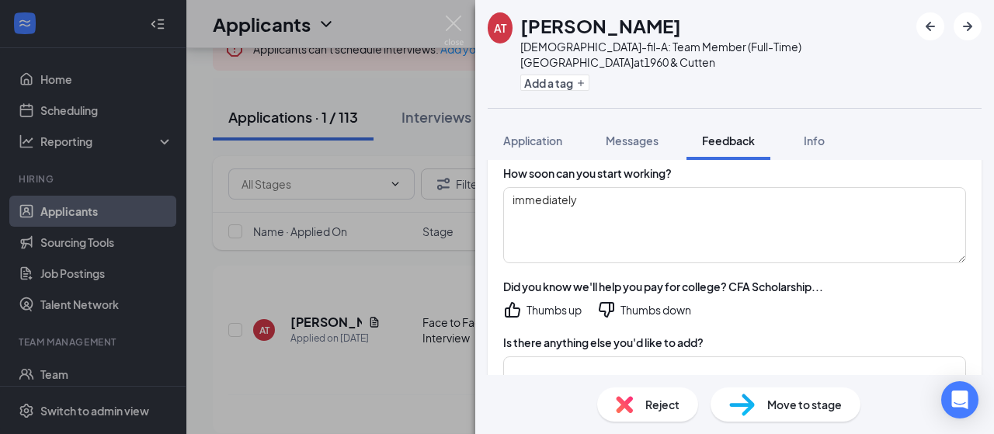
click at [513, 302] on icon "ThumbsUp" at bounding box center [513, 310] width 16 height 16
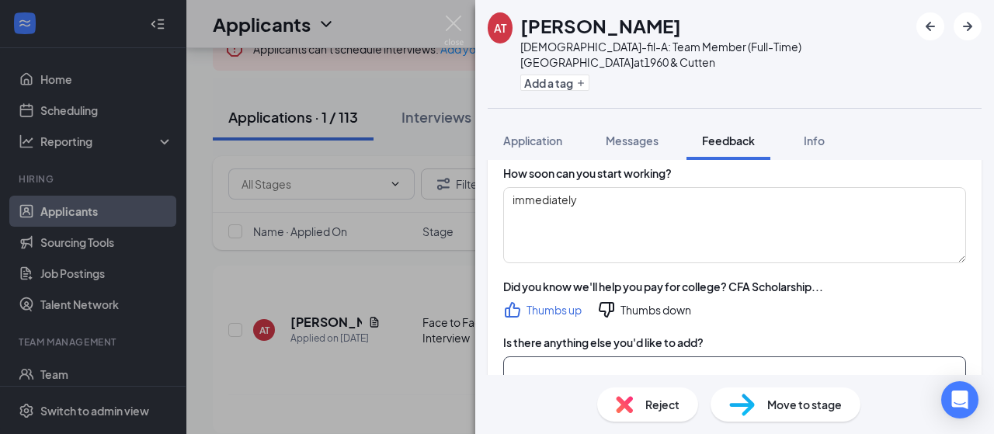
click at [603, 357] on textarea at bounding box center [734, 395] width 463 height 76
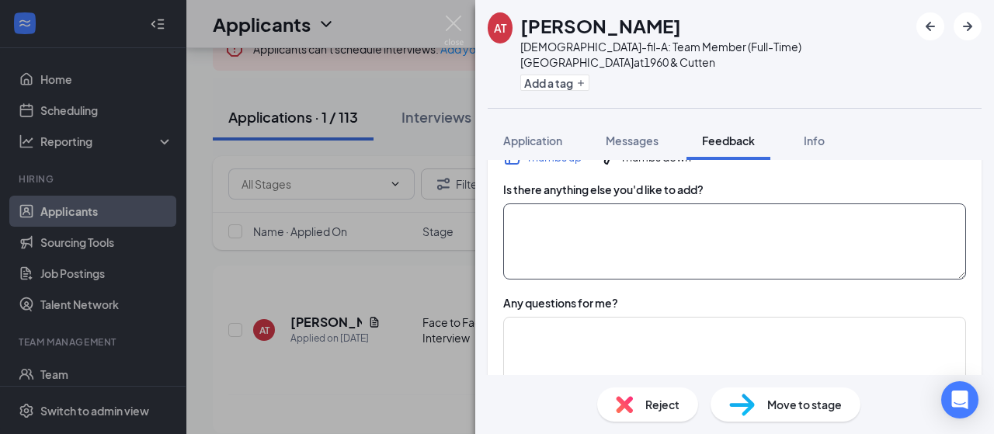
scroll to position [2874, 0]
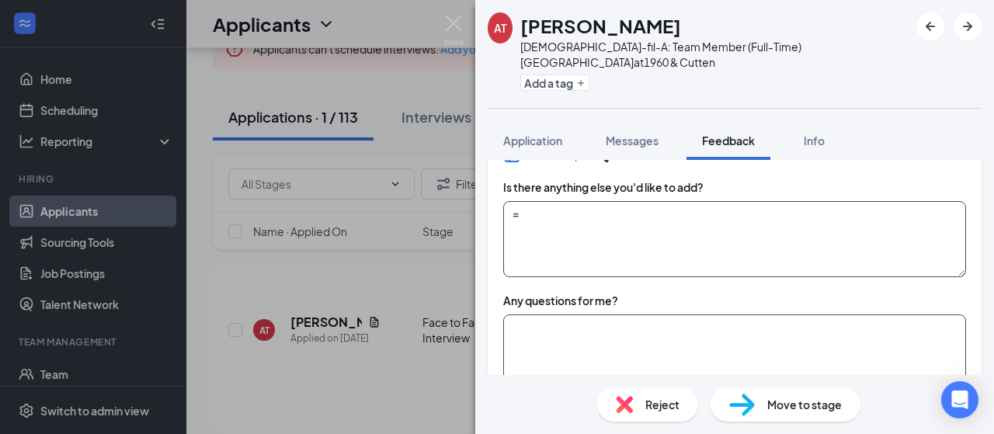
type textarea "="
click at [609, 315] on textarea at bounding box center [734, 353] width 463 height 76
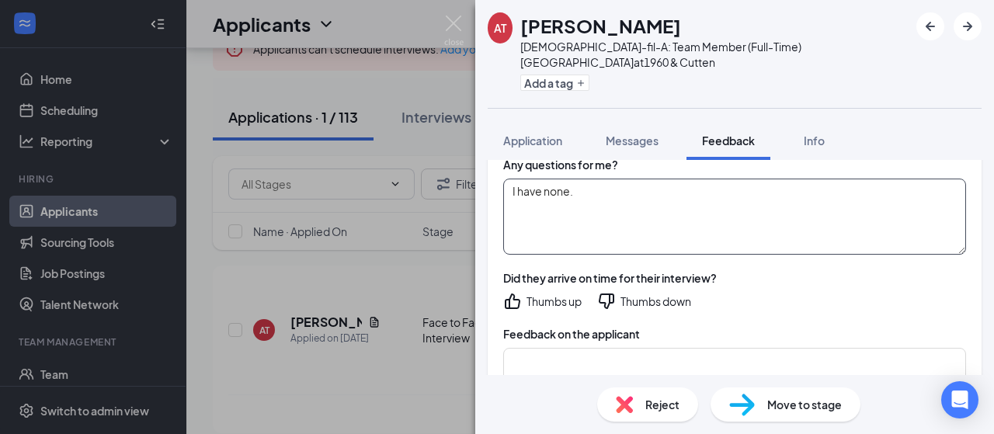
scroll to position [3029, 0]
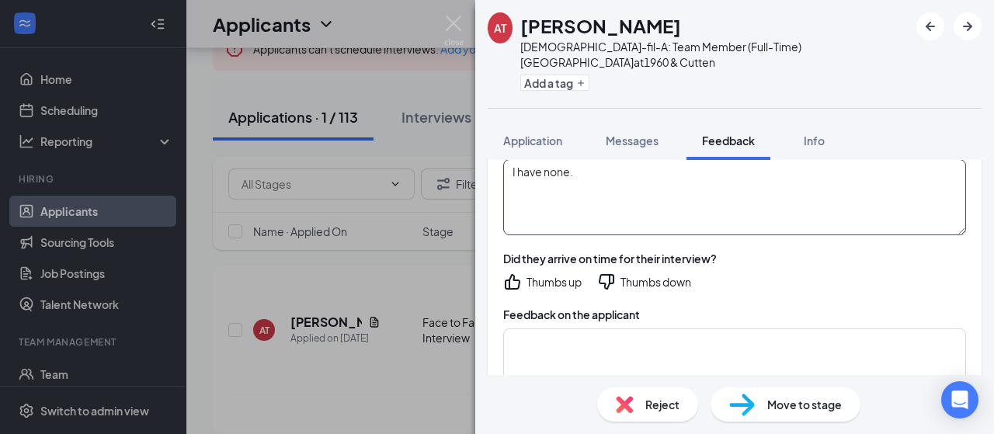
type textarea "I have none."
click at [513, 273] on icon "ThumbsUp" at bounding box center [512, 282] width 19 height 19
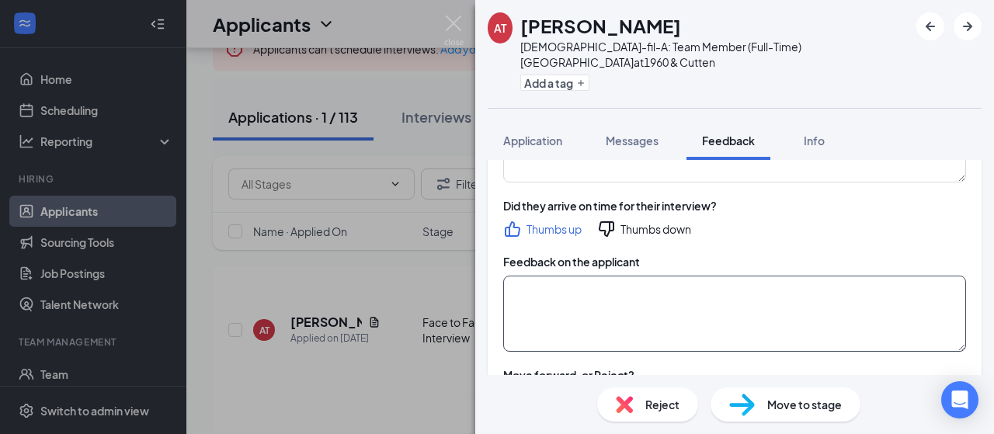
scroll to position [3107, 0]
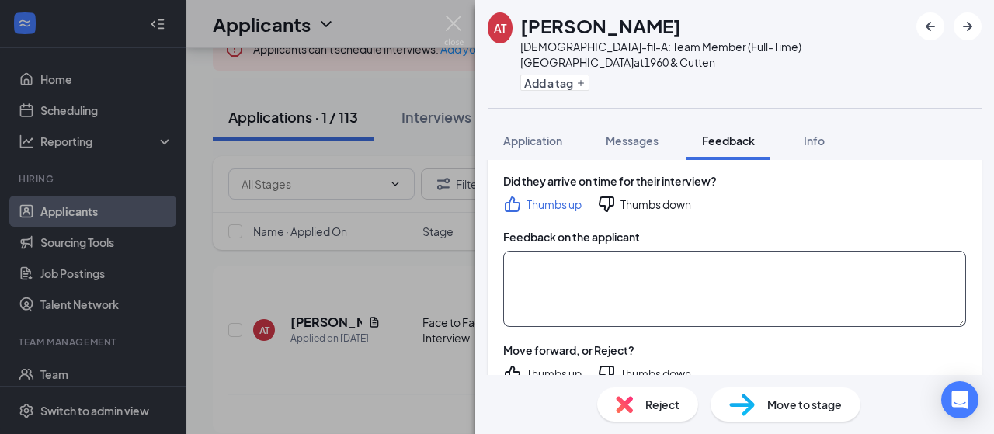
click at [584, 251] on textarea at bounding box center [734, 289] width 463 height 76
drag, startPoint x: 822, startPoint y: 236, endPoint x: 882, endPoint y: 245, distance: 61.3
click at [881, 251] on textarea "Arrived 1 minute early. Was pleasant but reserved. 3 facial pircings." at bounding box center [734, 289] width 463 height 76
drag, startPoint x: 860, startPoint y: 235, endPoint x: 896, endPoint y: 238, distance: 35.8
click at [830, 251] on textarea "Arrived 1 minute early. Was pleasant but reserved. 3 facial pircings." at bounding box center [734, 289] width 463 height 76
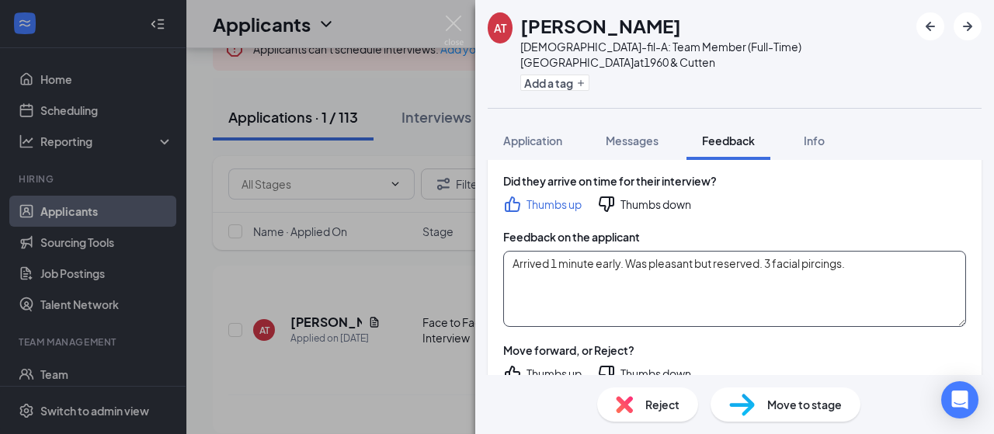
click at [814, 251] on textarea "Arrived 1 minute early. Was pleasant but reserved. 3 facial pircings." at bounding box center [734, 289] width 463 height 76
click at [882, 251] on textarea "Arrived 1 minute early. Was pleasant but reserved. 3 facial piercings." at bounding box center [734, 289] width 463 height 76
click at [694, 251] on textarea "Arrived 1 minute early. Was pleasant but reserved. 3 facial piercings. I don't …" at bounding box center [734, 289] width 463 height 76
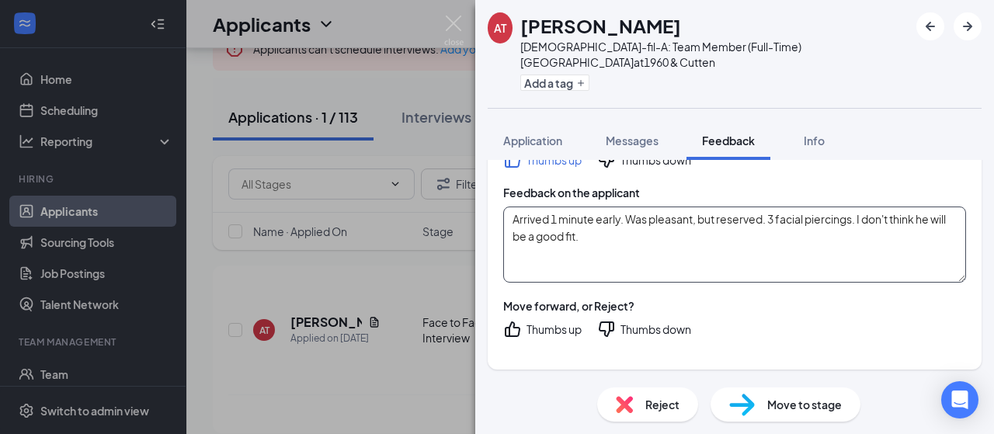
scroll to position [3185, 0]
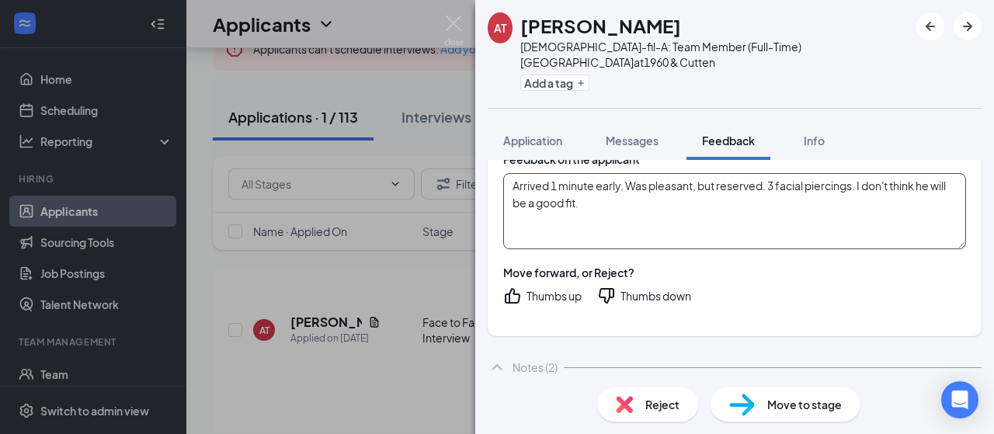
type textarea "Arrived 1 minute early. Was pleasant, but reserved. 3 facial piercings. I don't…"
click at [609, 287] on icon "ThumbsDown" at bounding box center [606, 296] width 19 height 19
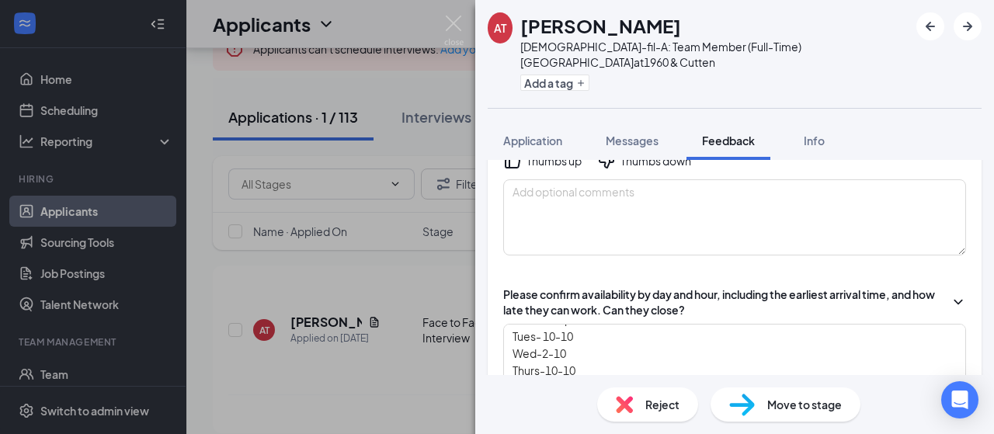
scroll to position [0, 0]
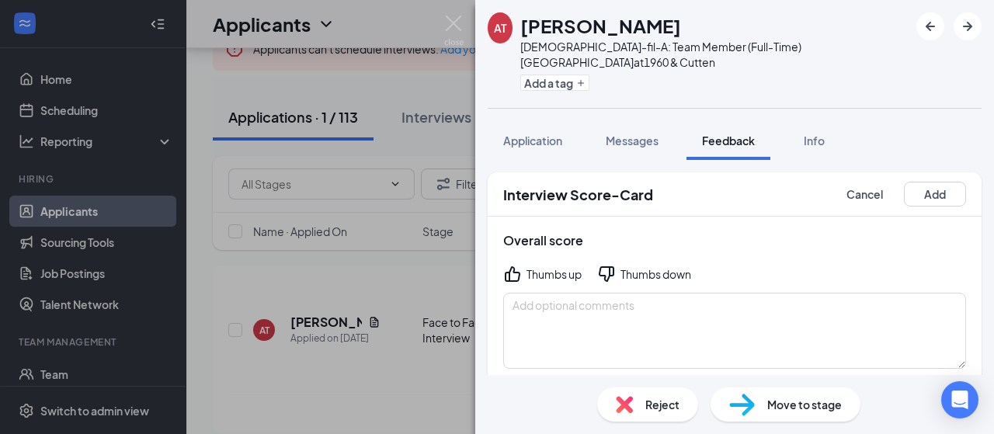
click at [611, 265] on icon "ThumbsDown" at bounding box center [606, 274] width 19 height 19
click at [567, 293] on textarea at bounding box center [734, 331] width 463 height 76
type textarea "Not a good fit for our team."
click at [931, 182] on button "Add" at bounding box center [935, 194] width 62 height 25
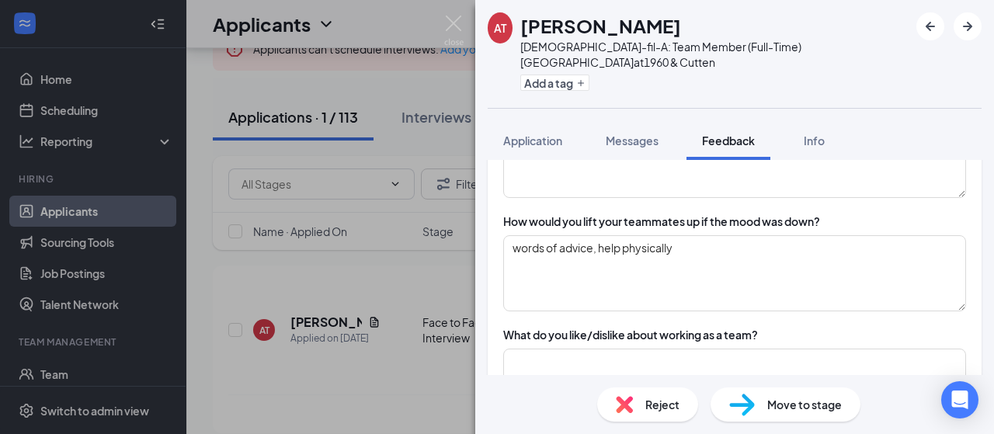
scroll to position [2408, 0]
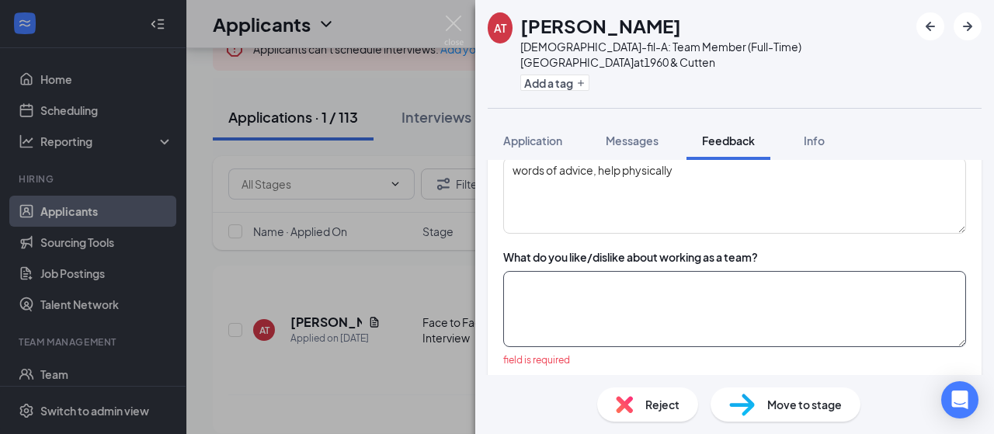
click at [644, 271] on textarea at bounding box center [734, 309] width 463 height 76
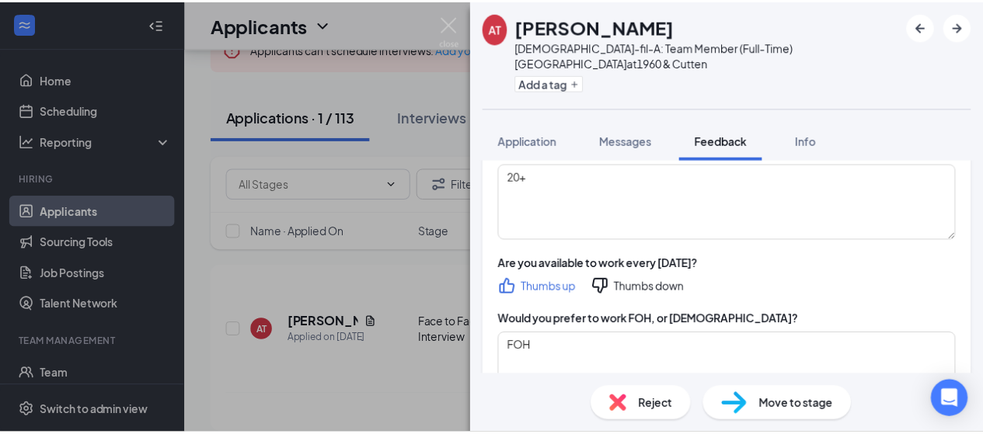
scroll to position [0, 0]
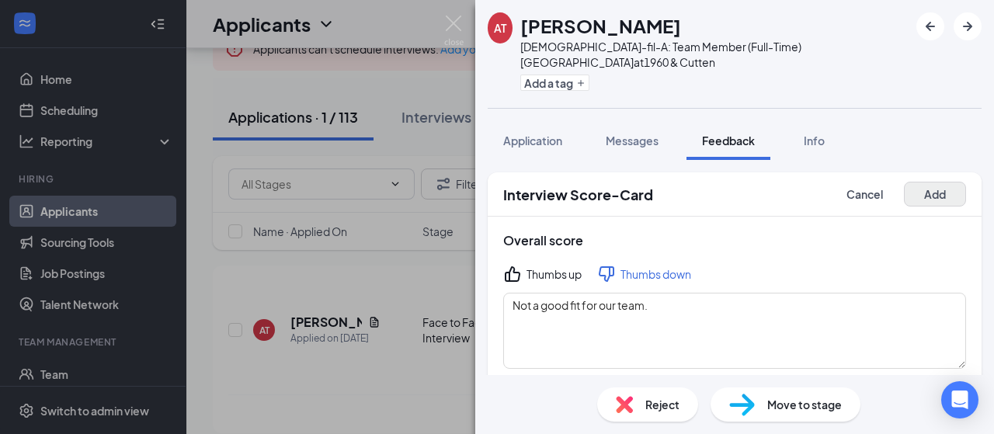
type textarea "="
click at [927, 183] on button "Add" at bounding box center [935, 194] width 62 height 25
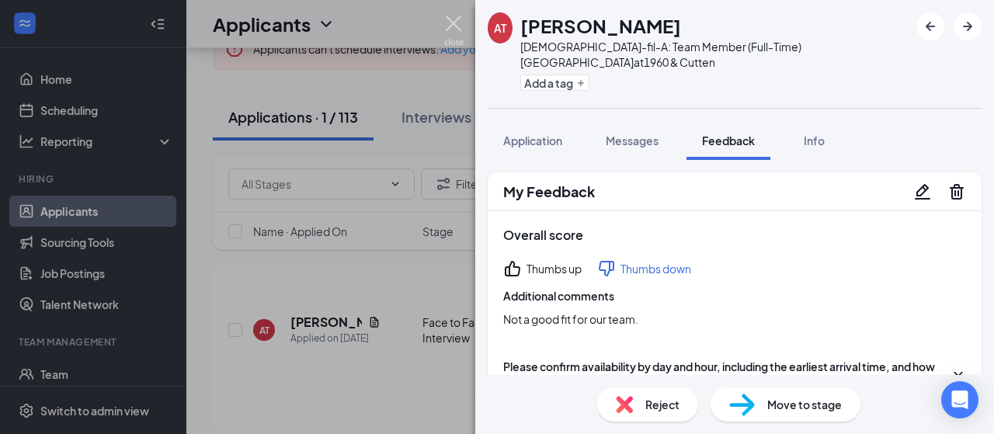
click at [454, 23] on img at bounding box center [453, 31] width 19 height 30
